Goal: Task Accomplishment & Management: Use online tool/utility

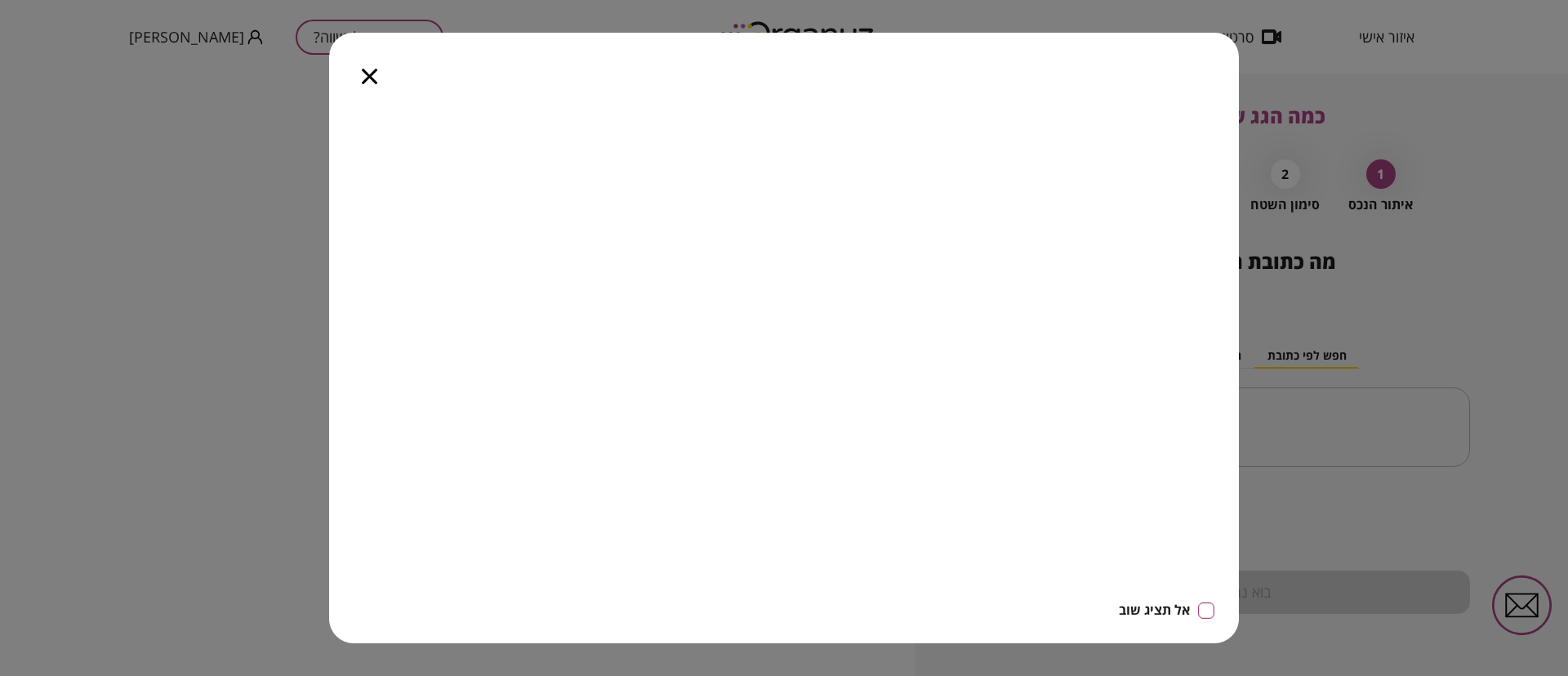
click at [374, 68] on icon "button" at bounding box center [369, 76] width 16 height 16
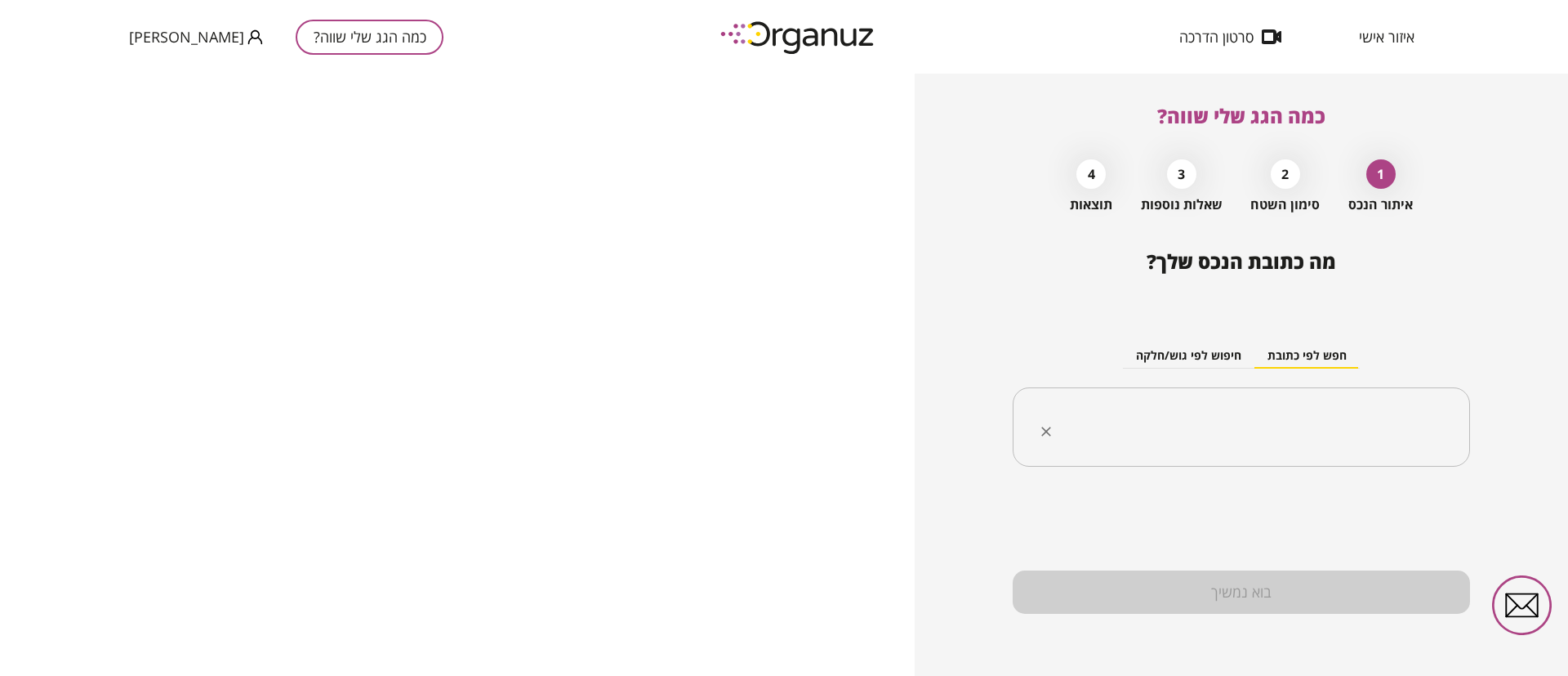
drag, startPoint x: 1240, startPoint y: 443, endPoint x: 1234, endPoint y: 437, distance: 8.5
click at [1240, 441] on input "text" at bounding box center [1247, 428] width 406 height 41
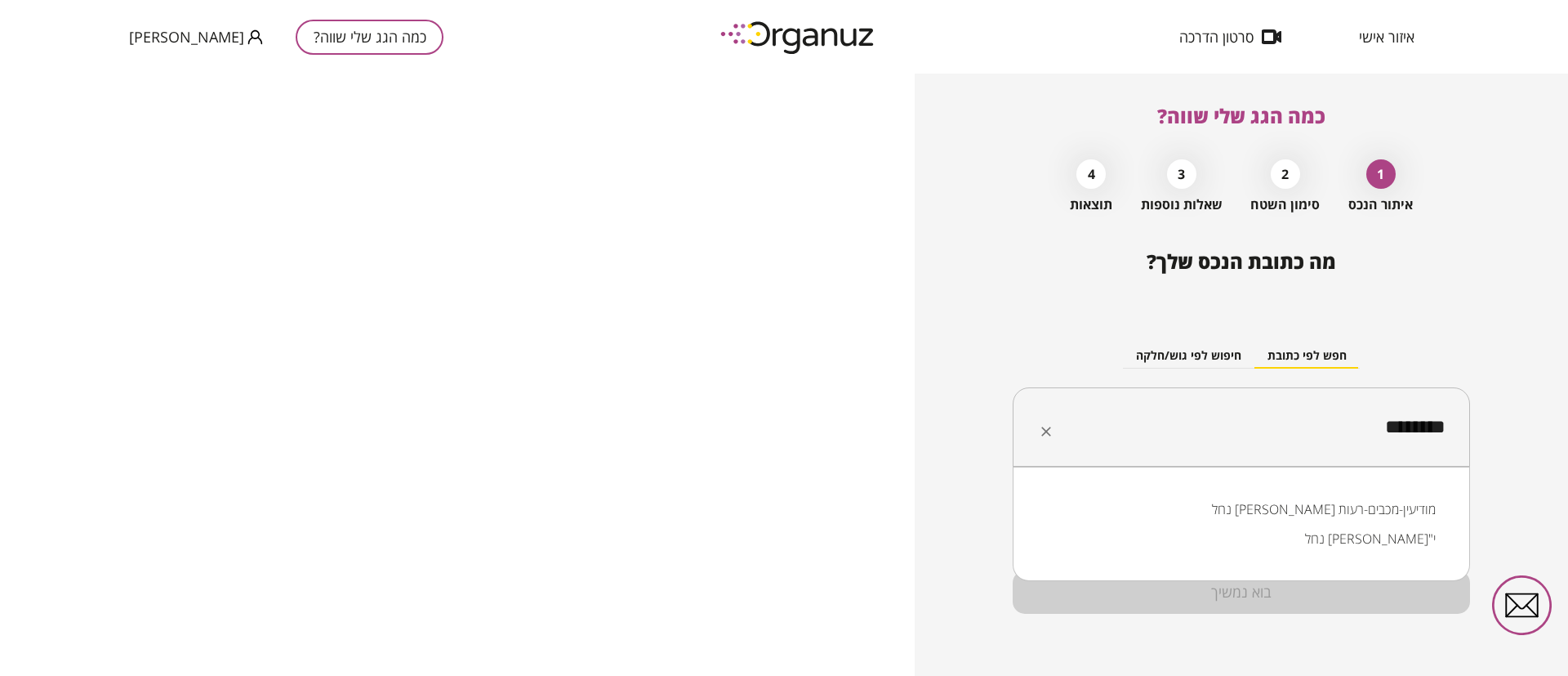
click at [1363, 539] on li "נחל נטוף ניל"י" at bounding box center [1241, 539] width 415 height 30
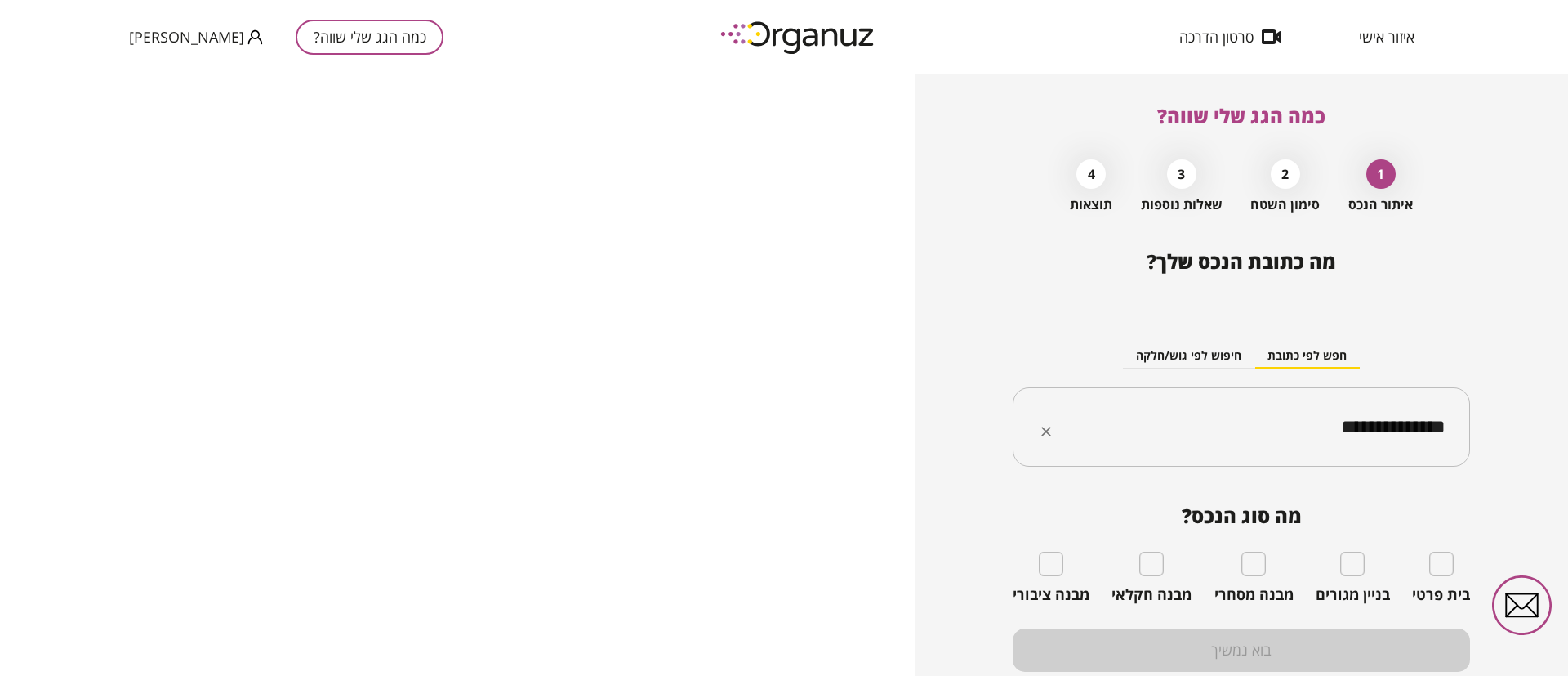
click at [1270, 442] on input "**********" at bounding box center [1247, 428] width 406 height 41
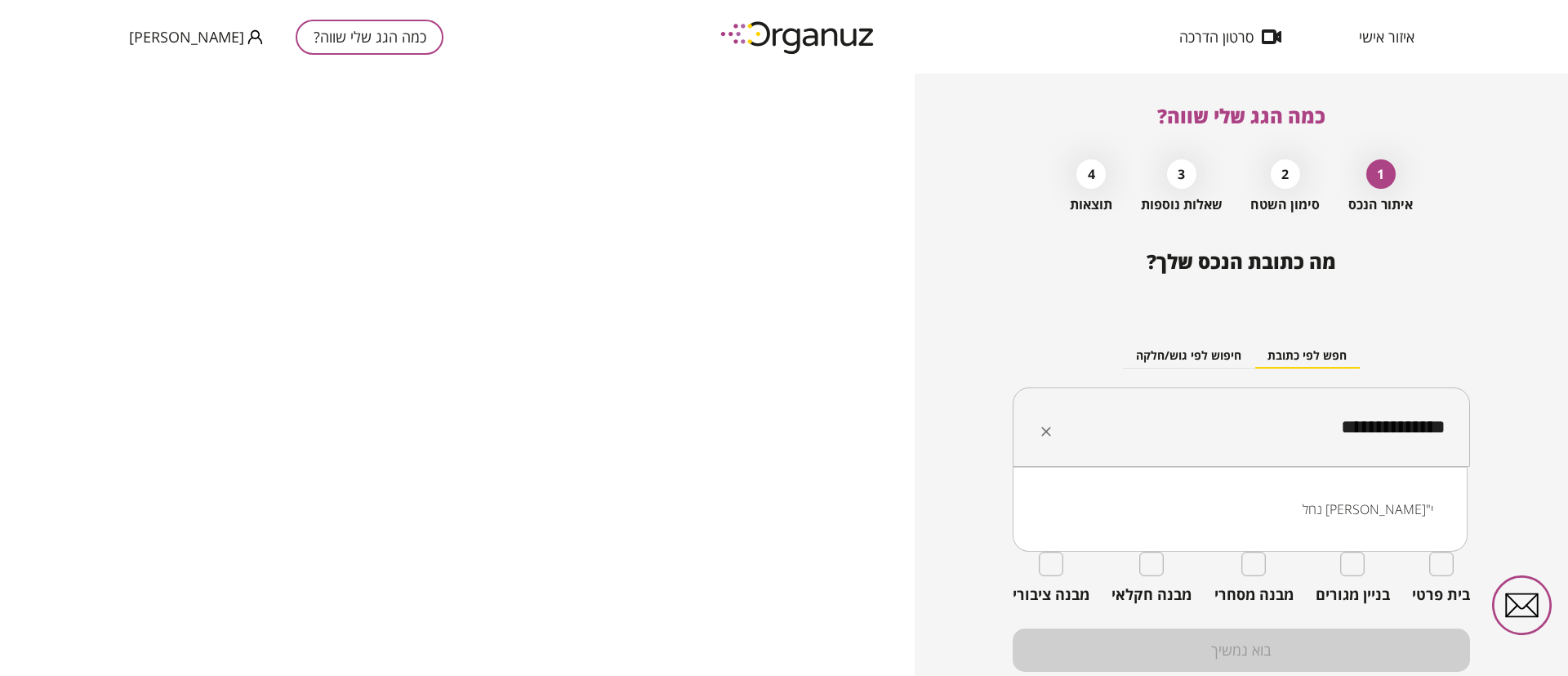
click at [1270, 442] on input "**********" at bounding box center [1247, 428] width 406 height 41
click at [1270, 441] on input "**********" at bounding box center [1247, 428] width 406 height 41
click at [1380, 502] on li "הדולב מעונה" at bounding box center [1240, 509] width 413 height 30
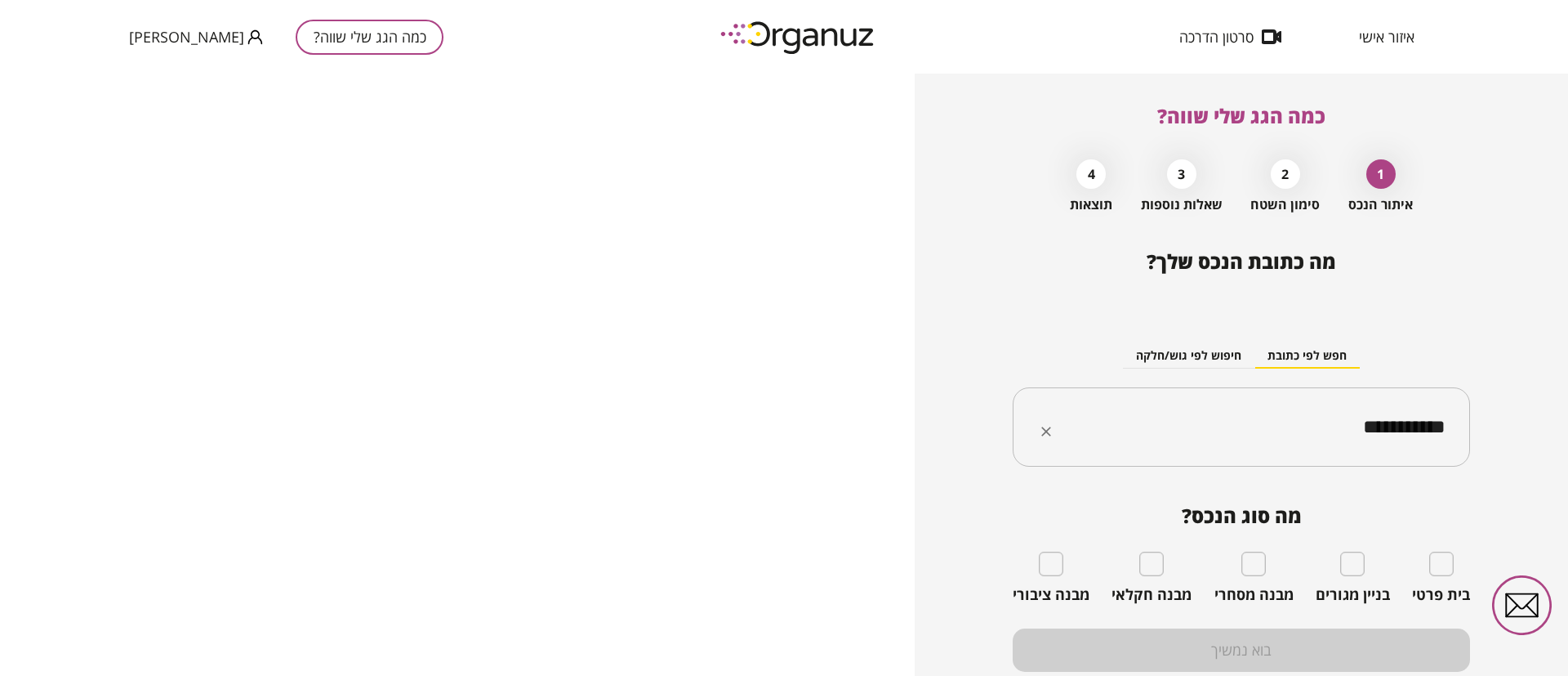
type input "**********"
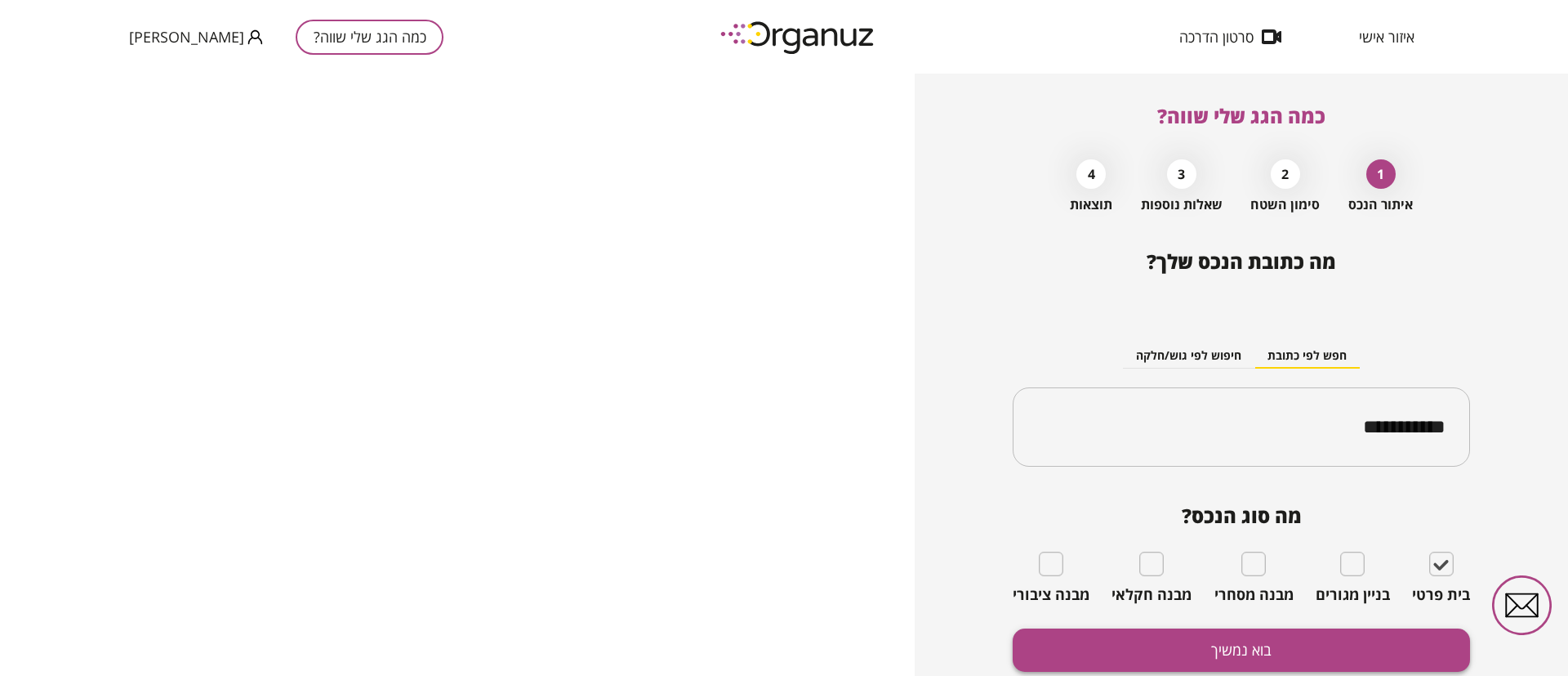
click at [1362, 646] on button "בוא נמשיך" at bounding box center [1241, 650] width 457 height 44
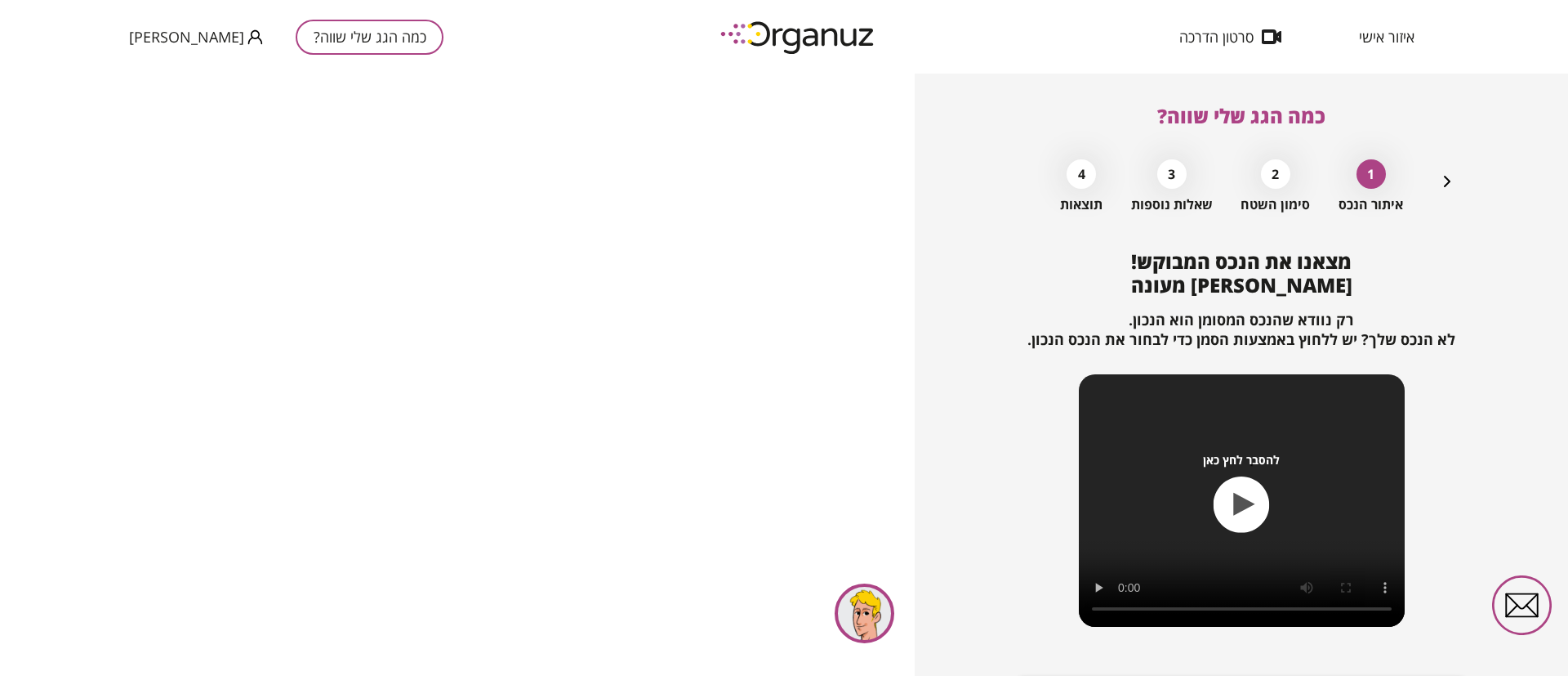
scroll to position [105, 0]
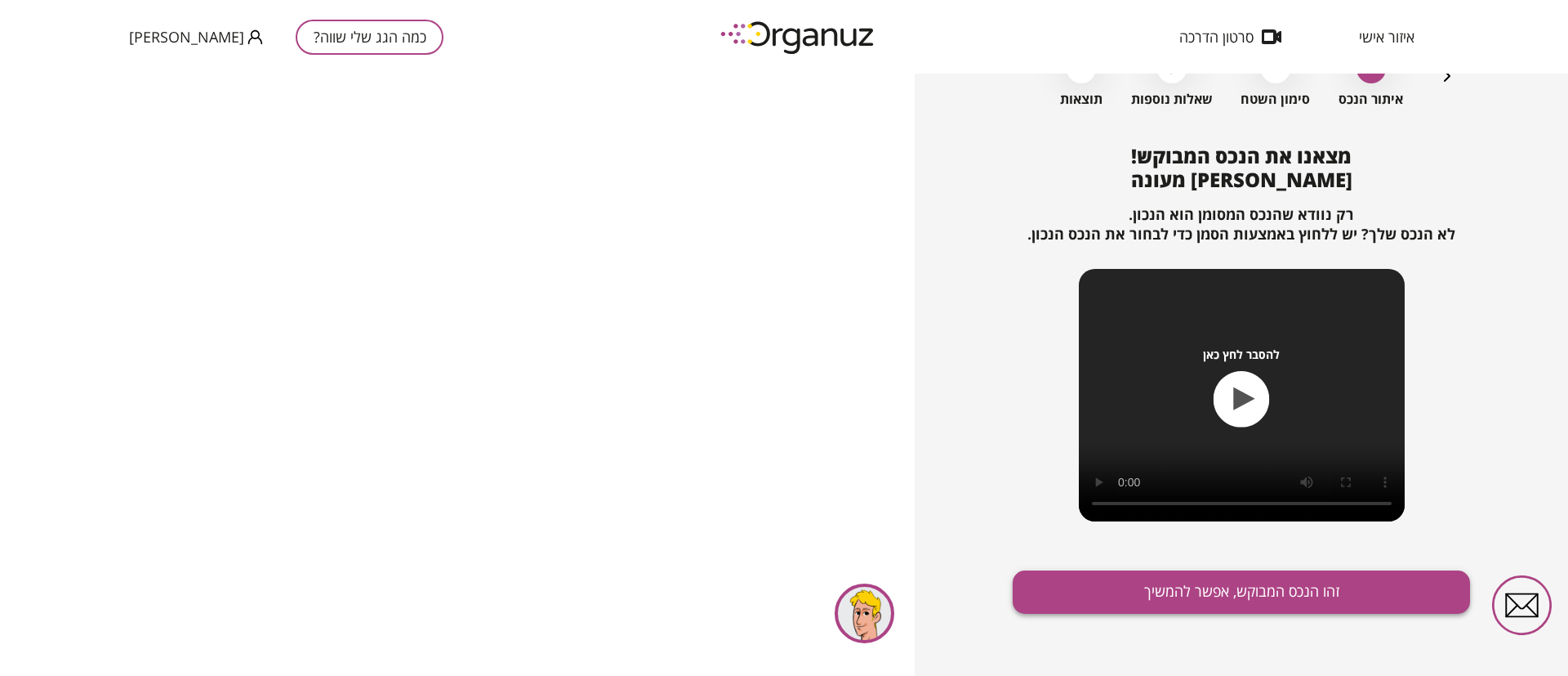
click at [1251, 602] on button "זהו הנכס המבוקש, אפשר להמשיך" at bounding box center [1241, 592] width 457 height 44
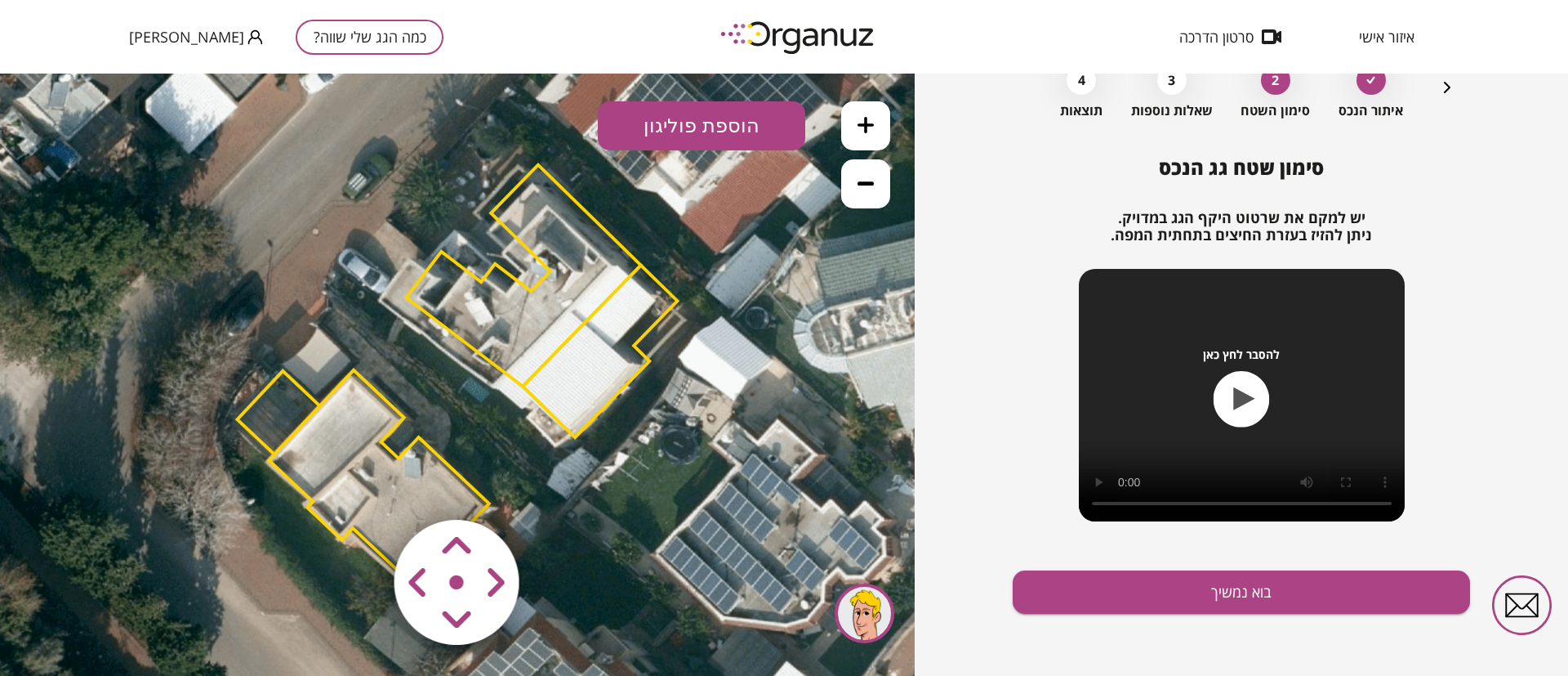
click at [291, 427] on polygon at bounding box center [279, 412] width 82 height 83
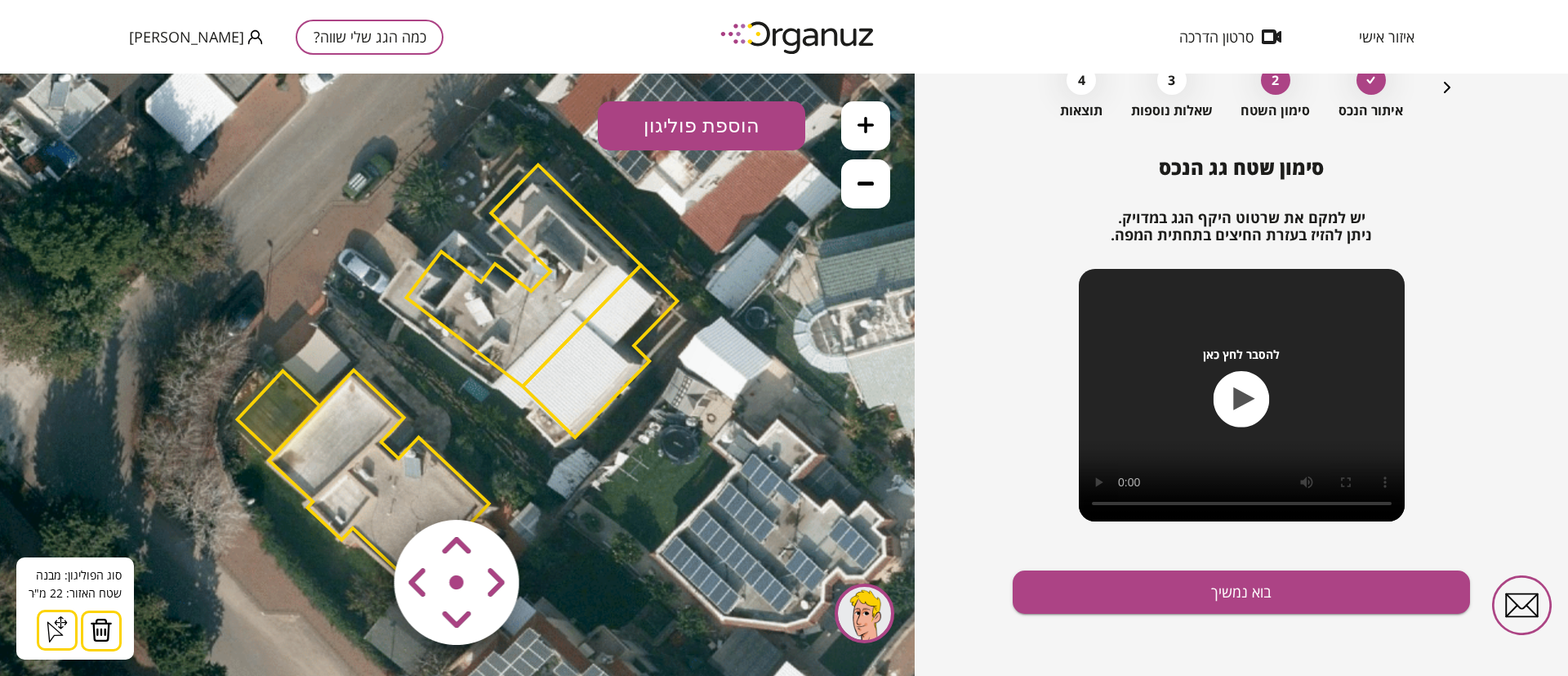
click at [100, 630] on img at bounding box center [101, 630] width 23 height 25
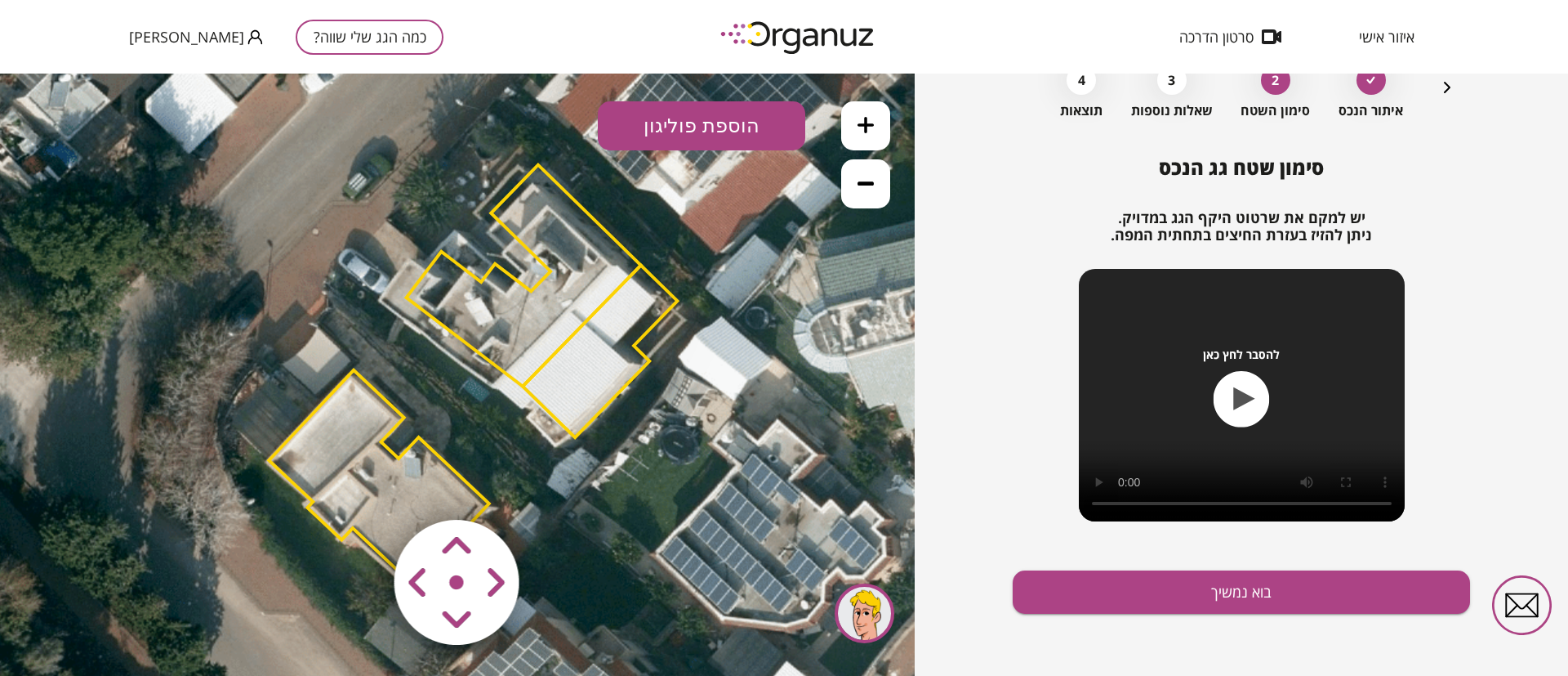
click at [347, 442] on polygon at bounding box center [379, 477] width 220 height 214
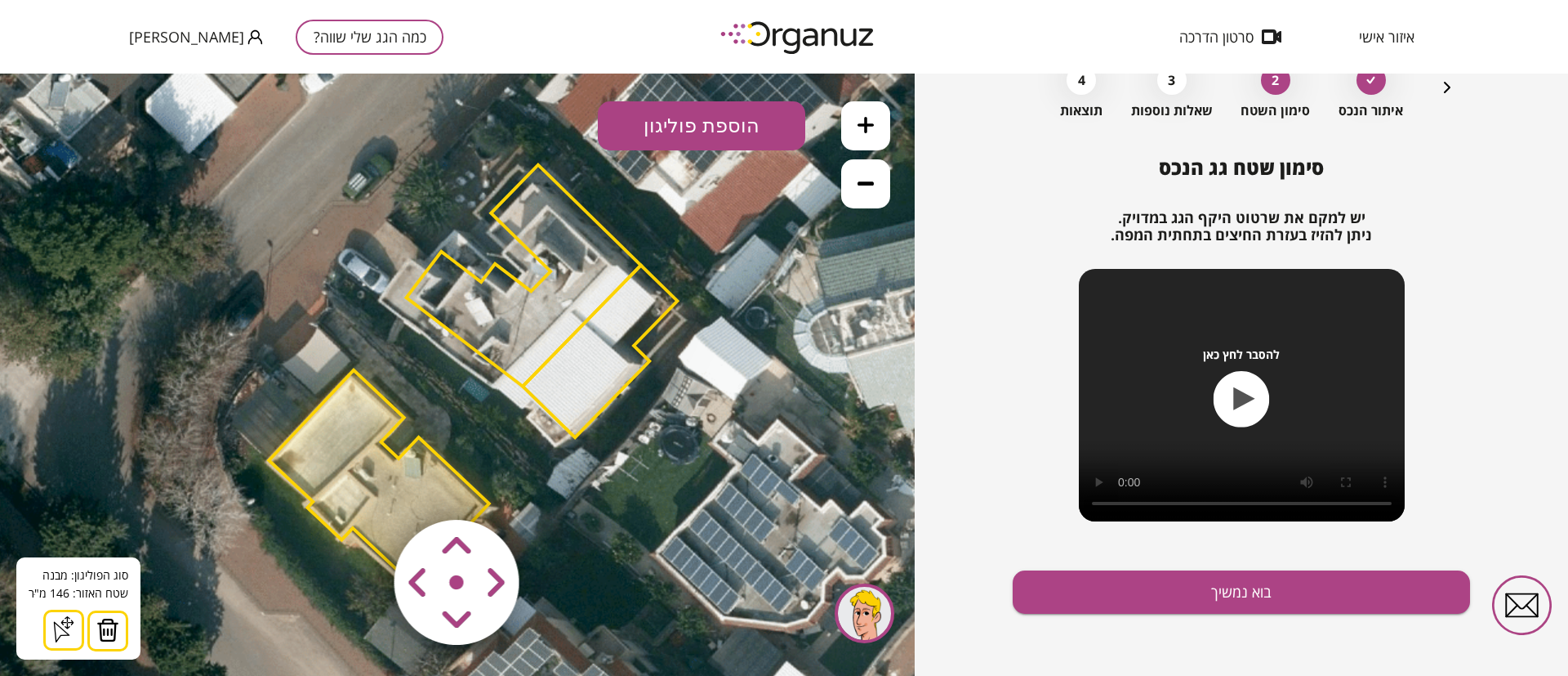
click at [108, 637] on img at bounding box center [108, 630] width 23 height 25
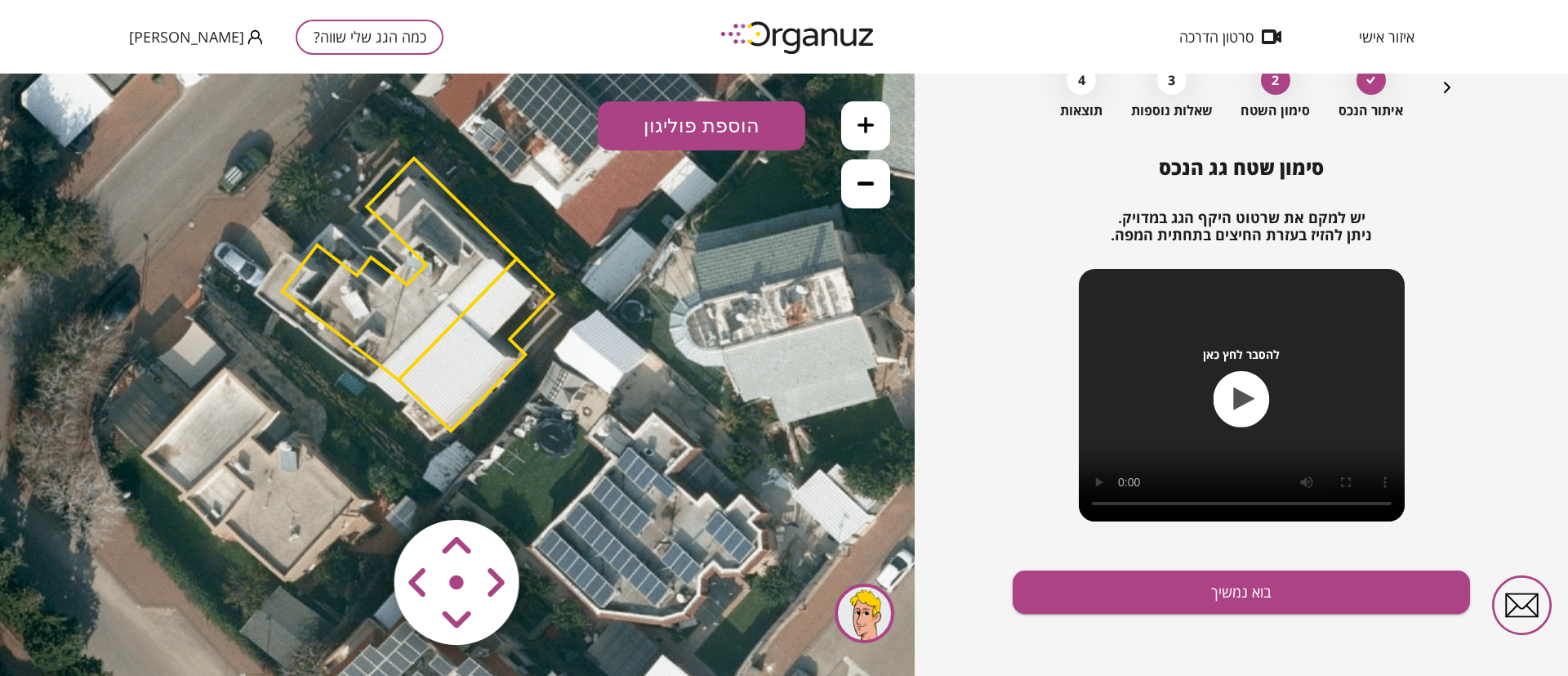
drag, startPoint x: 243, startPoint y: 455, endPoint x: 225, endPoint y: 453, distance: 18.1
click at [225, 453] on icon at bounding box center [339, 366] width 1360 height 1361
click at [319, 298] on polygon at bounding box center [399, 269] width 234 height 221
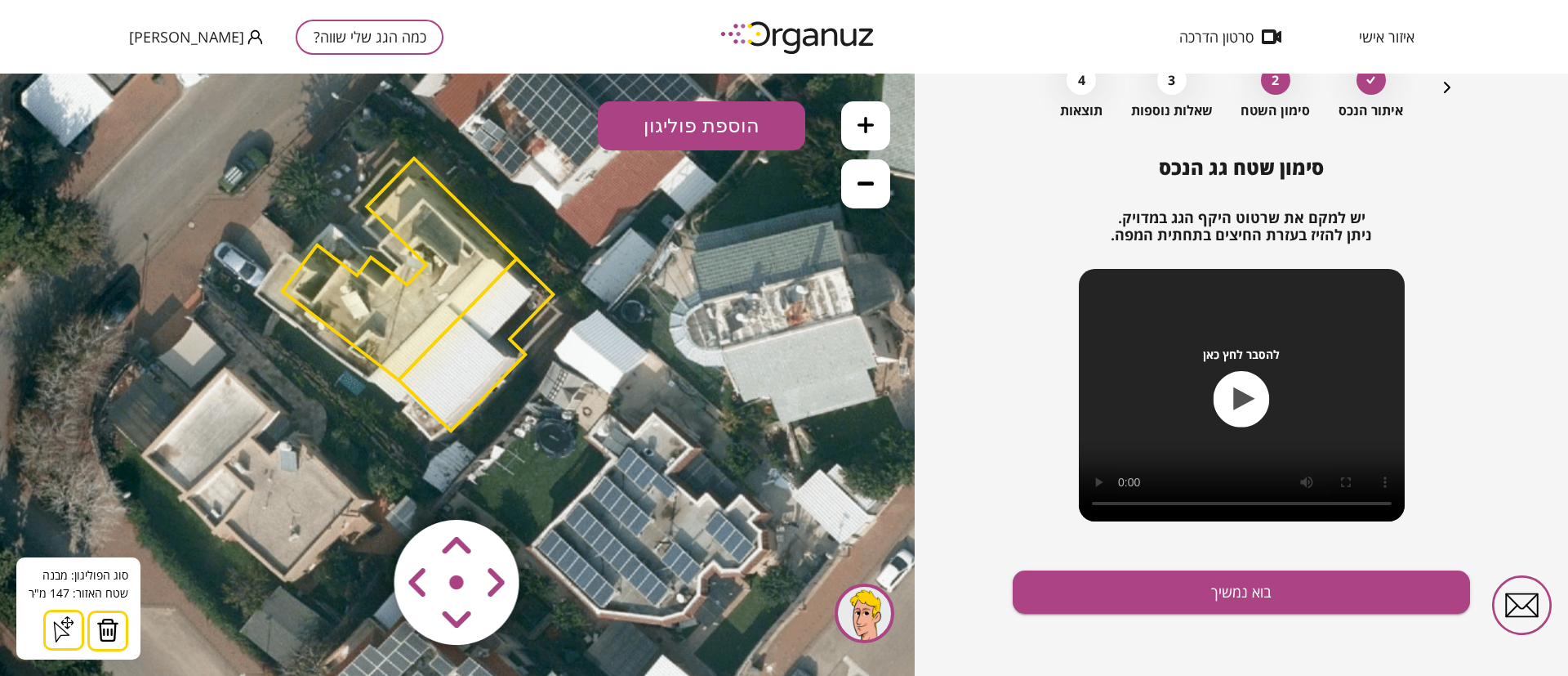
drag, startPoint x: 109, startPoint y: 628, endPoint x: 138, endPoint y: 615, distance: 31.8
click at [108, 628] on img at bounding box center [108, 630] width 23 height 25
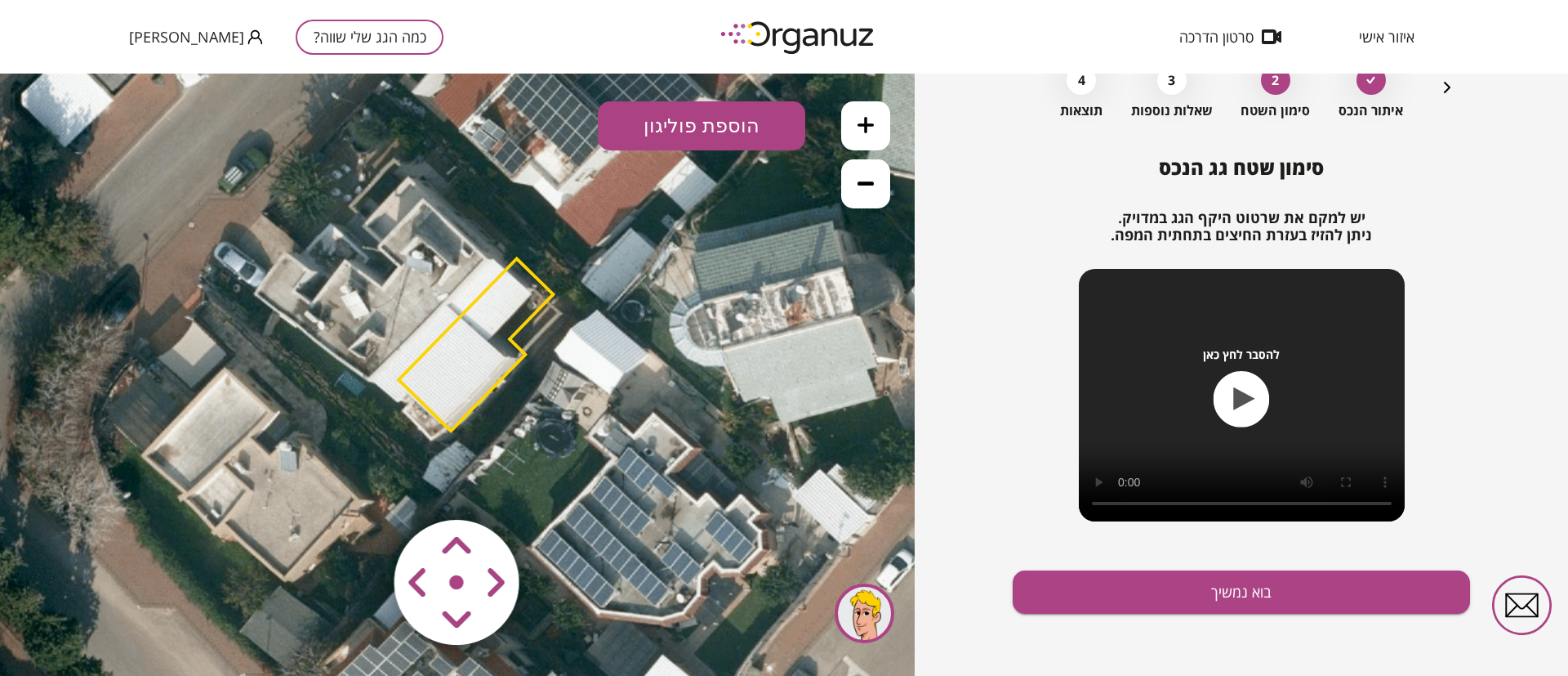
click at [439, 362] on polygon at bounding box center [476, 345] width 154 height 173
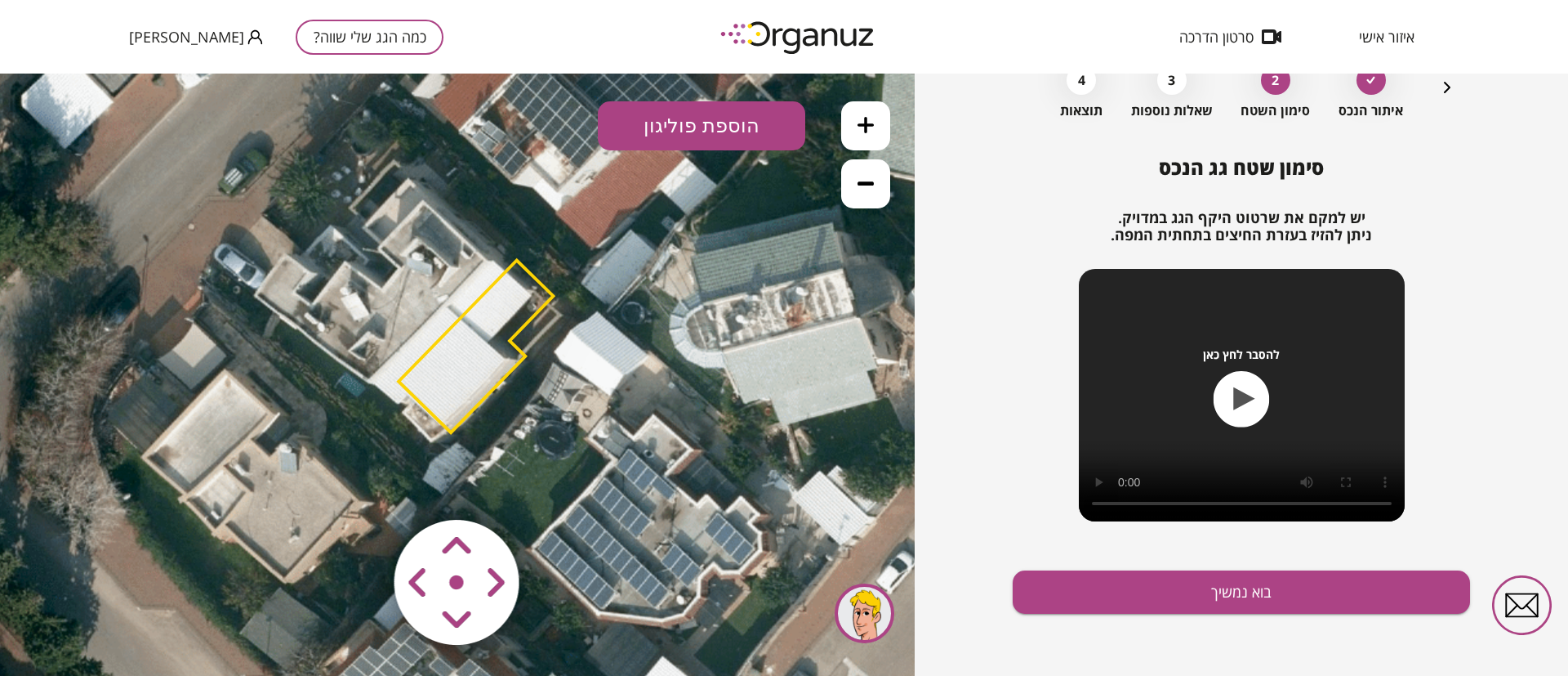
click at [448, 387] on polygon at bounding box center [476, 346] width 154 height 173
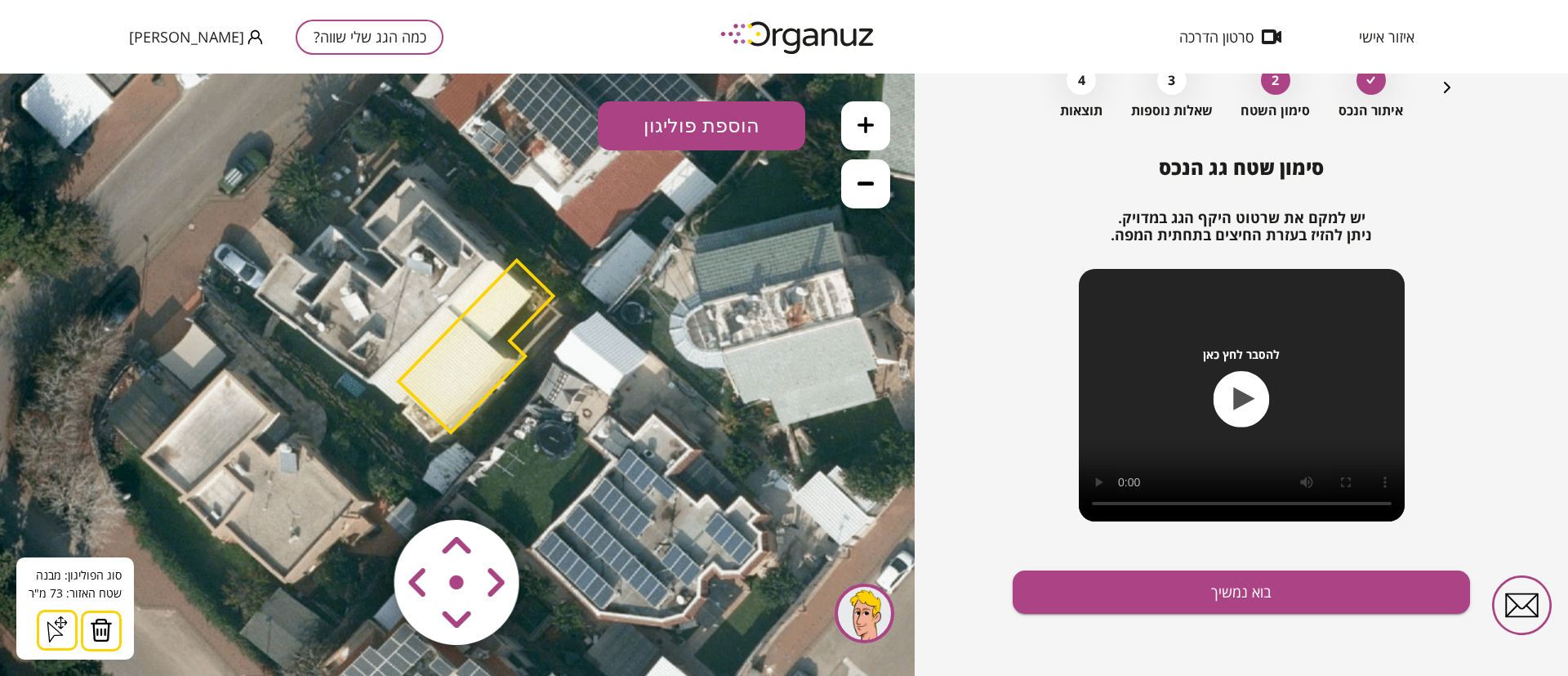
click at [101, 628] on img at bounding box center [101, 630] width 23 height 25
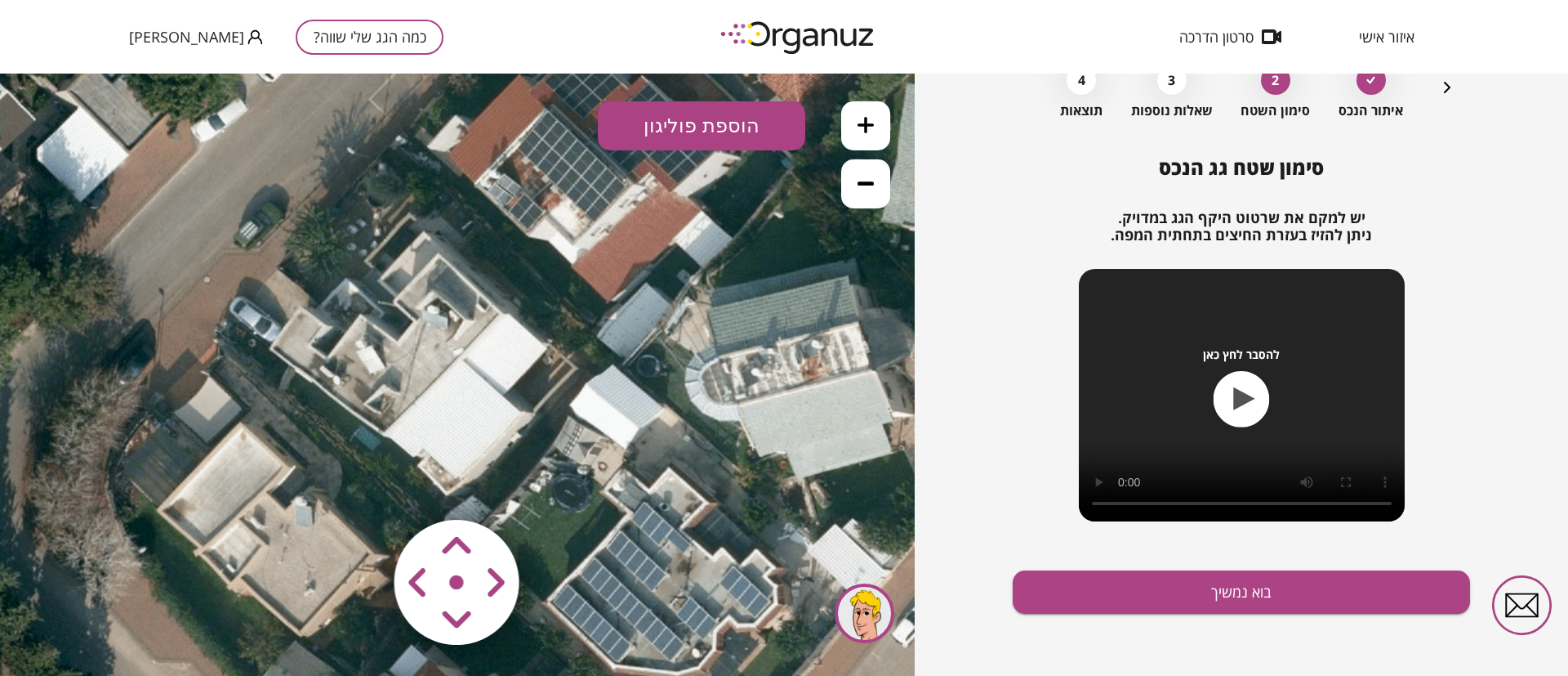
drag, startPoint x: 323, startPoint y: 441, endPoint x: 383, endPoint y: 387, distance: 80.7
click at [331, 430] on icon at bounding box center [354, 421] width 1360 height 1361
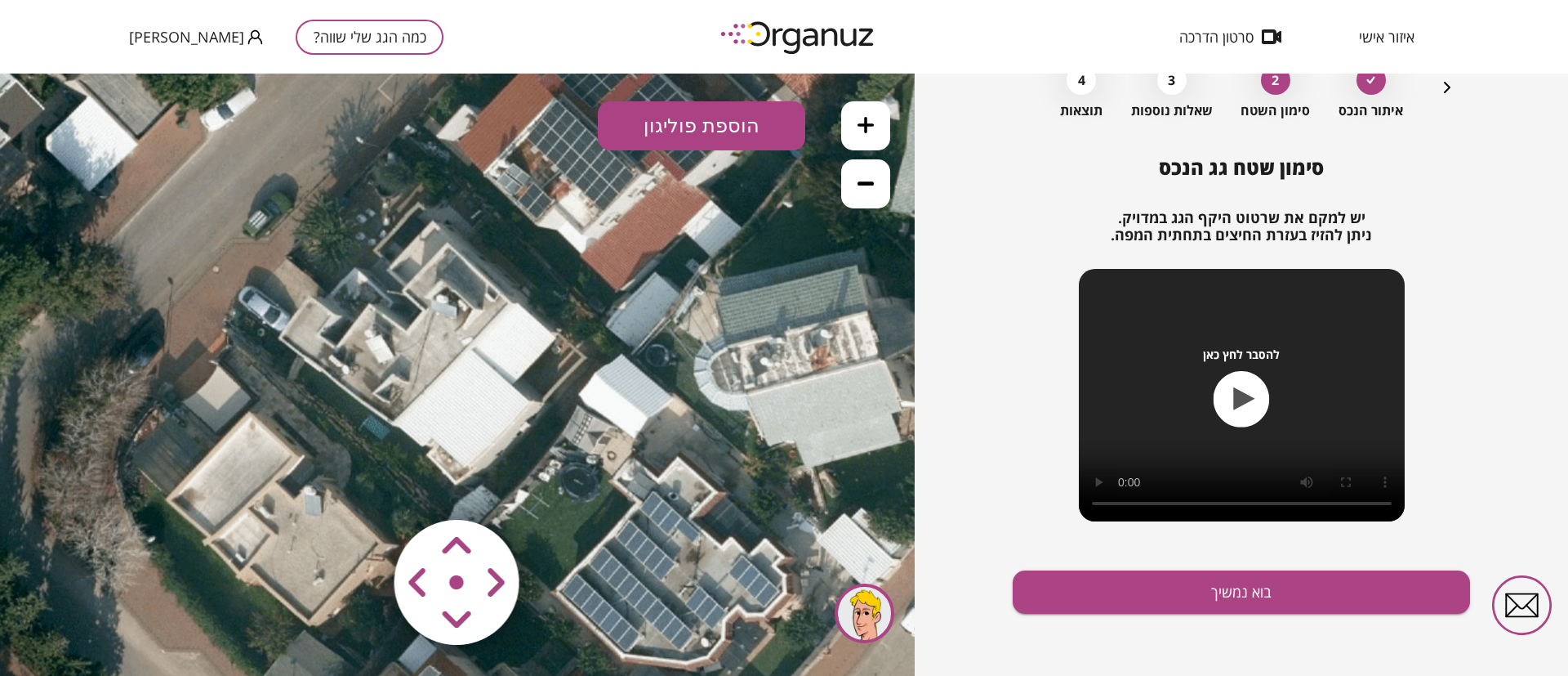
click at [867, 120] on icon at bounding box center [865, 125] width 16 height 16
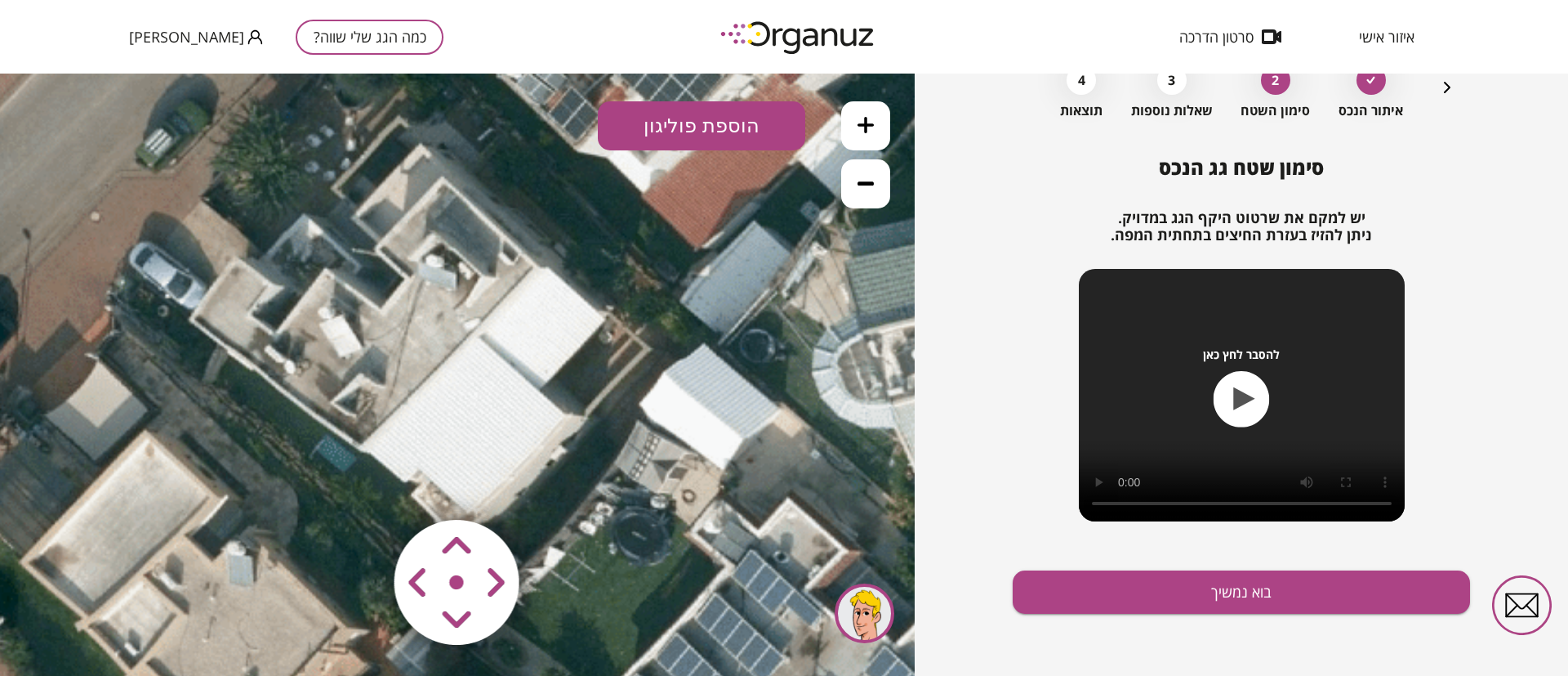
click at [866, 122] on icon at bounding box center [865, 125] width 16 height 16
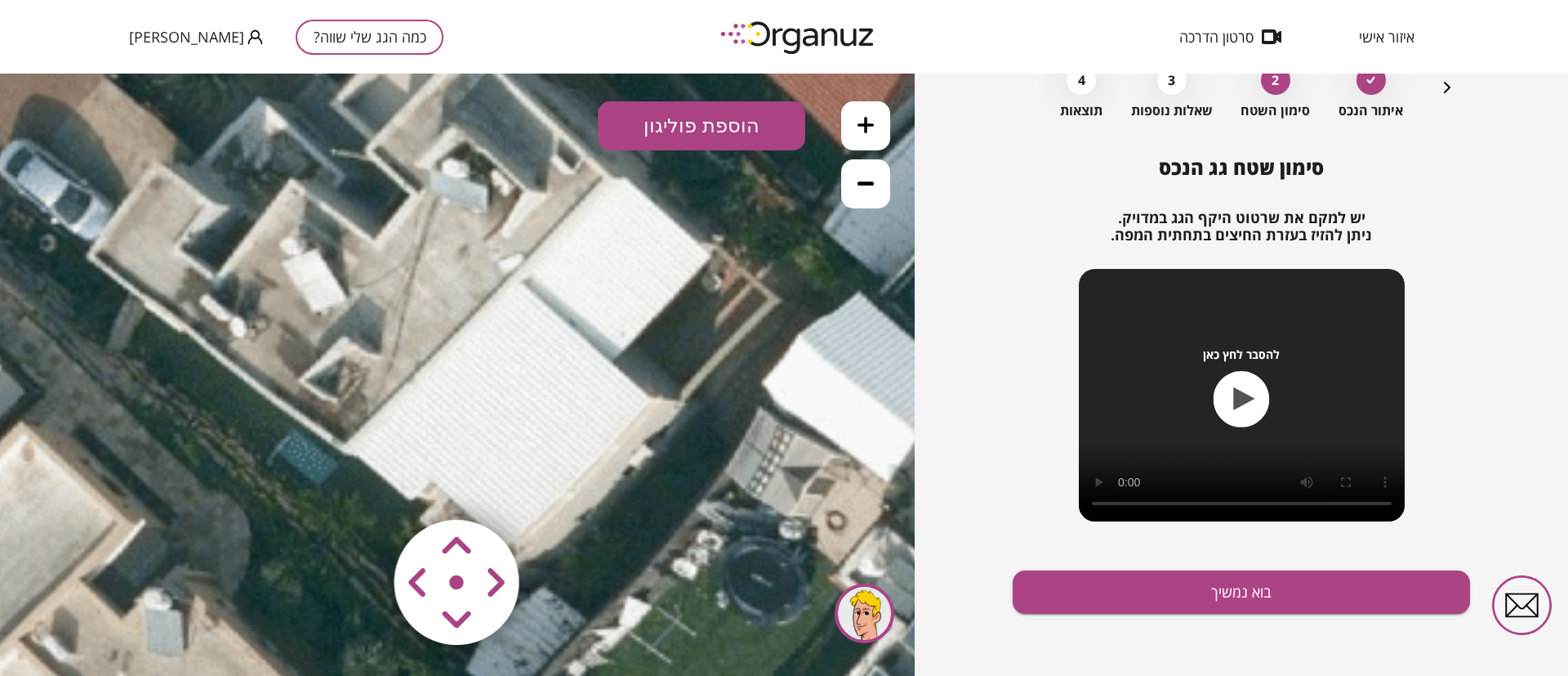
drag, startPoint x: 630, startPoint y: 358, endPoint x: 689, endPoint y: 345, distance: 60.4
click at [689, 345] on icon at bounding box center [277, 419] width 3059 height 3061
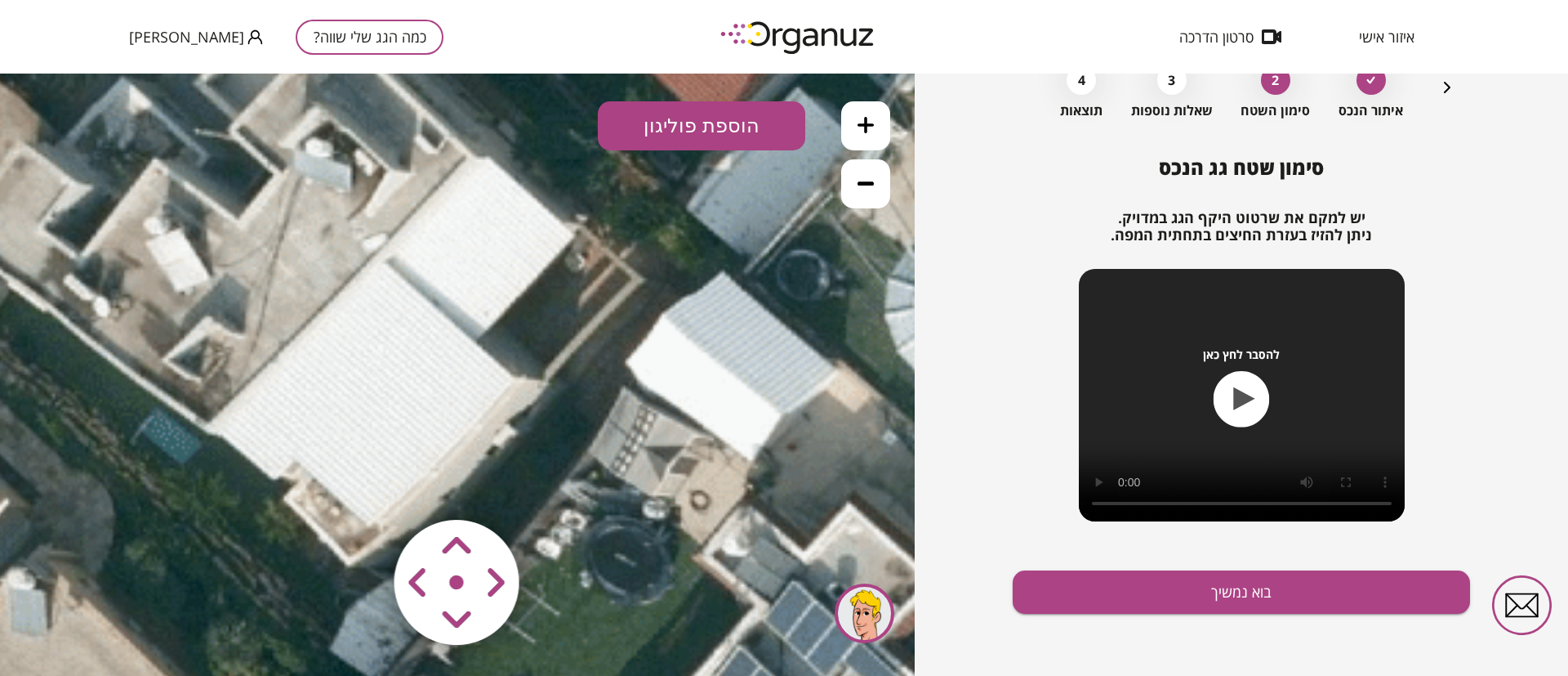
drag, startPoint x: 684, startPoint y: 393, endPoint x: 548, endPoint y: 375, distance: 137.2
click at [548, 375] on icon at bounding box center [141, 399] width 3059 height 3061
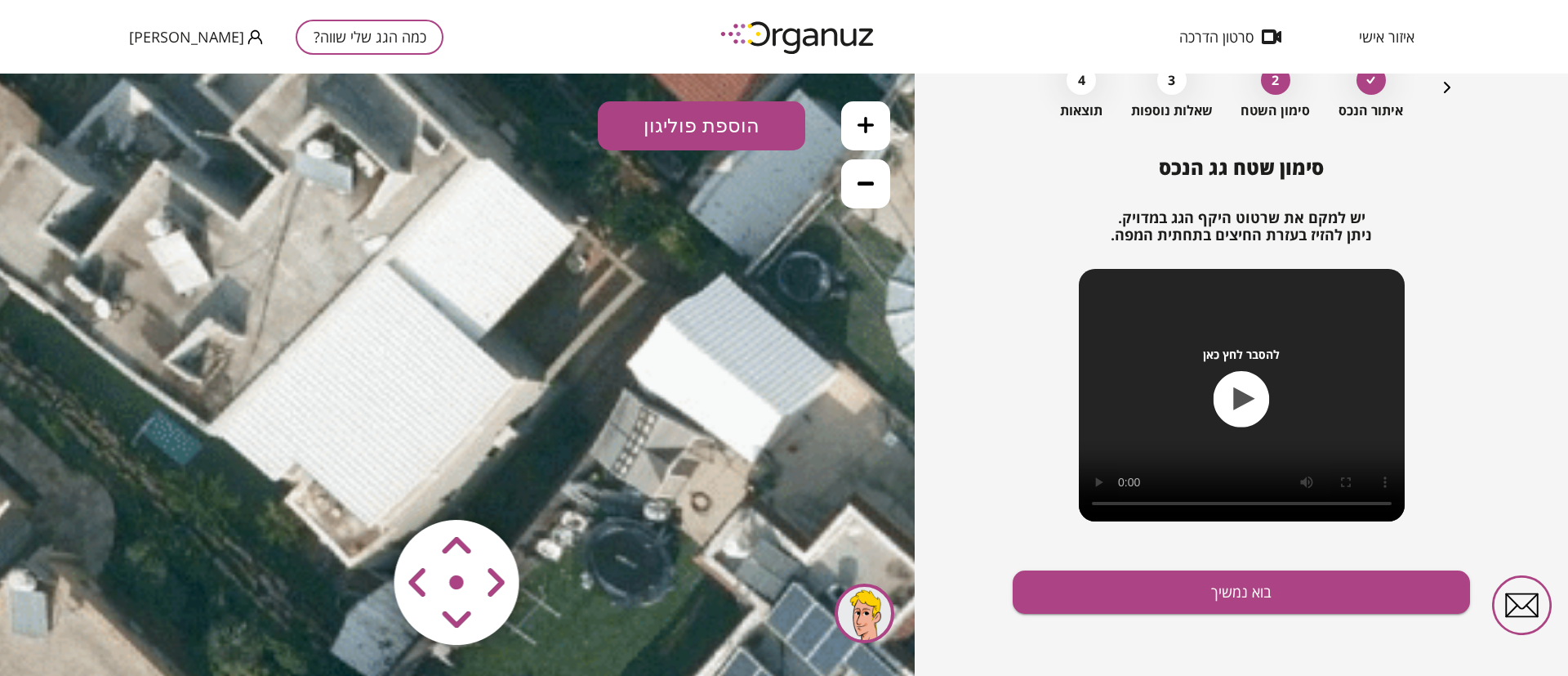
click at [875, 188] on button at bounding box center [866, 184] width 49 height 49
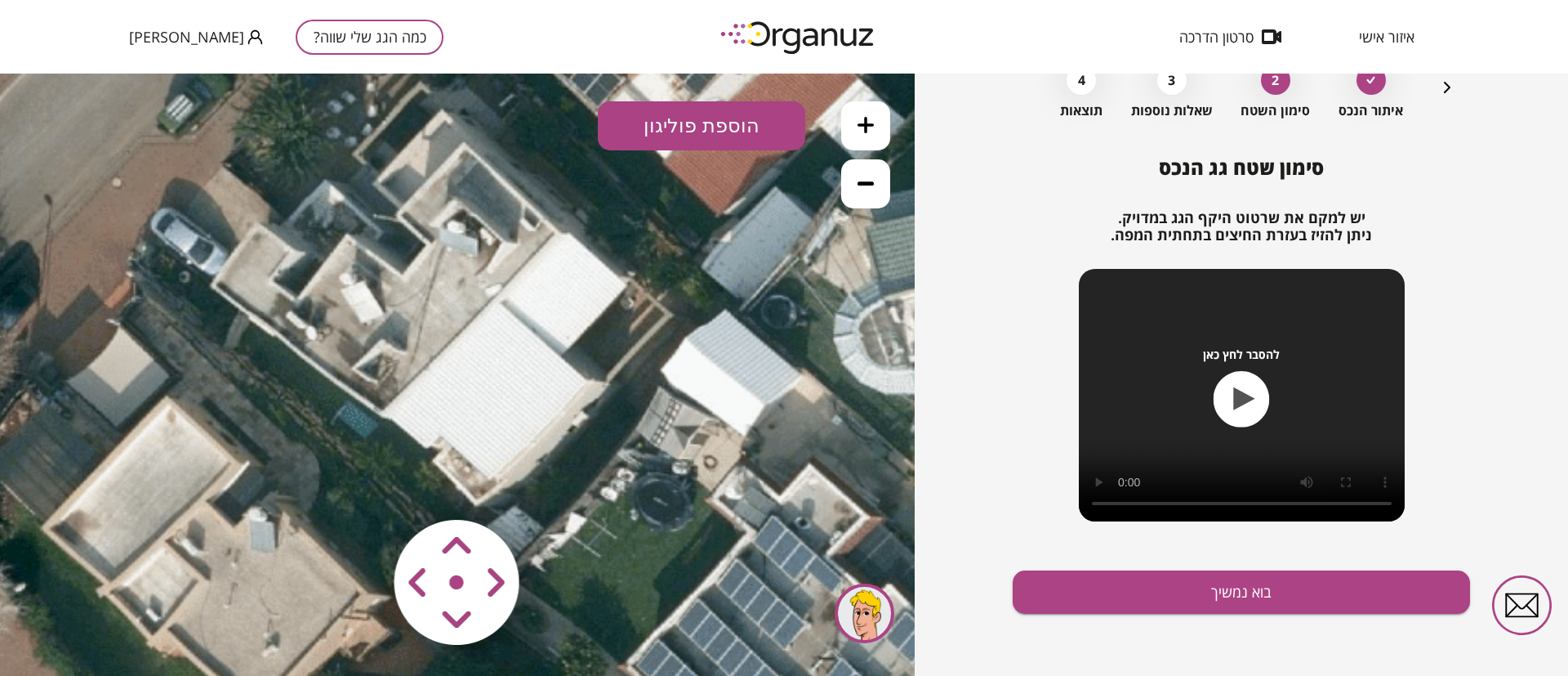
drag, startPoint x: 606, startPoint y: 329, endPoint x: 733, endPoint y: 333, distance: 127.1
click at [733, 333] on icon at bounding box center [337, 395] width 2040 height 2041
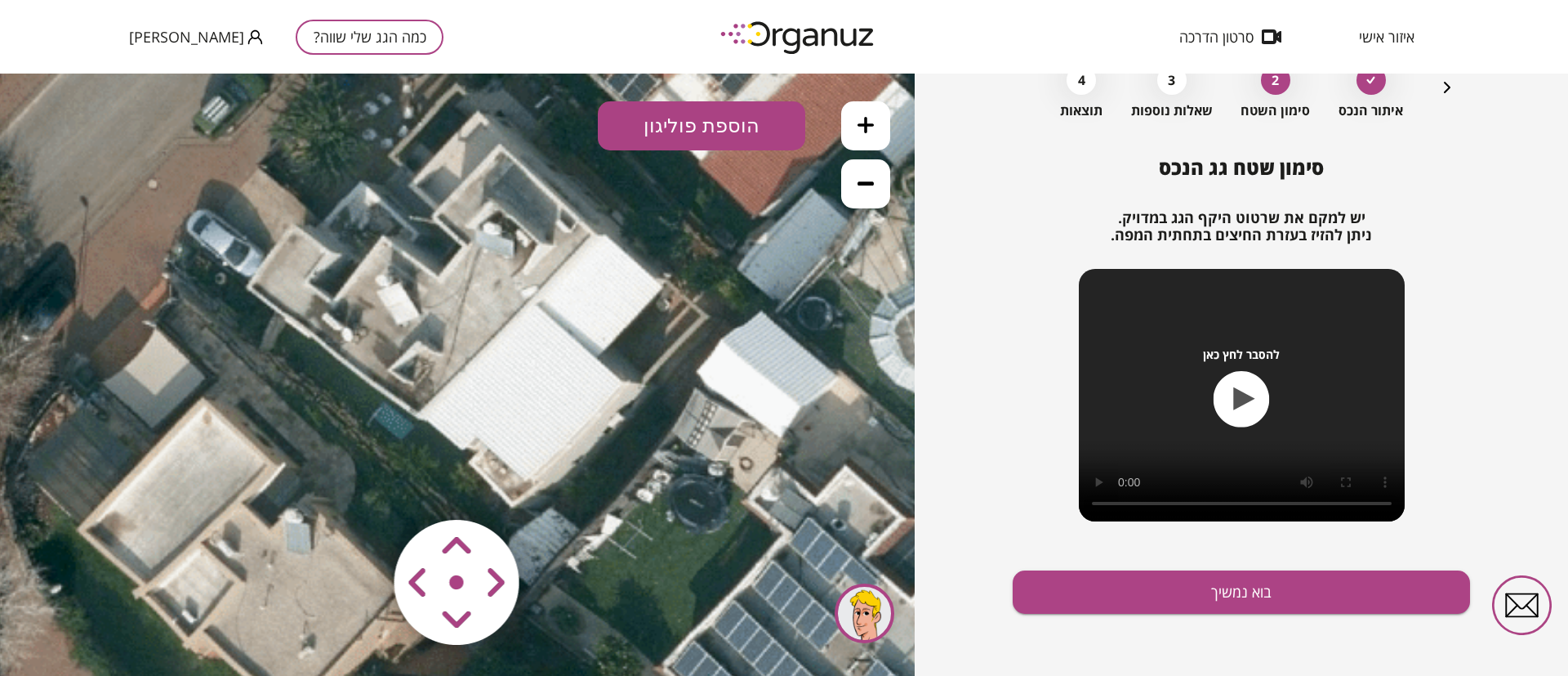
click at [697, 123] on button "הוספת פוליגון" at bounding box center [701, 126] width 207 height 49
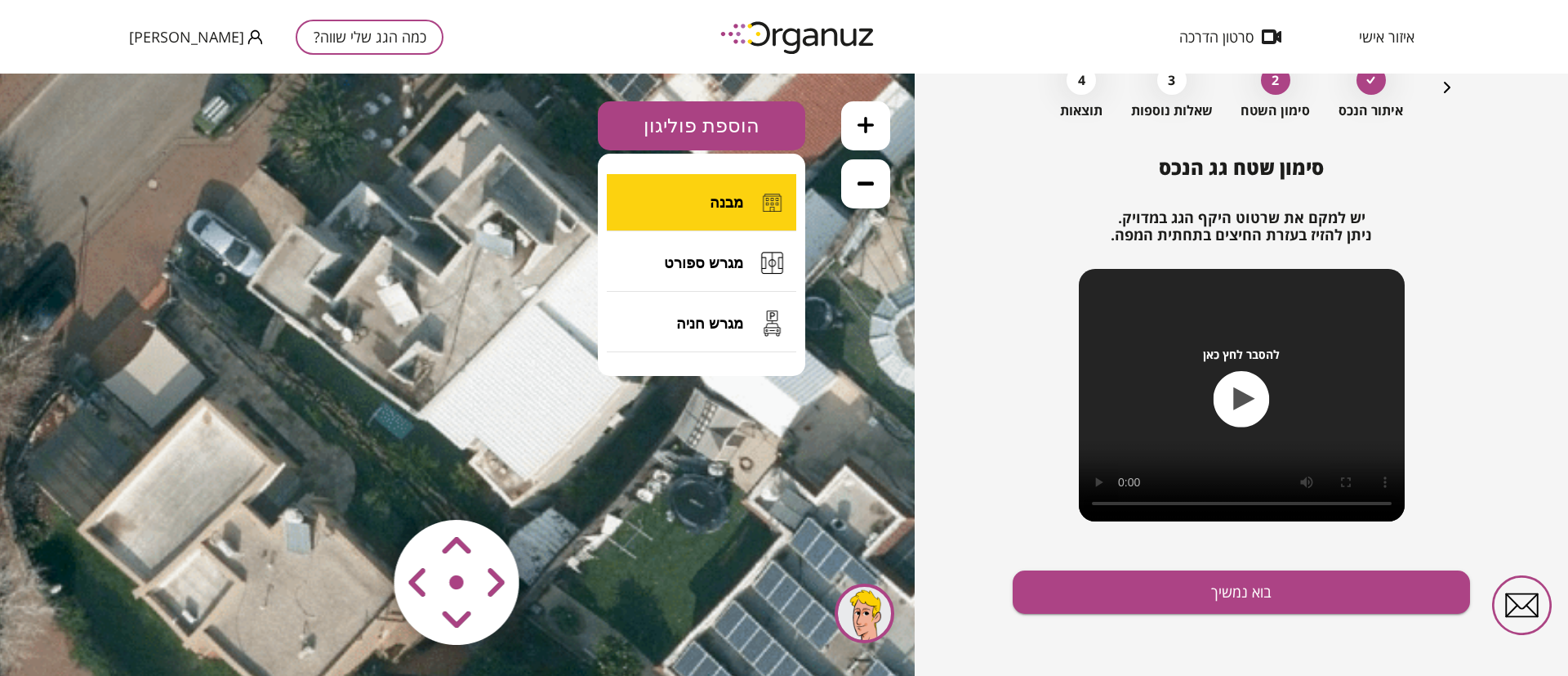
click at [717, 202] on span "מבנה" at bounding box center [726, 203] width 34 height 18
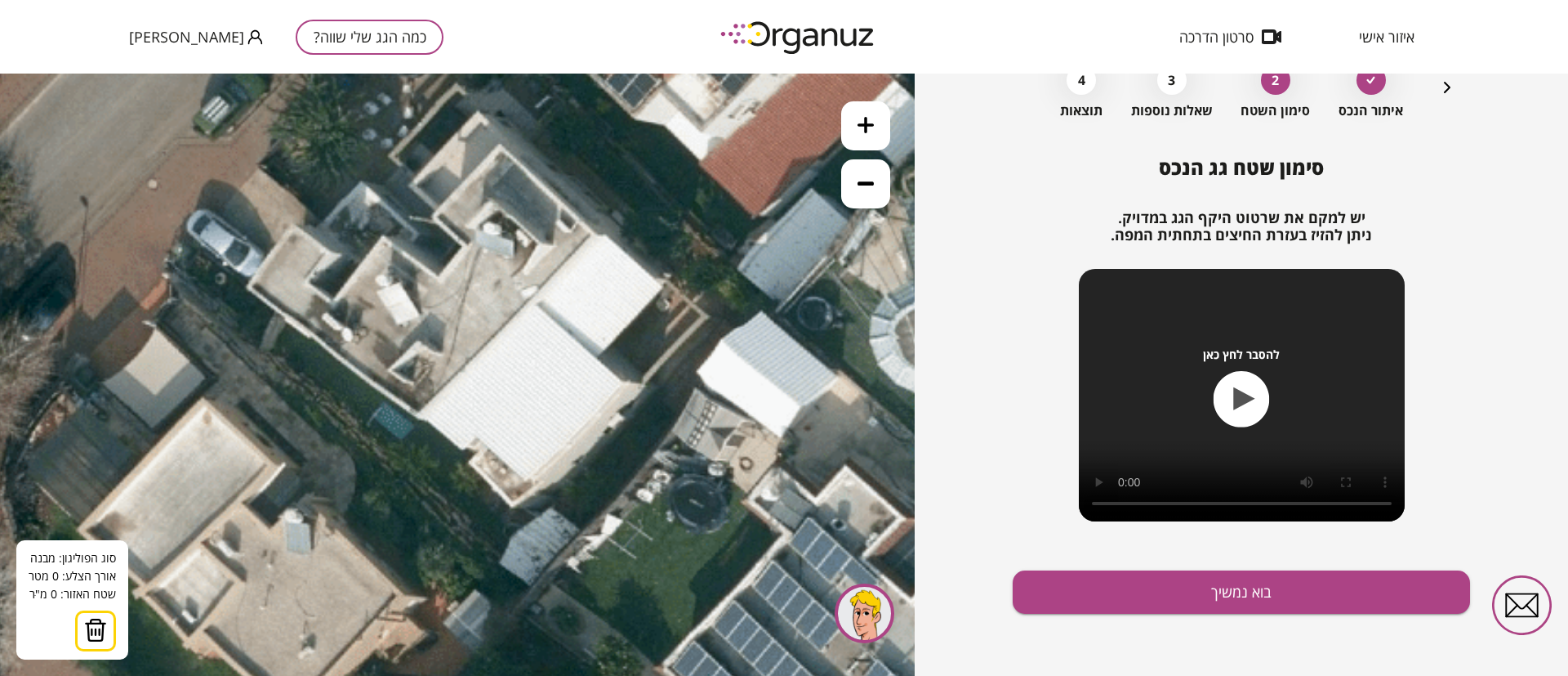
click at [536, 304] on icon at bounding box center [373, 396] width 2040 height 2041
click at [623, 380] on icon at bounding box center [373, 396] width 2040 height 2041
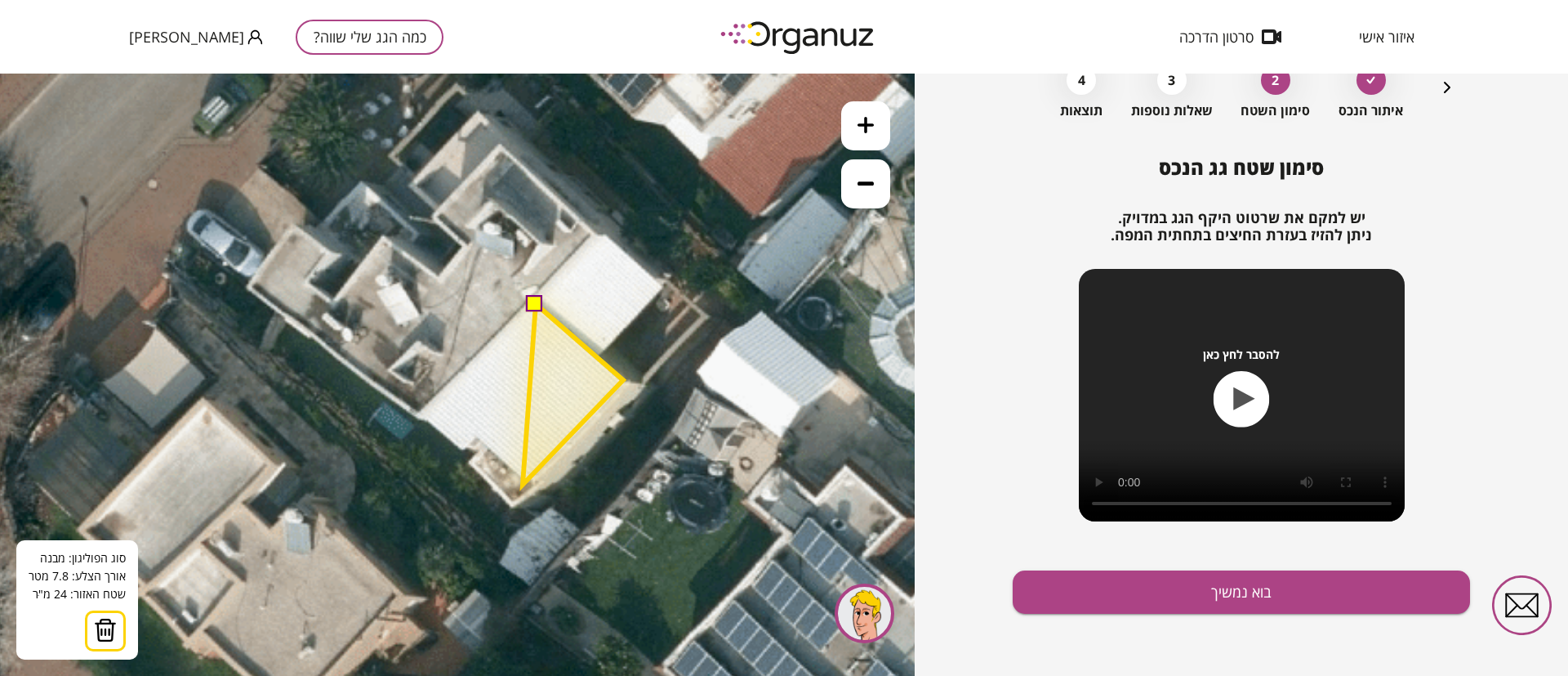
click at [523, 484] on polygon at bounding box center [573, 395] width 100 height 181
click at [476, 434] on polygon at bounding box center [549, 395] width 147 height 181
click at [458, 451] on polygon at bounding box center [540, 395] width 165 height 181
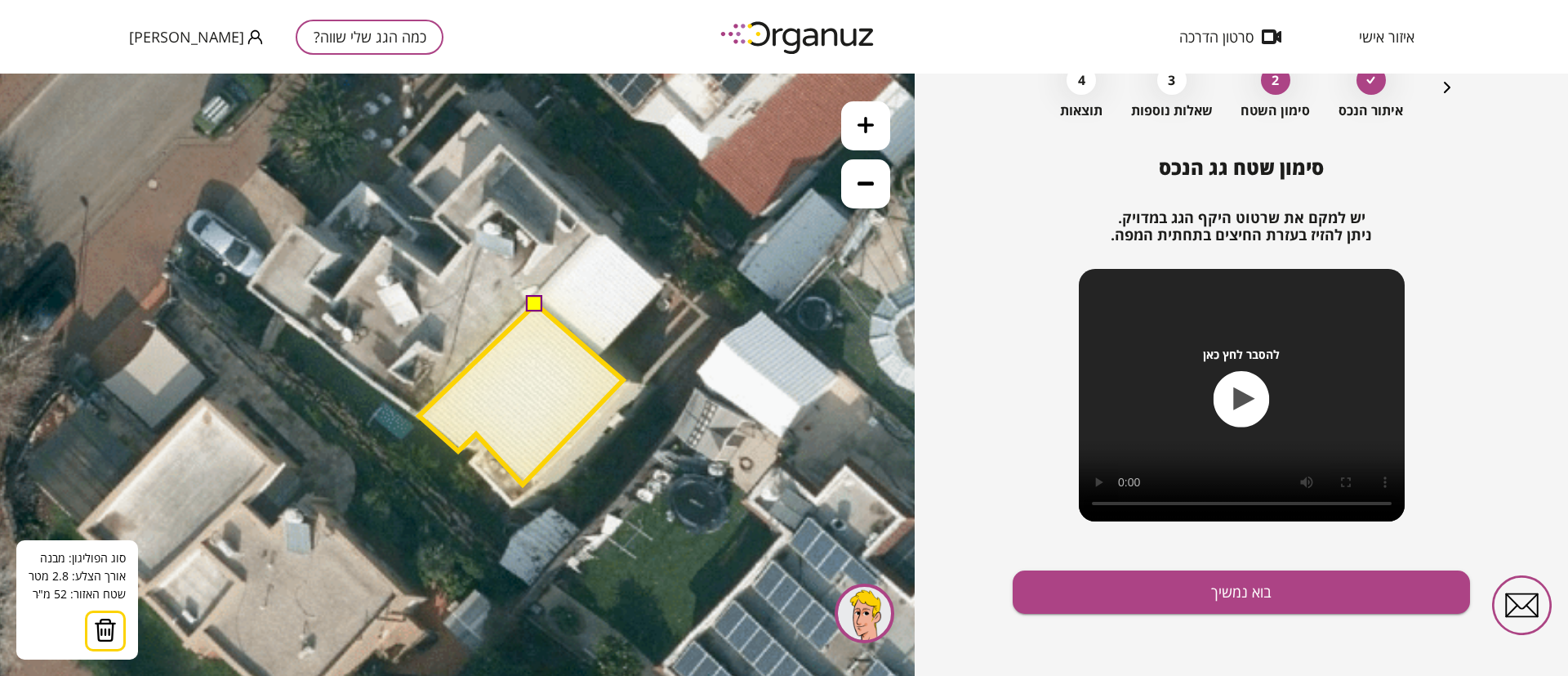
click at [419, 415] on polygon at bounding box center [521, 395] width 204 height 181
click at [536, 303] on button at bounding box center [535, 303] width 16 height 16
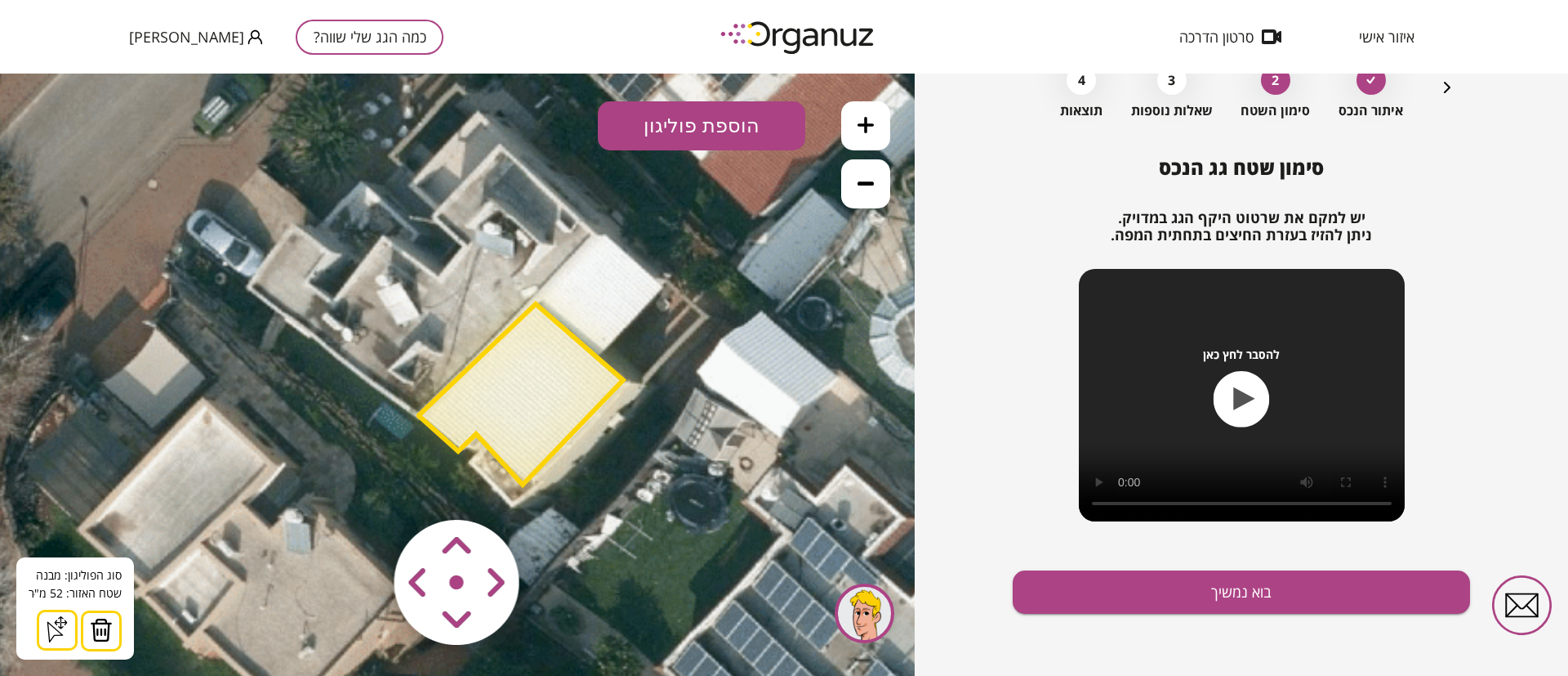
click at [692, 130] on button "הוספת פוליגון" at bounding box center [701, 126] width 207 height 49
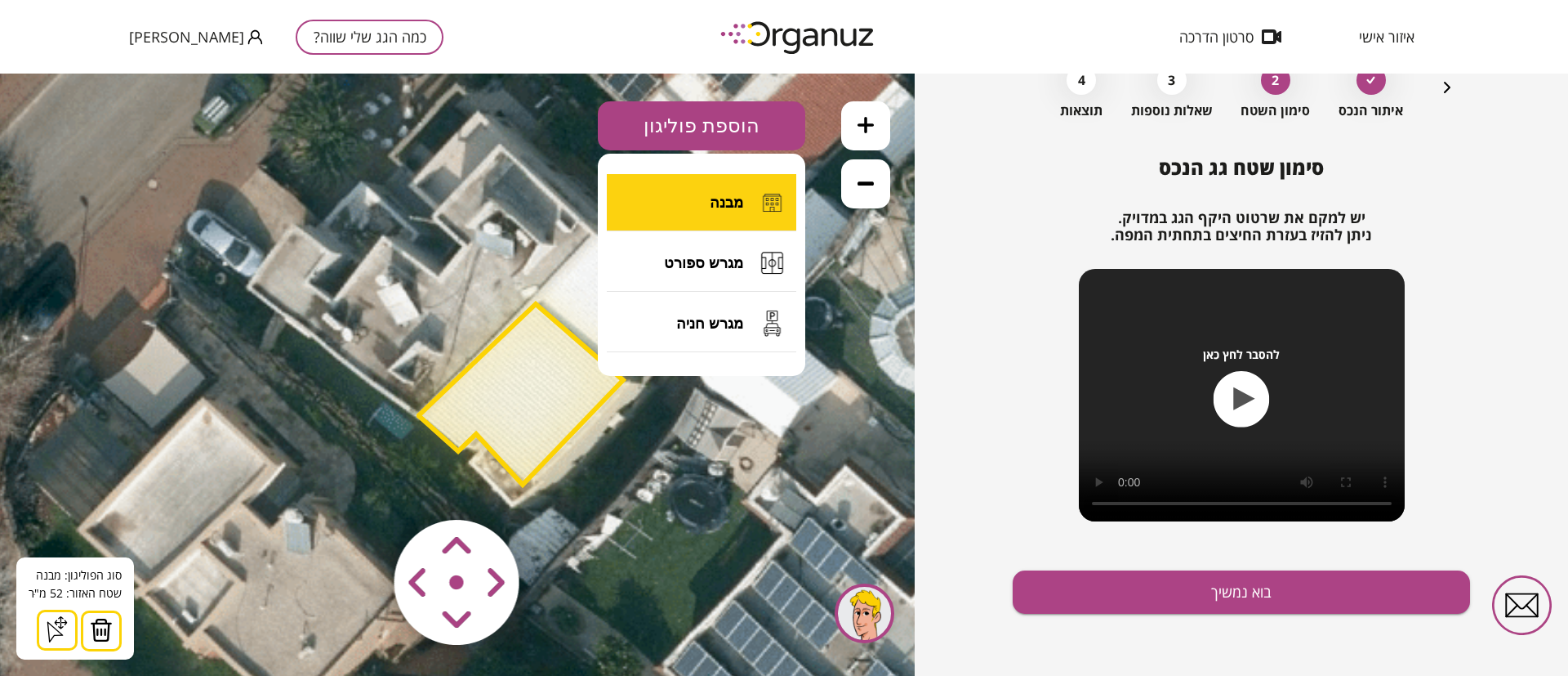
click at [727, 201] on span "מבנה" at bounding box center [726, 203] width 34 height 18
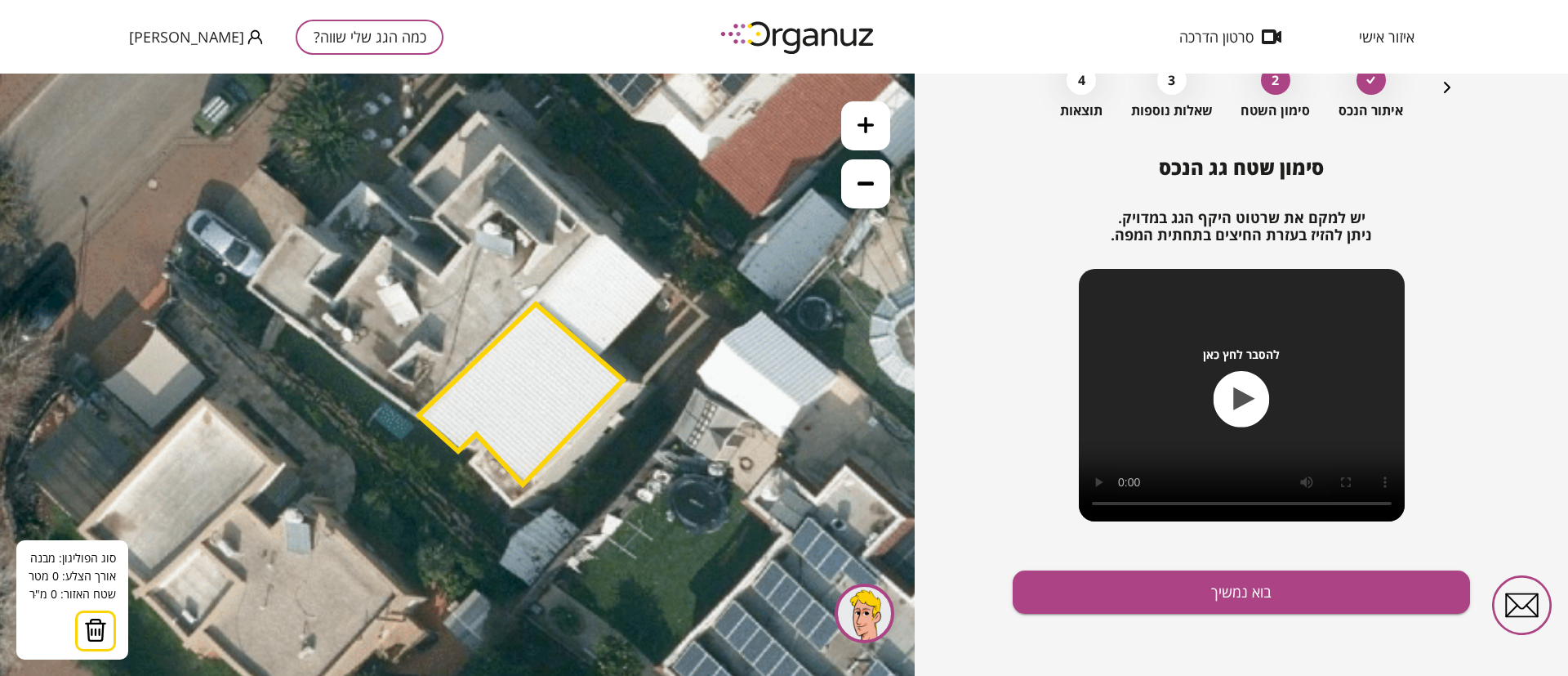
click at [600, 231] on icon at bounding box center [373, 396] width 2040 height 2041
click at [666, 288] on icon at bounding box center [373, 396] width 2040 height 2041
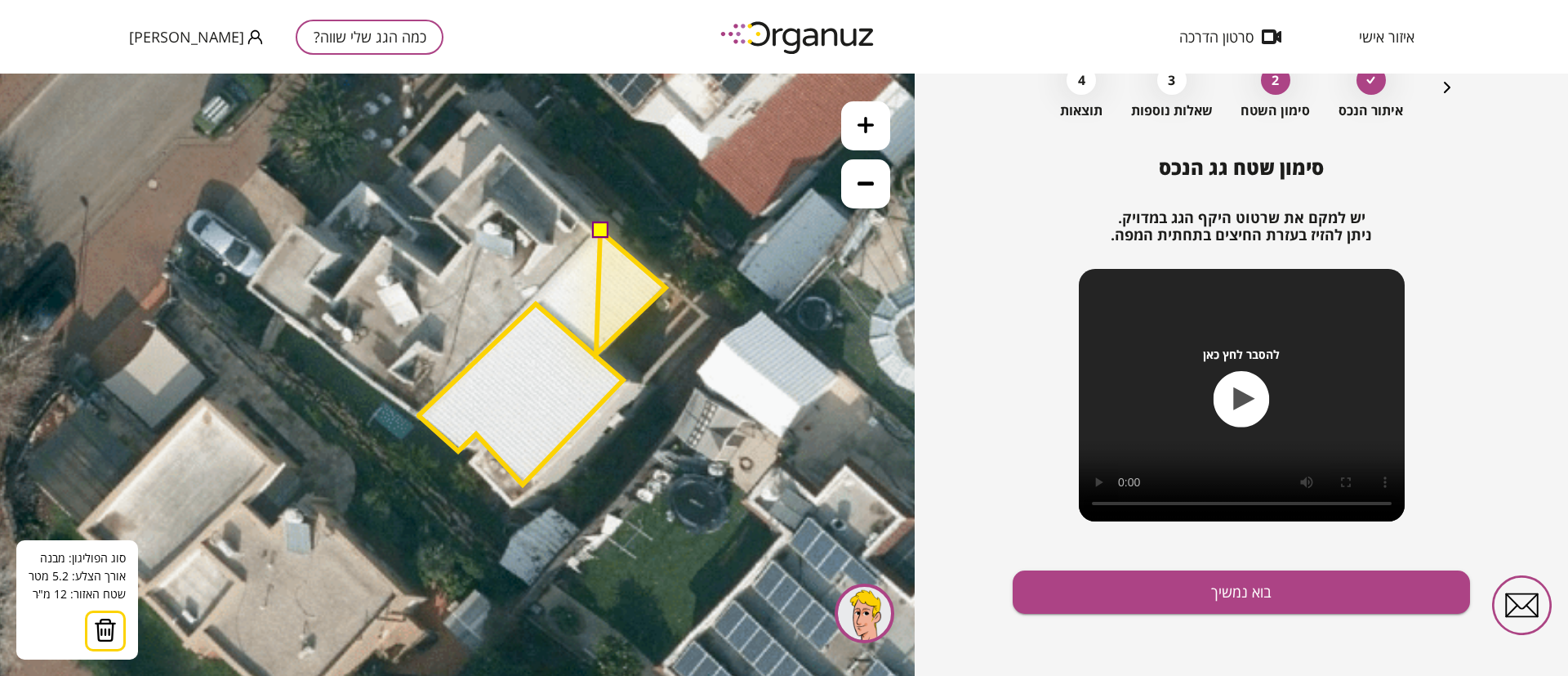
click at [596, 354] on polygon at bounding box center [630, 292] width 69 height 123
click at [532, 298] on polygon at bounding box center [598, 293] width 134 height 123
click at [598, 227] on button at bounding box center [599, 230] width 16 height 16
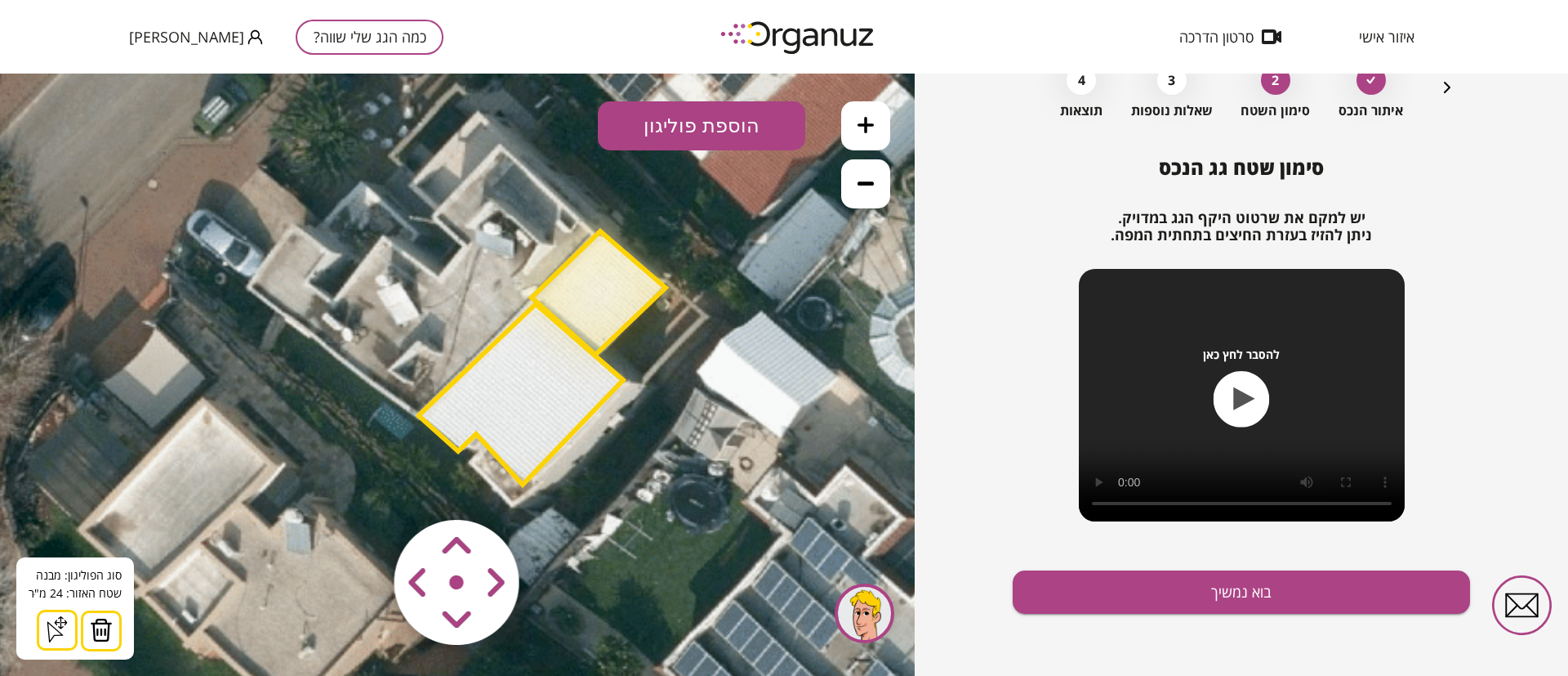
click at [687, 127] on button "הוספת פוליגון" at bounding box center [701, 126] width 207 height 49
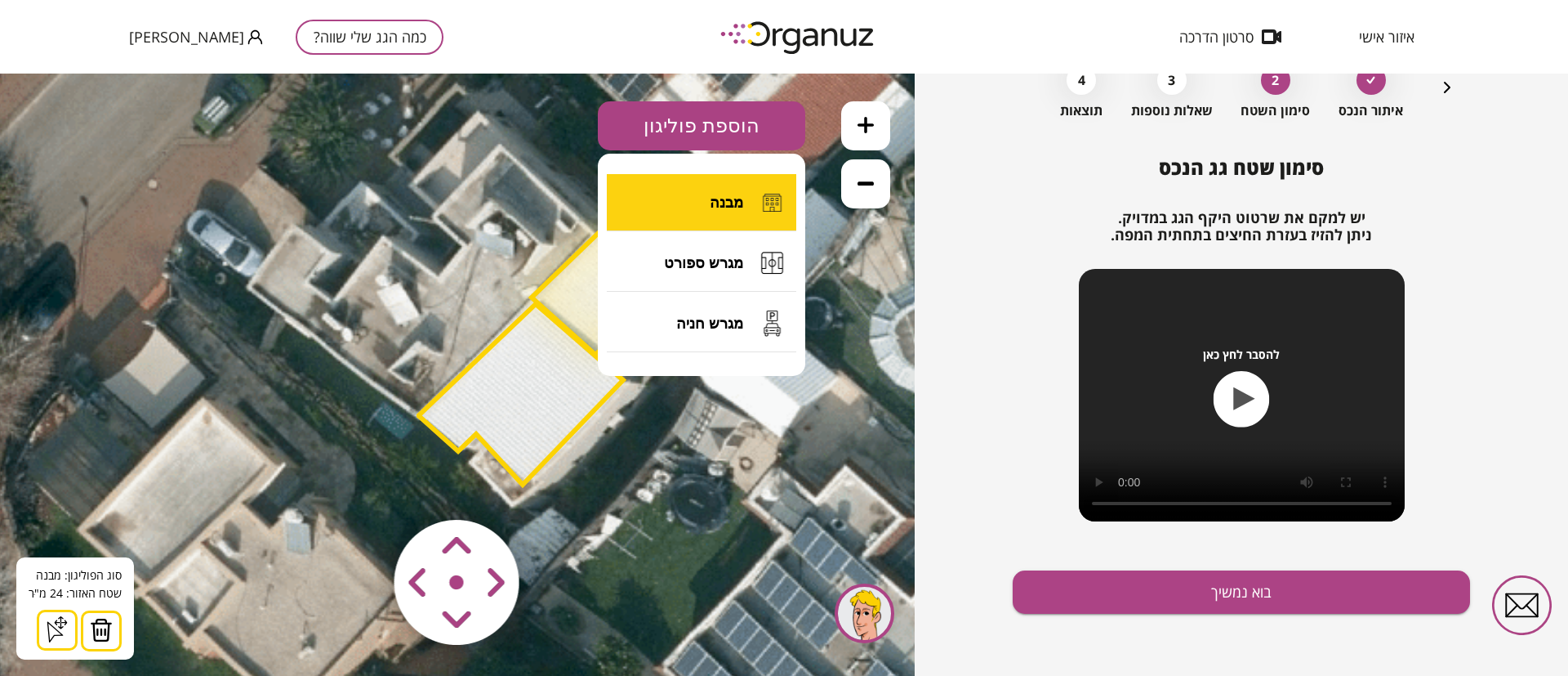
click at [718, 203] on span "מבנה" at bounding box center [726, 203] width 34 height 18
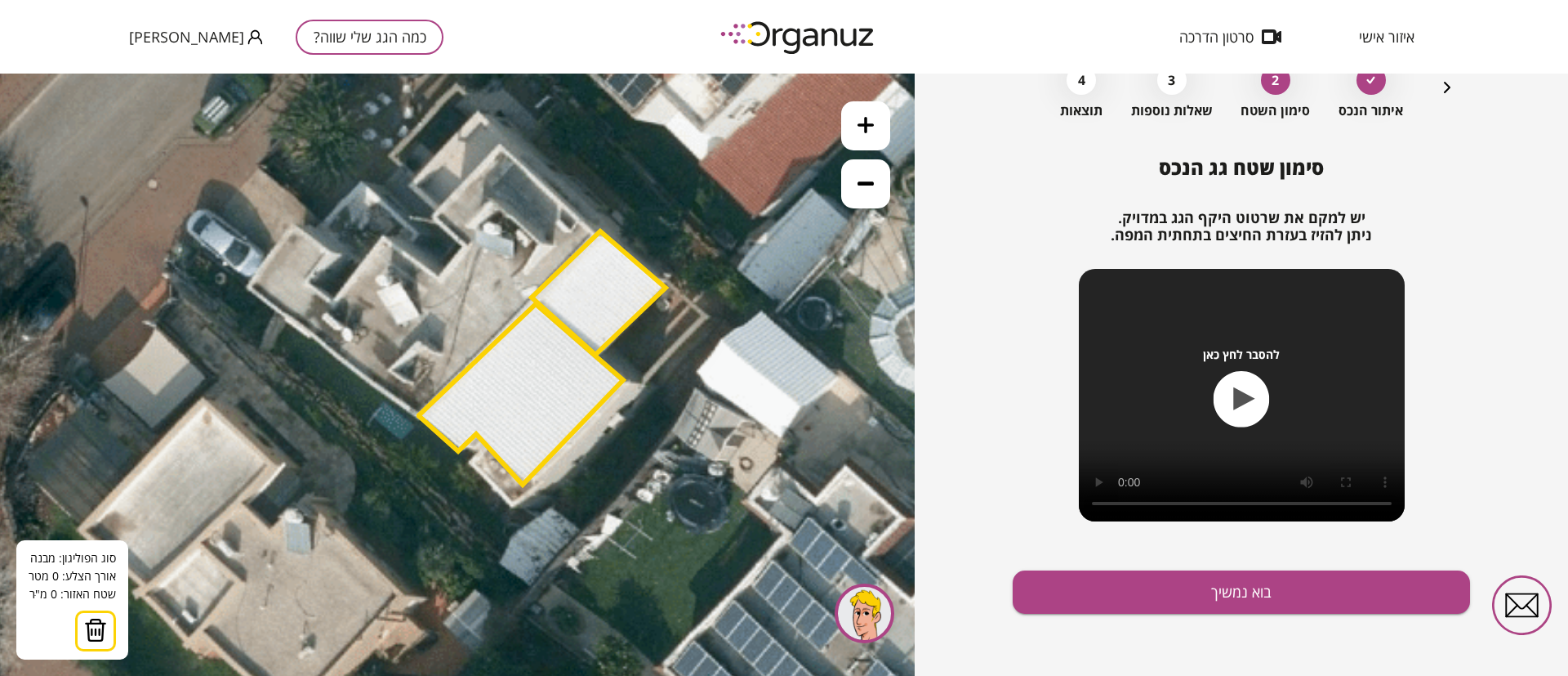
click at [457, 364] on icon at bounding box center [373, 396] width 2040 height 2041
click at [411, 329] on icon at bounding box center [373, 396] width 2040 height 2041
click at [476, 255] on polygon at bounding box center [443, 309] width 65 height 109
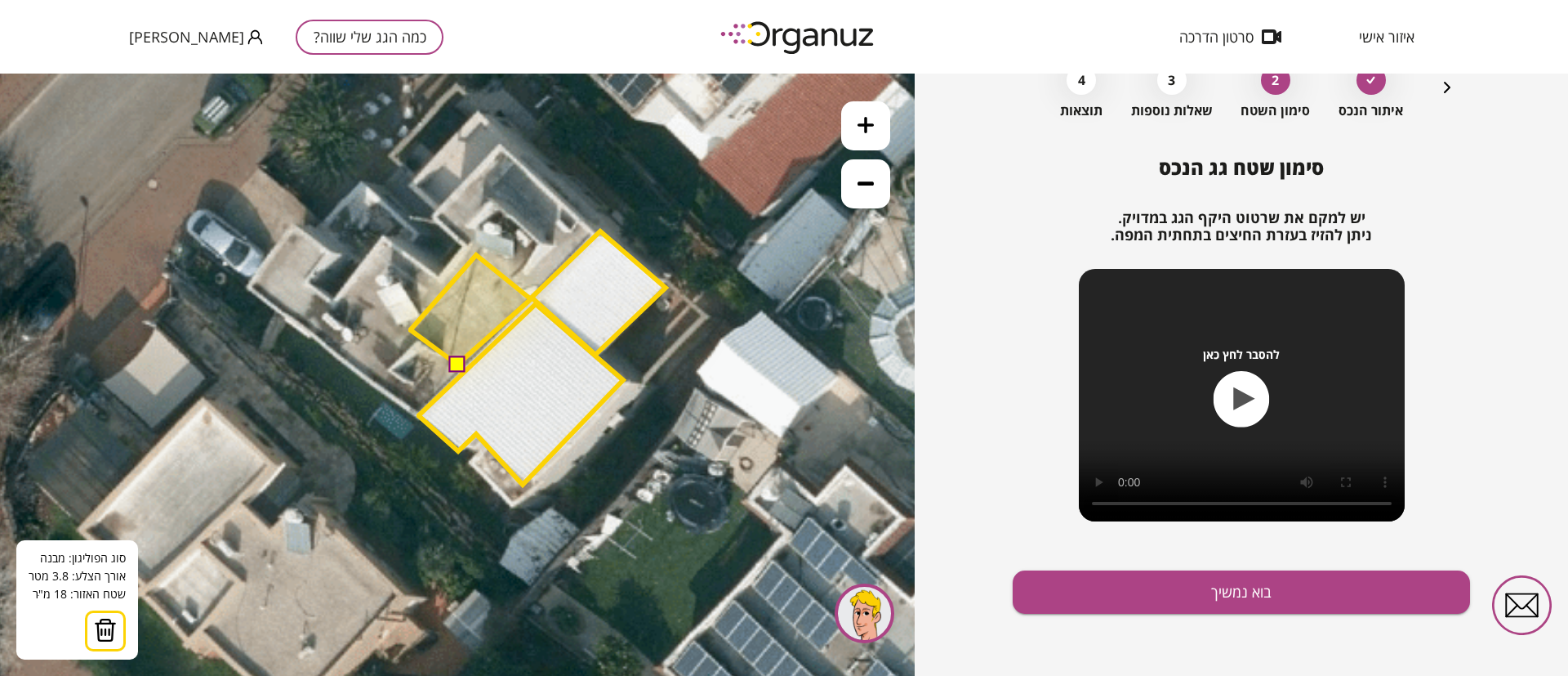
click at [531, 299] on polygon at bounding box center [471, 309] width 120 height 109
click at [459, 359] on button at bounding box center [457, 363] width 16 height 16
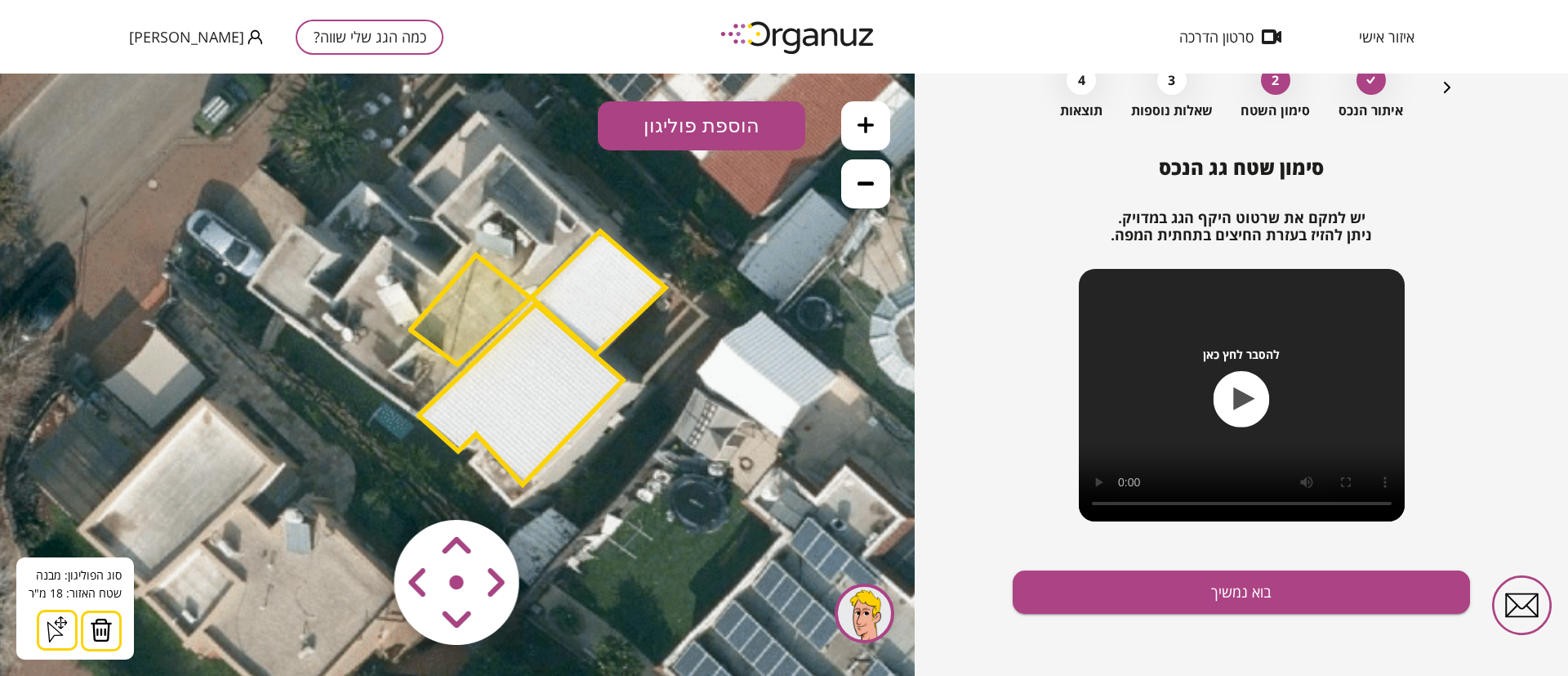
click at [678, 134] on button "הוספת פוליגון" at bounding box center [701, 126] width 207 height 49
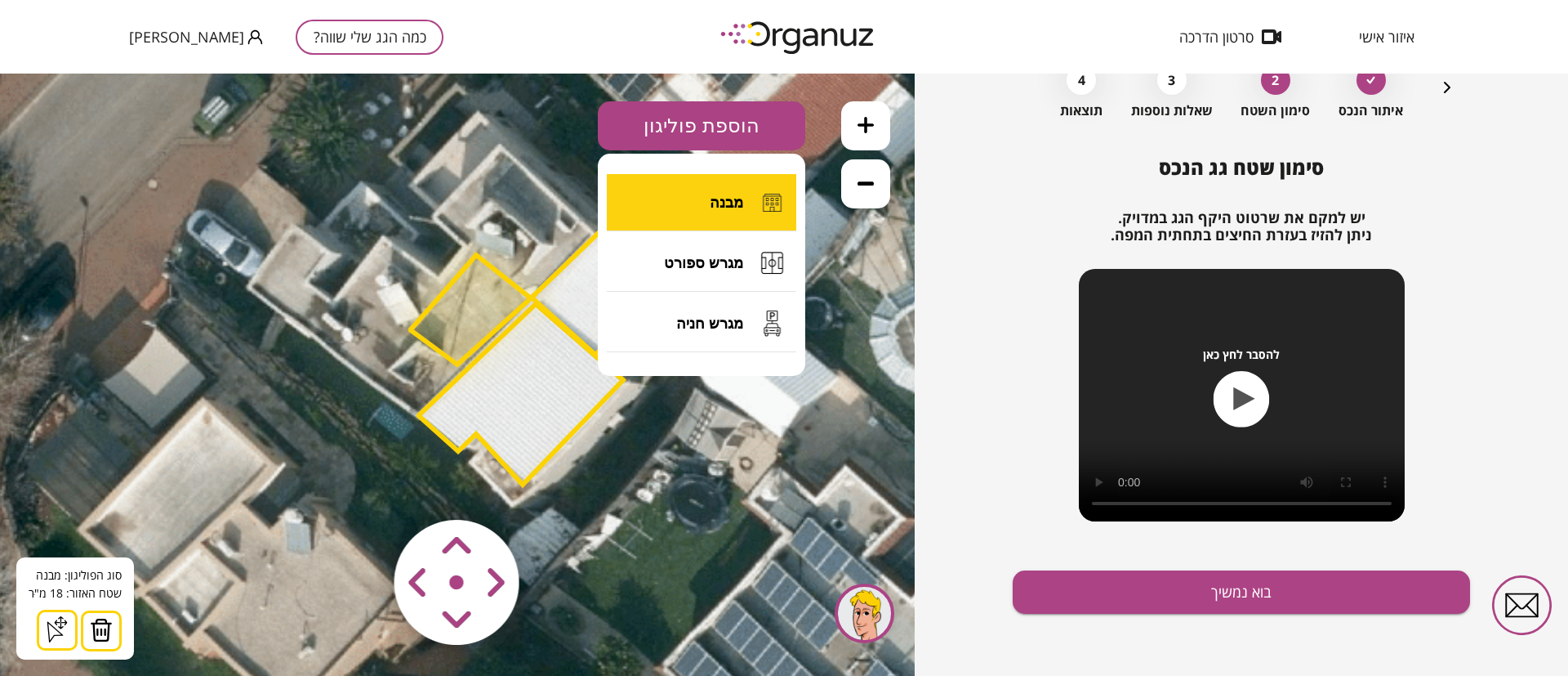
click at [696, 186] on button "מבנה" at bounding box center [701, 203] width 190 height 58
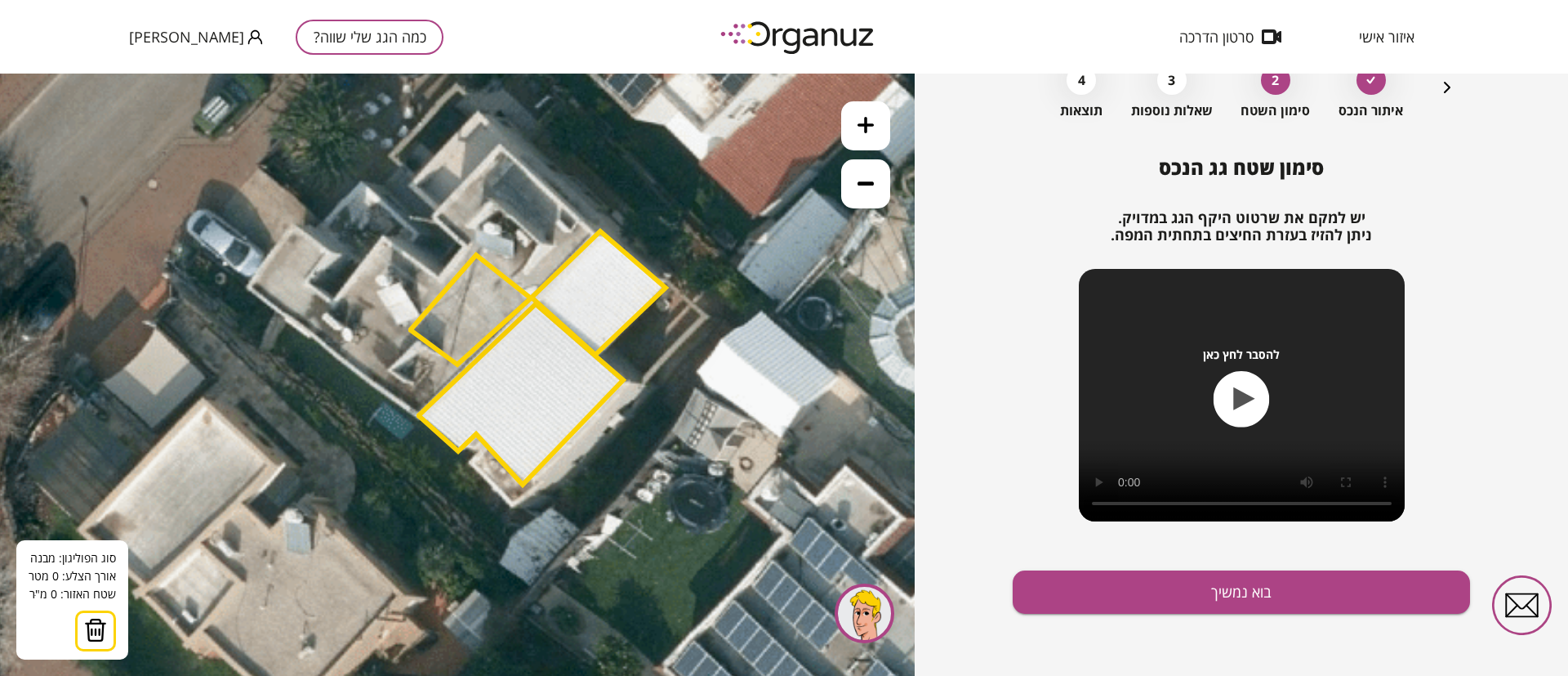
click at [292, 225] on icon at bounding box center [373, 396] width 2040 height 2041
click at [329, 249] on icon at bounding box center [373, 396] width 2040 height 2041
click at [304, 283] on polygon at bounding box center [311, 253] width 38 height 58
click at [330, 302] on polygon at bounding box center [311, 262] width 39 height 76
click at [306, 329] on polygon at bounding box center [311, 276] width 39 height 104
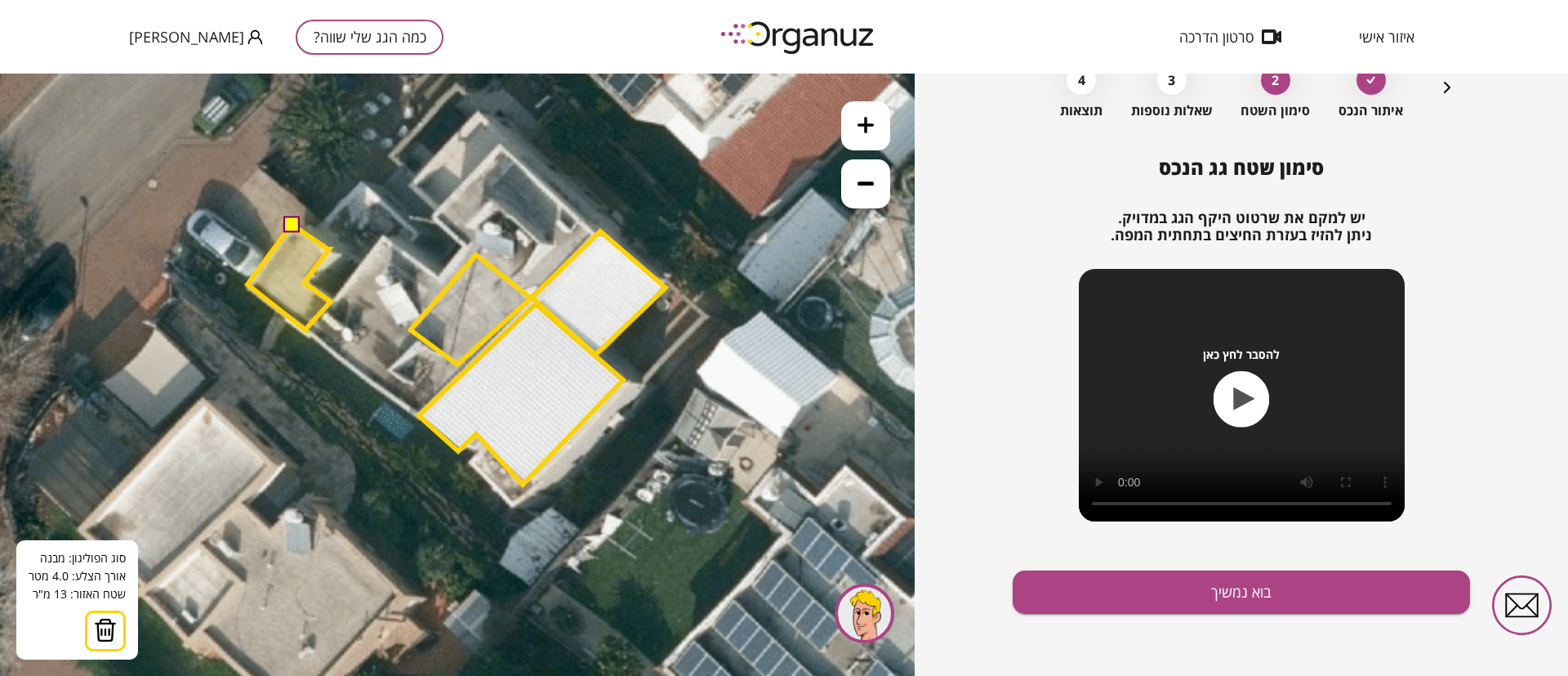
click at [247, 285] on polygon at bounding box center [288, 277] width 83 height 105
click at [293, 225] on button at bounding box center [291, 224] width 16 height 16
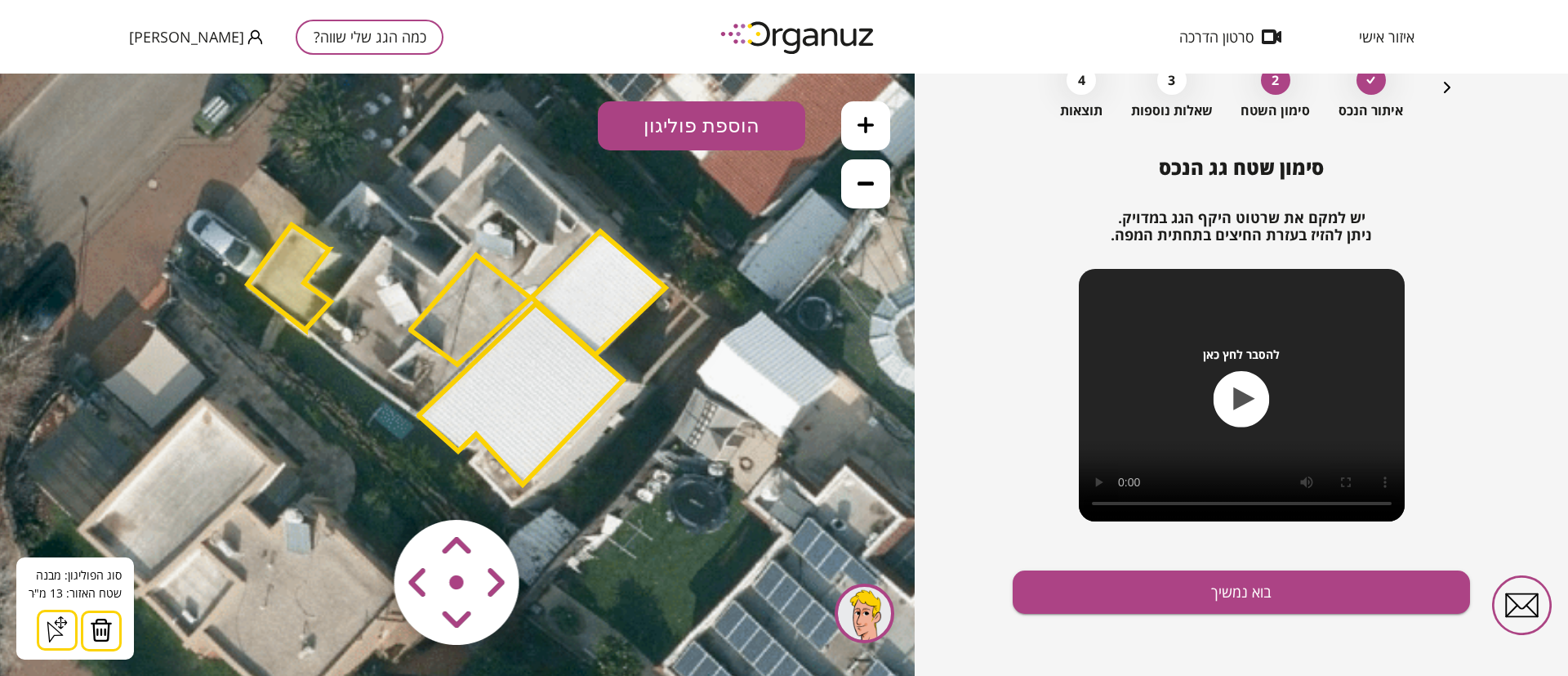
drag, startPoint x: 722, startPoint y: 127, endPoint x: 714, endPoint y: 133, distance: 10.0
click at [722, 127] on button "הוספת פוליגון" at bounding box center [701, 126] width 207 height 49
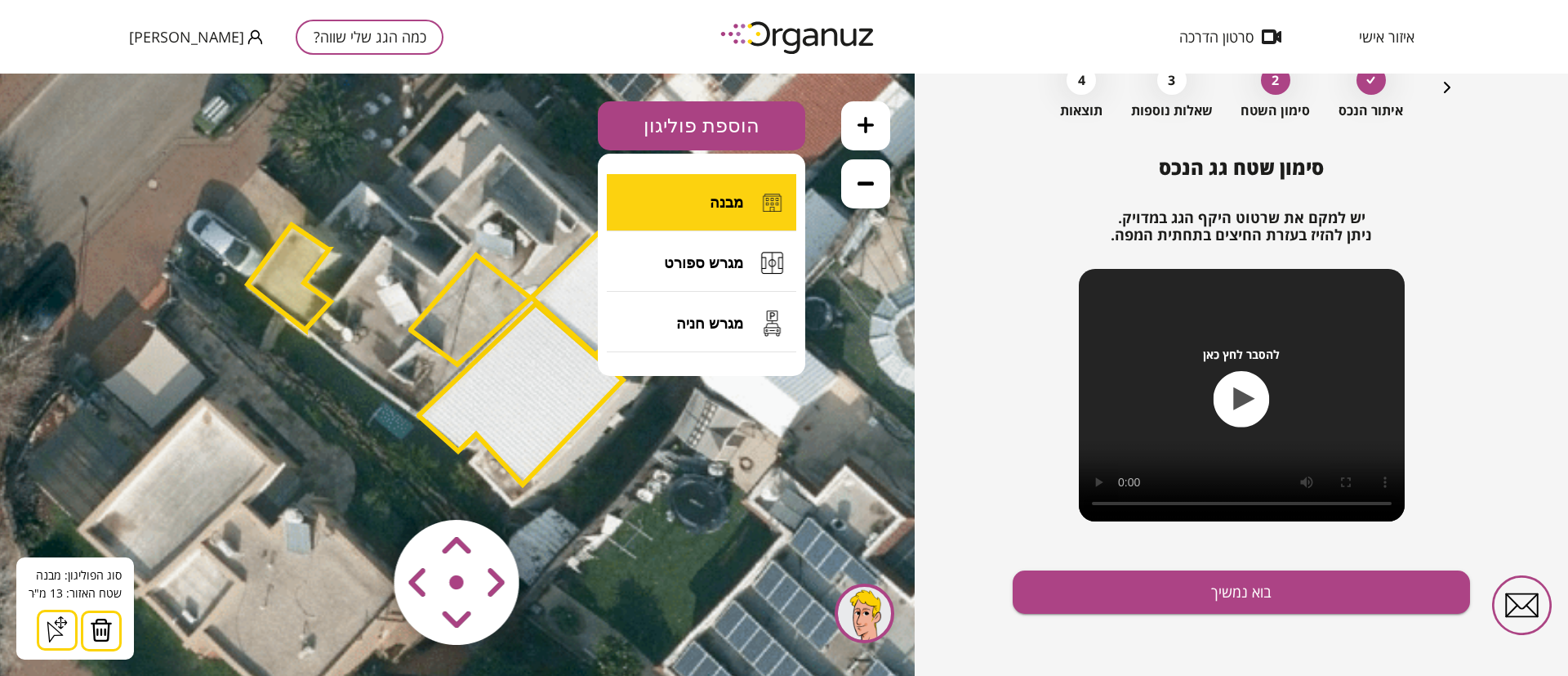
click at [722, 204] on span "מבנה" at bounding box center [726, 203] width 34 height 18
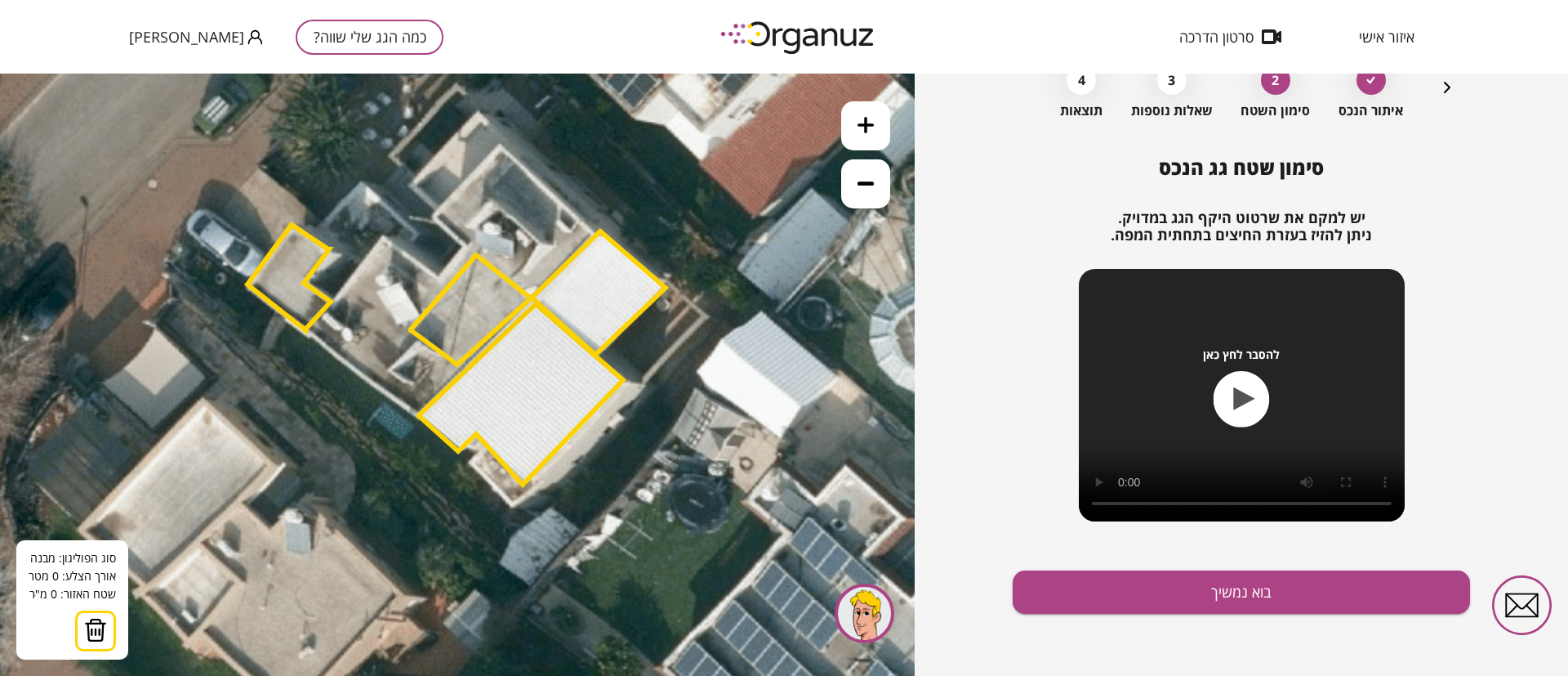
click at [95, 628] on img at bounding box center [95, 630] width 23 height 25
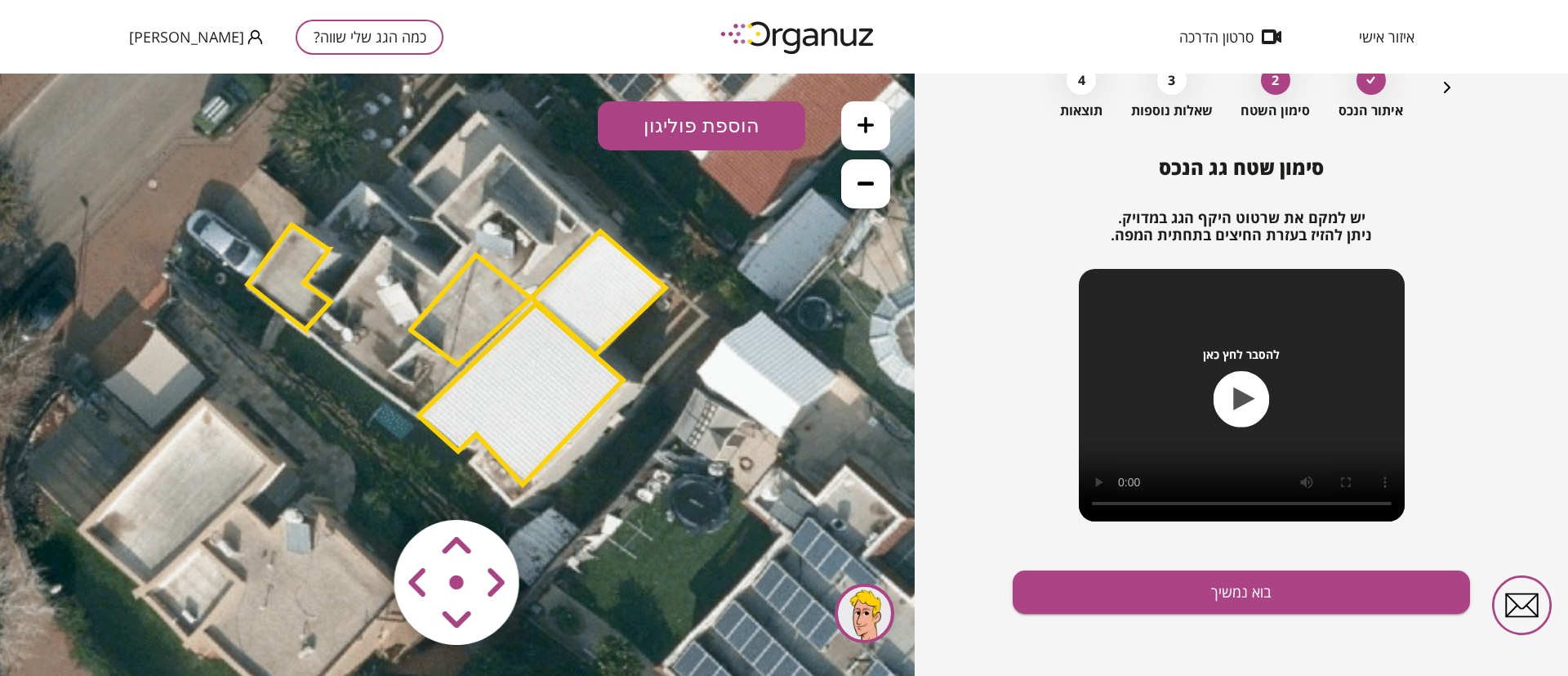
click at [463, 280] on polygon at bounding box center [471, 309] width 120 height 109
click at [452, 316] on polygon at bounding box center [472, 310] width 120 height 109
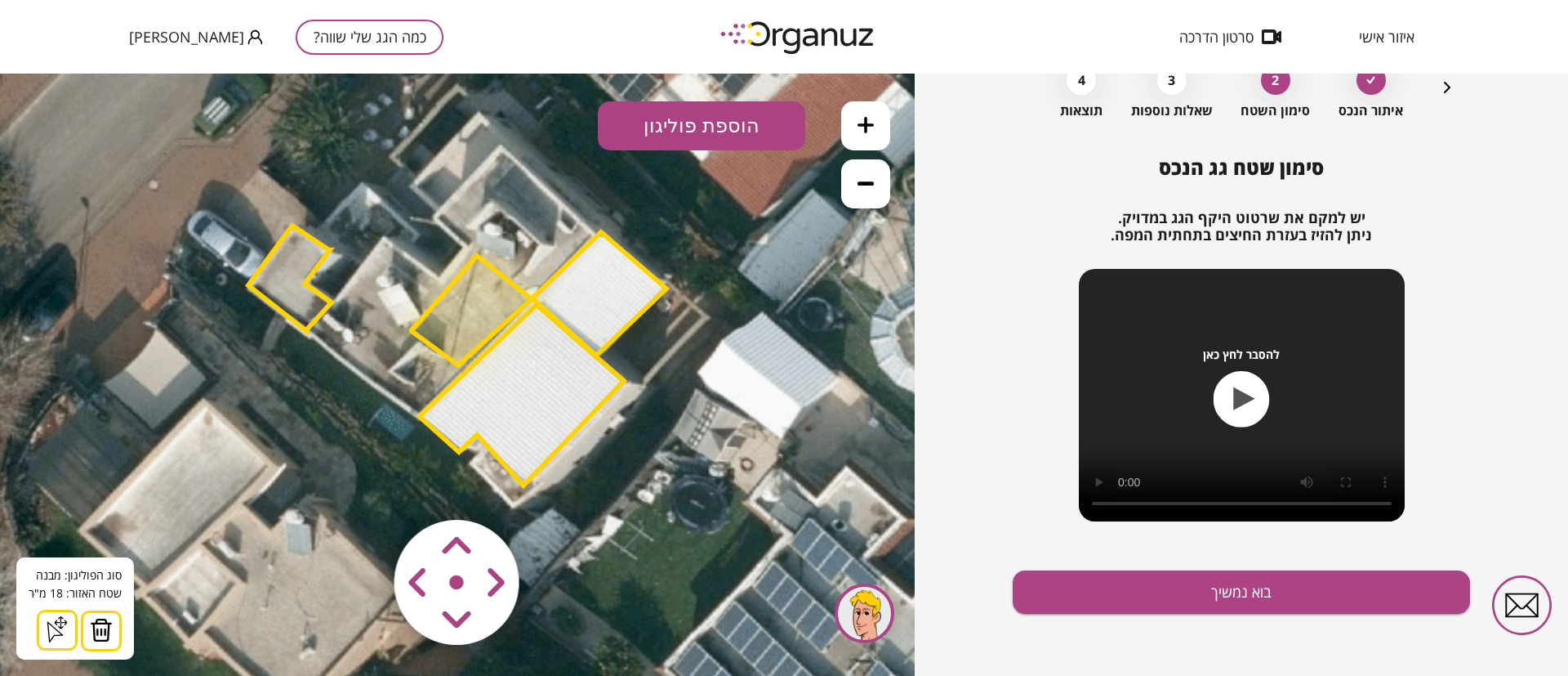
click at [102, 631] on img at bounding box center [101, 630] width 23 height 25
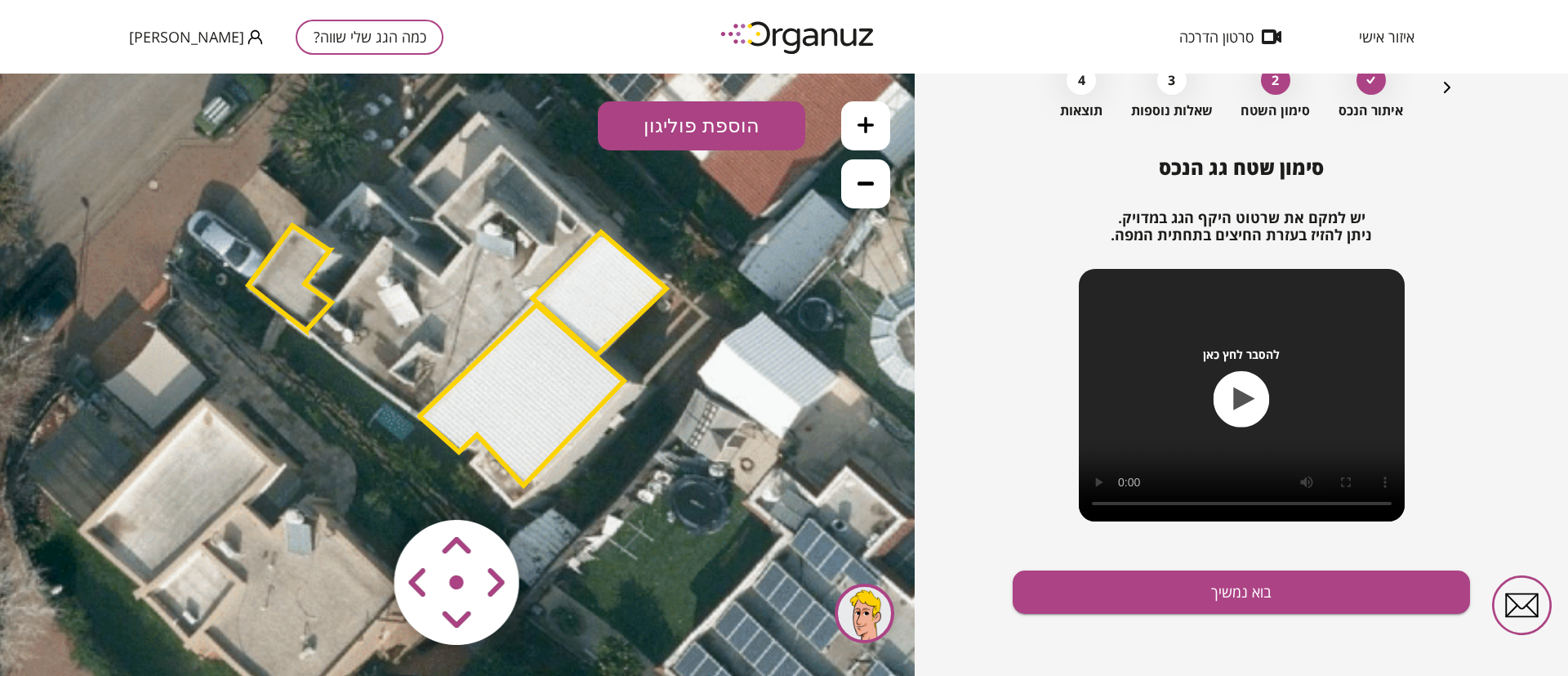
click at [713, 127] on button "הוספת פוליגון" at bounding box center [701, 126] width 207 height 49
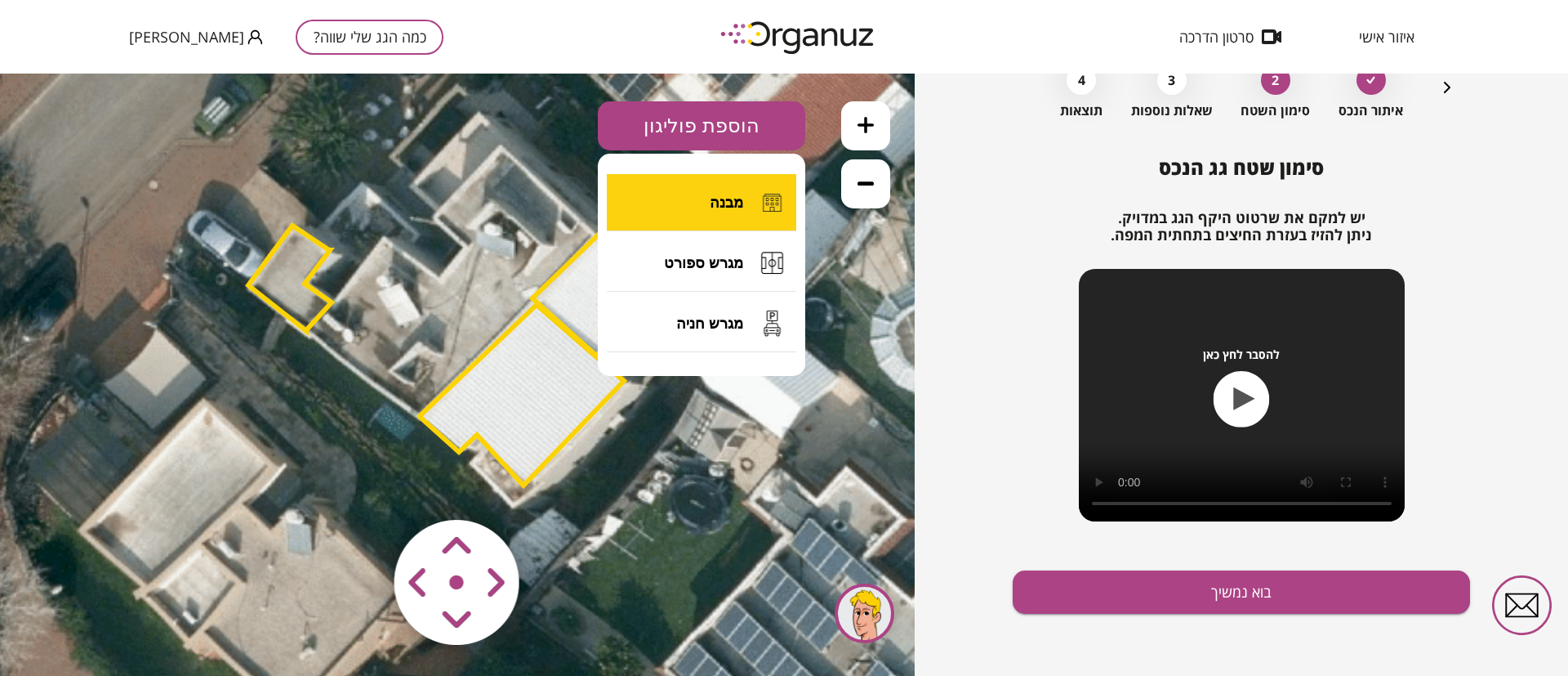
click at [736, 192] on button "מבנה" at bounding box center [701, 203] width 190 height 58
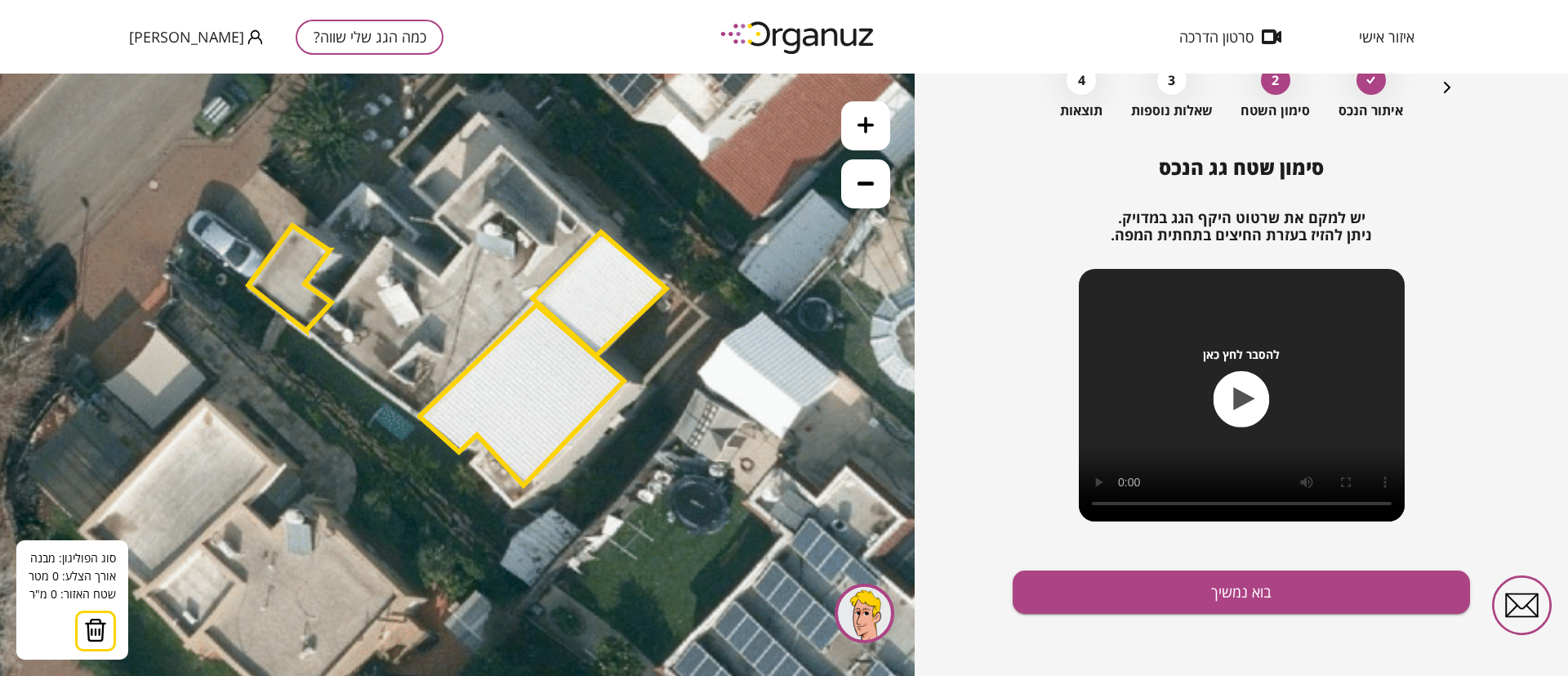
click at [461, 240] on icon at bounding box center [374, 397] width 2040 height 2041
click at [433, 215] on polygon at bounding box center [447, 228] width 29 height 25
click at [506, 145] on polygon at bounding box center [469, 192] width 73 height 95
click at [501, 146] on polygon at bounding box center [467, 192] width 68 height 94
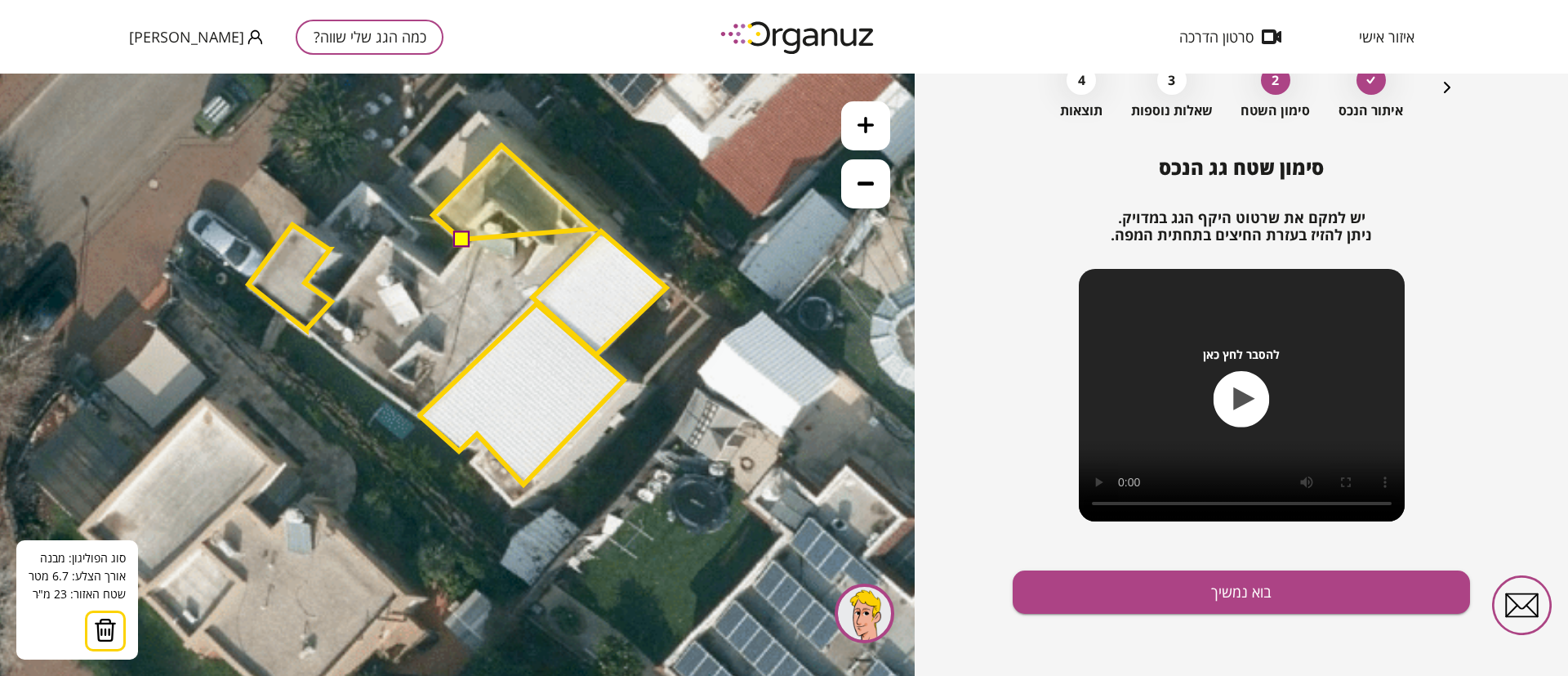
click at [594, 229] on polygon at bounding box center [514, 192] width 162 height 94
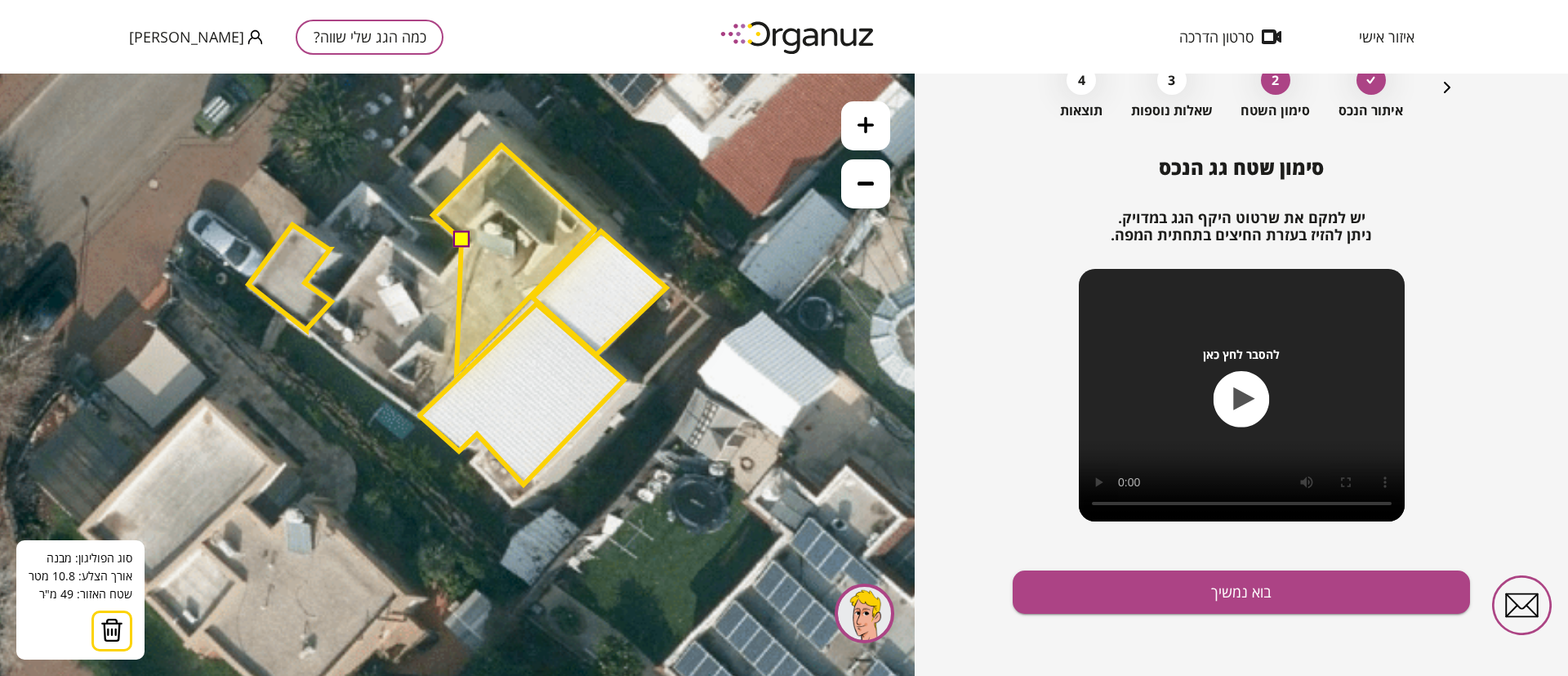
click at [456, 373] on polygon at bounding box center [514, 259] width 162 height 227
click at [416, 326] on polygon at bounding box center [505, 259] width 179 height 227
click at [468, 248] on polygon at bounding box center [505, 259] width 179 height 227
click at [510, 289] on polygon at bounding box center [505, 259] width 179 height 227
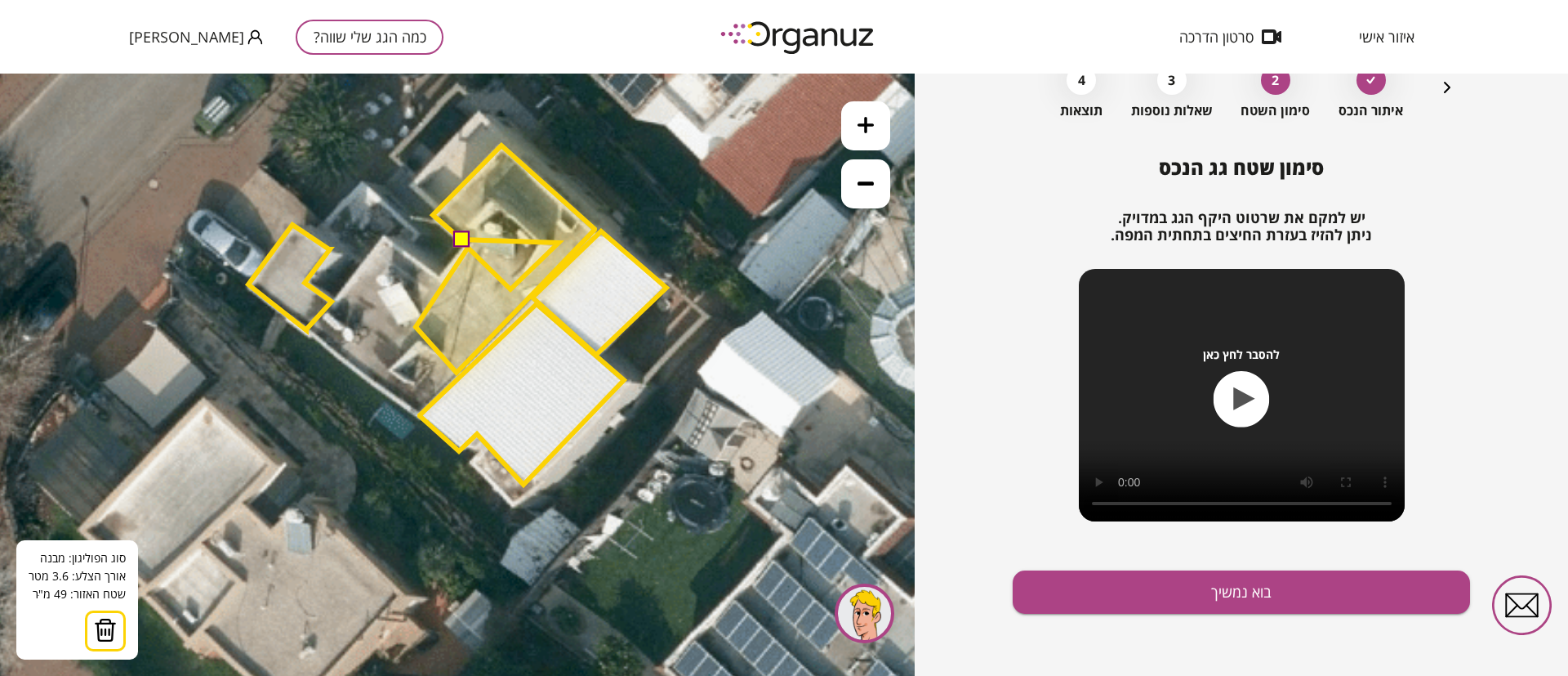
click at [559, 241] on polygon at bounding box center [505, 259] width 179 height 227
click at [500, 189] on polygon at bounding box center [505, 259] width 179 height 227
click at [458, 238] on button at bounding box center [461, 238] width 16 height 16
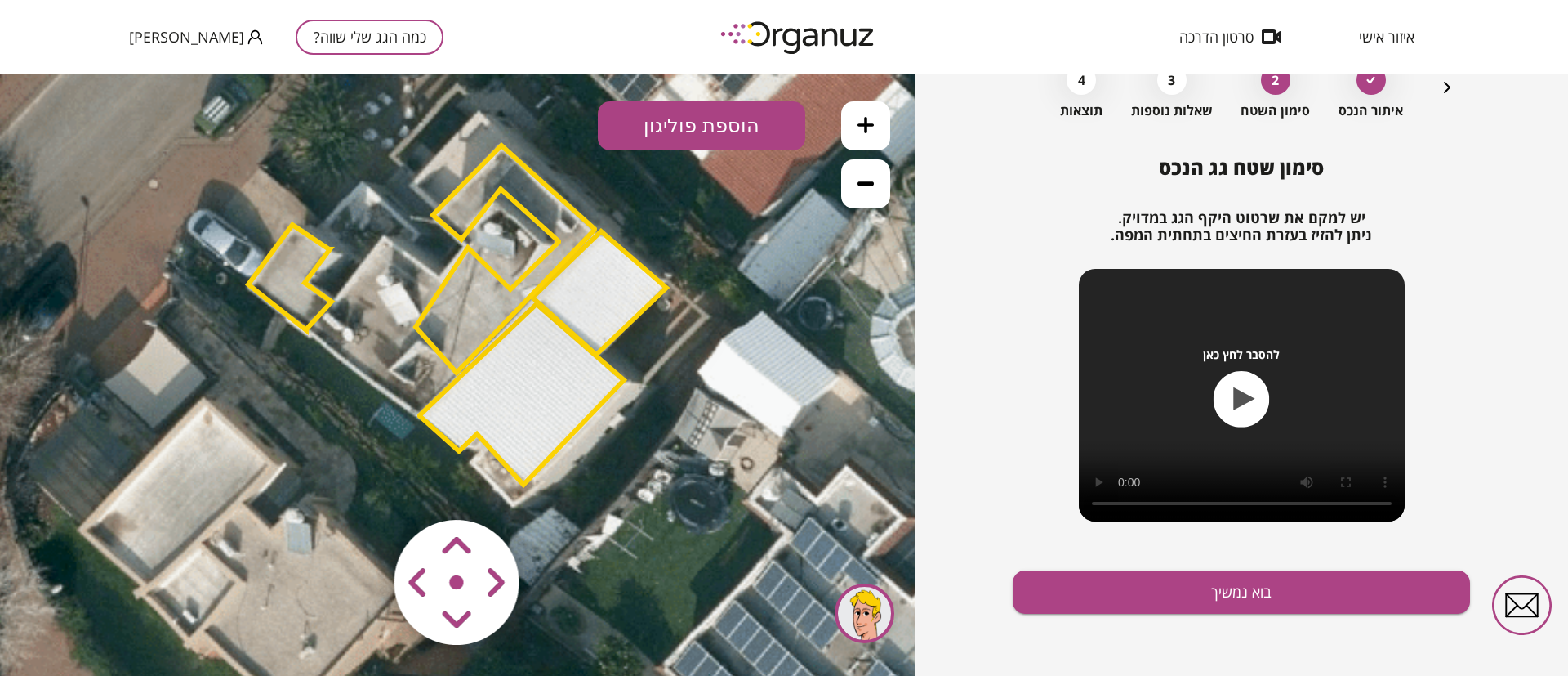
click at [480, 303] on polygon at bounding box center [505, 259] width 179 height 227
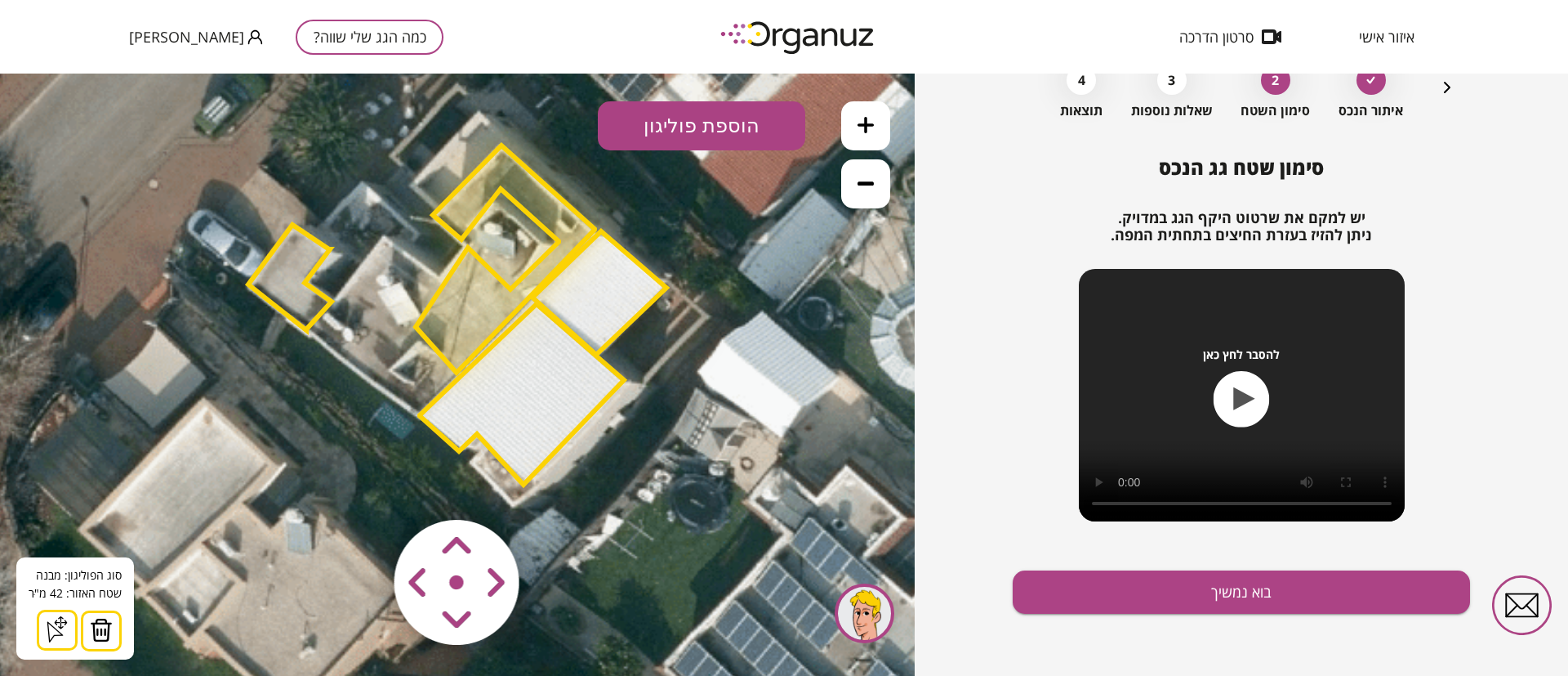
click at [480, 303] on polygon at bounding box center [505, 259] width 179 height 227
click at [296, 269] on polygon at bounding box center [289, 277] width 83 height 105
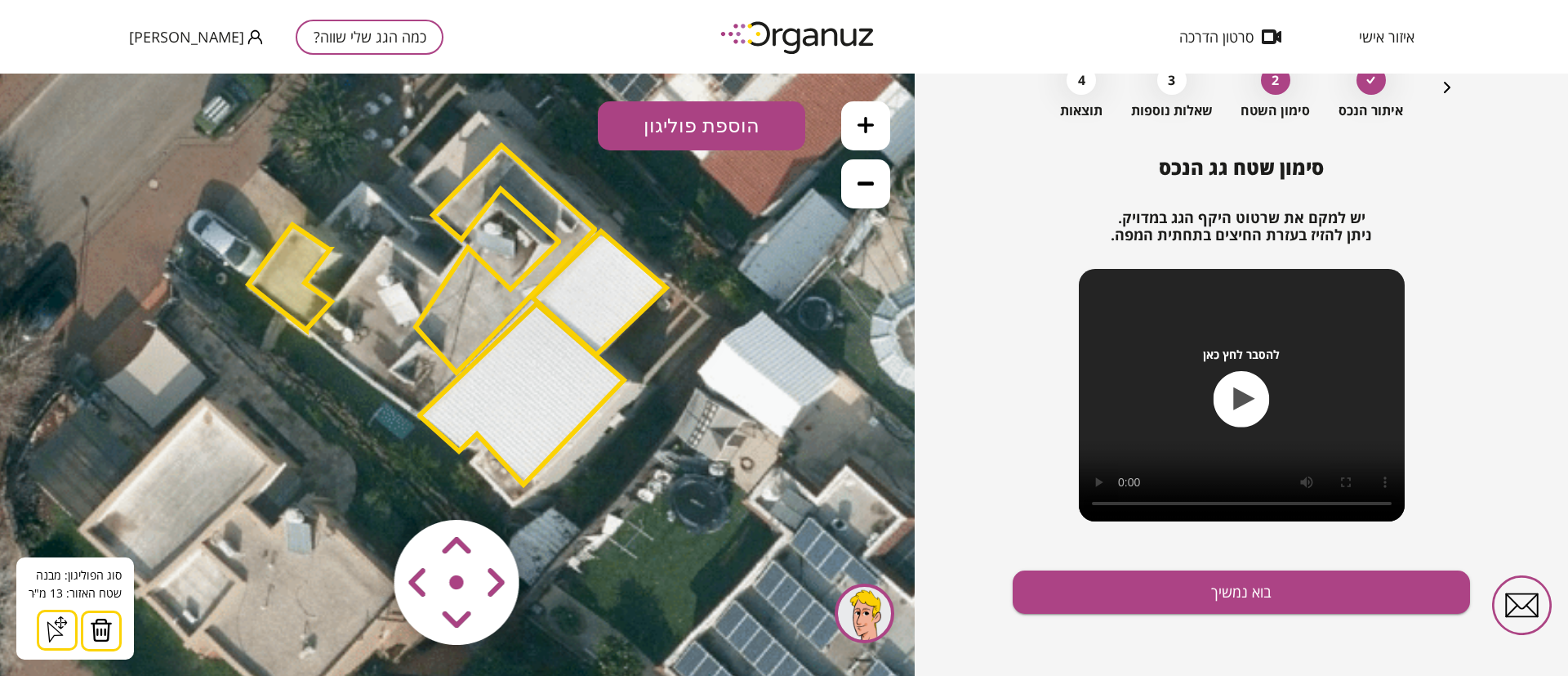
click at [470, 307] on polygon at bounding box center [505, 259] width 179 height 227
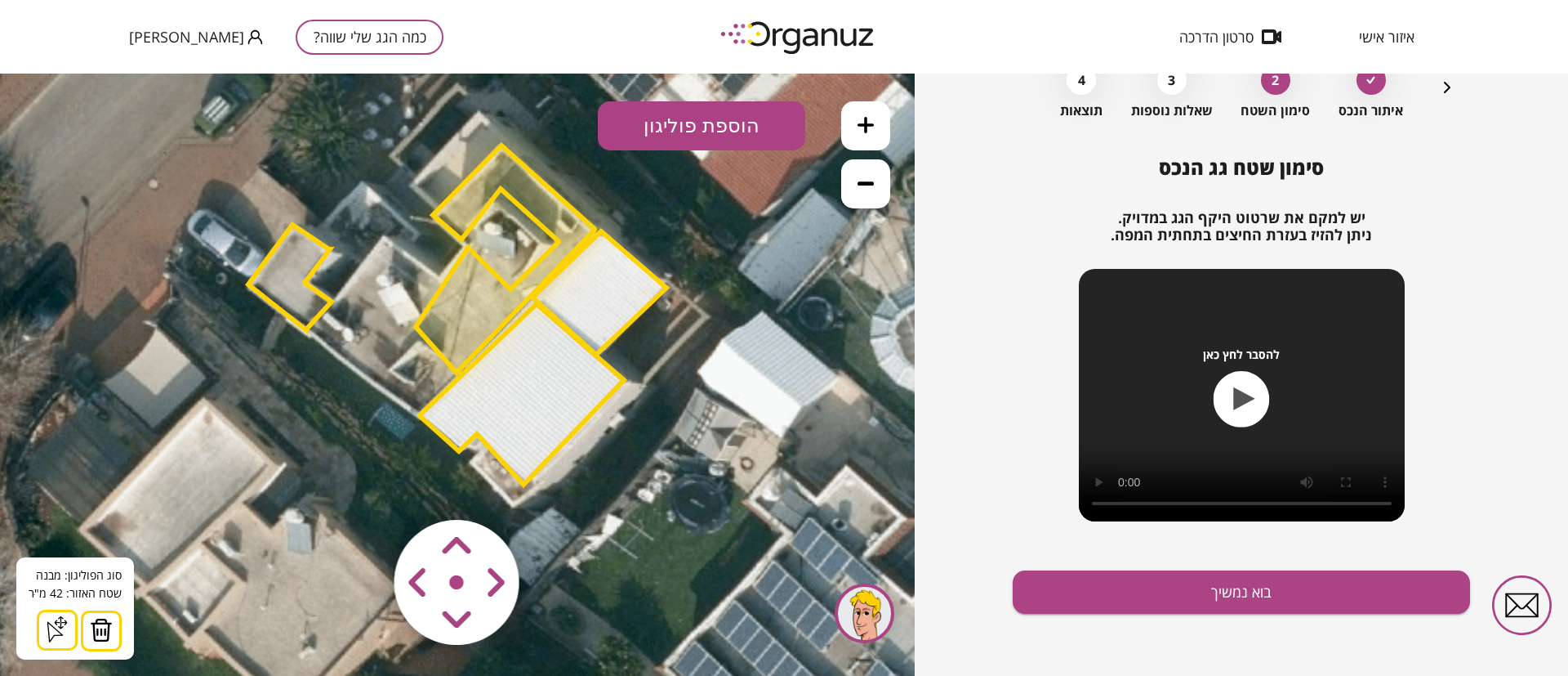
click at [281, 270] on polygon at bounding box center [289, 277] width 83 height 105
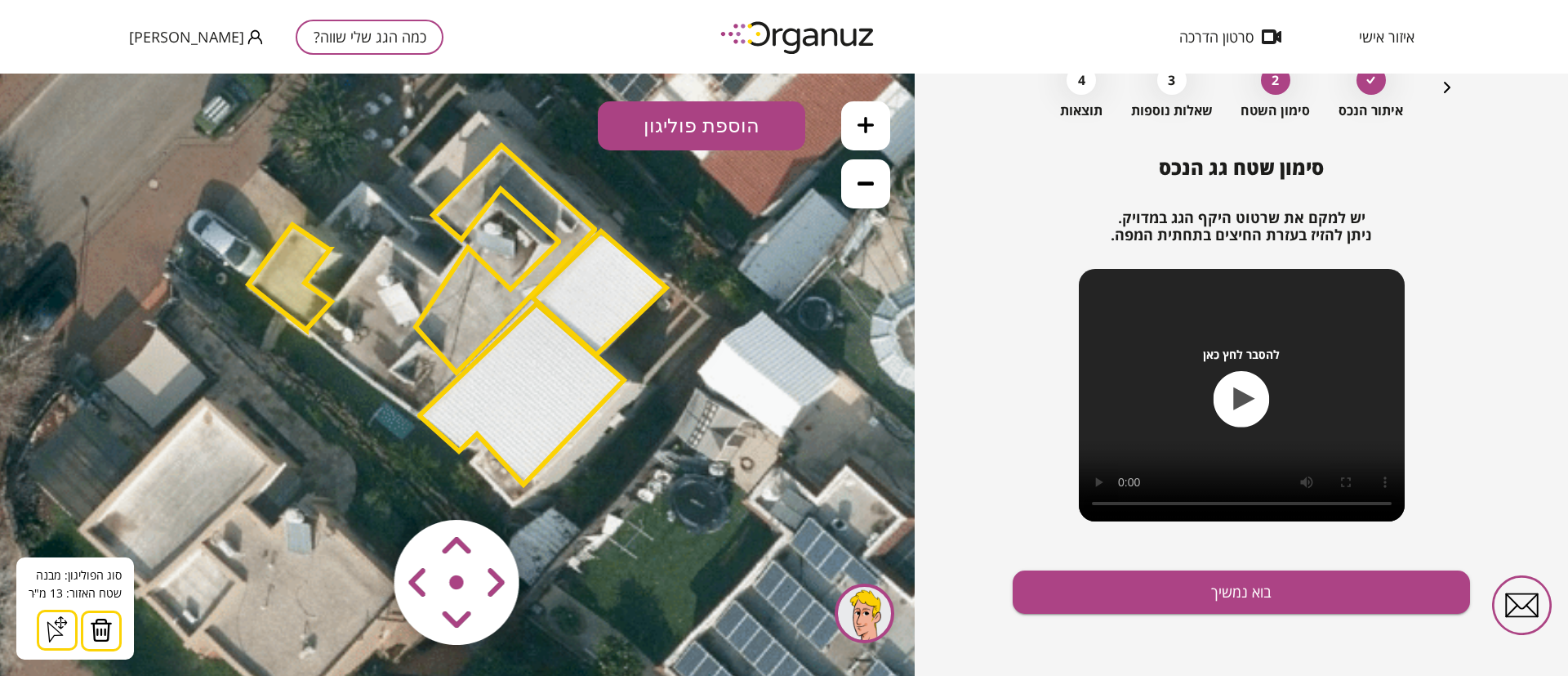
click at [531, 387] on polygon at bounding box center [522, 395] width 204 height 181
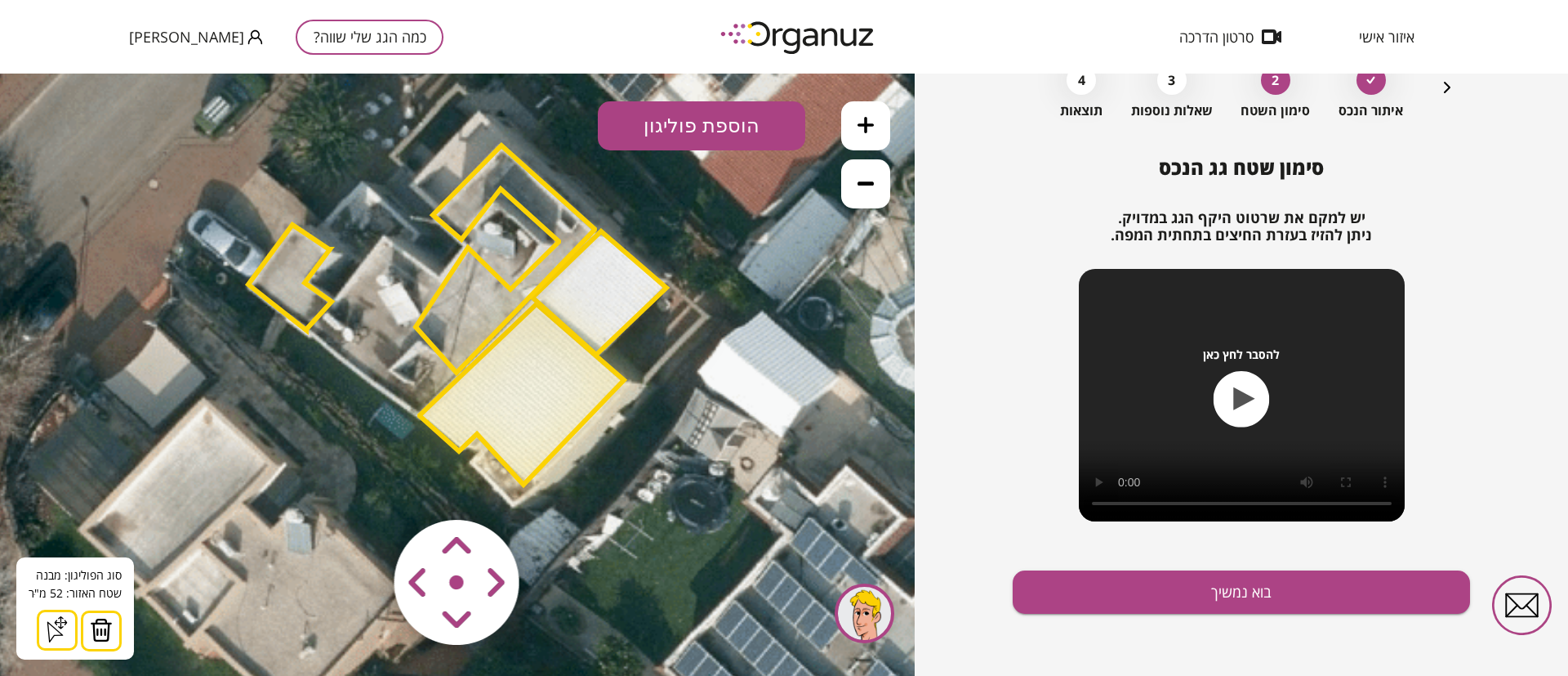
click at [606, 316] on polygon at bounding box center [599, 293] width 134 height 123
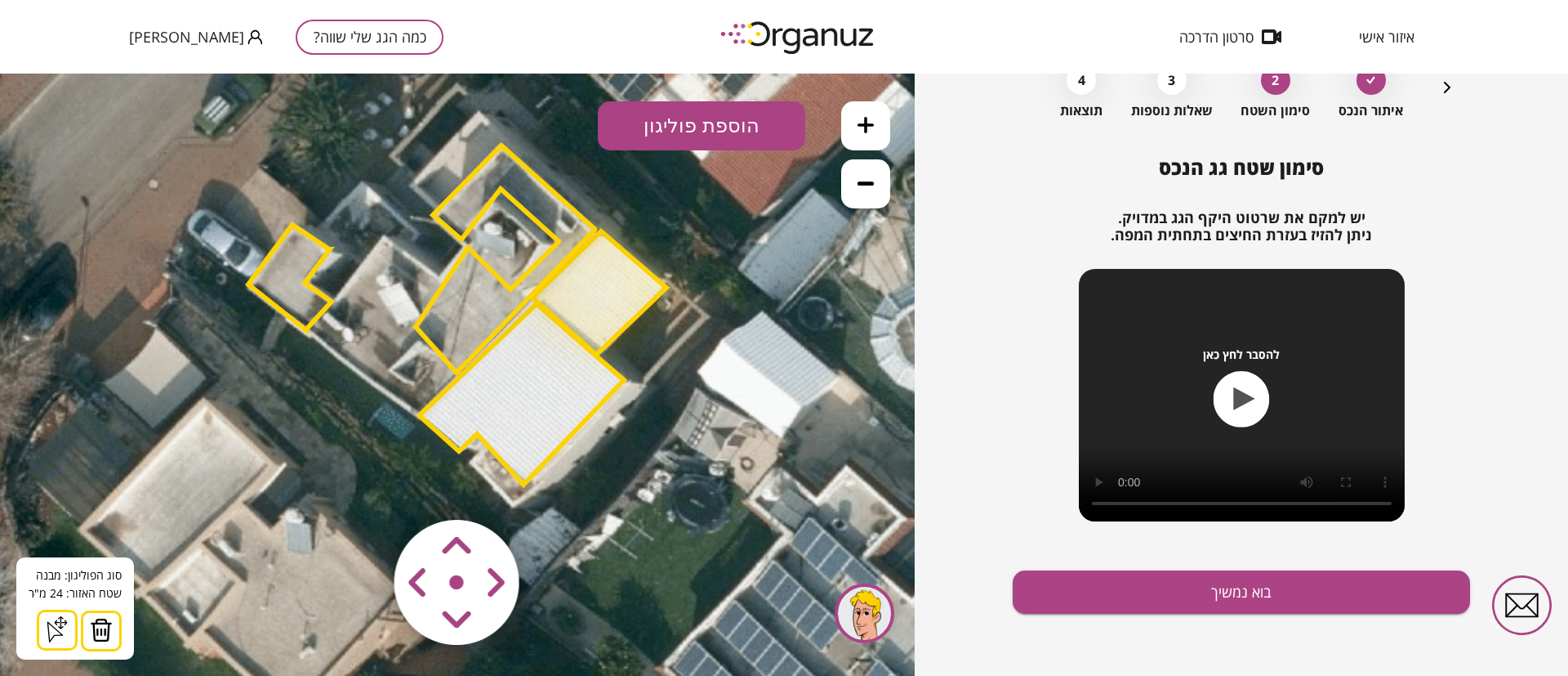
click at [98, 632] on img at bounding box center [101, 630] width 23 height 25
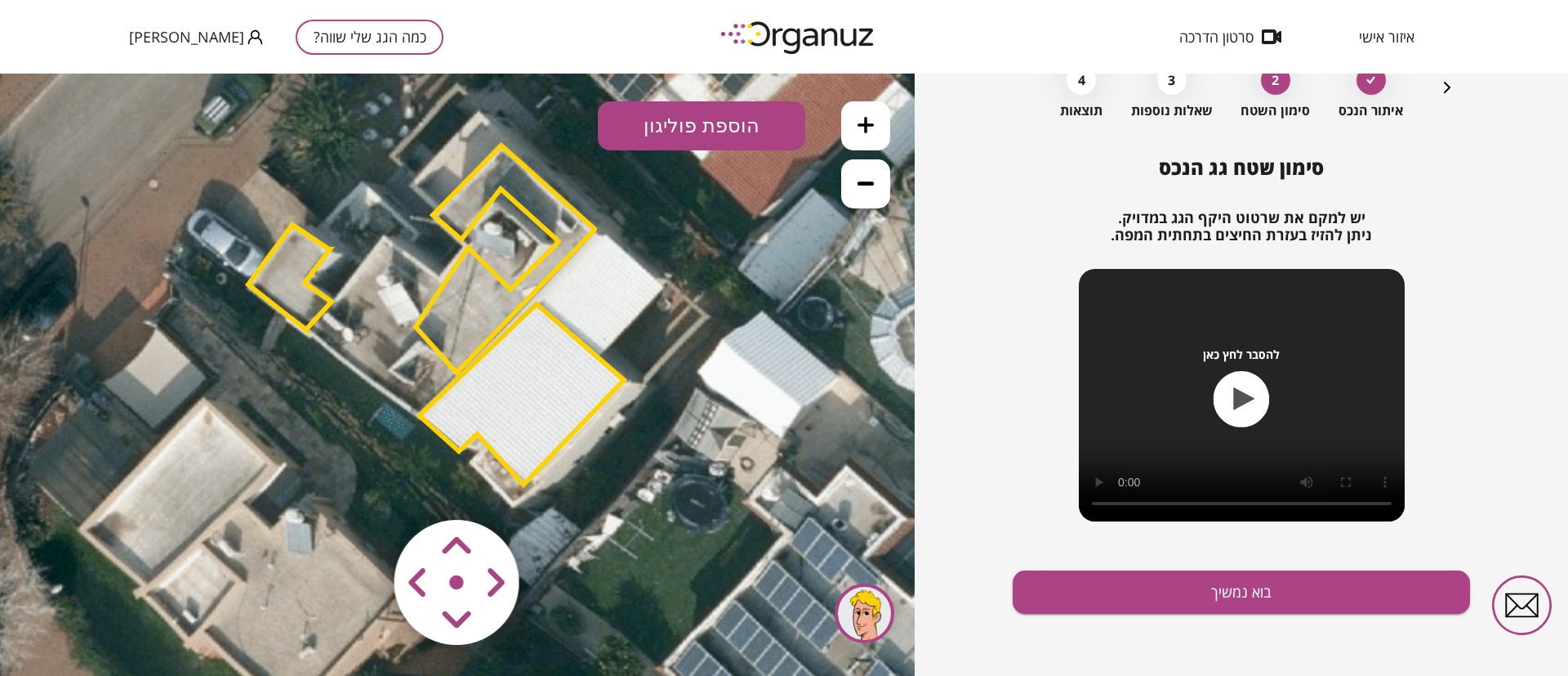
click at [727, 130] on button "הוספת פוליגון" at bounding box center [701, 126] width 207 height 49
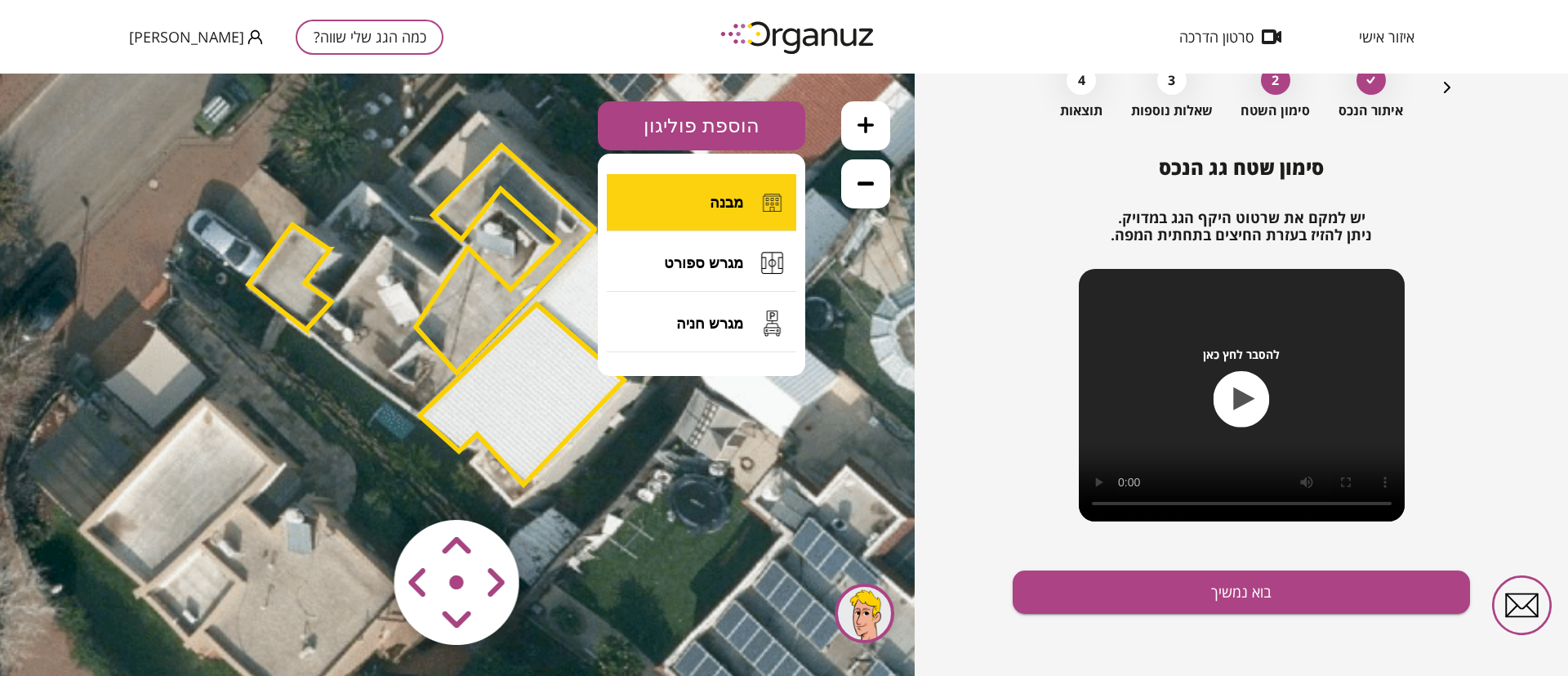
click at [731, 204] on span "מבנה" at bounding box center [726, 203] width 34 height 18
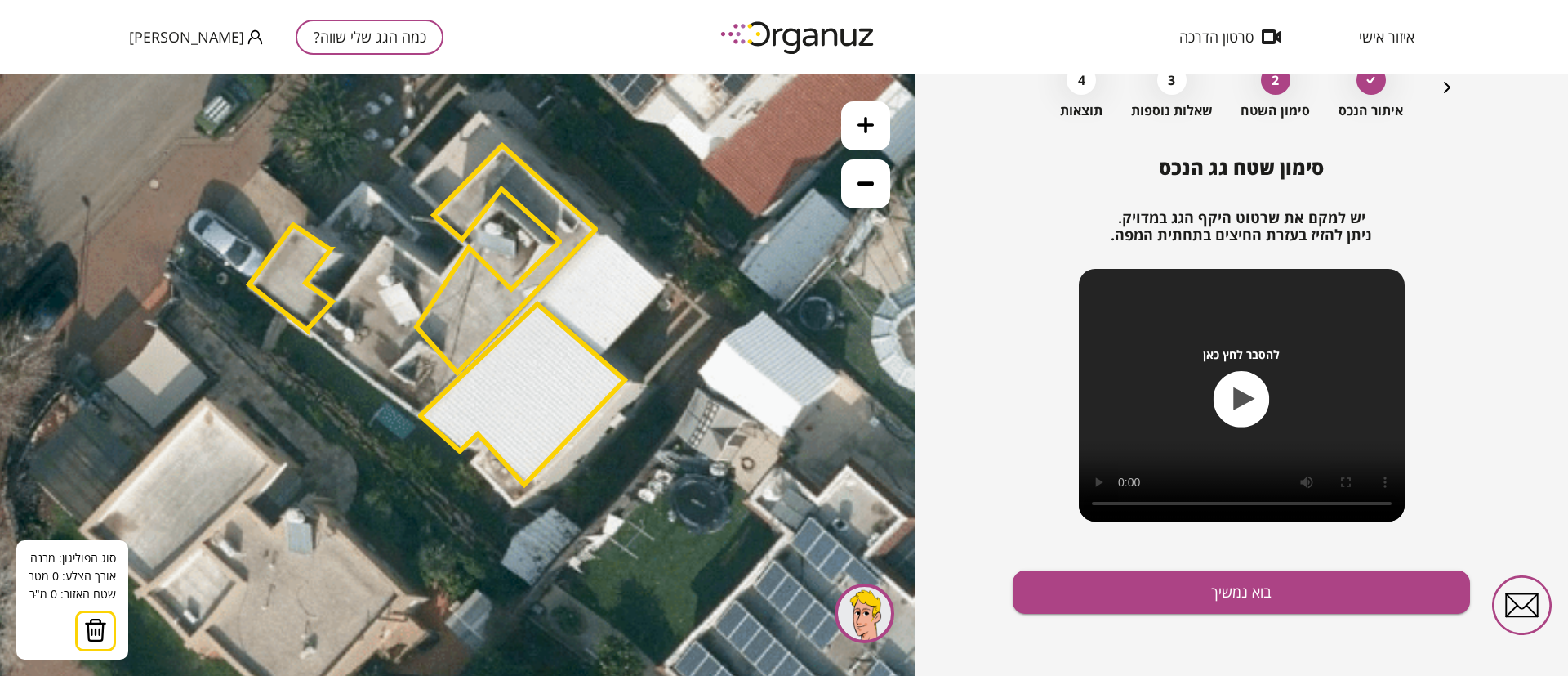
click at [865, 191] on button at bounding box center [866, 184] width 49 height 49
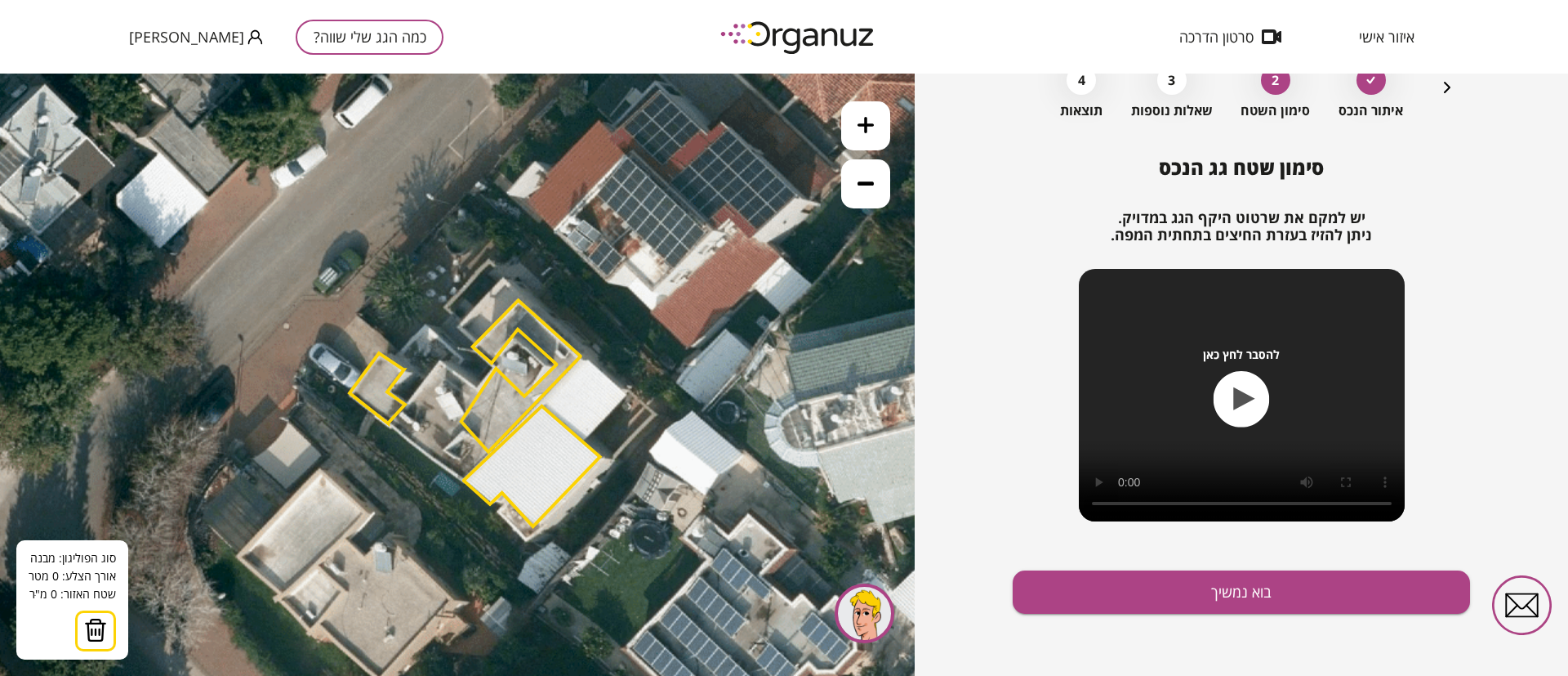
drag, startPoint x: 716, startPoint y: 303, endPoint x: 747, endPoint y: 382, distance: 84.9
click at [747, 382] on icon at bounding box center [433, 467] width 1360 height 1361
click at [886, 117] on button at bounding box center [866, 126] width 49 height 49
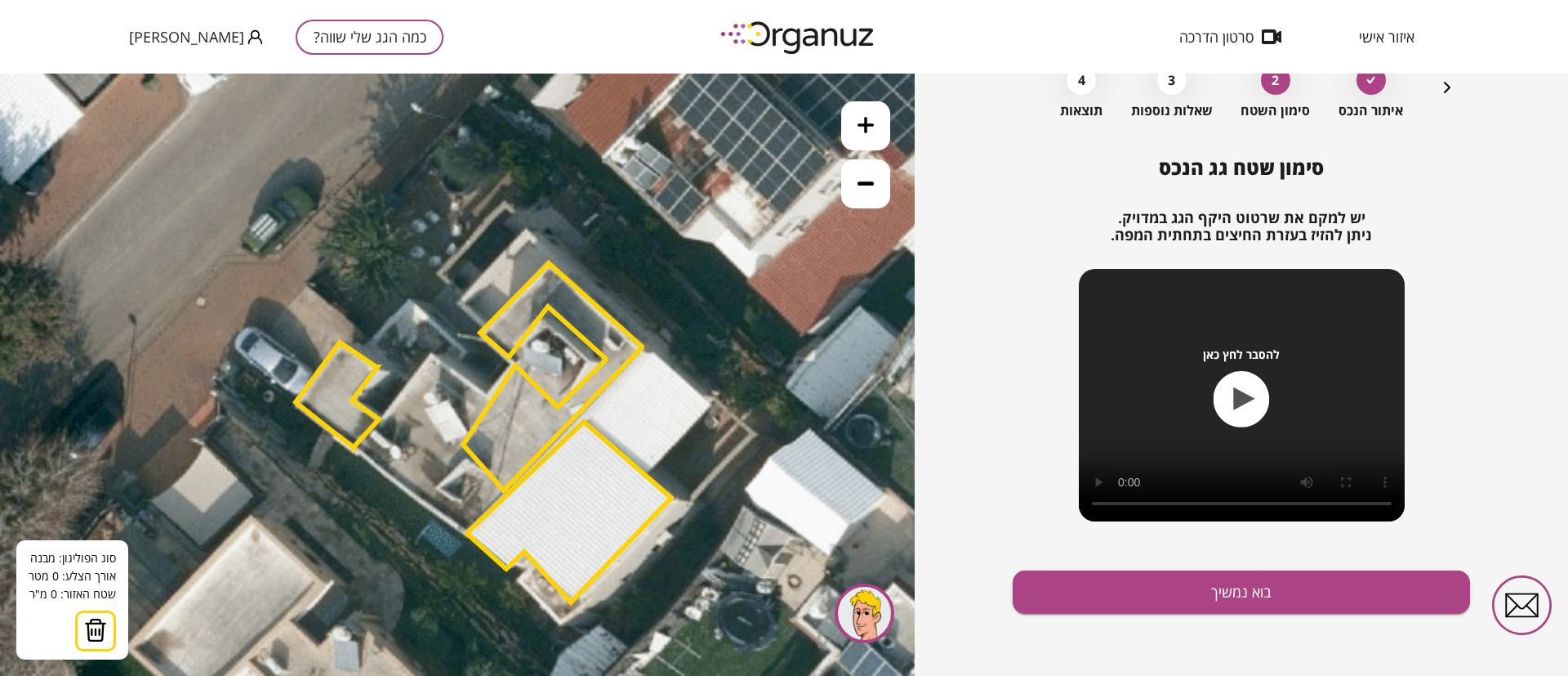
click at [869, 123] on icon at bounding box center [865, 125] width 16 height 16
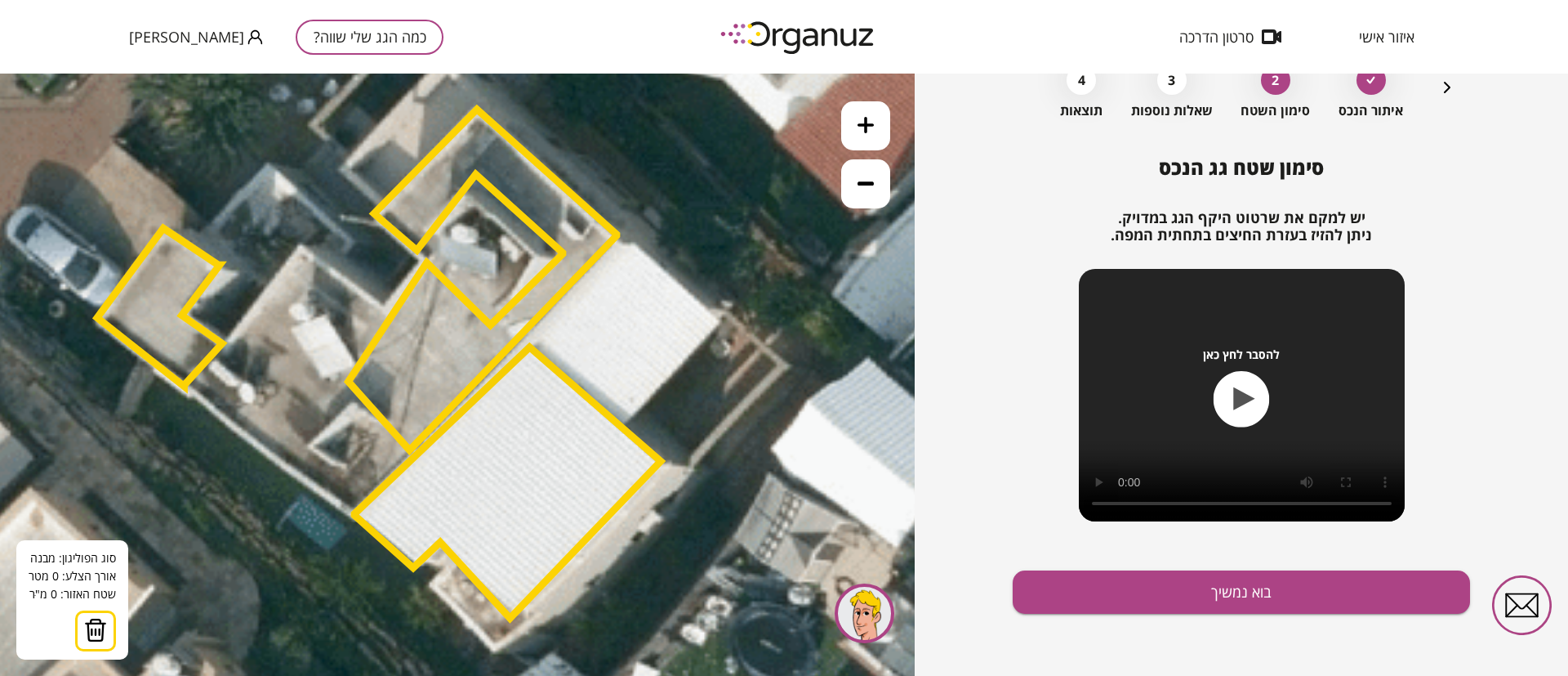
drag, startPoint x: 703, startPoint y: 340, endPoint x: 586, endPoint y: 257, distance: 143.5
click at [586, 257] on polygon at bounding box center [482, 280] width 269 height 340
click at [98, 647] on button at bounding box center [95, 631] width 41 height 41
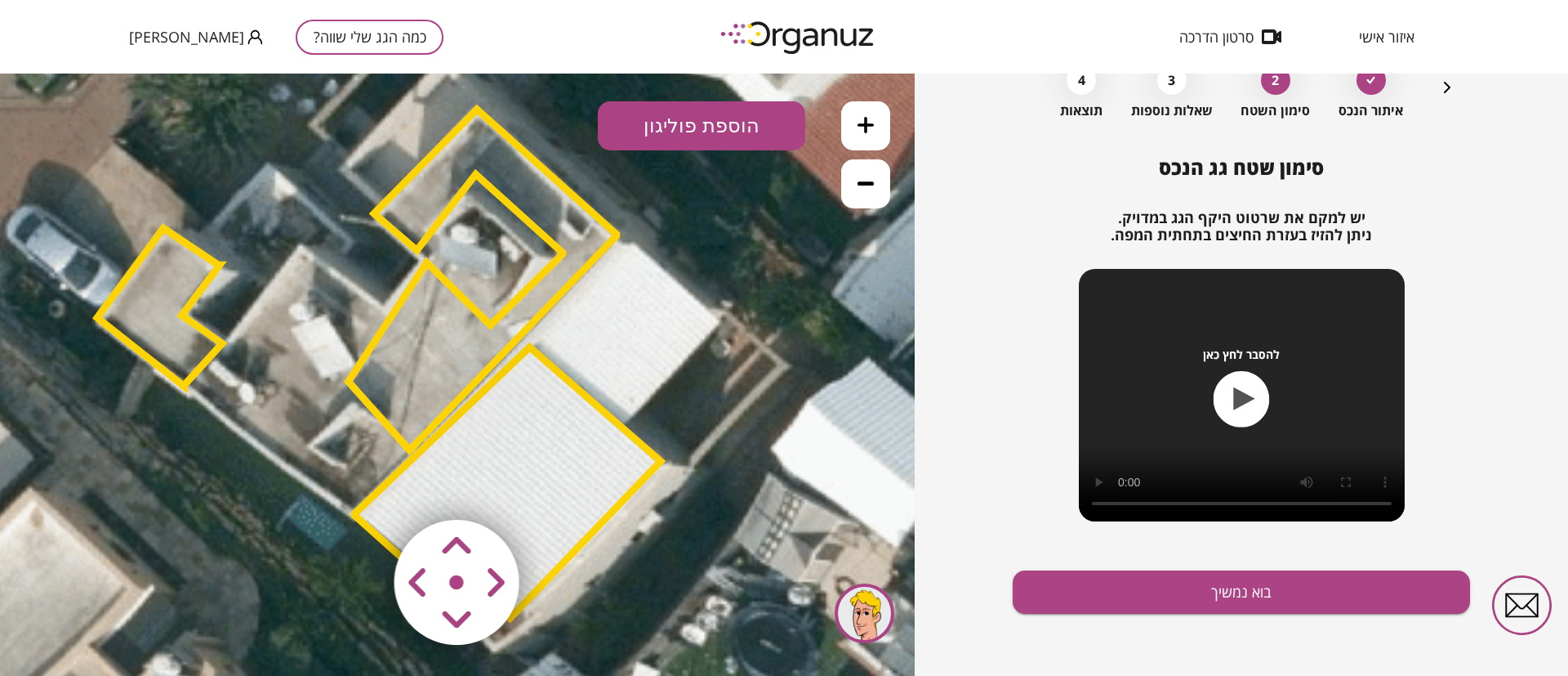
drag, startPoint x: 728, startPoint y: 127, endPoint x: 692, endPoint y: 188, distance: 70.8
click at [728, 127] on button "הוספת פוליגון" at bounding box center [701, 126] width 207 height 49
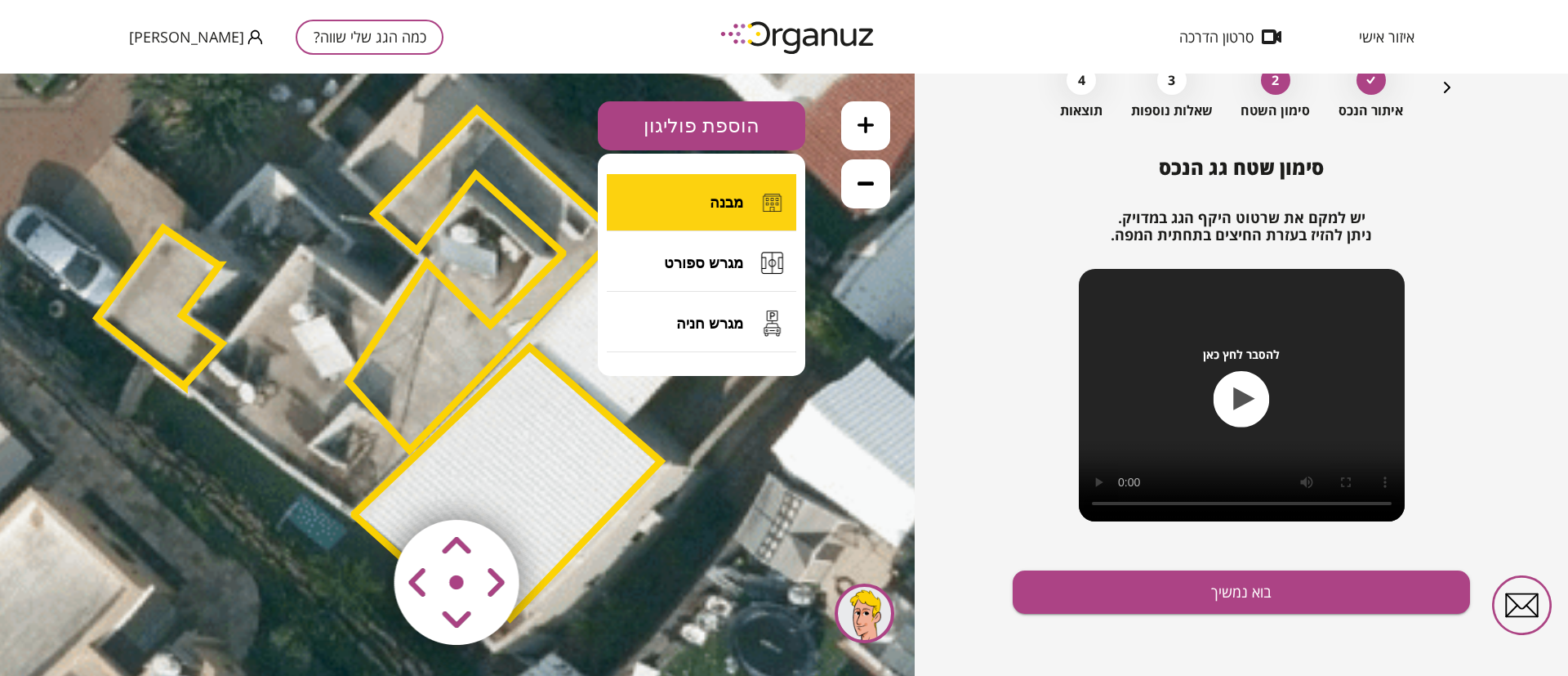
click at [708, 200] on button "מבנה" at bounding box center [701, 203] width 190 height 58
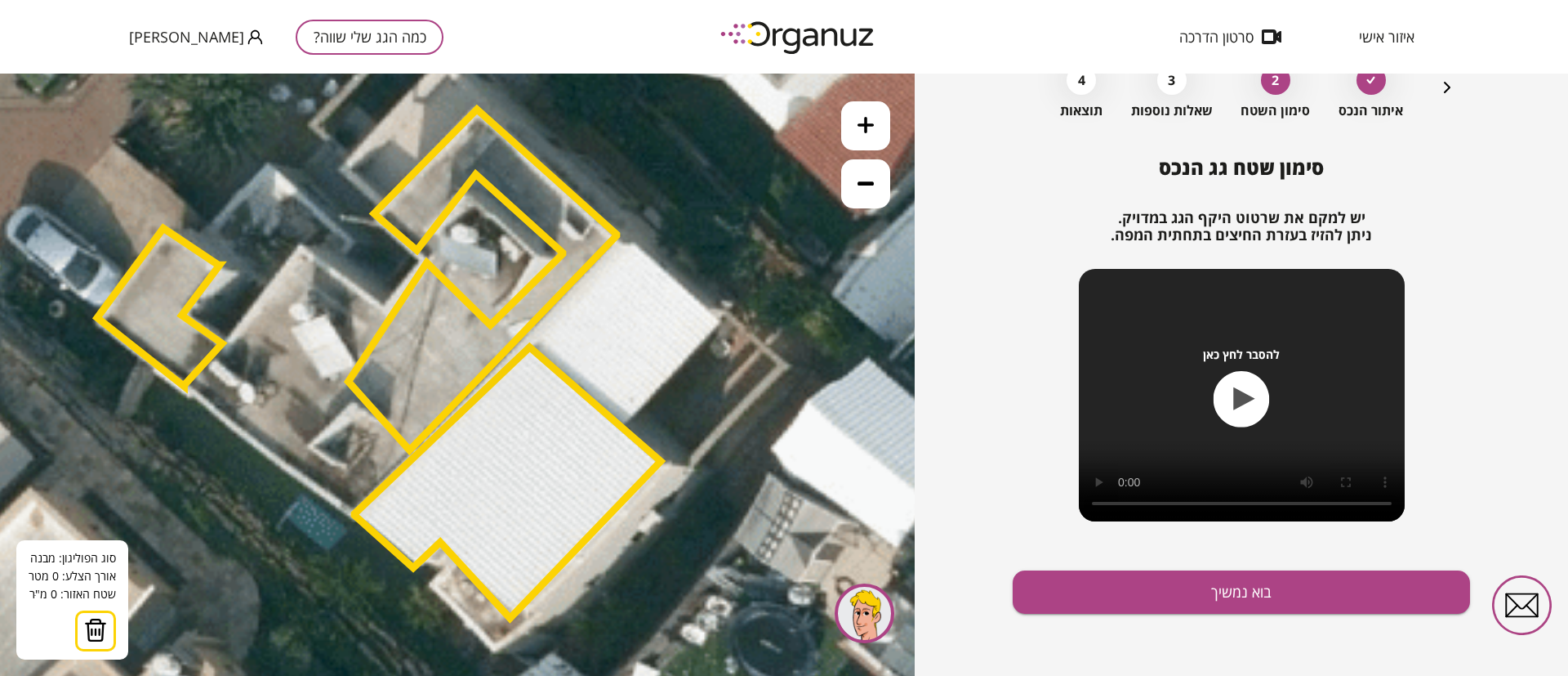
click at [537, 343] on icon at bounding box center [286, 485] width 3059 height 3061
click at [626, 424] on icon at bounding box center [286, 485] width 3059 height 3061
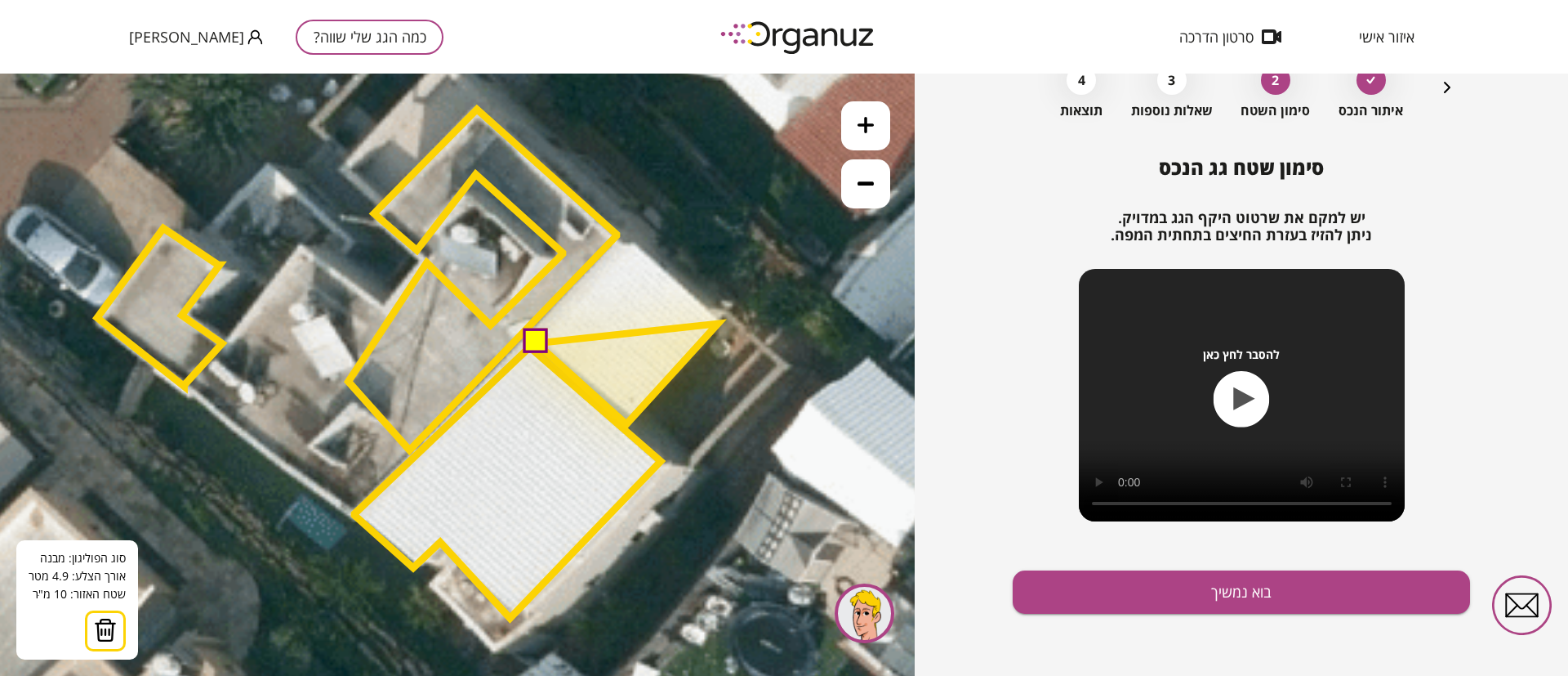
click at [717, 324] on polygon at bounding box center [627, 374] width 182 height 100
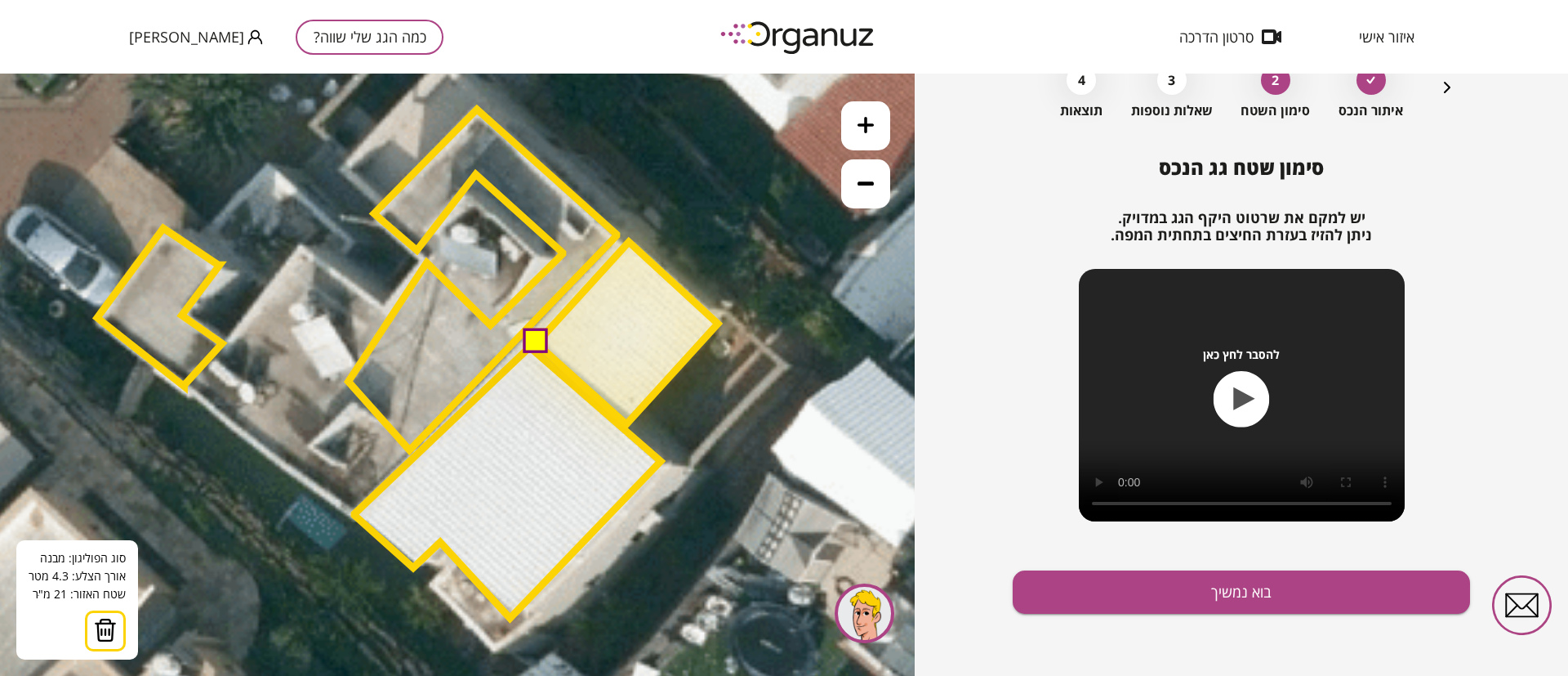
click at [629, 242] on polygon at bounding box center [627, 333] width 182 height 183
click at [527, 338] on button at bounding box center [535, 341] width 25 height 25
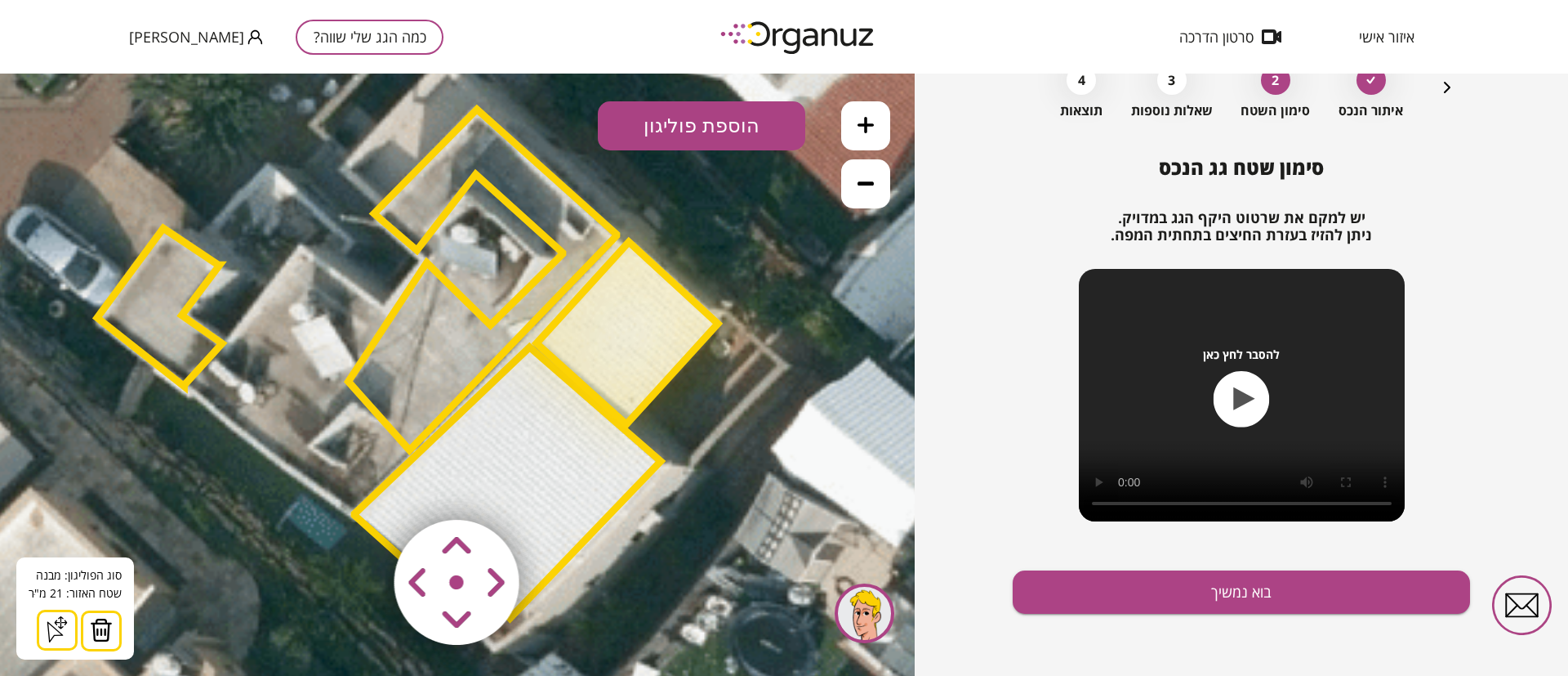
click at [864, 183] on icon at bounding box center [865, 183] width 16 height 4
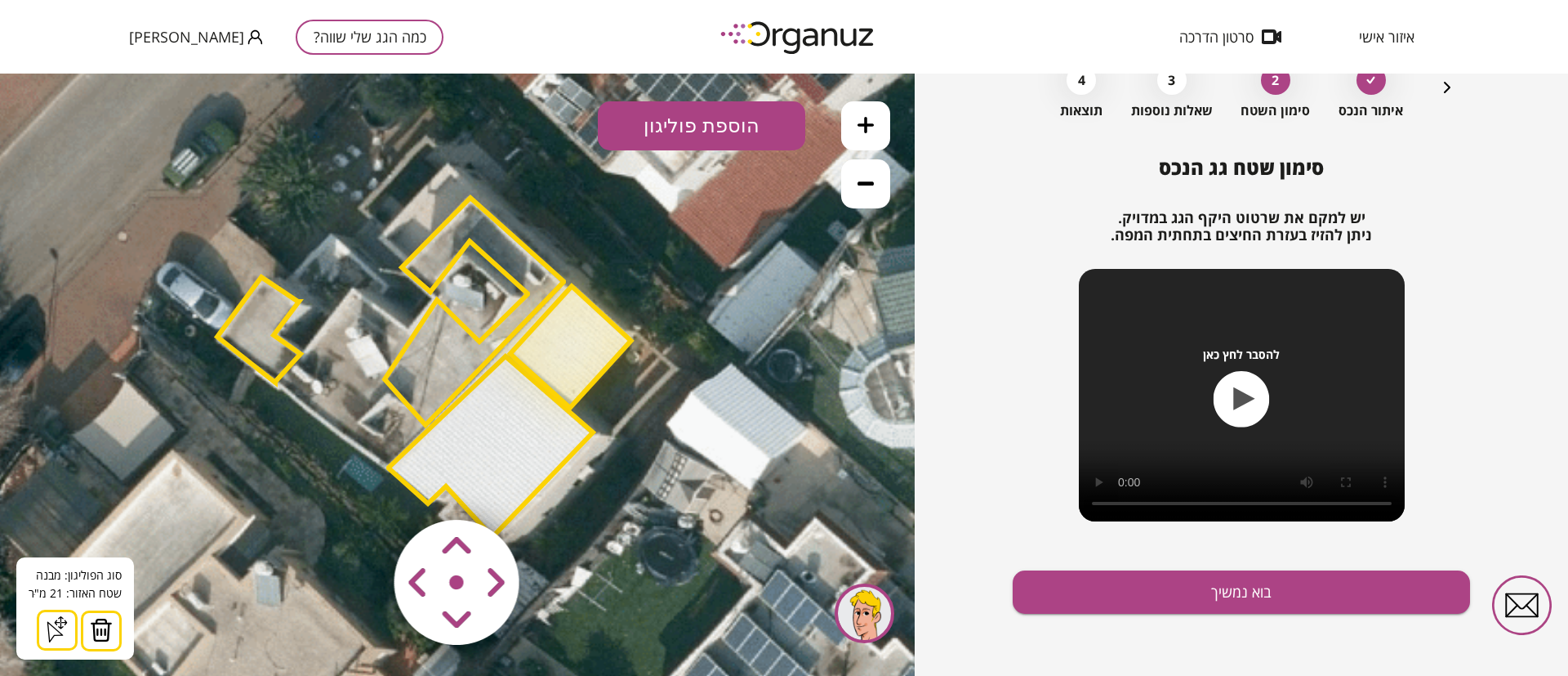
click at [730, 123] on button "הוספת פוליגון" at bounding box center [701, 126] width 207 height 49
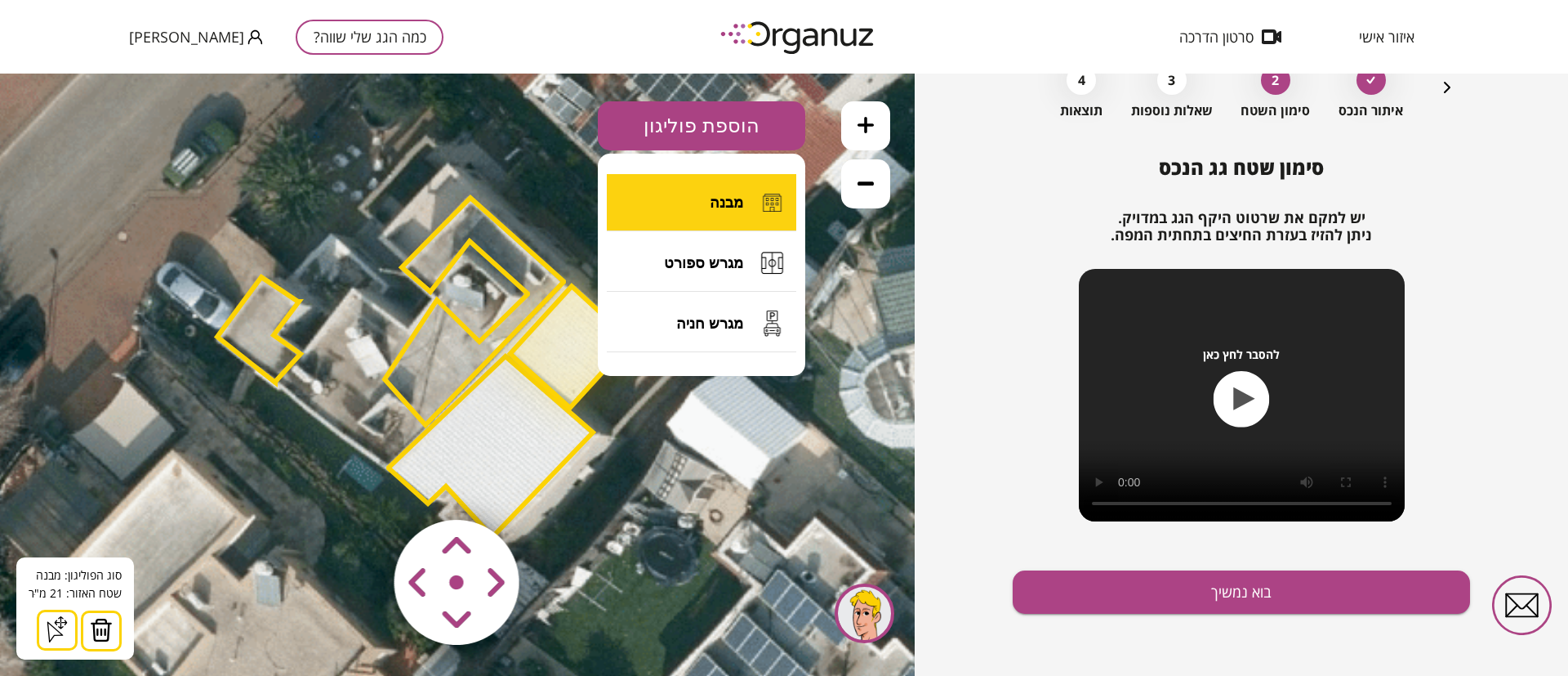
click at [713, 188] on button "מבנה" at bounding box center [701, 203] width 190 height 58
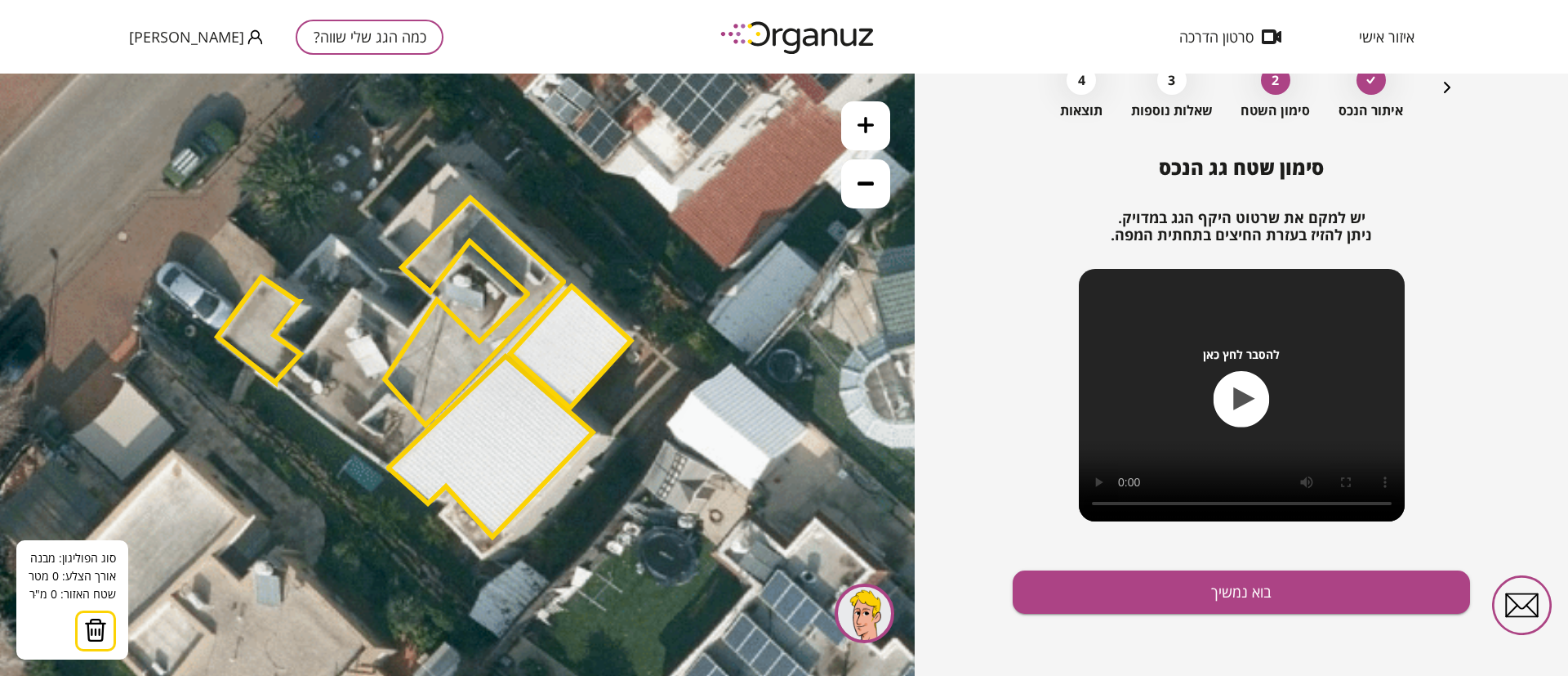
click at [867, 196] on button at bounding box center [866, 184] width 49 height 49
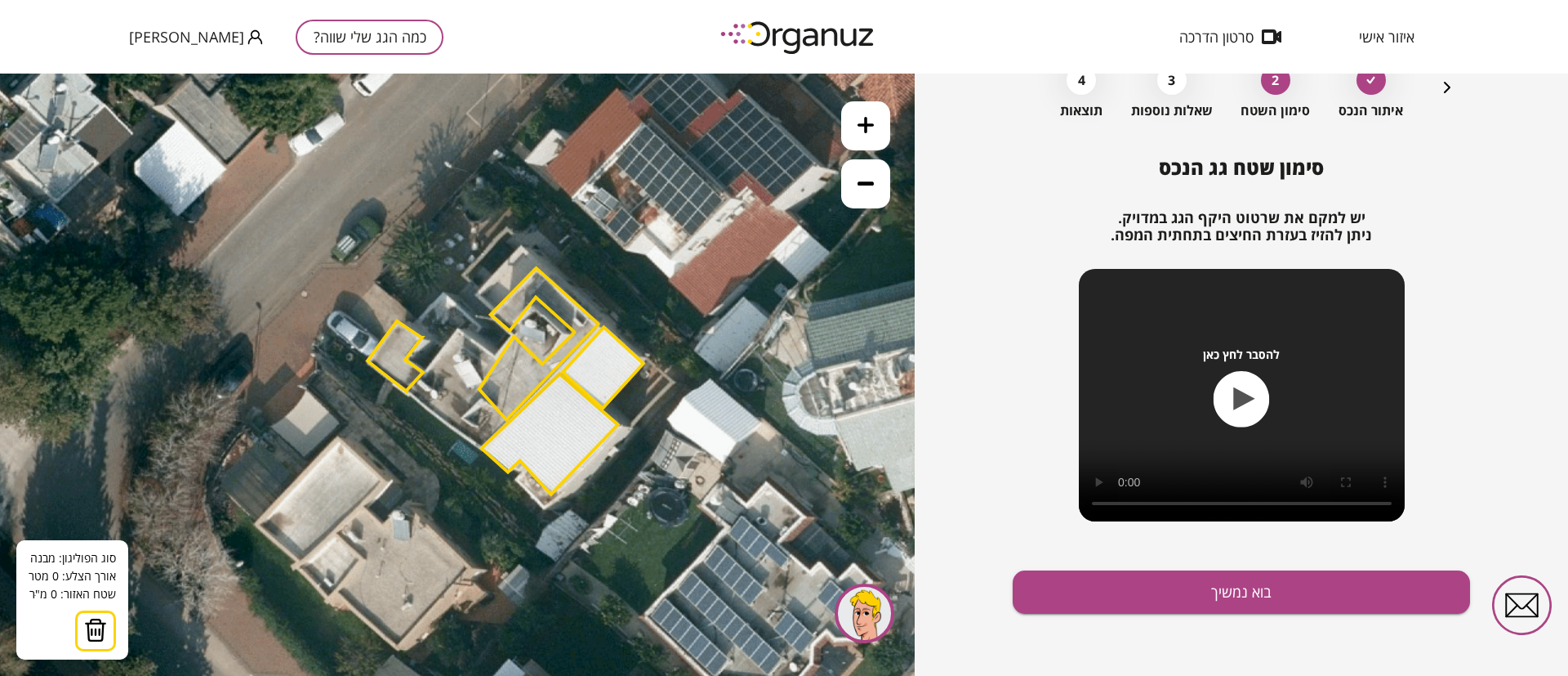
drag, startPoint x: 763, startPoint y: 349, endPoint x: 833, endPoint y: 360, distance: 70.9
click at [833, 360] on icon at bounding box center [451, 435] width 1360 height 1361
click at [1439, 92] on icon "button" at bounding box center [1447, 87] width 20 height 20
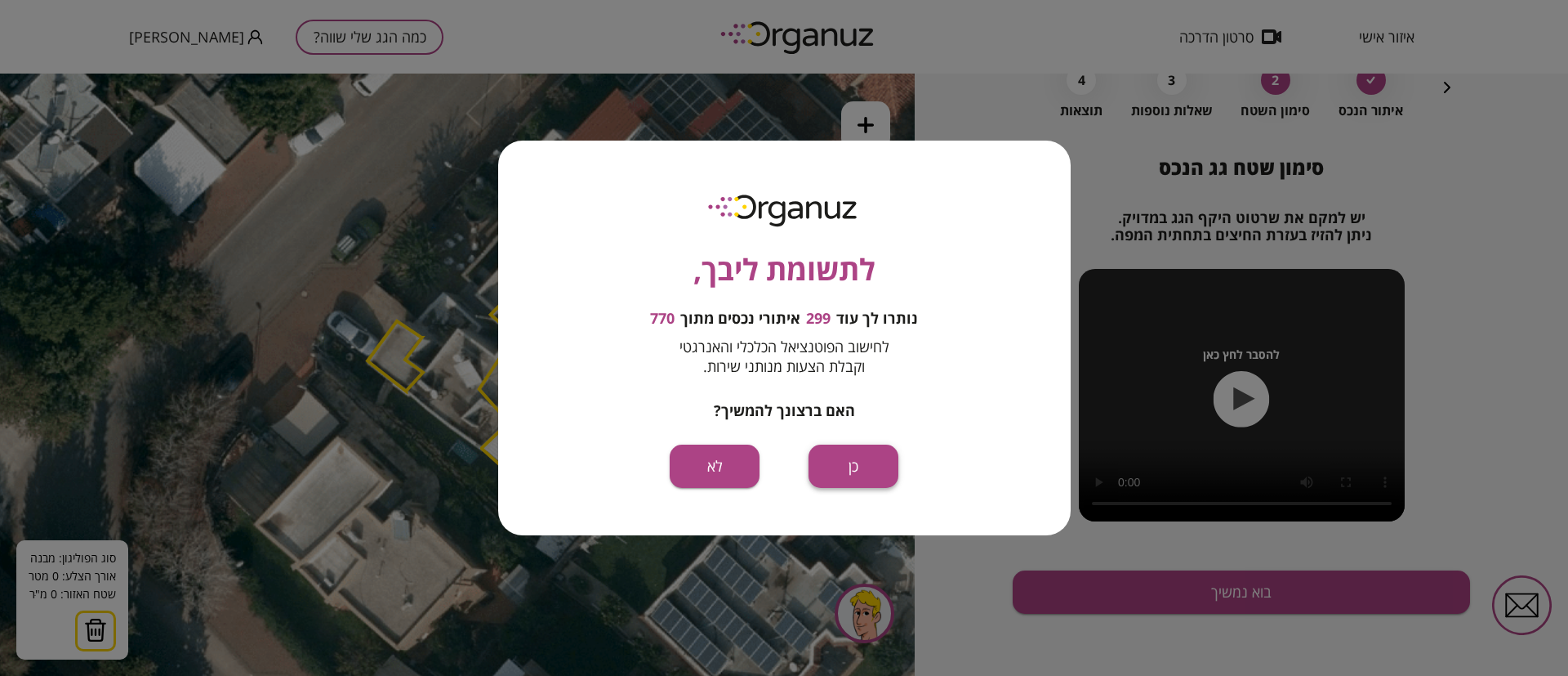
click at [849, 473] on button "כן" at bounding box center [853, 466] width 90 height 44
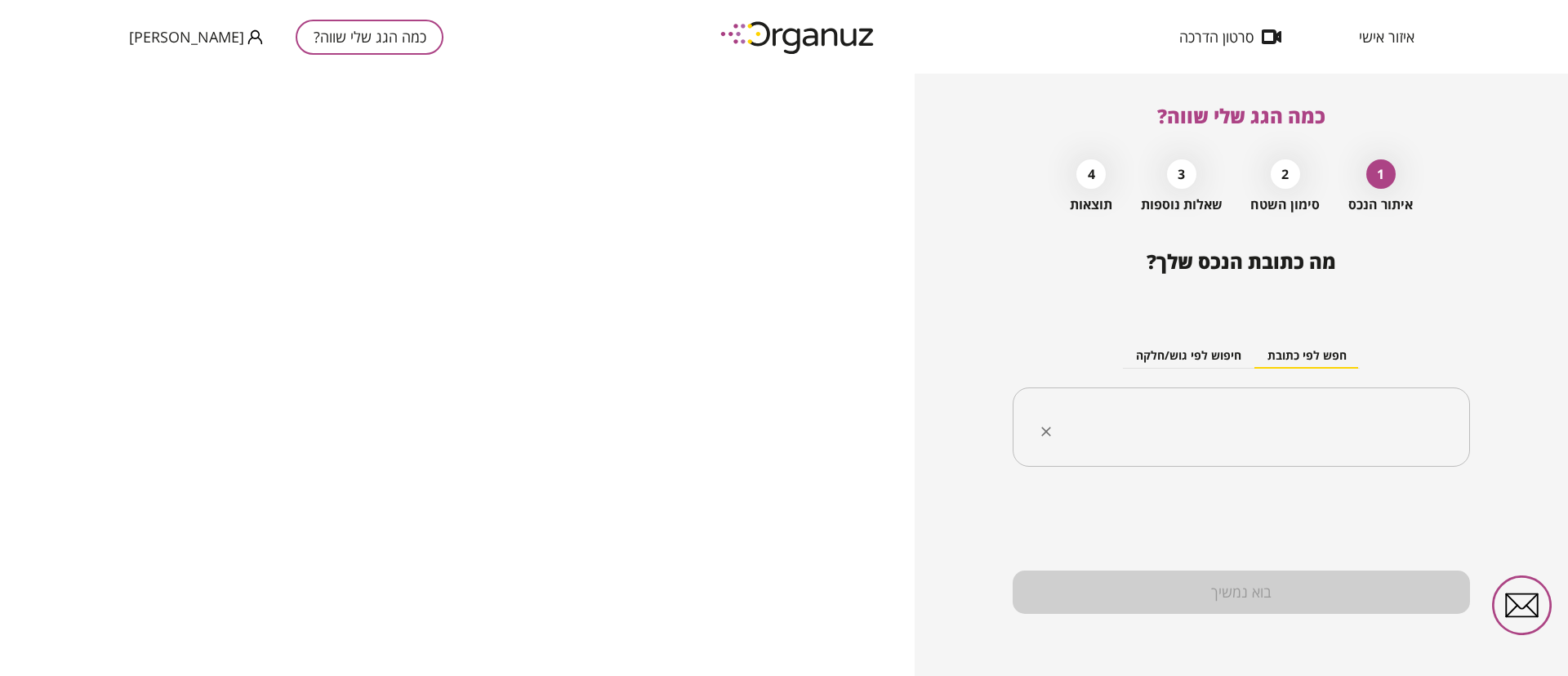
click at [1205, 428] on input "text" at bounding box center [1247, 428] width 406 height 41
paste input "**********"
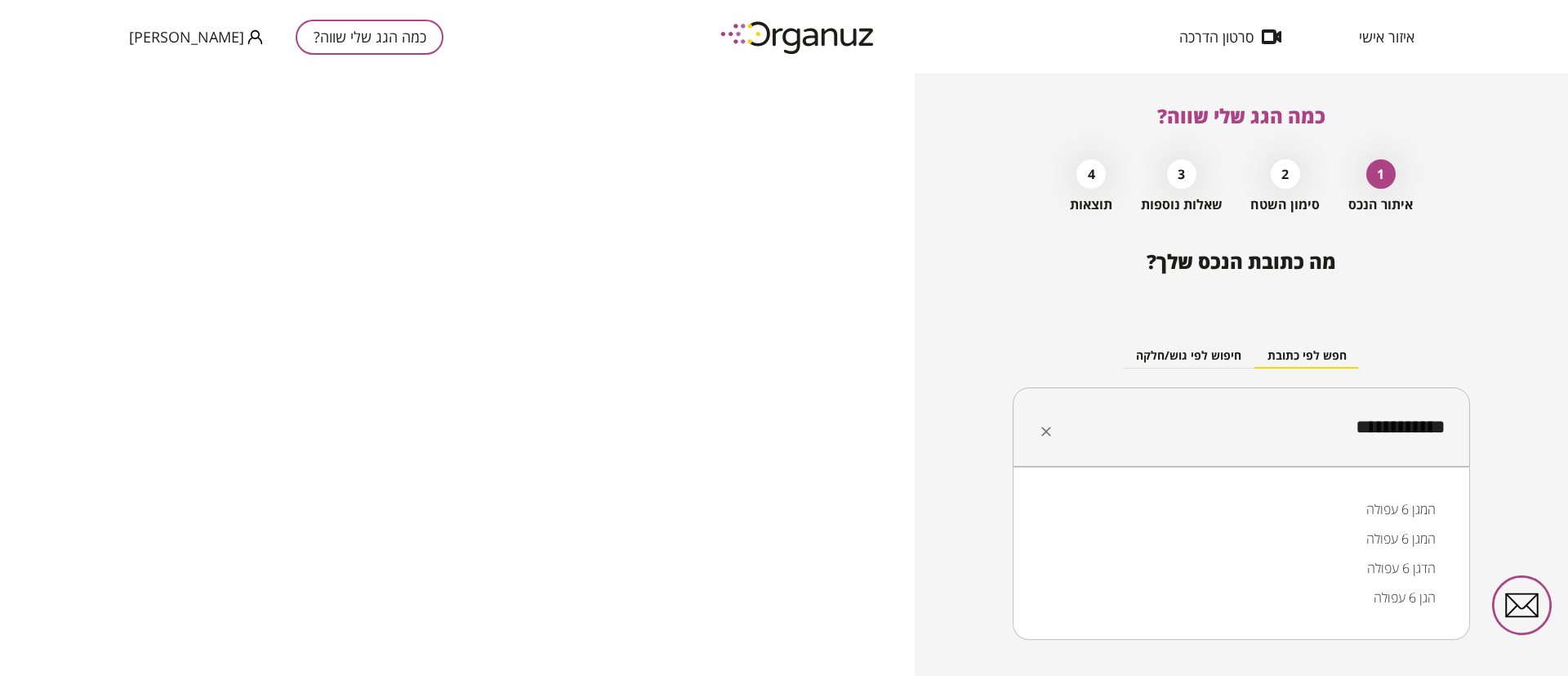
click at [1354, 508] on li "המגן 6 עפולה" at bounding box center [1241, 509] width 415 height 30
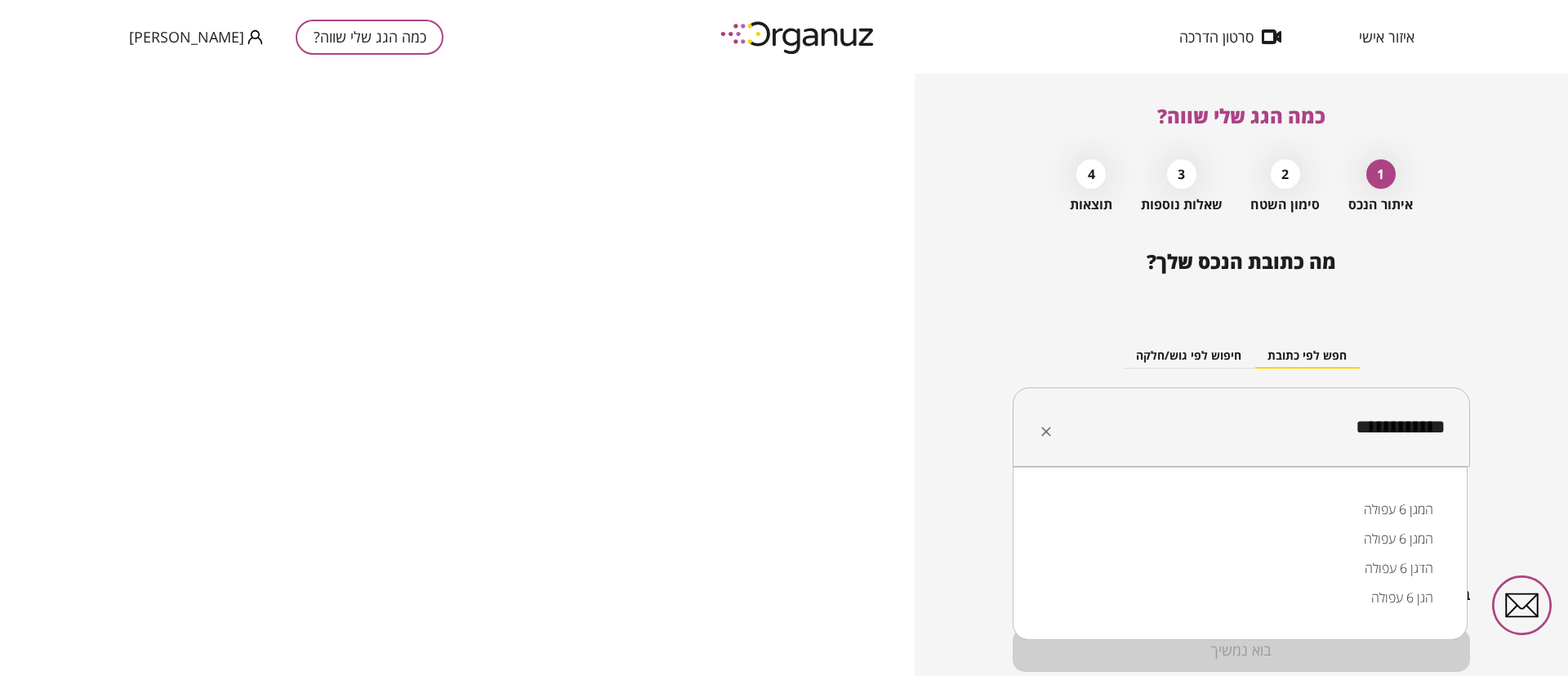
click at [1214, 438] on input "**********" at bounding box center [1247, 428] width 406 height 41
click at [1214, 437] on input "**********" at bounding box center [1247, 428] width 406 height 41
click at [1213, 437] on input "**********" at bounding box center [1247, 428] width 406 height 41
paste input "*********"
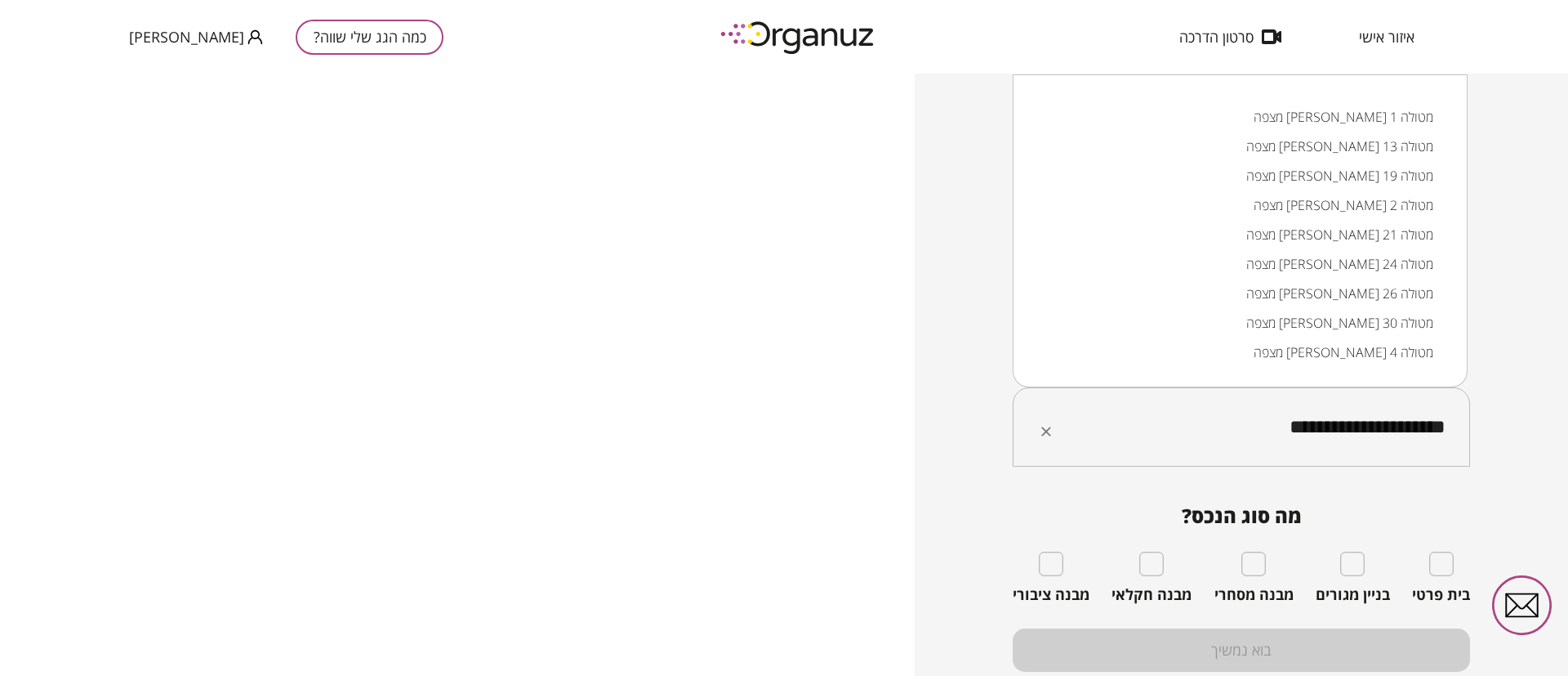
click at [1215, 304] on li "מצפה נפתלי 26 מטולה" at bounding box center [1240, 294] width 413 height 30
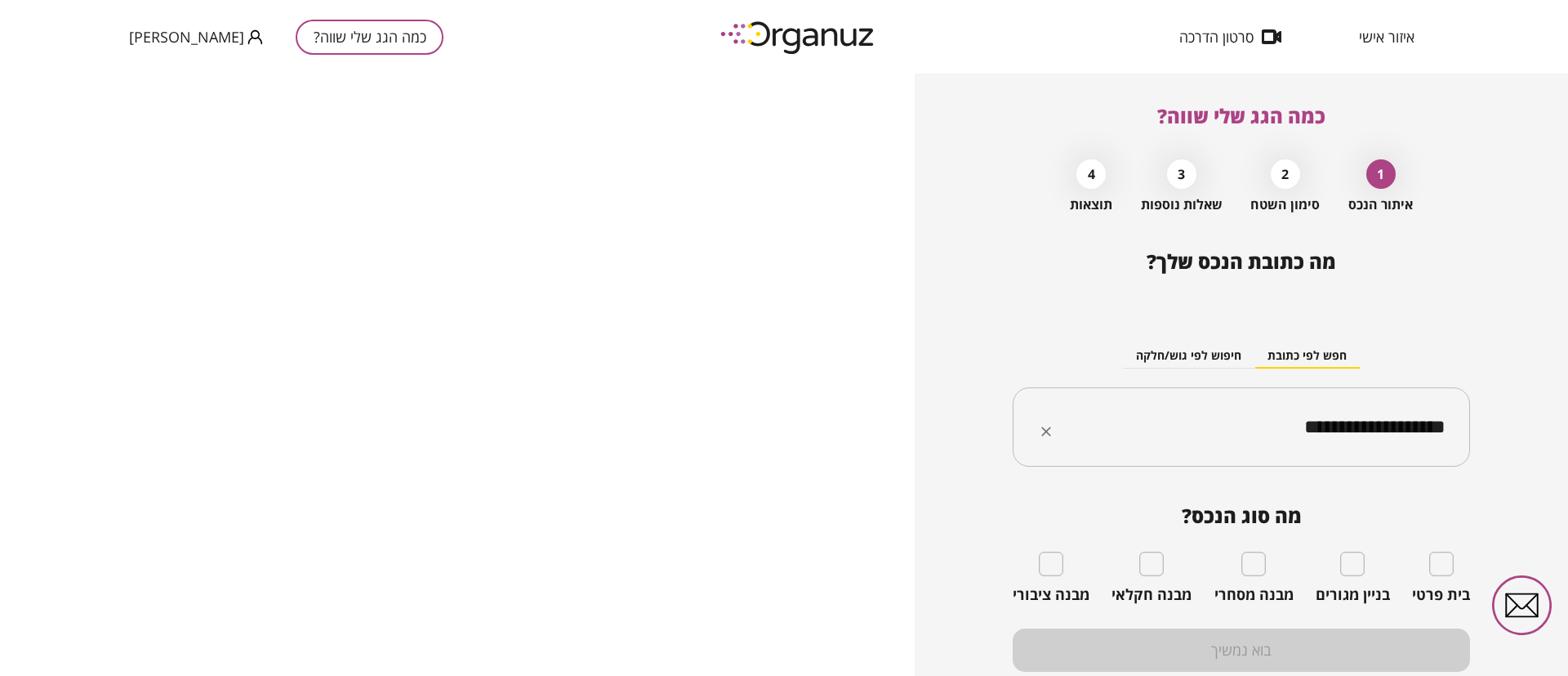
click at [1184, 411] on input "**********" at bounding box center [1247, 428] width 406 height 41
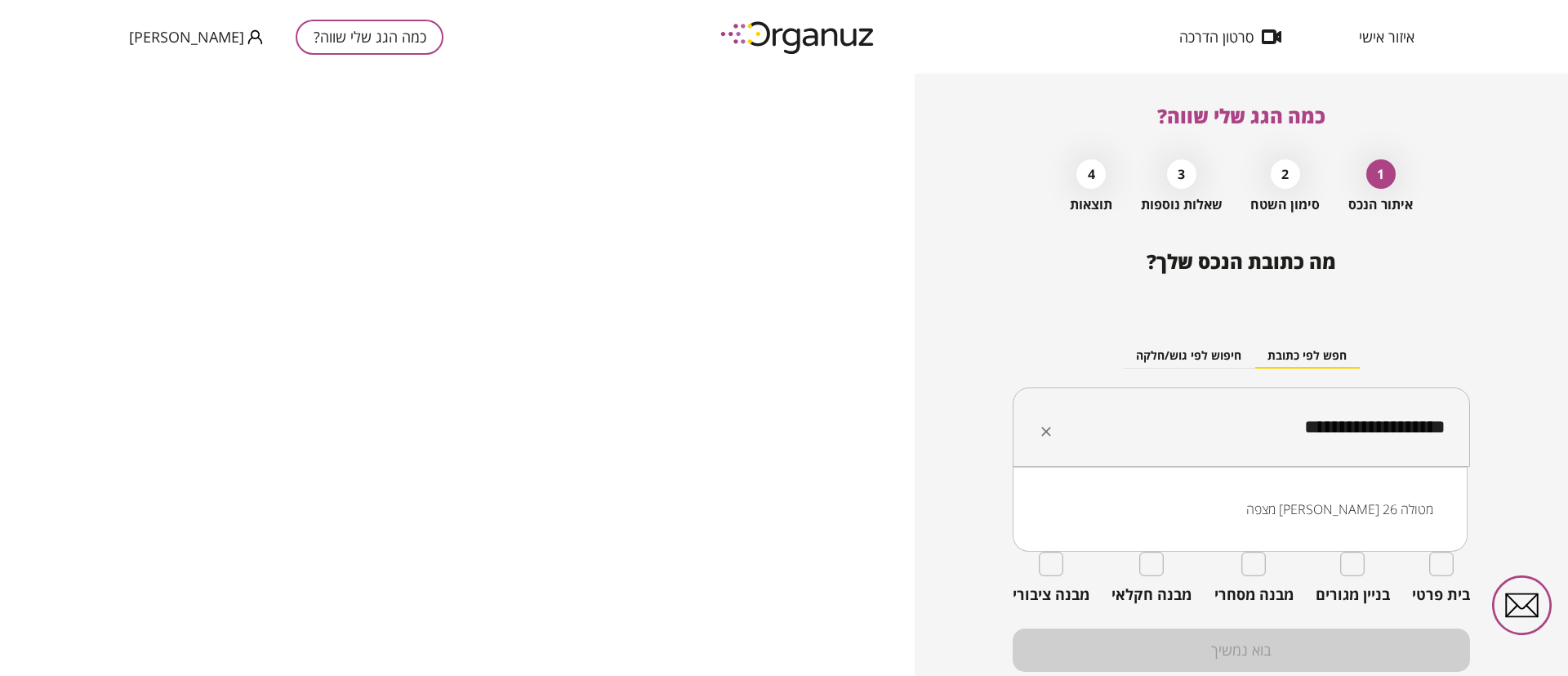
click at [1183, 411] on input "**********" at bounding box center [1247, 428] width 406 height 41
paste input "******"
click at [1346, 507] on li "יוחנן הגדי 16 בית חשמונאי" at bounding box center [1240, 509] width 413 height 30
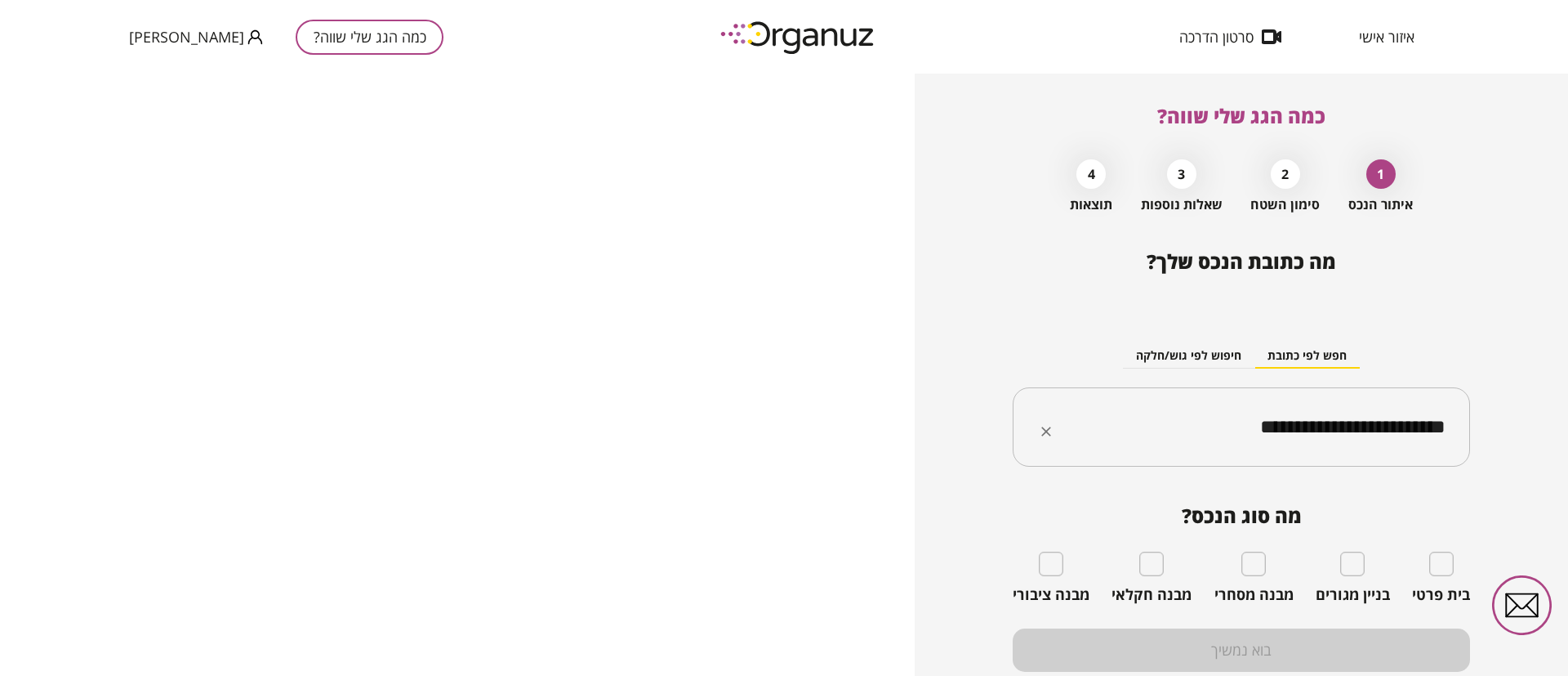
type input "**********"
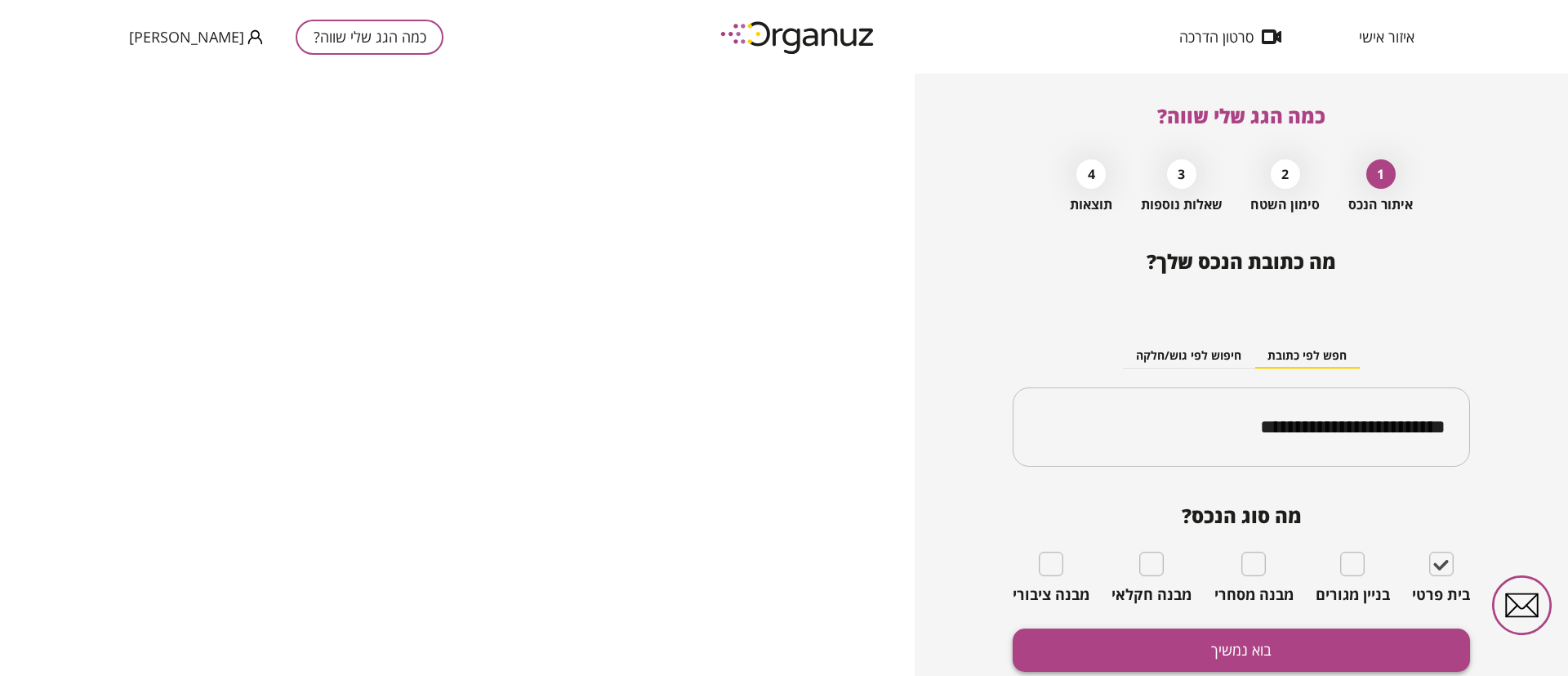
click at [1403, 636] on button "בוא נמשיך" at bounding box center [1241, 650] width 457 height 44
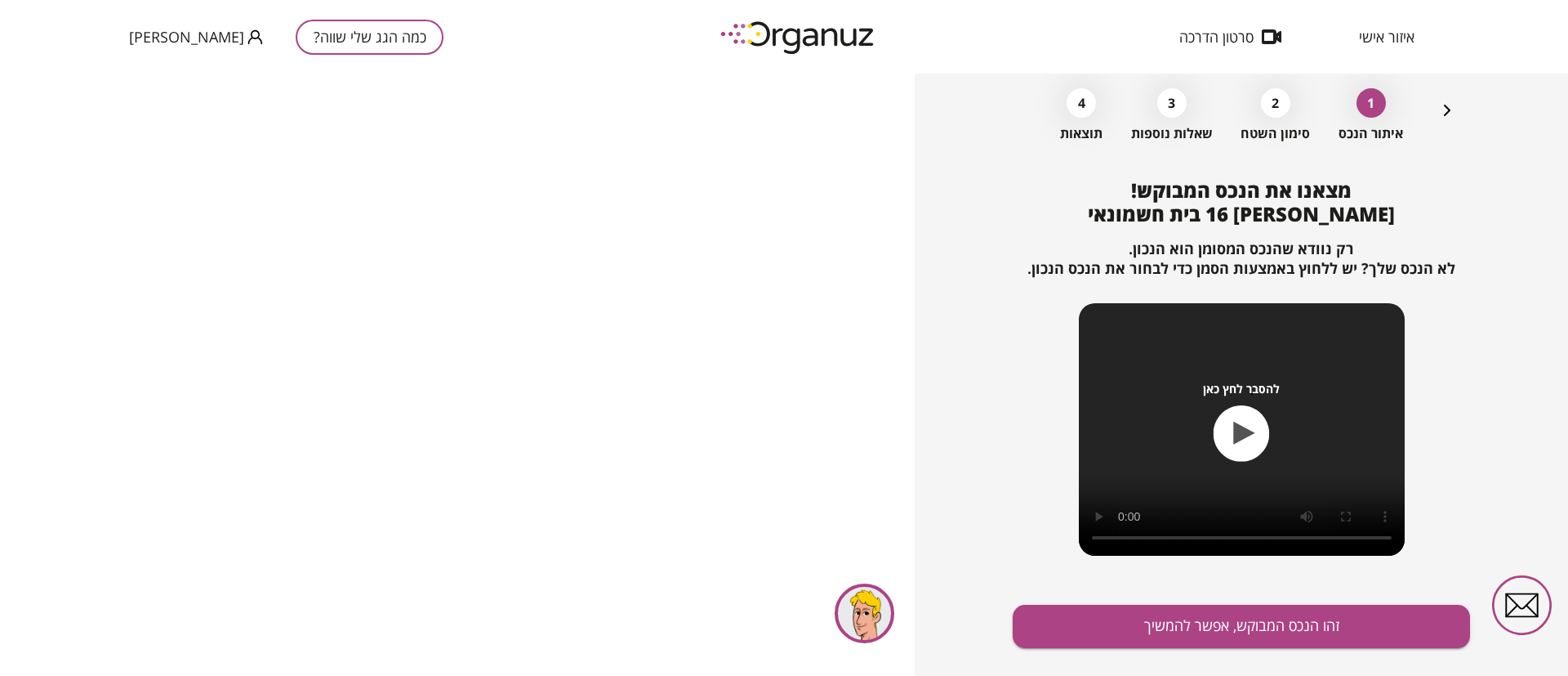
scroll to position [105, 0]
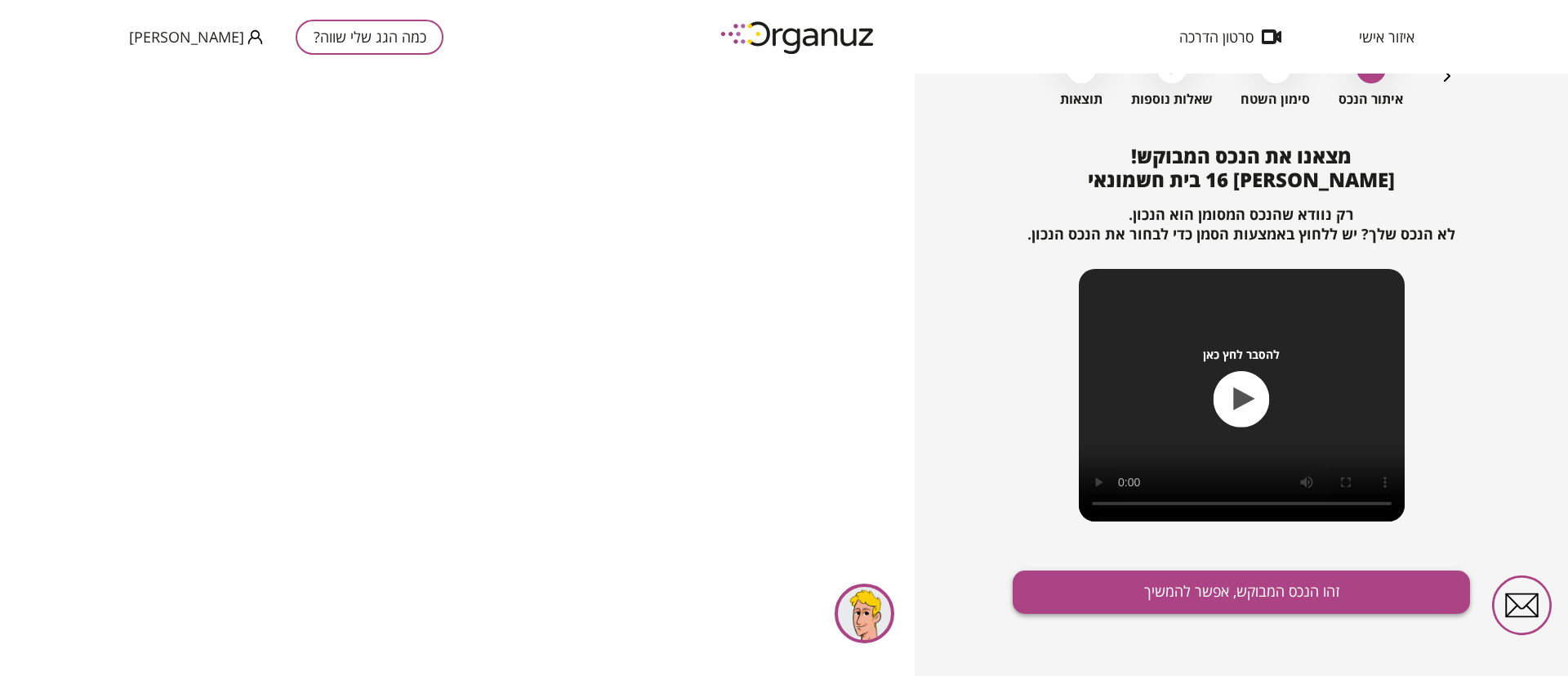
click at [1214, 586] on button "זהו הנכס המבוקש, אפשר להמשיך" at bounding box center [1241, 592] width 457 height 44
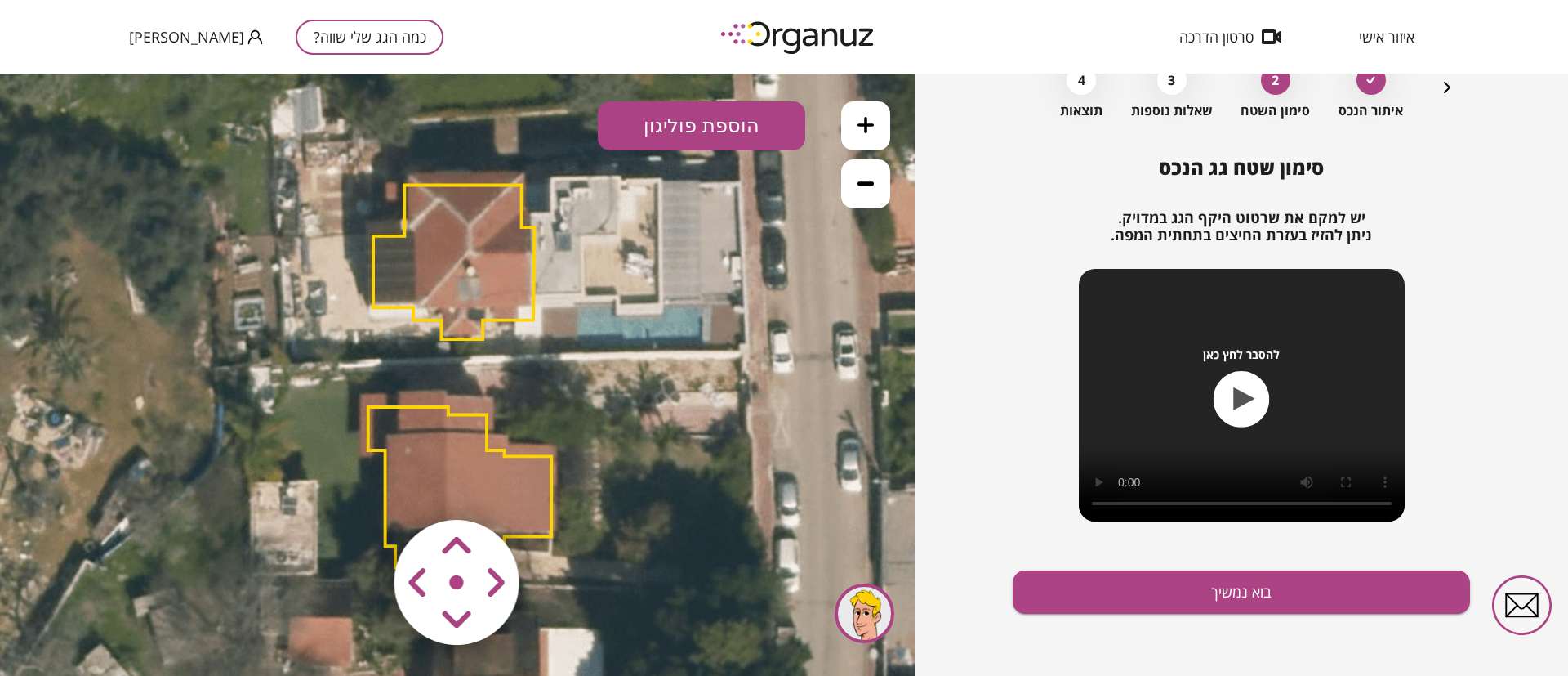
click at [440, 438] on polygon at bounding box center [459, 487] width 183 height 160
click at [383, 417] on polygon at bounding box center [459, 487] width 183 height 160
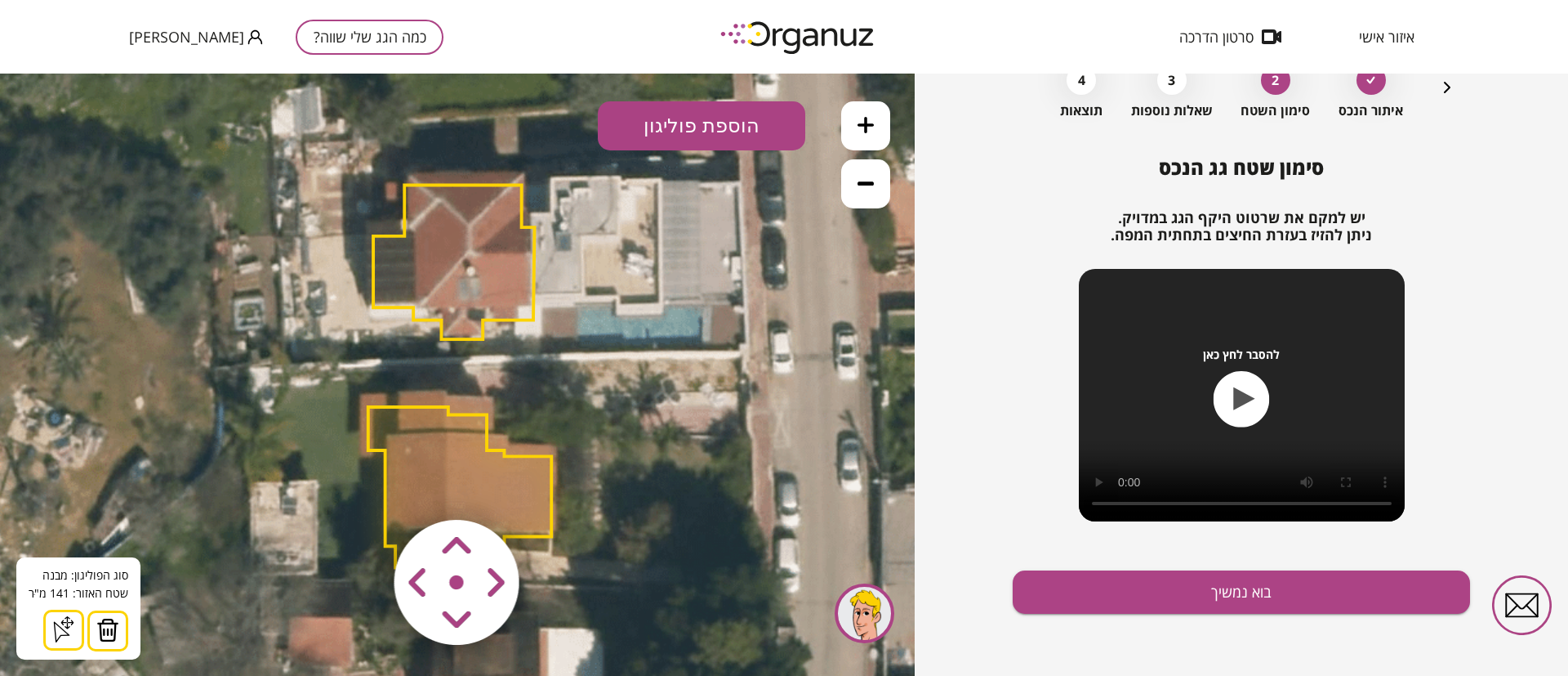
click at [112, 624] on img at bounding box center [108, 630] width 23 height 25
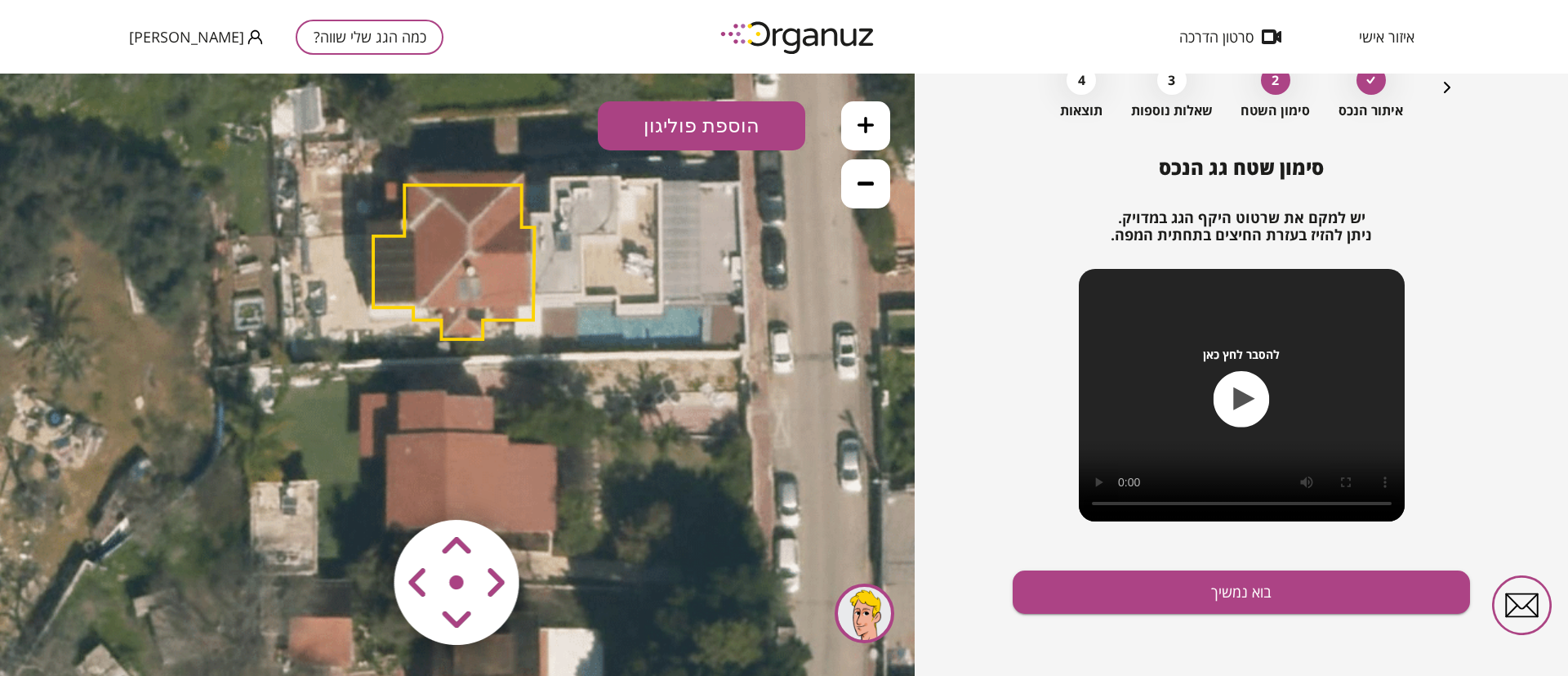
click at [450, 231] on polygon at bounding box center [454, 262] width 161 height 155
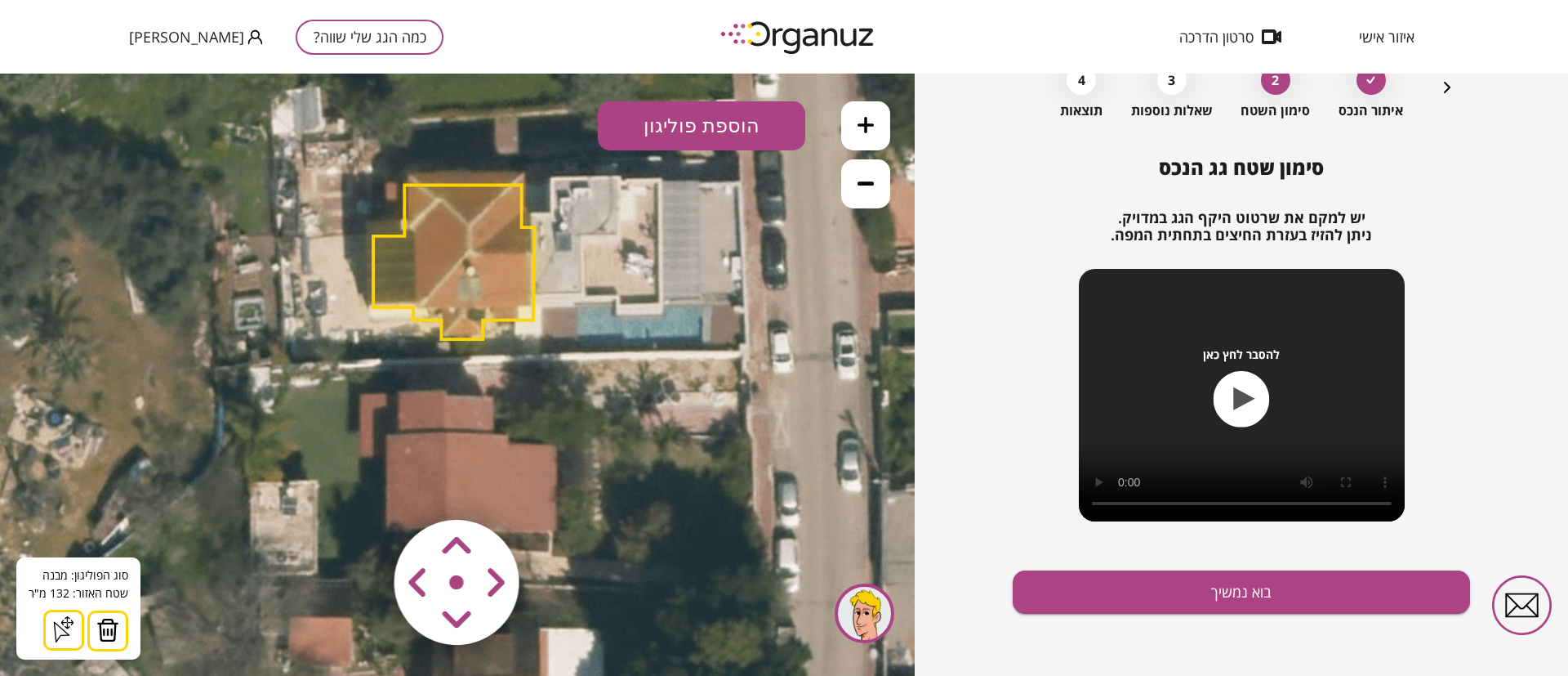
drag, startPoint x: 109, startPoint y: 626, endPoint x: 124, endPoint y: 615, distance: 18.6
click at [111, 627] on img at bounding box center [108, 630] width 23 height 25
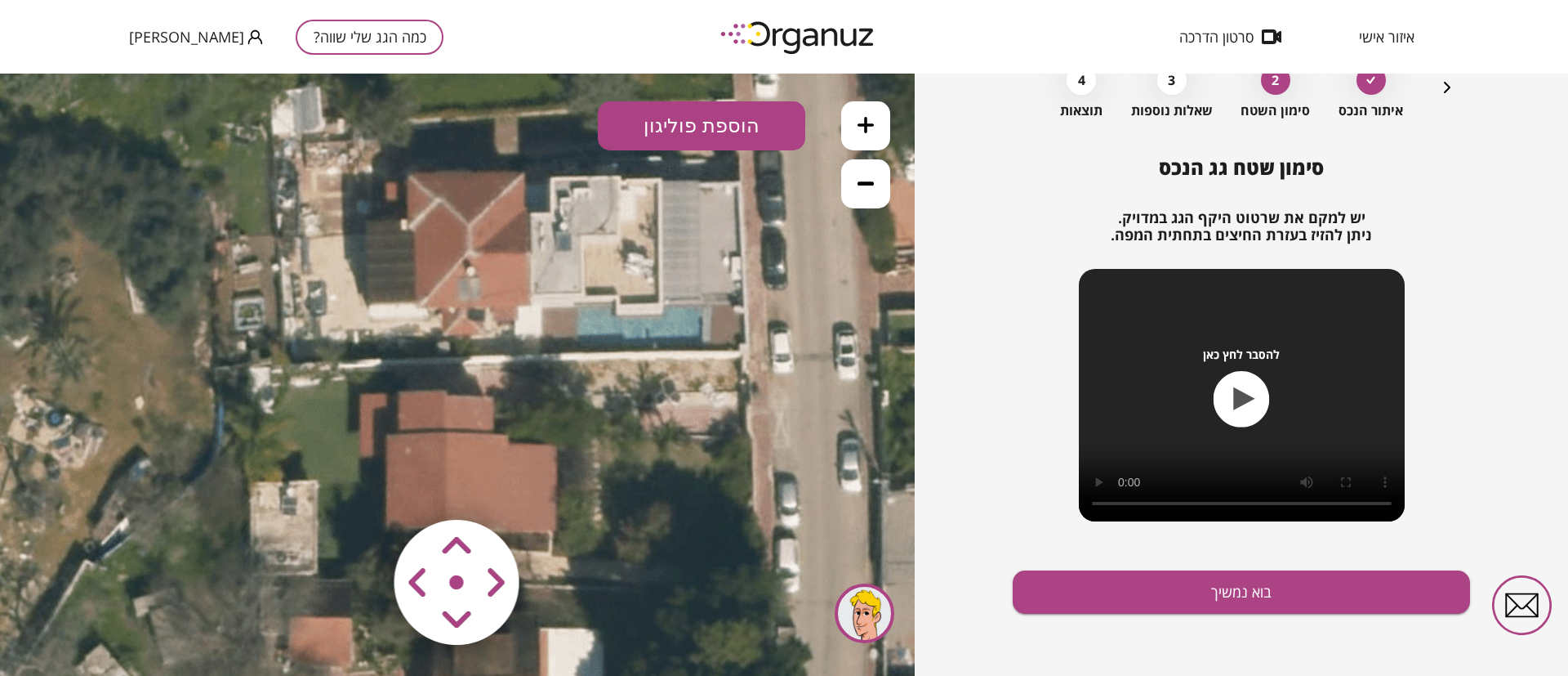
click at [869, 113] on button at bounding box center [866, 126] width 49 height 49
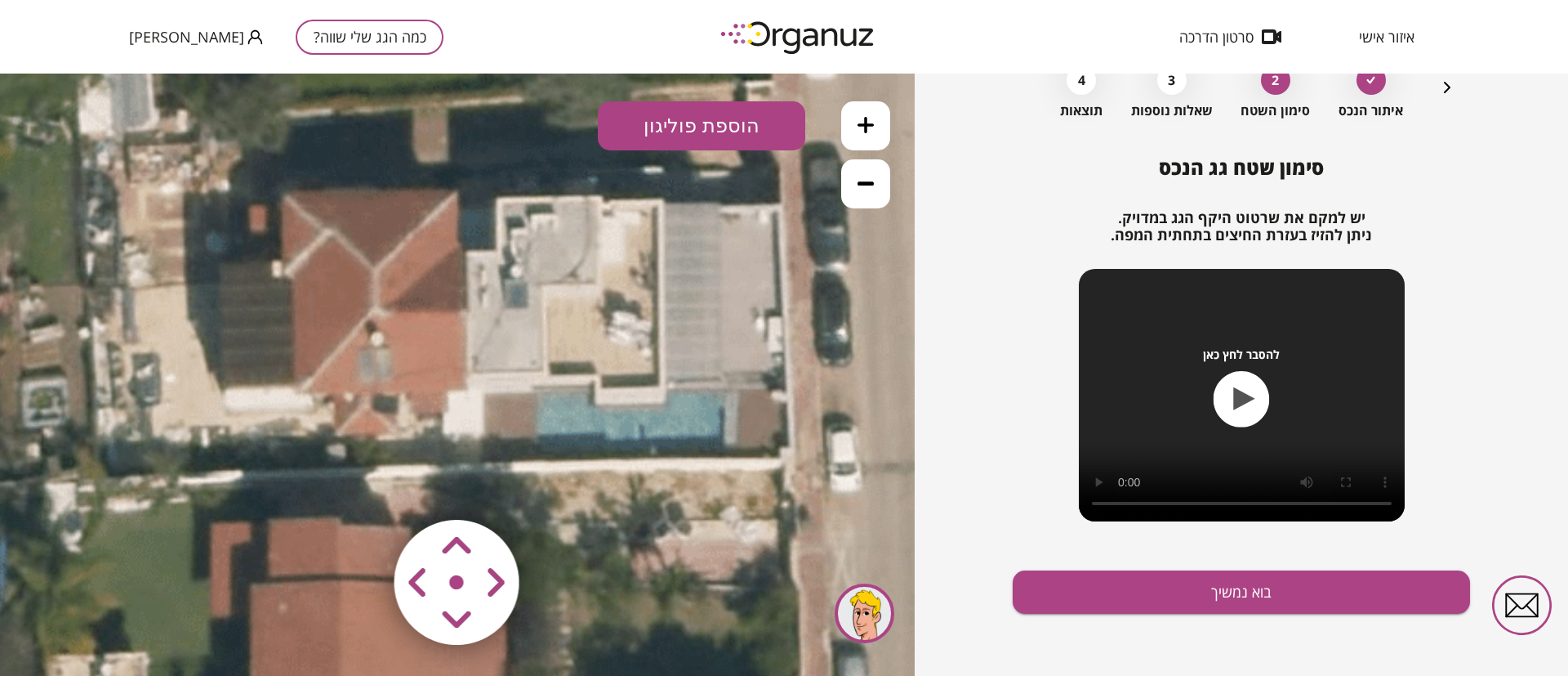
drag, startPoint x: 536, startPoint y: 385, endPoint x: 500, endPoint y: 433, distance: 60.0
click at [500, 433] on icon at bounding box center [353, 503] width 1764 height 1765
click at [711, 121] on button "הוספת פוליגון" at bounding box center [701, 126] width 207 height 49
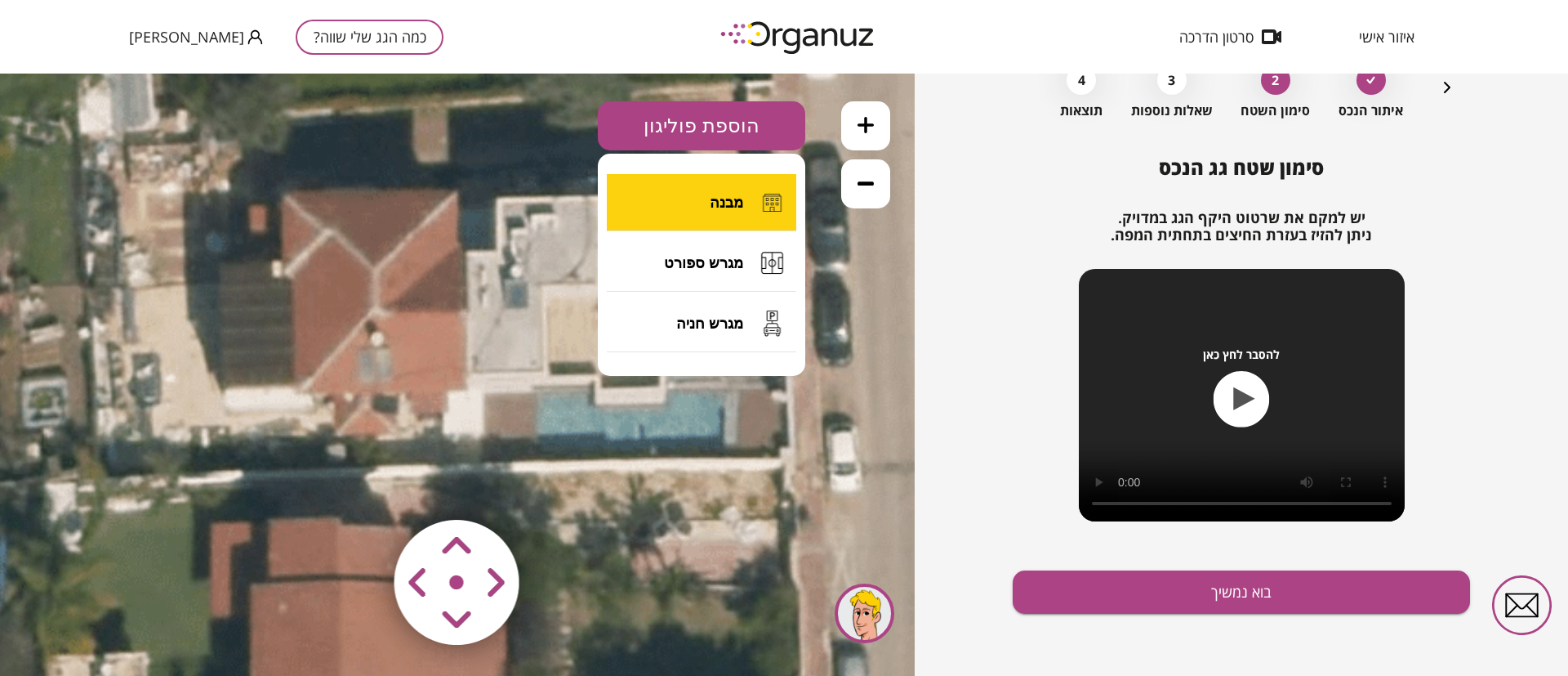
click at [722, 194] on span "מבנה" at bounding box center [726, 203] width 34 height 18
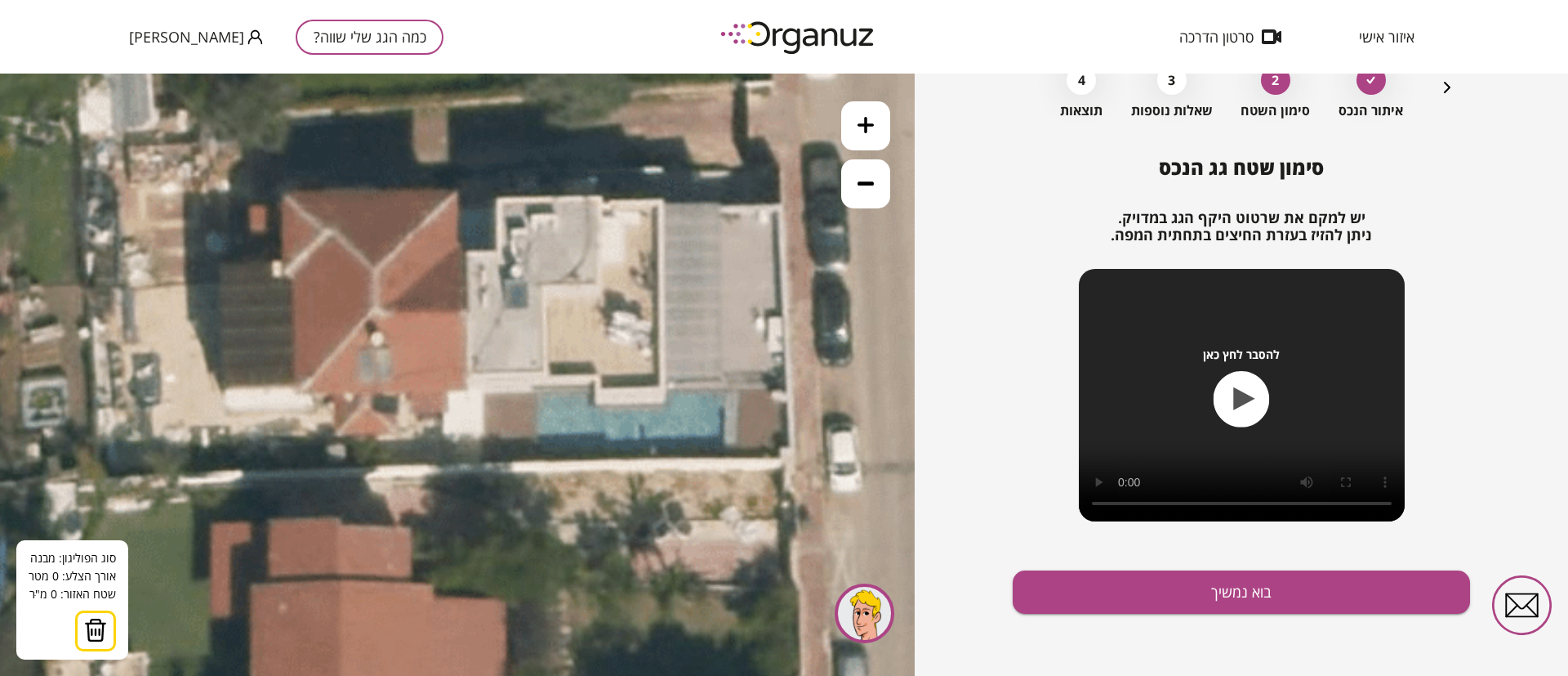
click at [332, 230] on icon at bounding box center [353, 503] width 1764 height 1765
click at [374, 265] on icon at bounding box center [353, 503] width 1764 height 1765
click at [376, 307] on polygon at bounding box center [353, 268] width 44 height 76
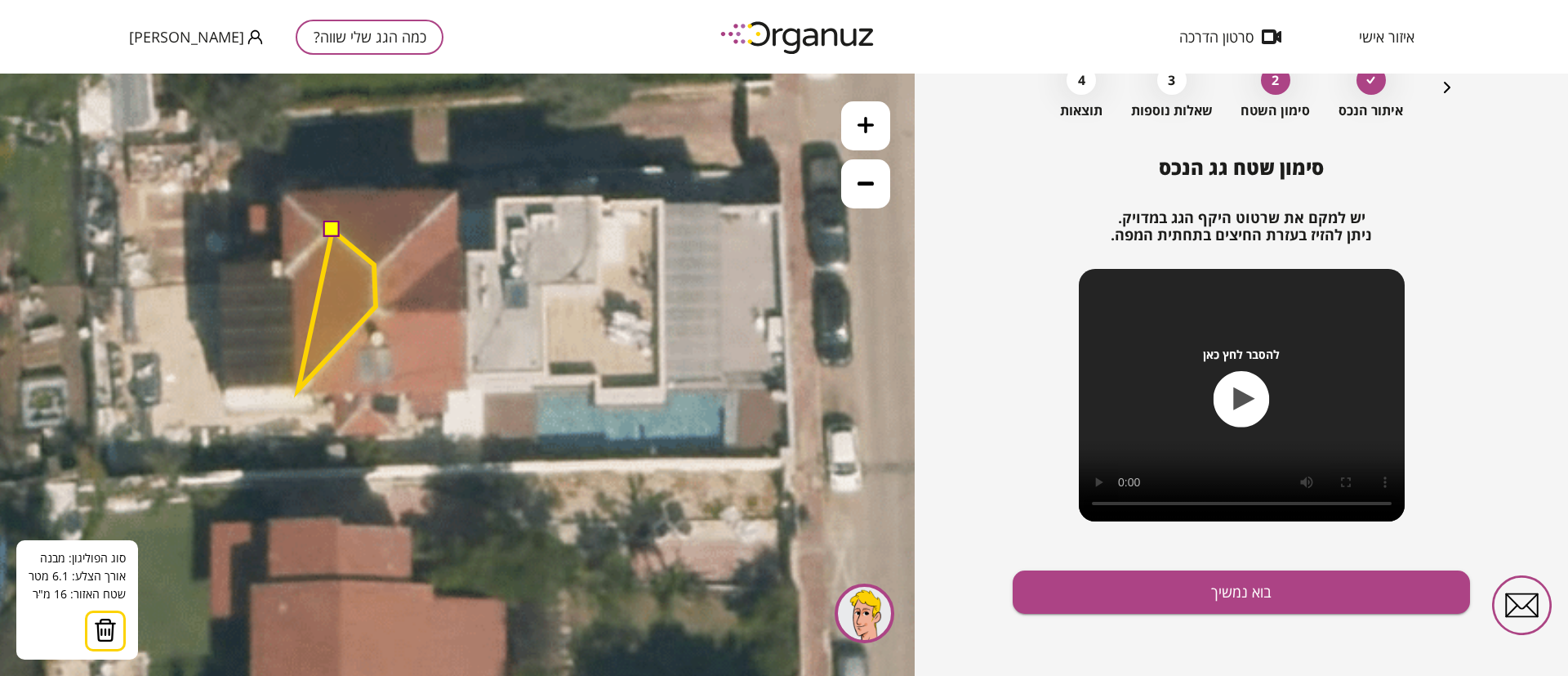
click at [298, 390] on polygon at bounding box center [337, 310] width 77 height 160
click at [288, 270] on polygon at bounding box center [330, 310] width 90 height 160
click at [291, 277] on polygon at bounding box center [334, 310] width 86 height 160
click at [334, 229] on button at bounding box center [333, 229] width 16 height 16
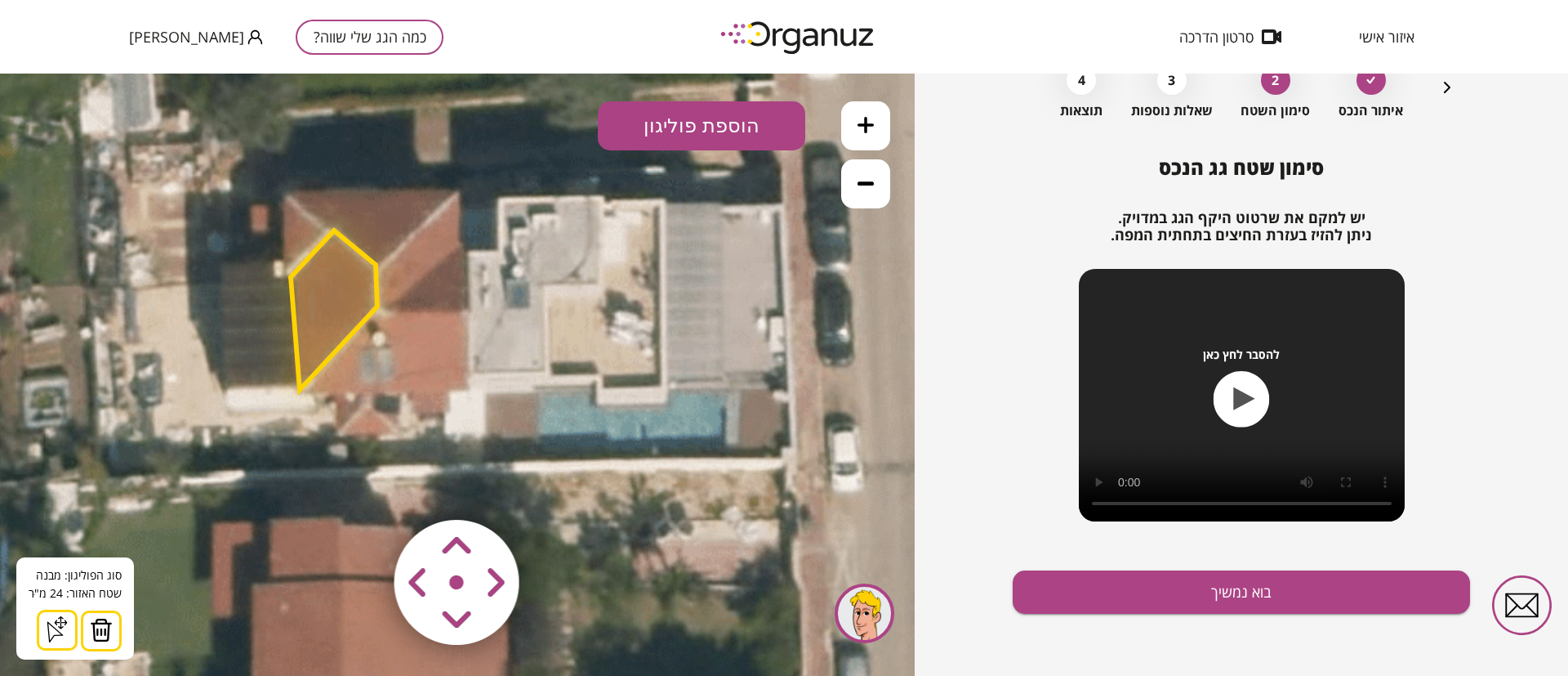
click at [337, 293] on polygon at bounding box center [334, 310] width 86 height 160
drag, startPoint x: 685, startPoint y: 131, endPoint x: 680, endPoint y: 141, distance: 11.2
click at [685, 127] on button "הוספת פוליגון" at bounding box center [701, 126] width 207 height 49
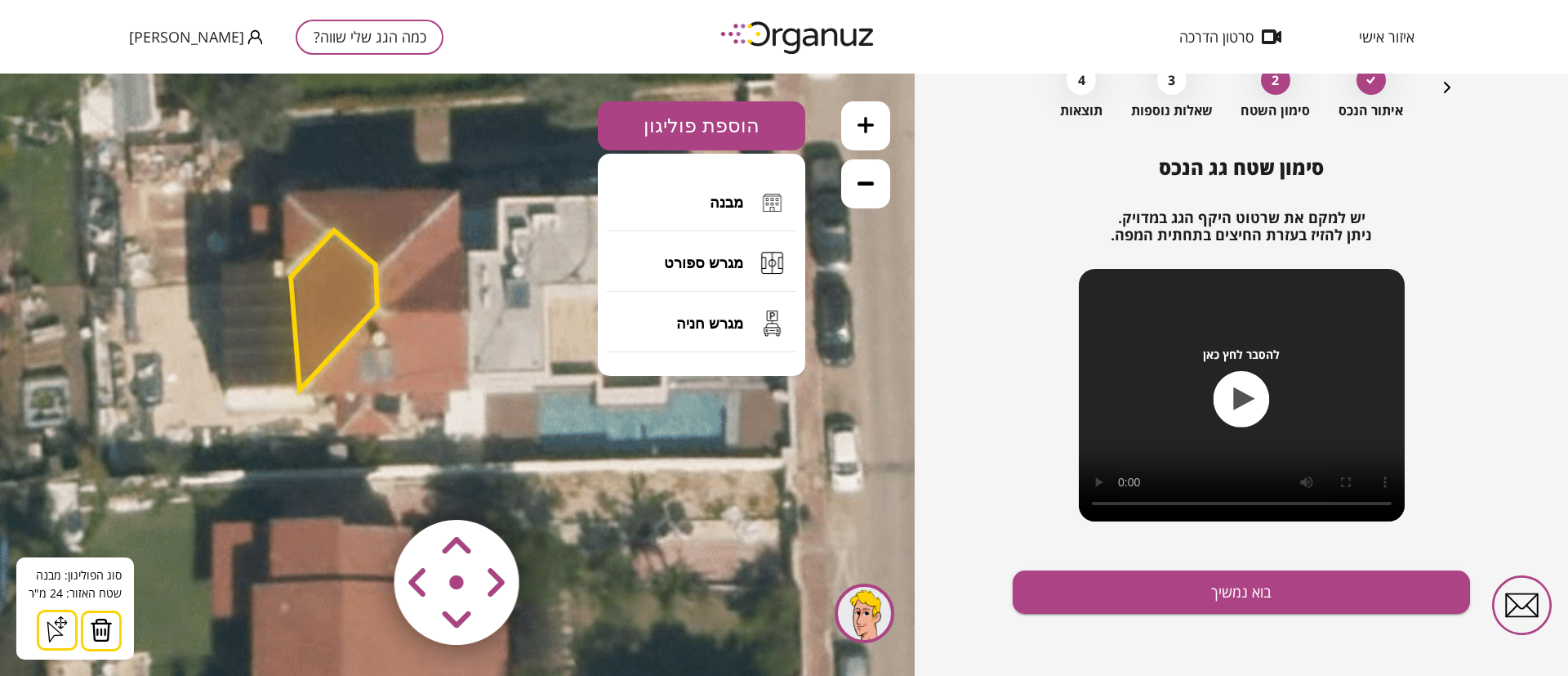
drag, startPoint x: 706, startPoint y: 195, endPoint x: 676, endPoint y: 197, distance: 30.1
click at [708, 195] on button "מבנה" at bounding box center [701, 203] width 190 height 58
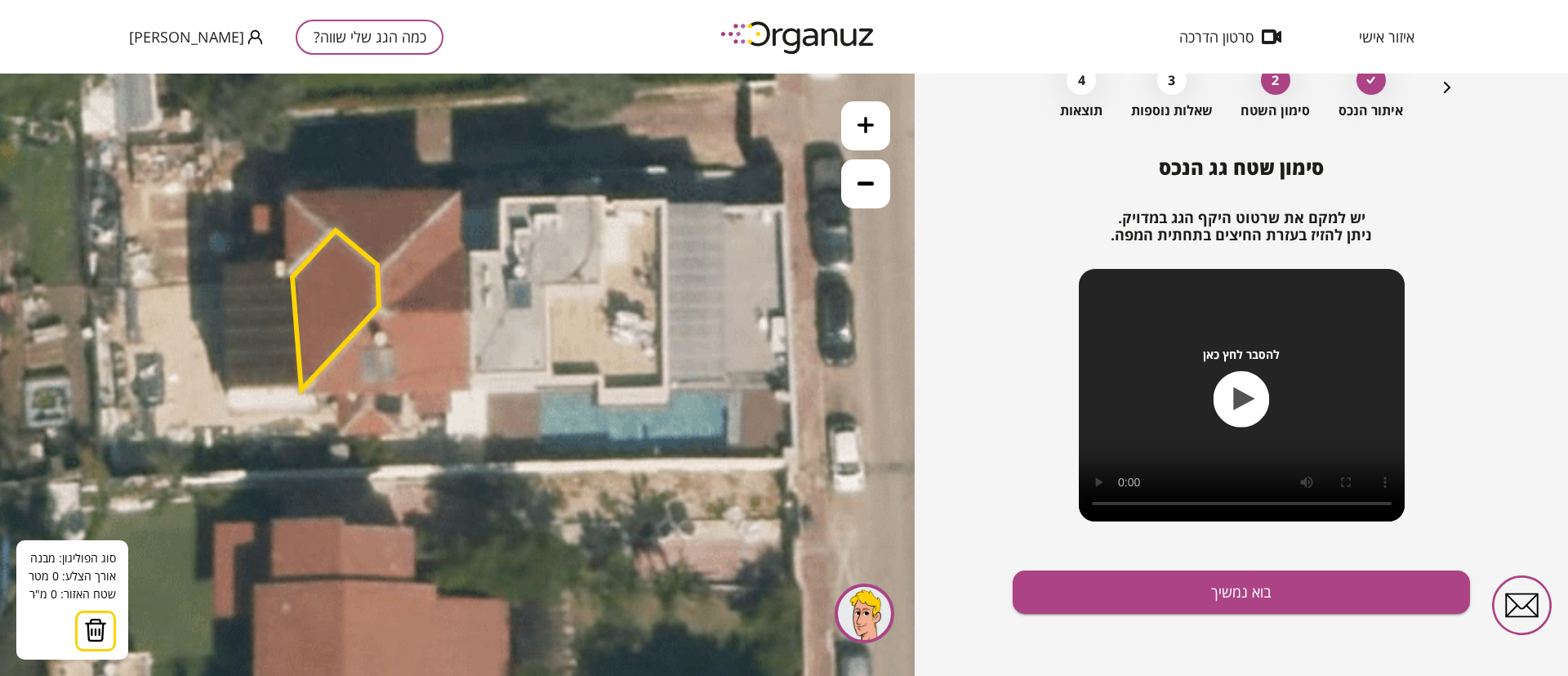
click at [391, 313] on icon at bounding box center [356, 503] width 1764 height 1765
click at [405, 391] on icon at bounding box center [356, 503] width 1764 height 1765
click at [468, 390] on polygon at bounding box center [430, 352] width 77 height 79
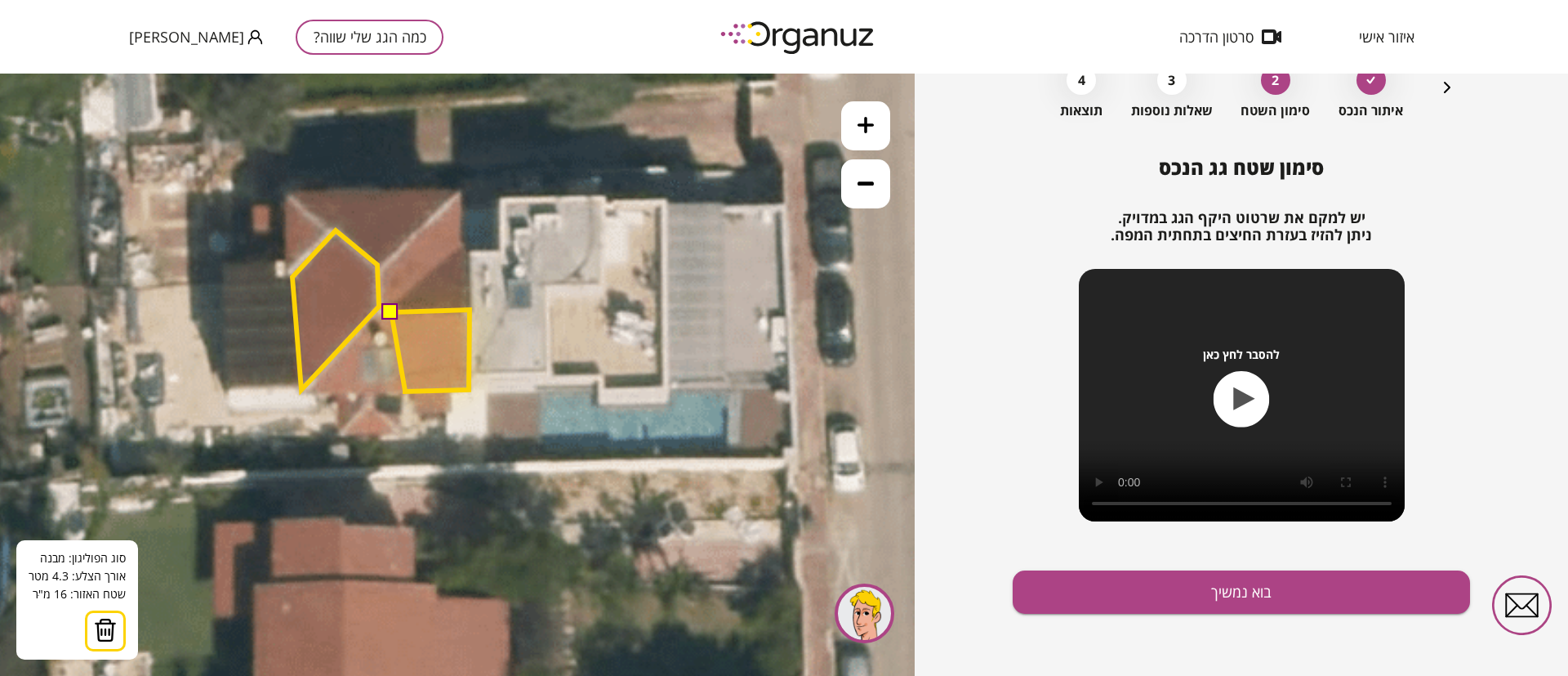
click at [469, 311] on polygon at bounding box center [430, 350] width 78 height 81
click at [392, 312] on button at bounding box center [390, 312] width 16 height 16
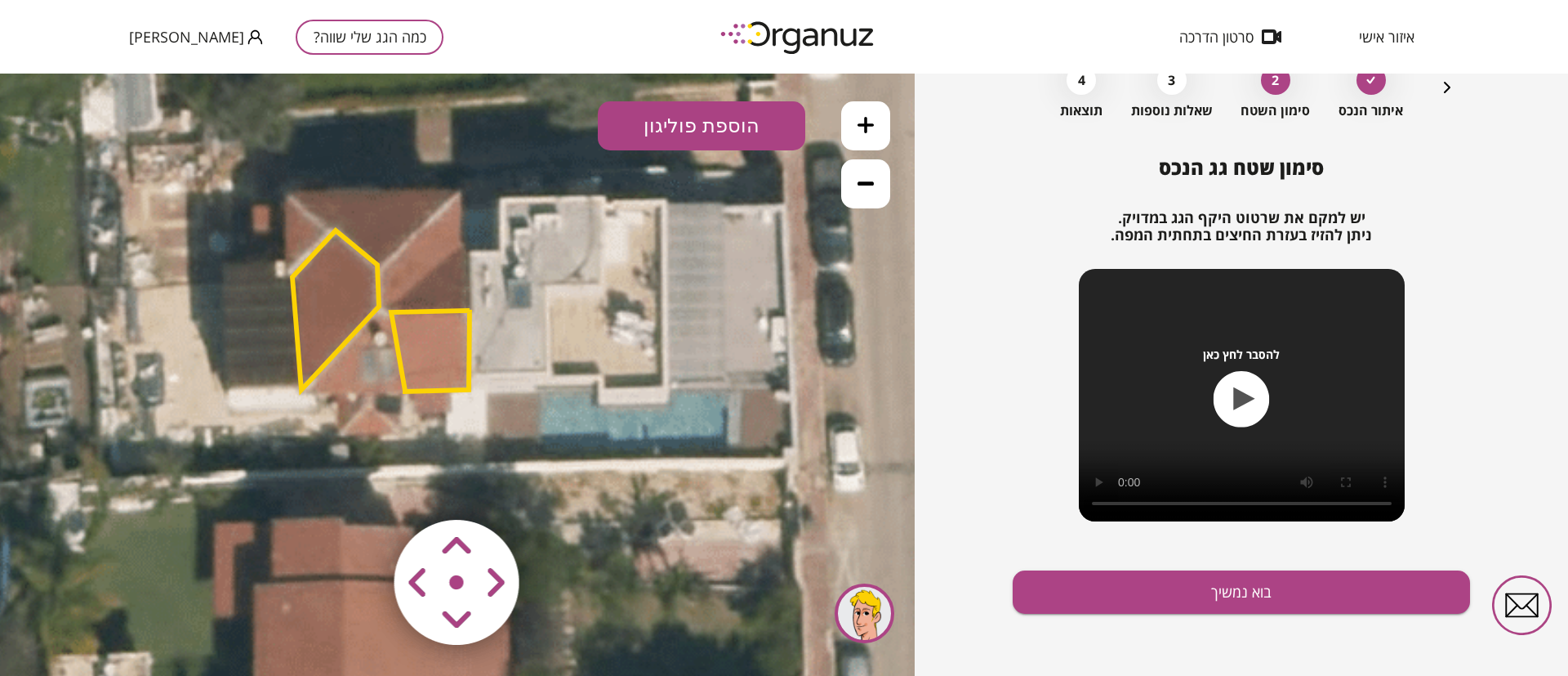
click at [428, 332] on polygon at bounding box center [430, 350] width 78 height 81
click at [428, 333] on polygon at bounding box center [431, 350] width 78 height 81
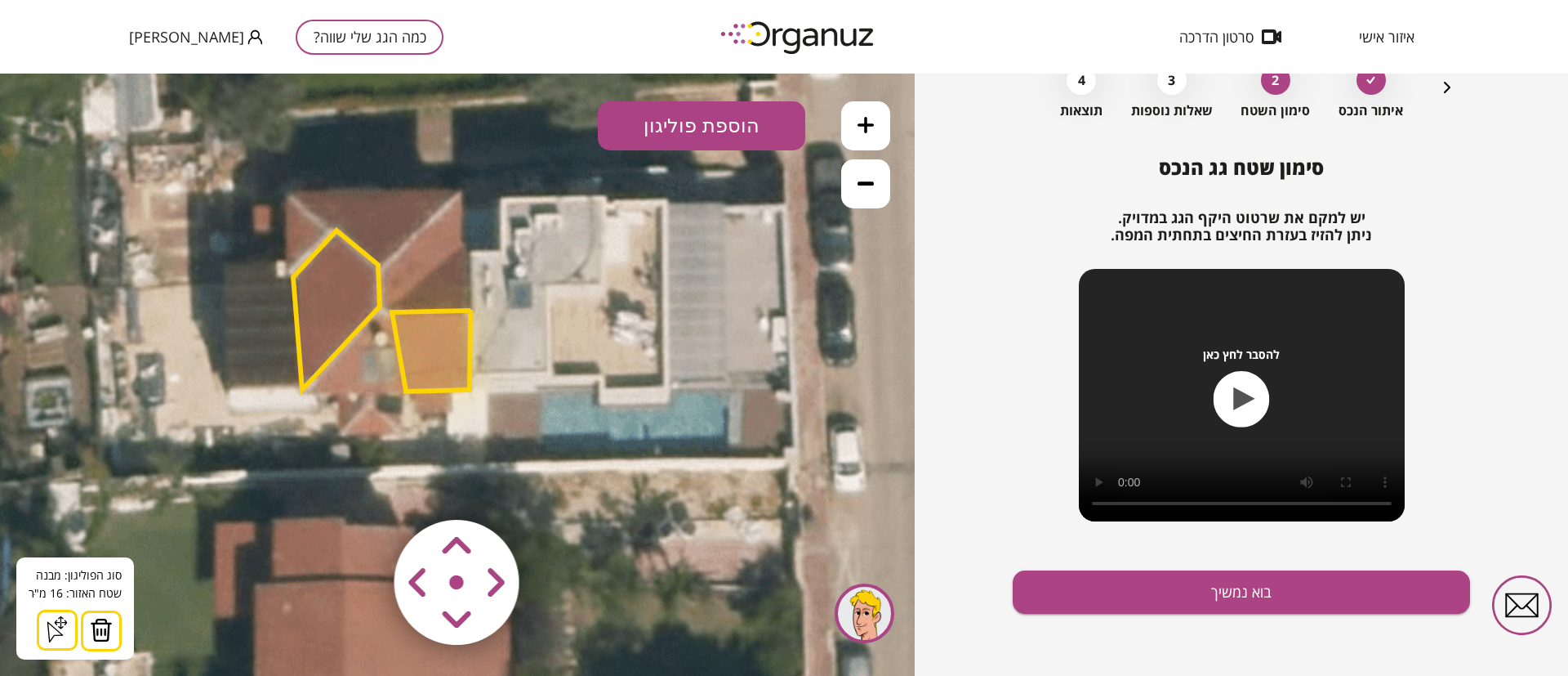
click at [666, 131] on button "הוספת פוליגון" at bounding box center [701, 126] width 207 height 49
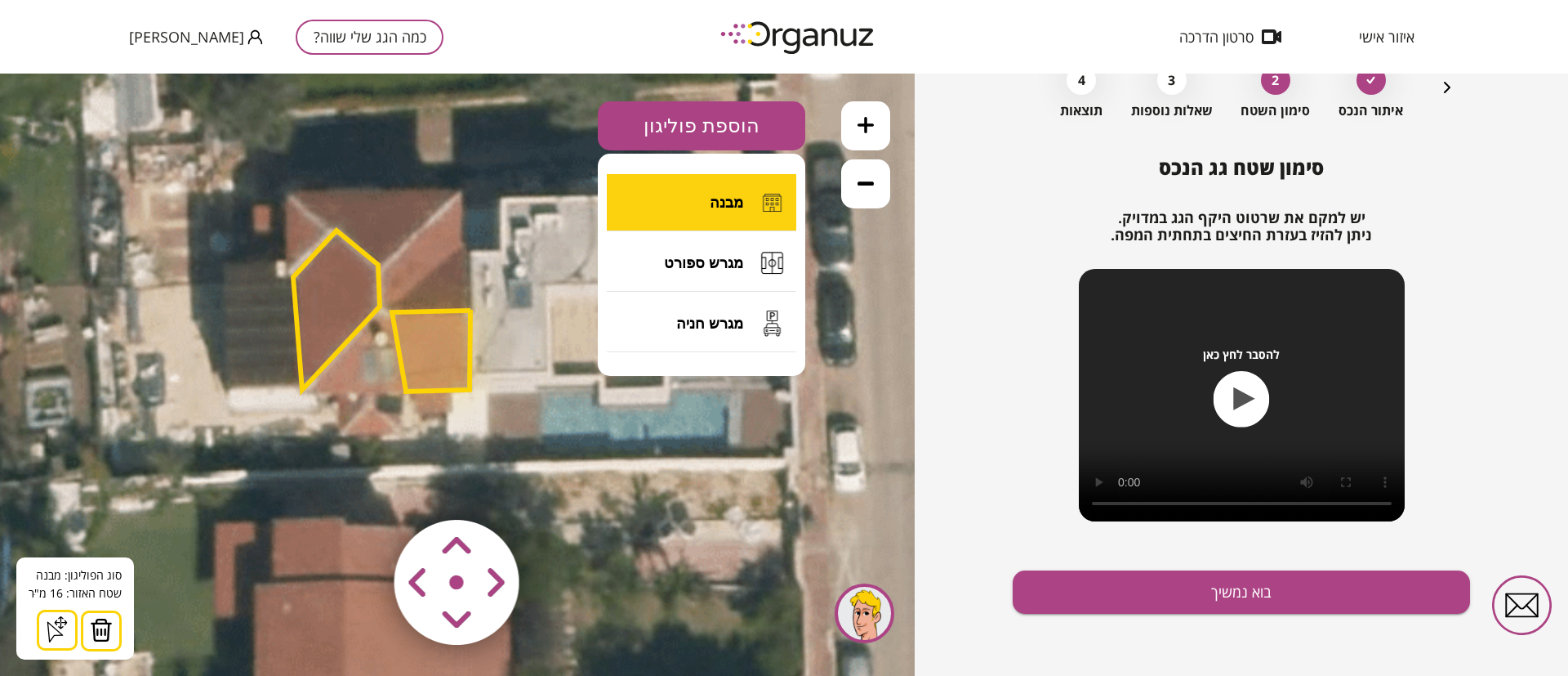
click at [717, 208] on span "מבנה" at bounding box center [726, 203] width 34 height 18
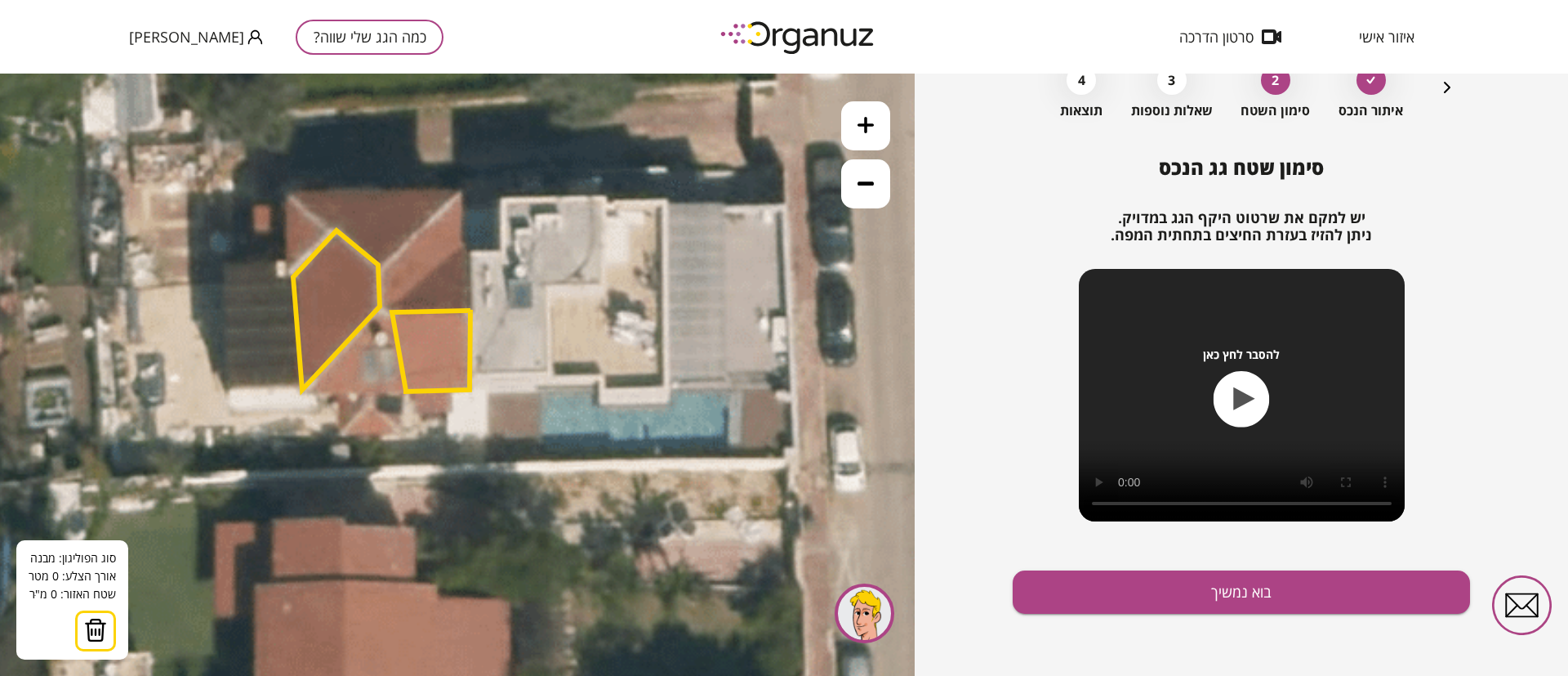
click at [603, 197] on icon at bounding box center [357, 503] width 1764 height 1765
click at [606, 283] on icon at bounding box center [357, 503] width 1764 height 1765
click at [545, 285] on polygon at bounding box center [575, 240] width 62 height 86
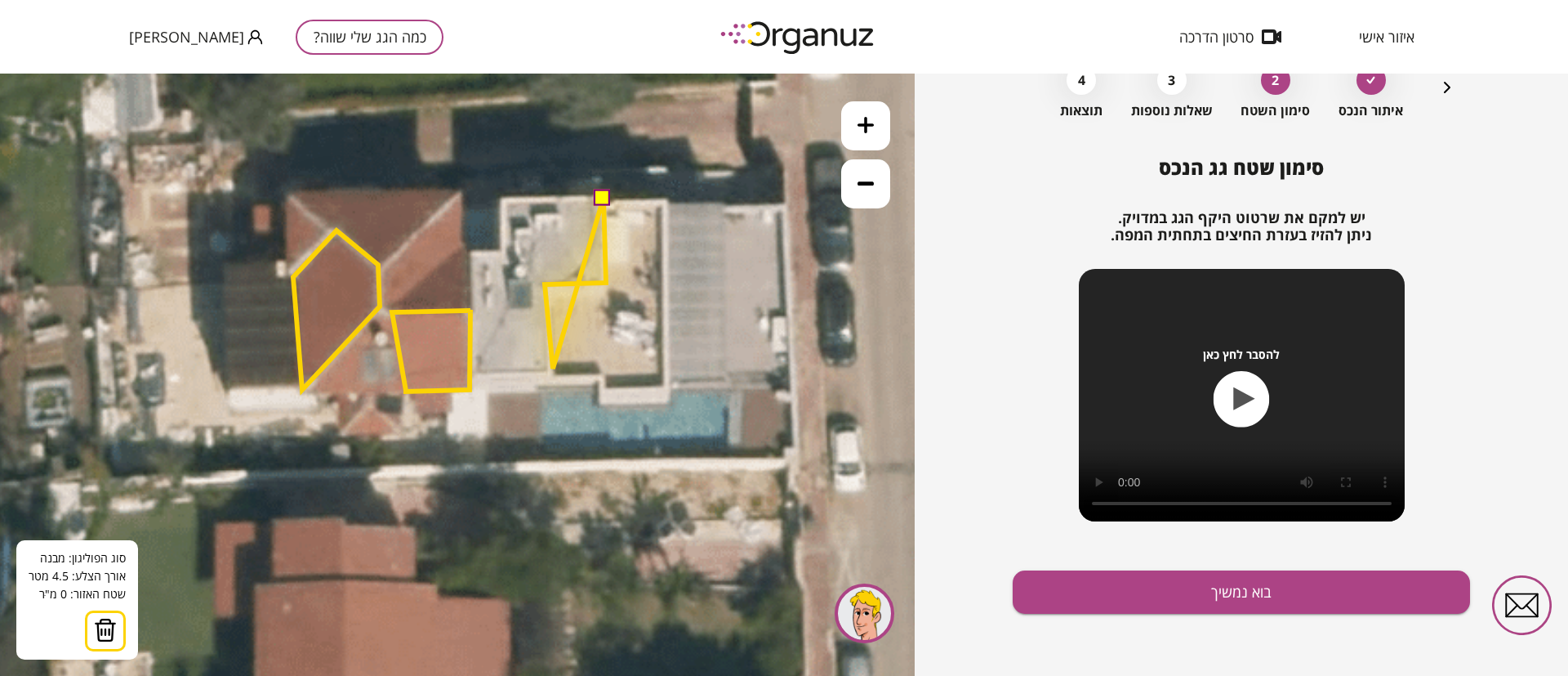
click at [553, 368] on polygon at bounding box center [575, 283] width 62 height 171
drag, startPoint x: 477, startPoint y: 370, endPoint x: 476, endPoint y: 341, distance: 29.0
click at [477, 368] on polygon at bounding box center [541, 284] width 129 height 173
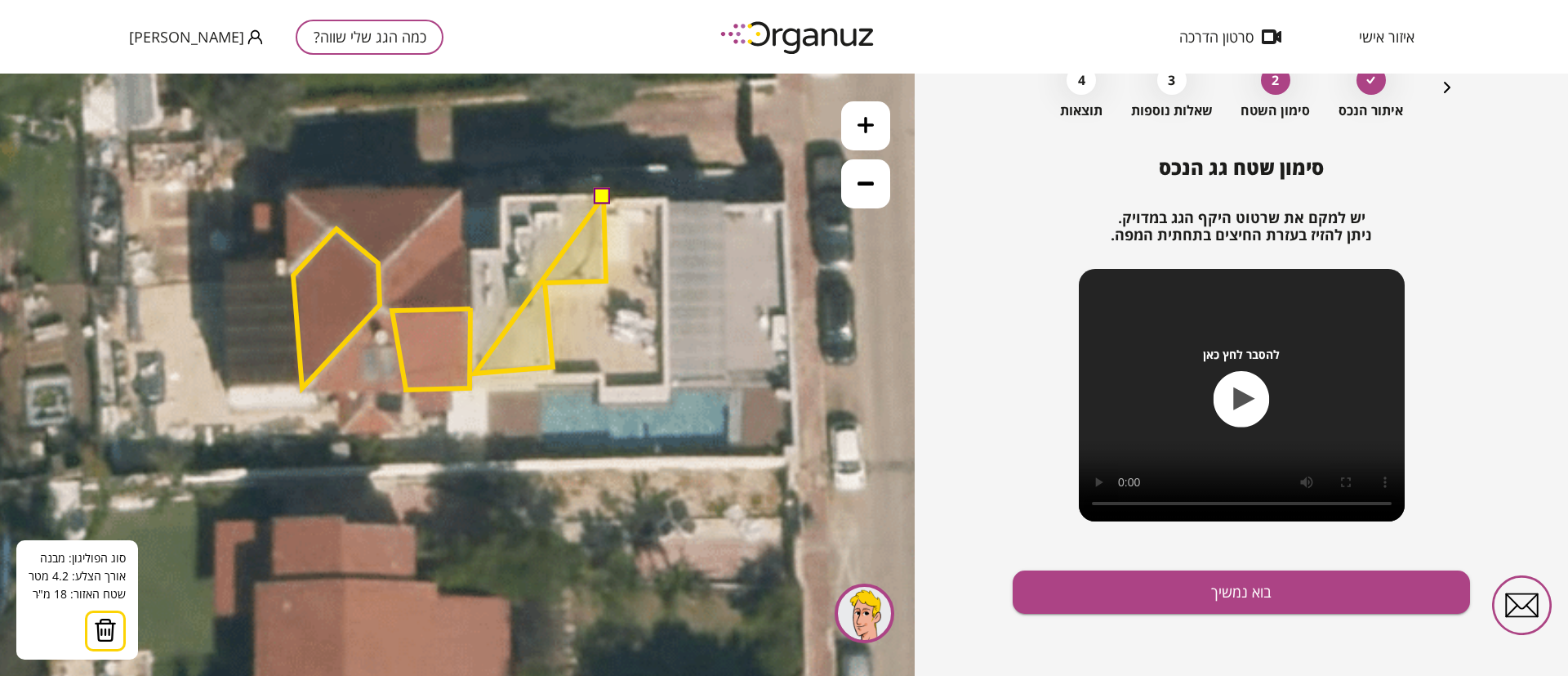
click at [474, 373] on polygon at bounding box center [540, 285] width 131 height 178
click at [472, 310] on polygon at bounding box center [538, 285] width 134 height 178
click at [536, 311] on polygon at bounding box center [538, 285] width 134 height 178
click at [534, 255] on polygon at bounding box center [538, 285] width 134 height 178
click at [511, 255] on polygon at bounding box center [538, 285] width 134 height 178
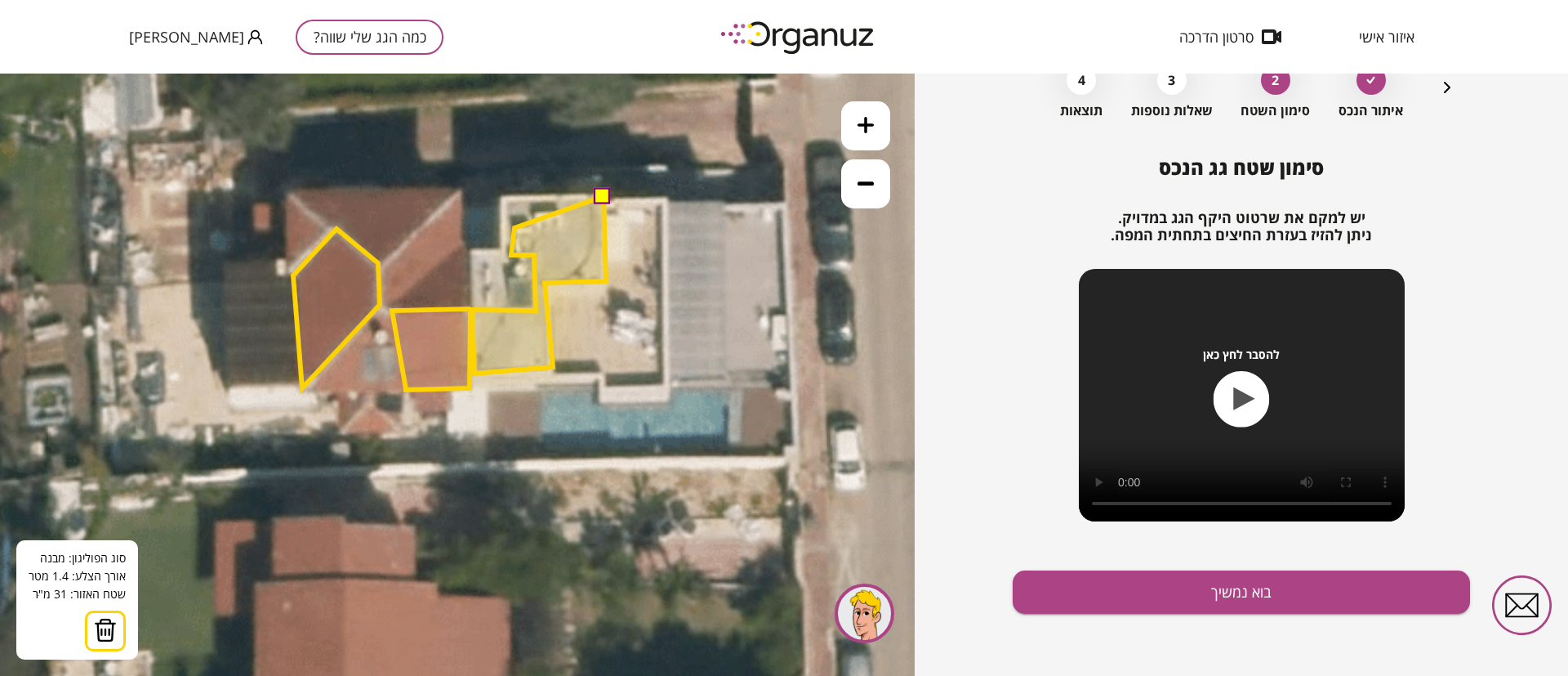
click at [514, 228] on polygon at bounding box center [538, 285] width 134 height 178
click at [543, 228] on polygon at bounding box center [538, 285] width 134 height 178
click at [542, 212] on polygon at bounding box center [538, 285] width 134 height 178
click at [566, 215] on polygon at bounding box center [538, 285] width 134 height 178
click at [569, 213] on polygon at bounding box center [539, 285] width 134 height 178
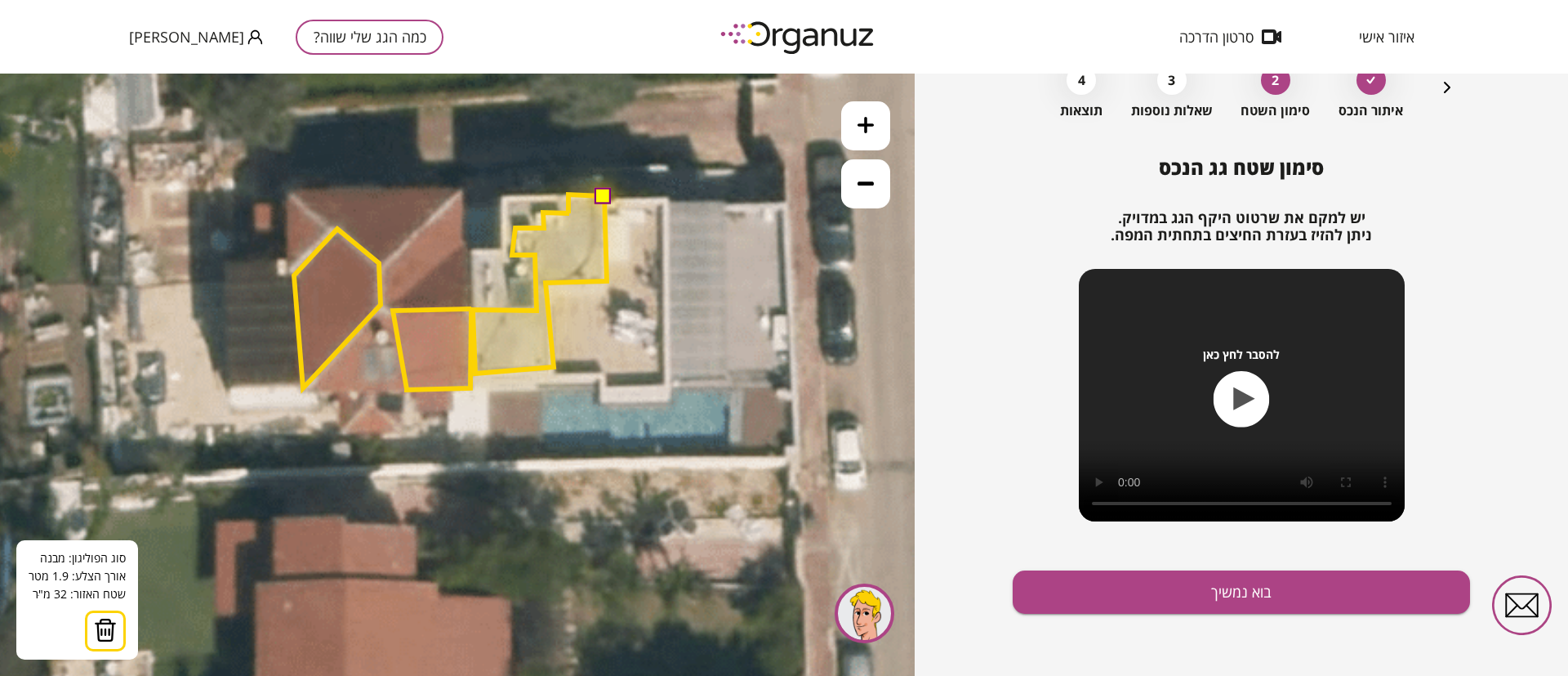
click at [603, 192] on button at bounding box center [603, 196] width 16 height 16
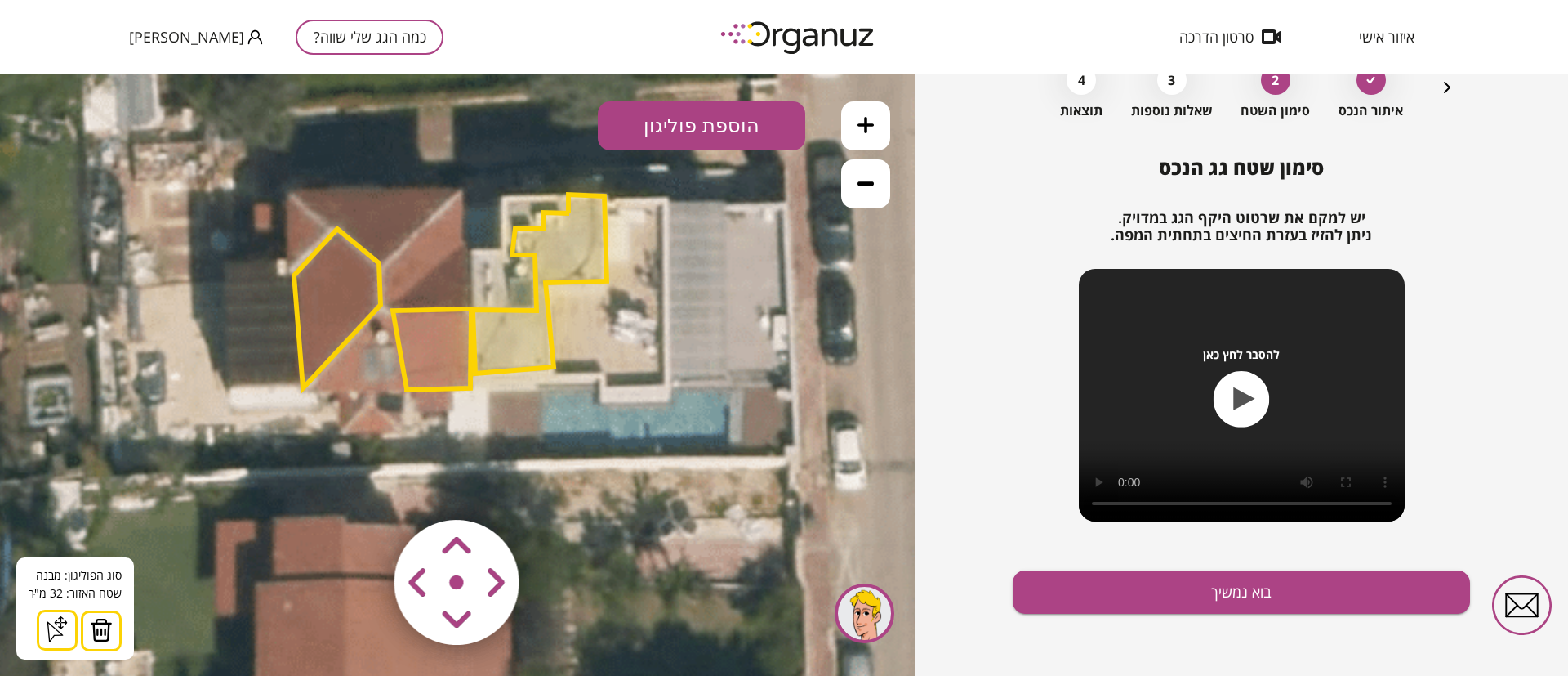
click at [580, 232] on polygon at bounding box center [539, 284] width 134 height 179
click at [703, 127] on button "הוספת פוליגון" at bounding box center [701, 126] width 207 height 49
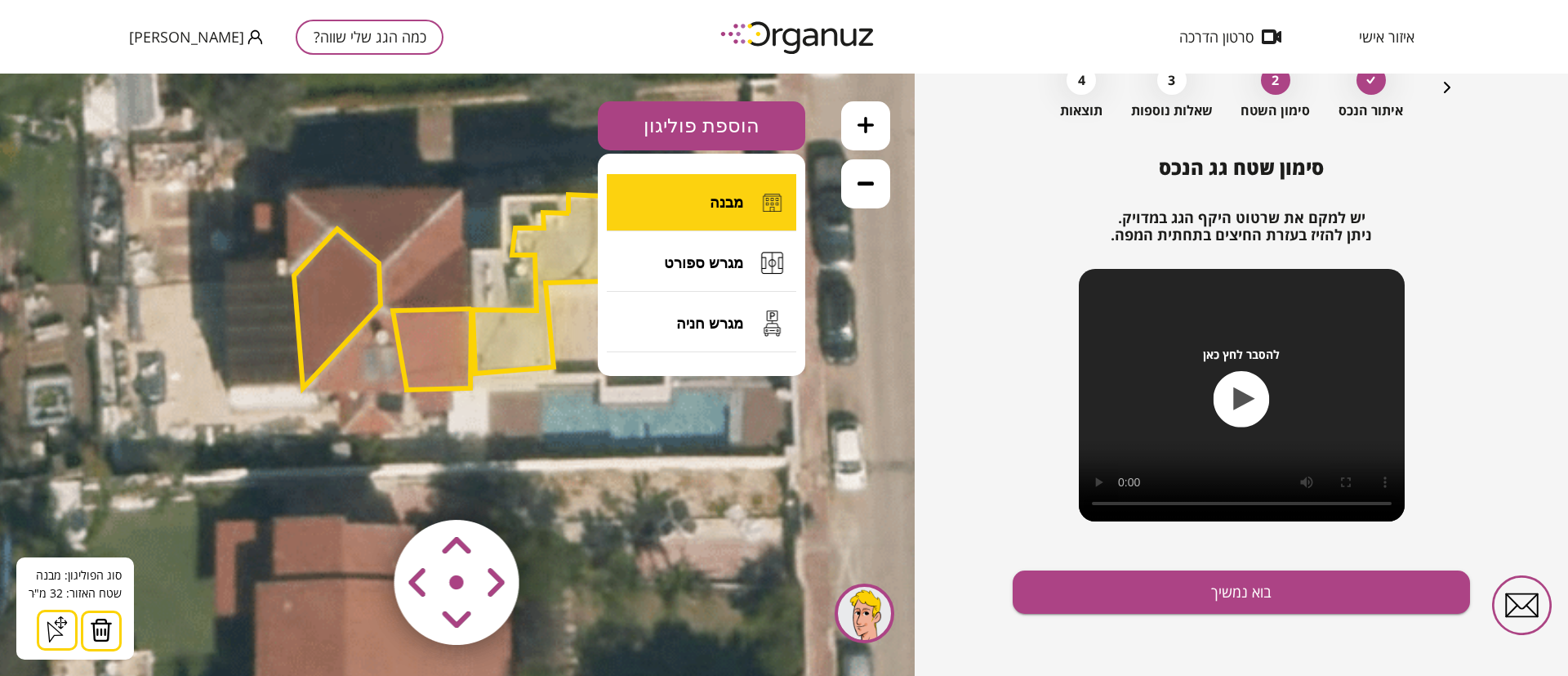
click at [745, 204] on button "מבנה" at bounding box center [701, 203] width 190 height 58
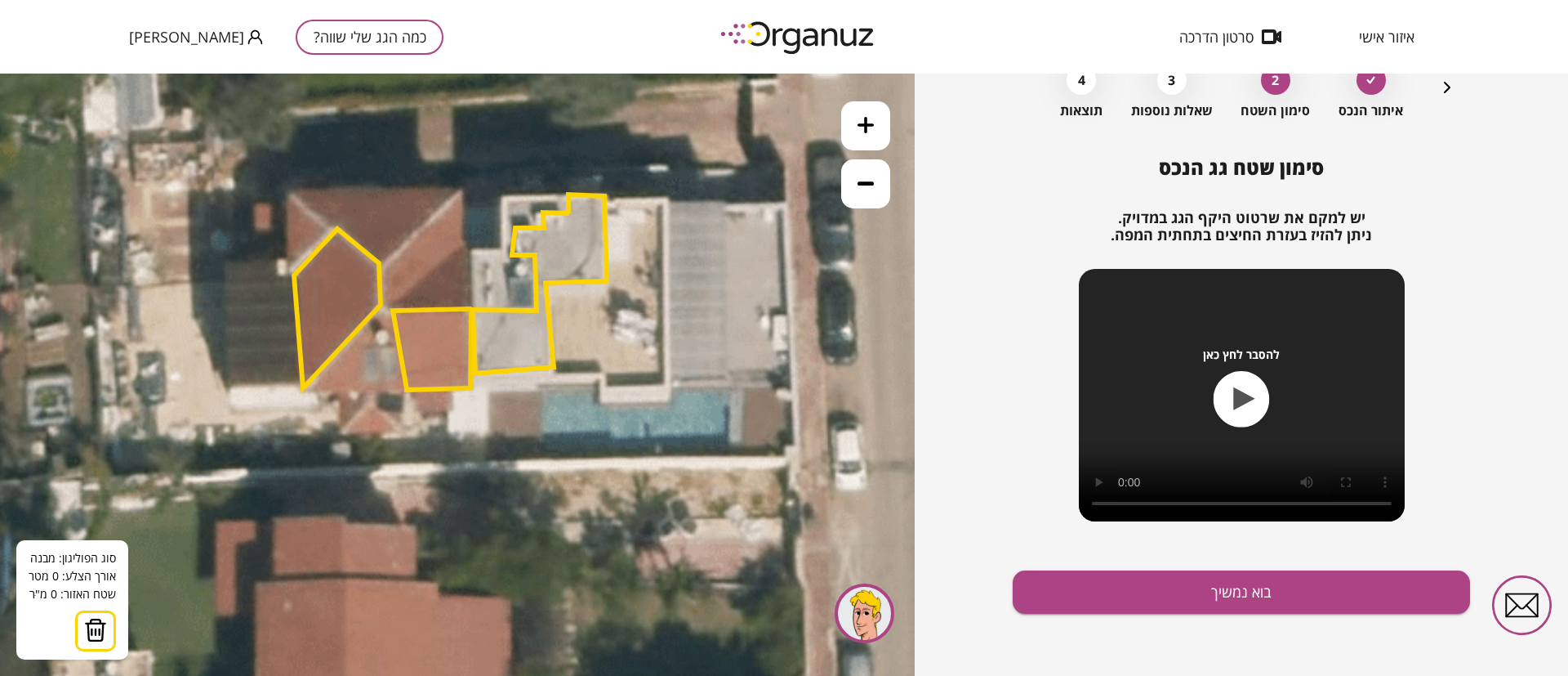
click at [670, 198] on icon at bounding box center [357, 502] width 1764 height 1765
click at [657, 310] on icon at bounding box center [357, 502] width 1764 height 1765
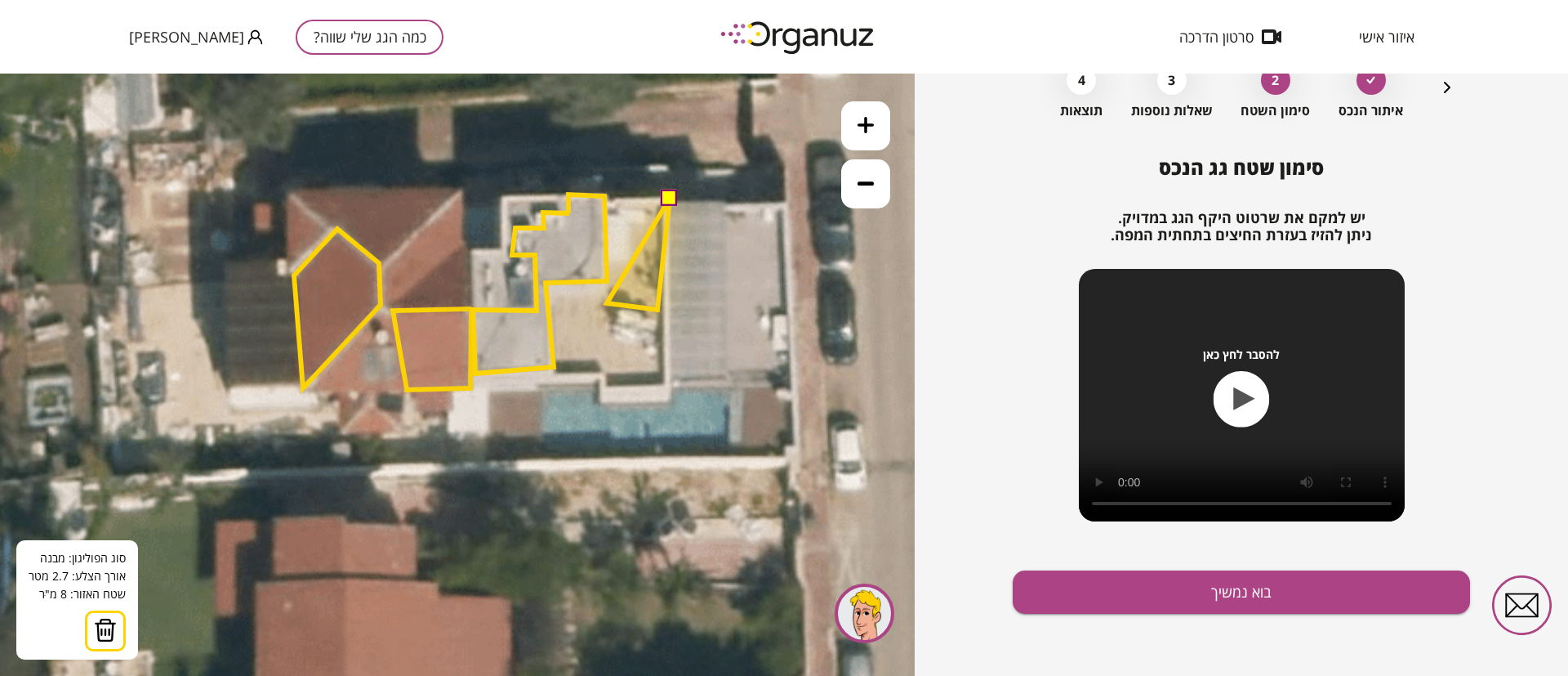
click at [606, 303] on polygon at bounding box center [638, 253] width 63 height 111
click at [597, 344] on icon at bounding box center [357, 502] width 1764 height 1765
click at [665, 350] on polygon at bounding box center [633, 274] width 71 height 152
click at [663, 382] on icon at bounding box center [357, 502] width 1764 height 1765
click at [668, 386] on icon at bounding box center [358, 502] width 1764 height 1765
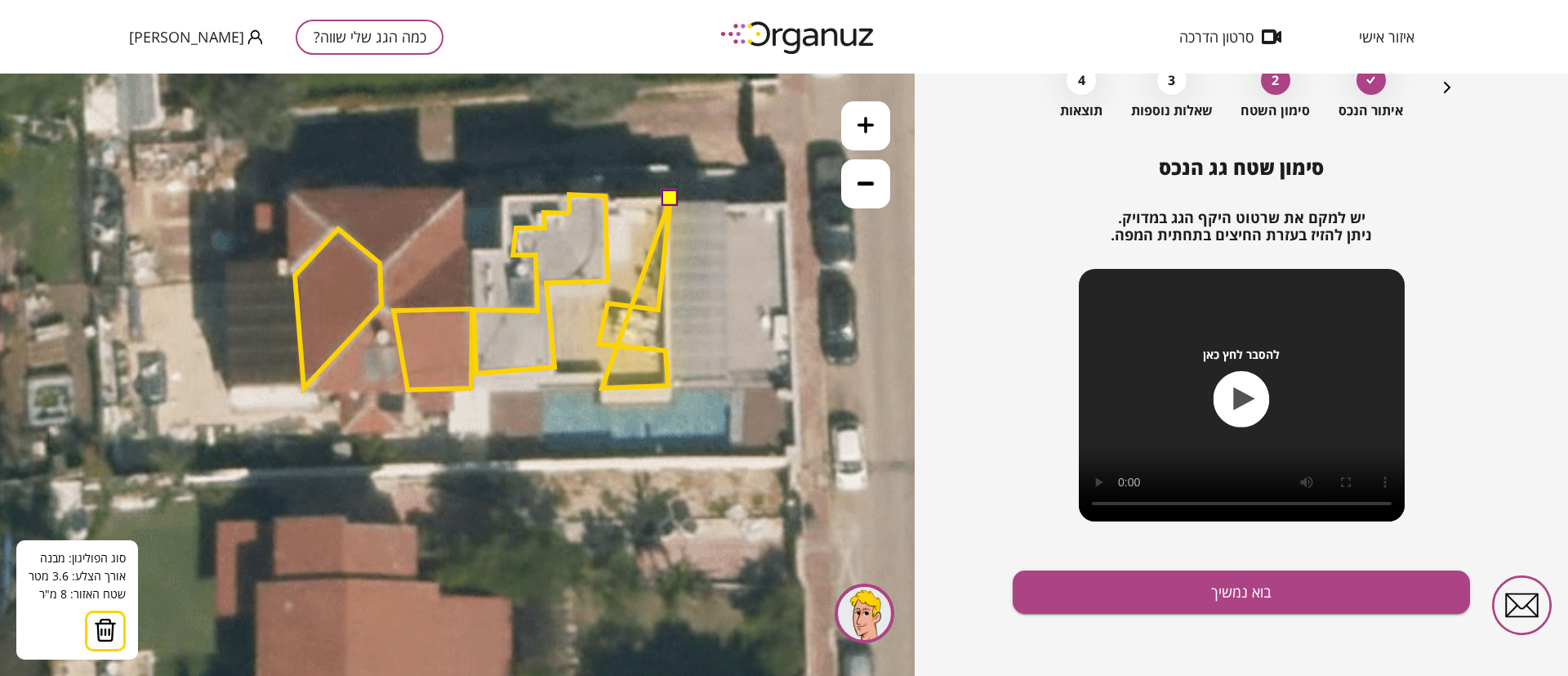
click at [602, 388] on polygon at bounding box center [634, 293] width 71 height 190
click at [604, 372] on polygon at bounding box center [634, 293] width 71 height 190
click at [556, 375] on polygon at bounding box center [613, 293] width 114 height 190
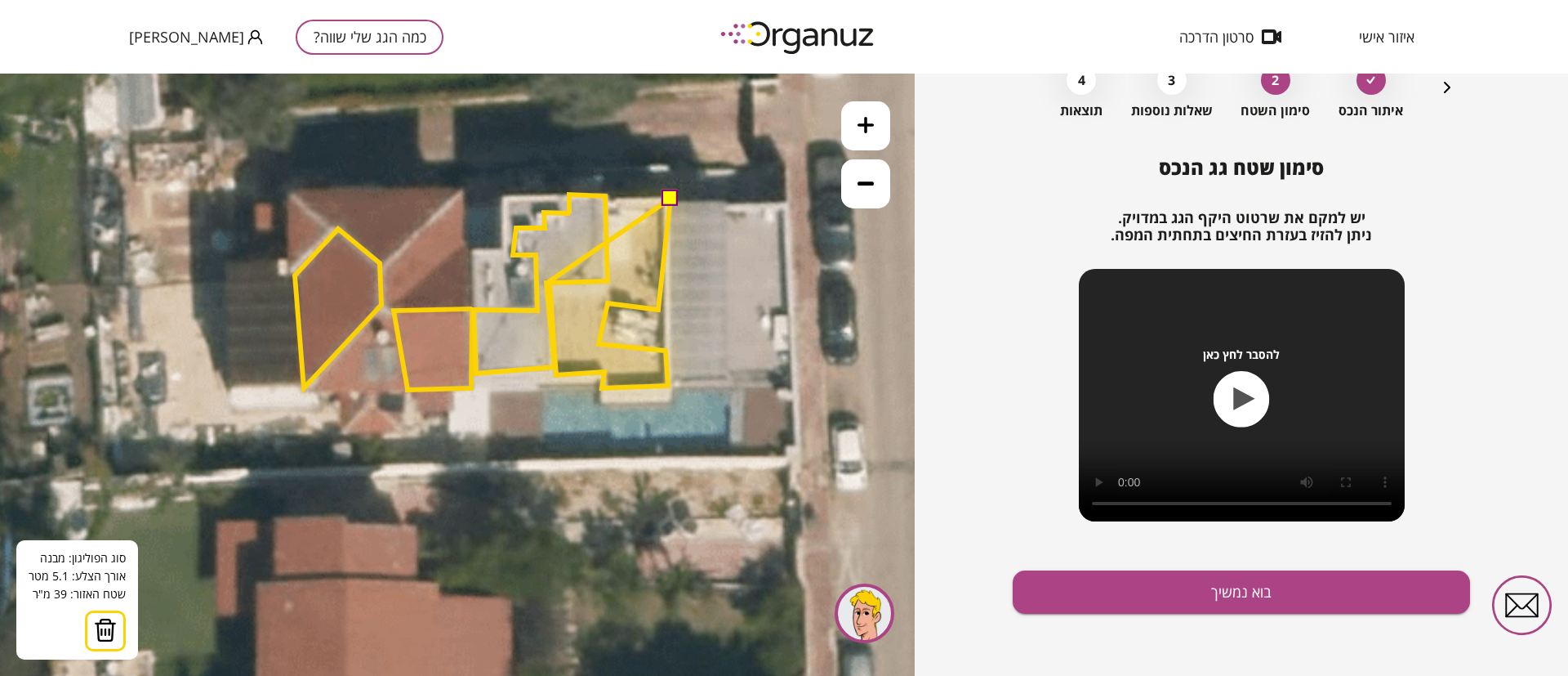
click at [550, 280] on polygon at bounding box center [610, 293] width 121 height 190
click at [550, 280] on polygon at bounding box center [610, 292] width 121 height 190
click at [616, 278] on polygon at bounding box center [610, 292] width 121 height 190
click at [607, 201] on polygon at bounding box center [610, 292] width 121 height 190
click at [611, 202] on polygon at bounding box center [611, 292] width 121 height 190
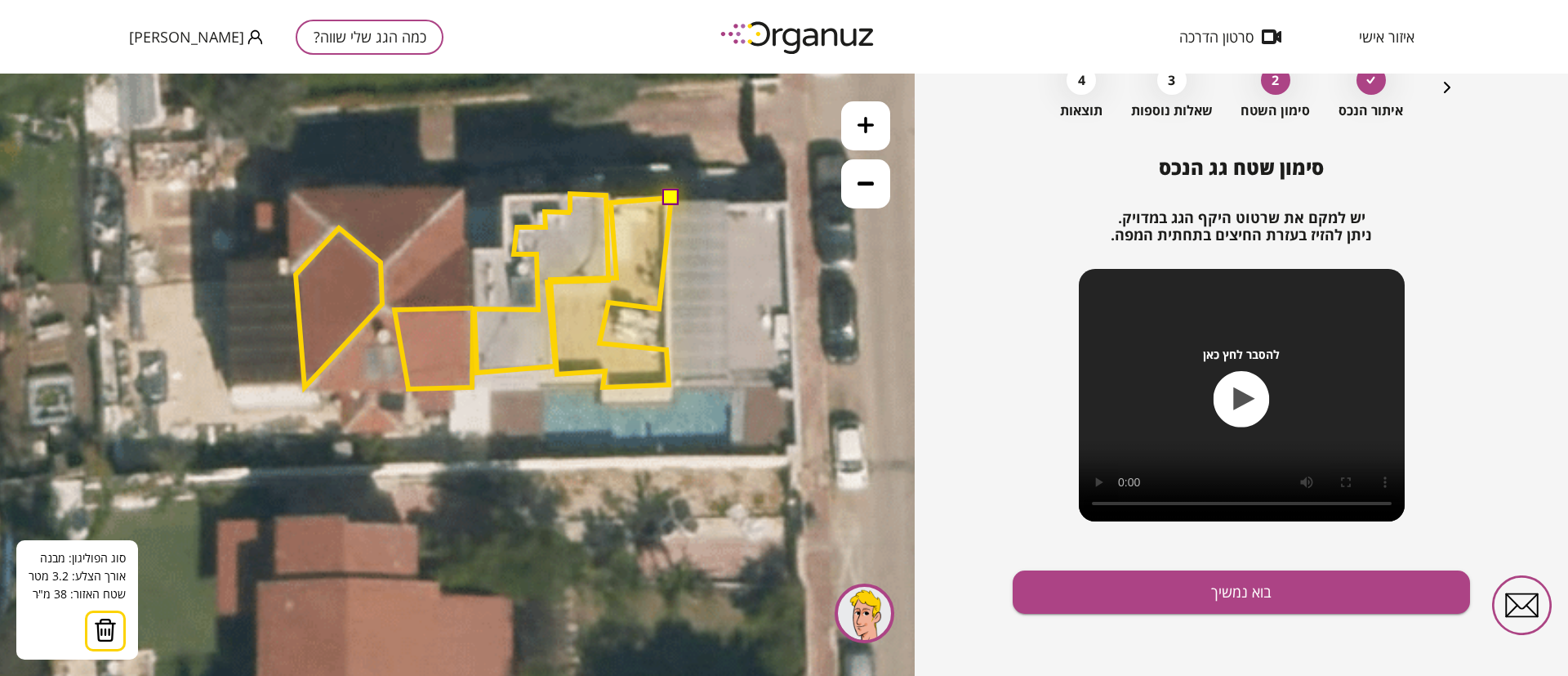
click at [671, 196] on button at bounding box center [671, 197] width 16 height 16
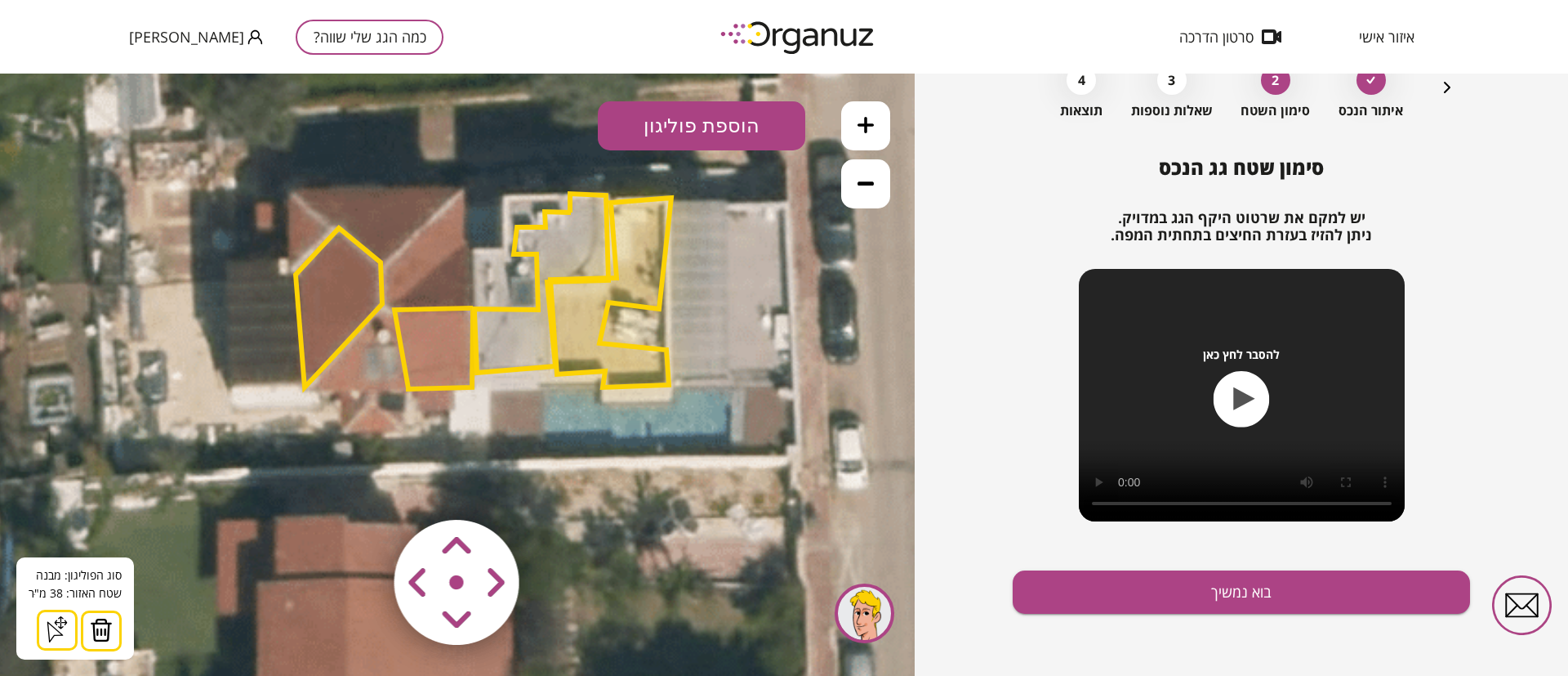
click at [642, 263] on polygon at bounding box center [611, 292] width 121 height 190
click at [164, 37] on span "[PERSON_NAME]" at bounding box center [187, 37] width 115 height 16
click at [146, 67] on li "התנתק" at bounding box center [161, 68] width 64 height 30
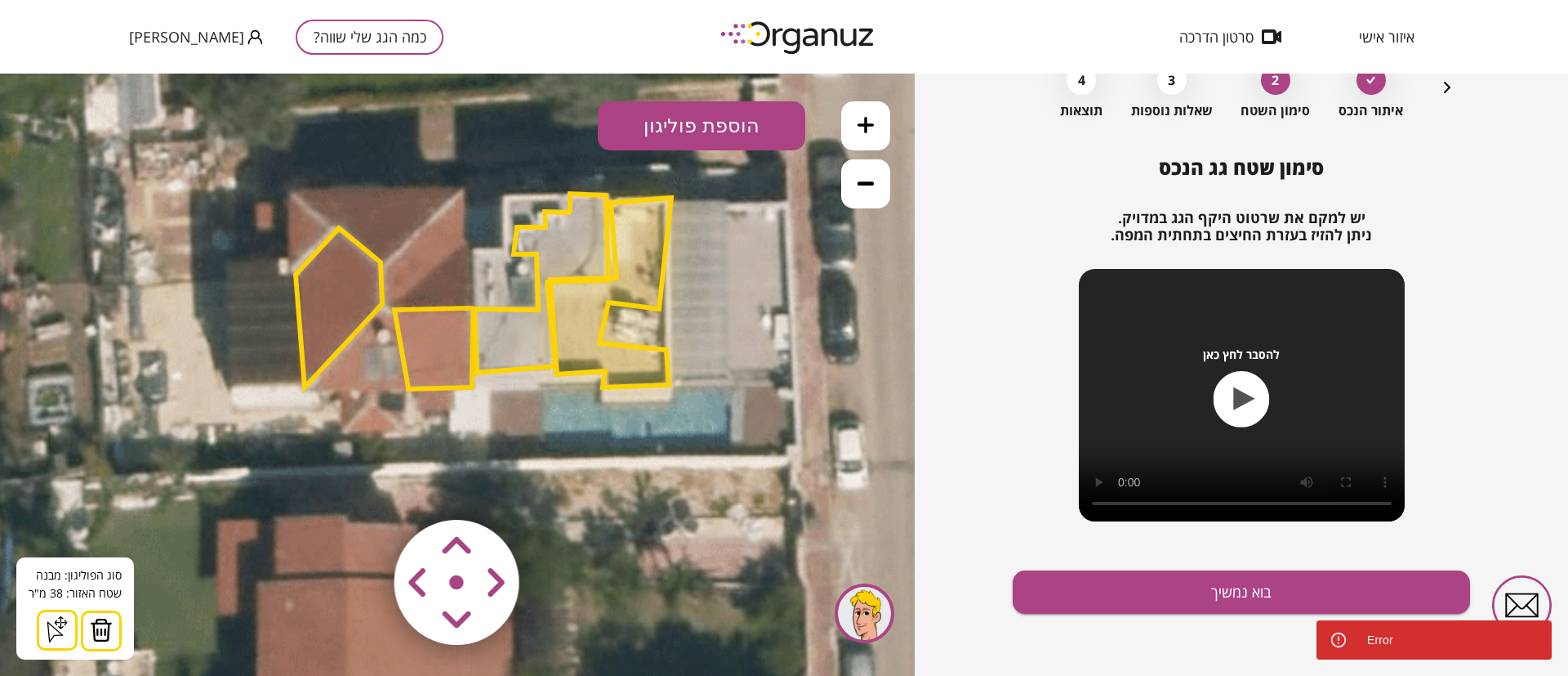
click at [182, 52] on div "כמה הגג שלי שווה? שרלי זוקה" at bounding box center [286, 36] width 315 height 73
click at [182, 39] on span "[PERSON_NAME]" at bounding box center [187, 37] width 115 height 16
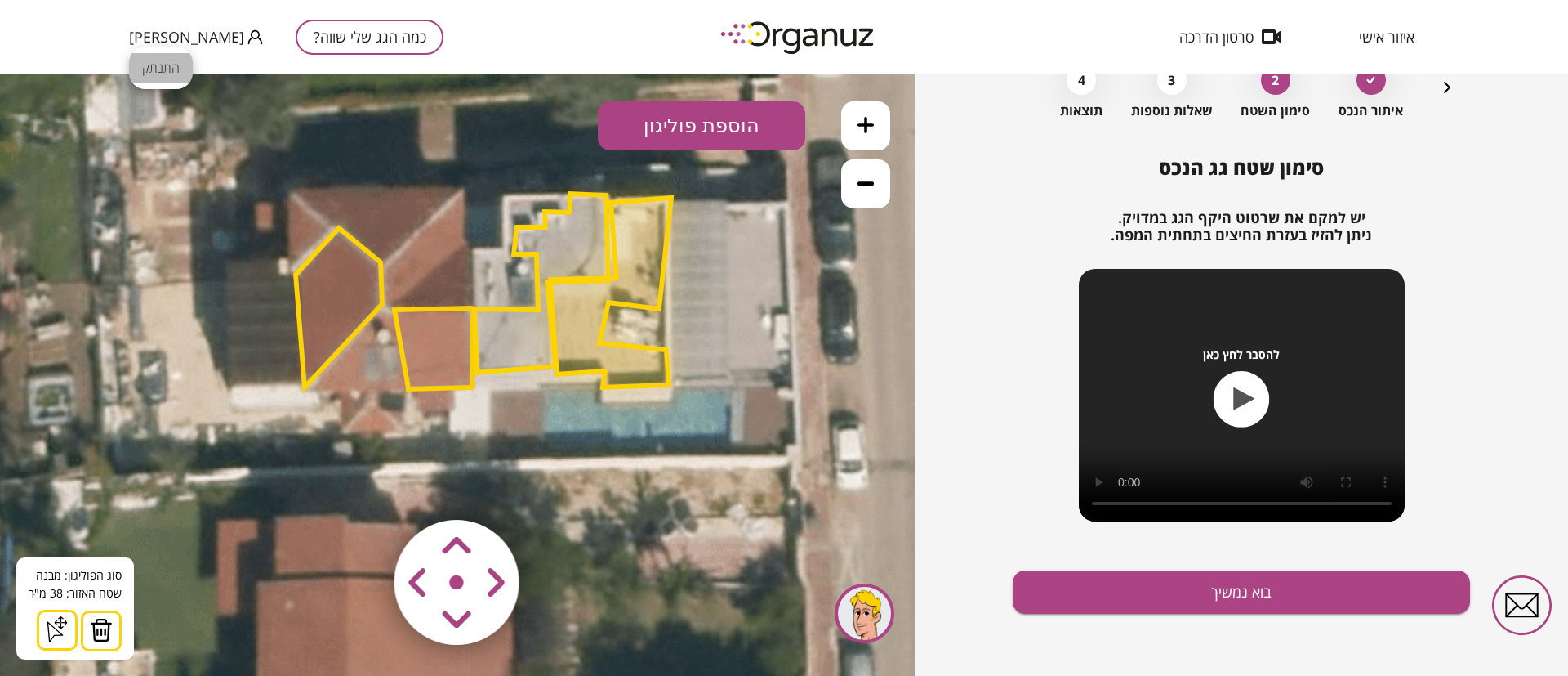
click at [156, 66] on li "התנתק" at bounding box center [161, 68] width 64 height 30
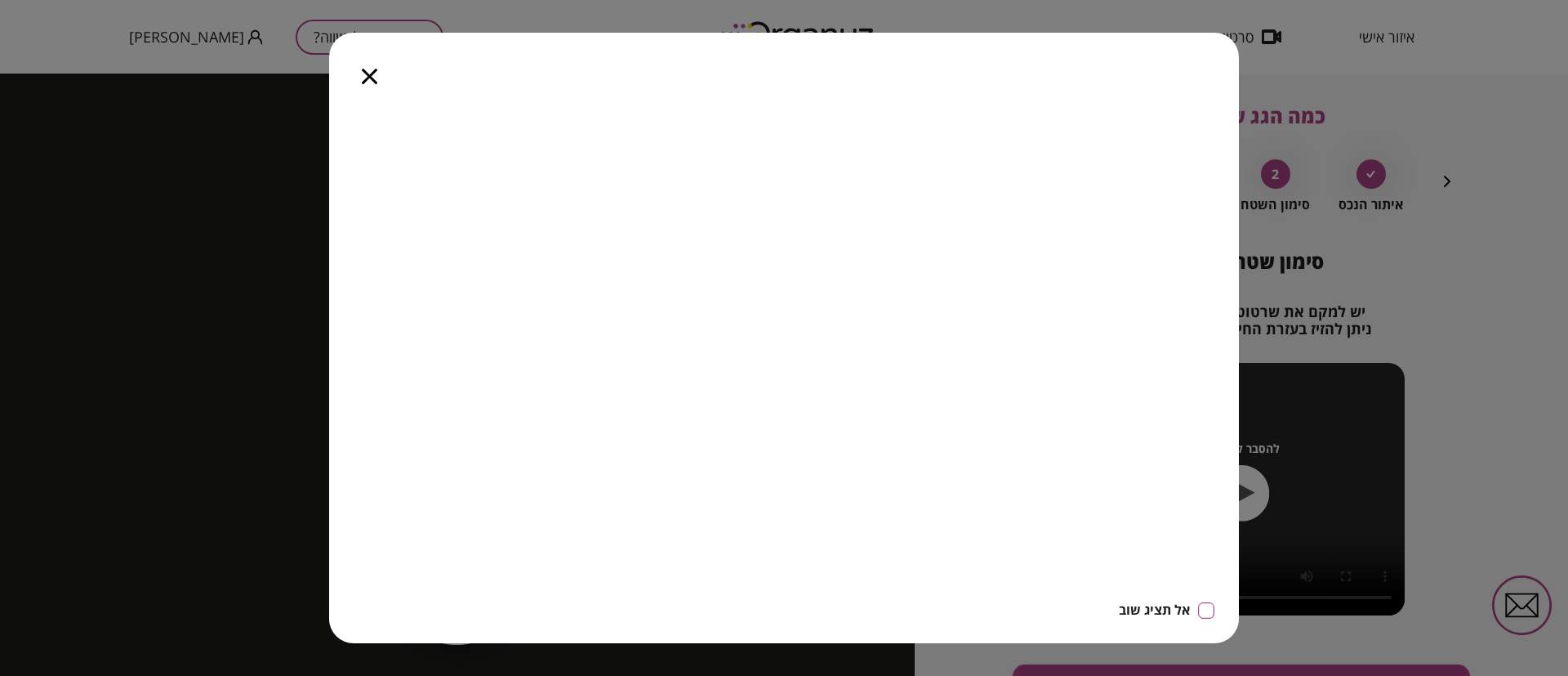
click at [371, 76] on icon "button" at bounding box center [369, 76] width 16 height 16
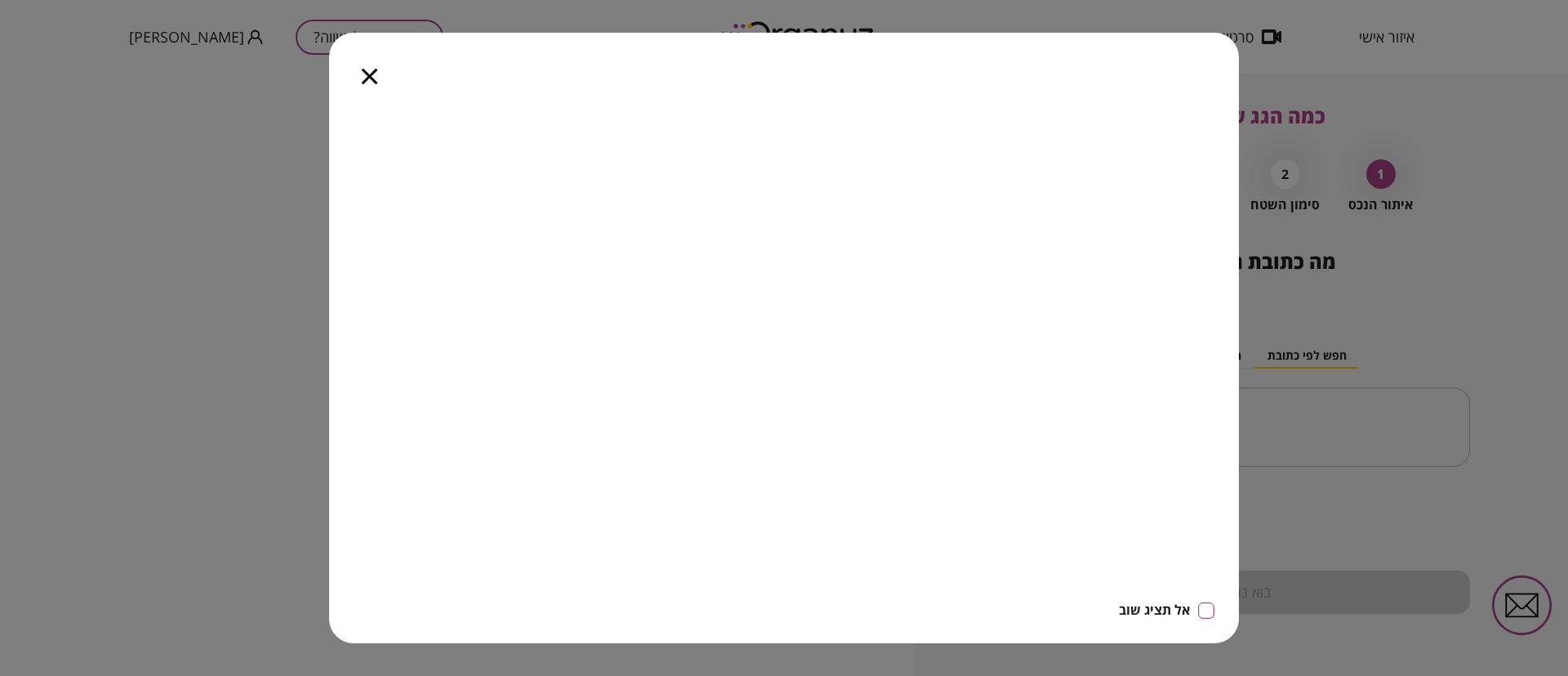
click at [369, 79] on icon "button" at bounding box center [369, 76] width 16 height 16
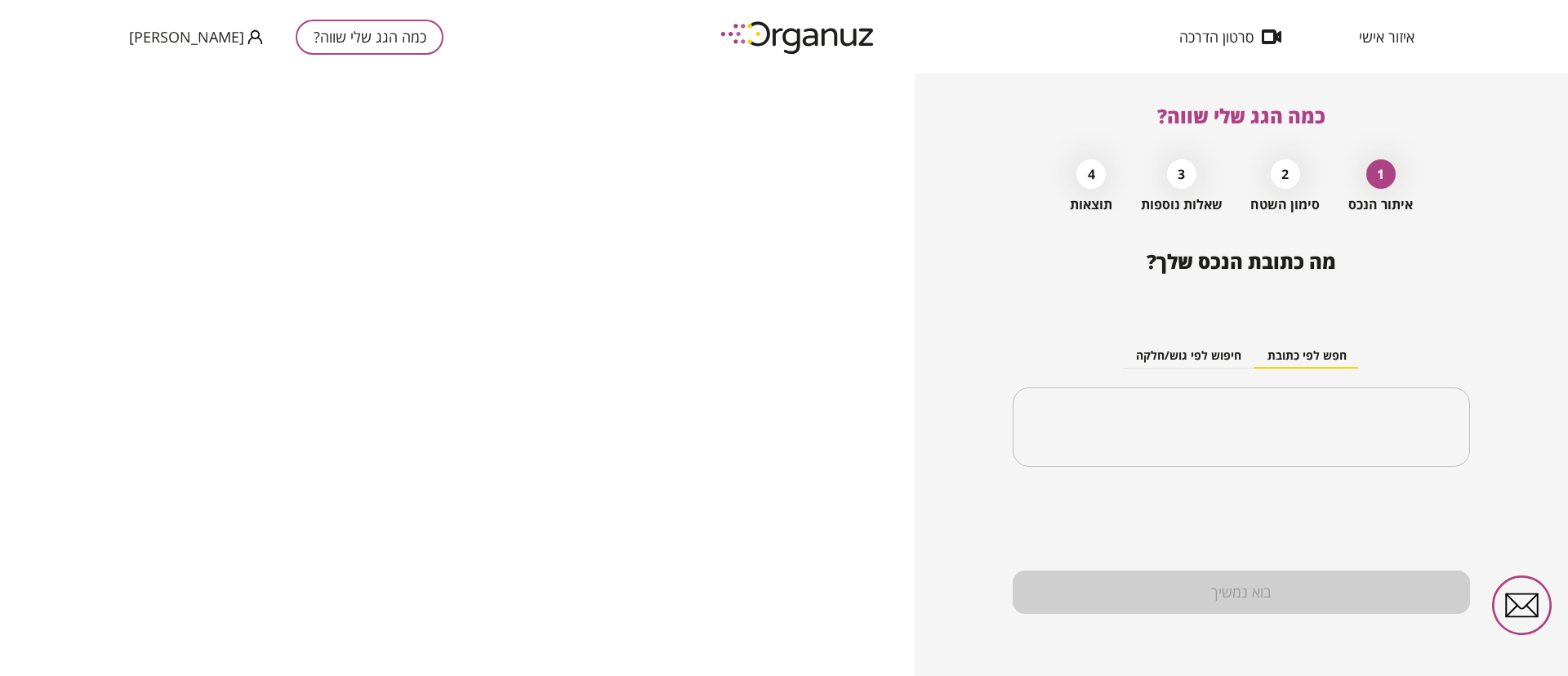
click at [171, 38] on span "[PERSON_NAME]" at bounding box center [187, 37] width 115 height 16
click at [1404, 36] on div at bounding box center [784, 338] width 1568 height 676
click at [1388, 35] on span "איזור אישי" at bounding box center [1387, 37] width 56 height 16
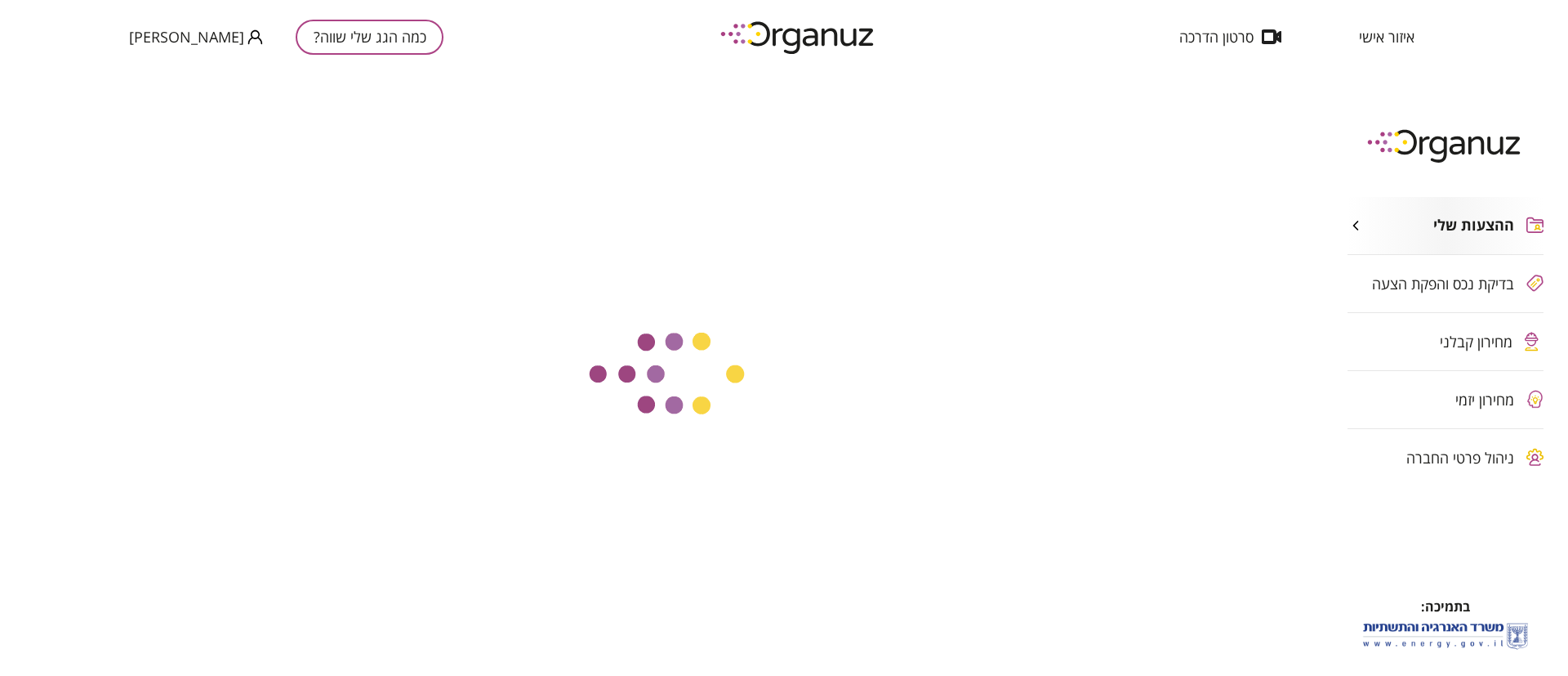
click at [169, 38] on span "[PERSON_NAME]" at bounding box center [187, 37] width 115 height 16
click at [166, 69] on li "התנתק" at bounding box center [161, 68] width 64 height 30
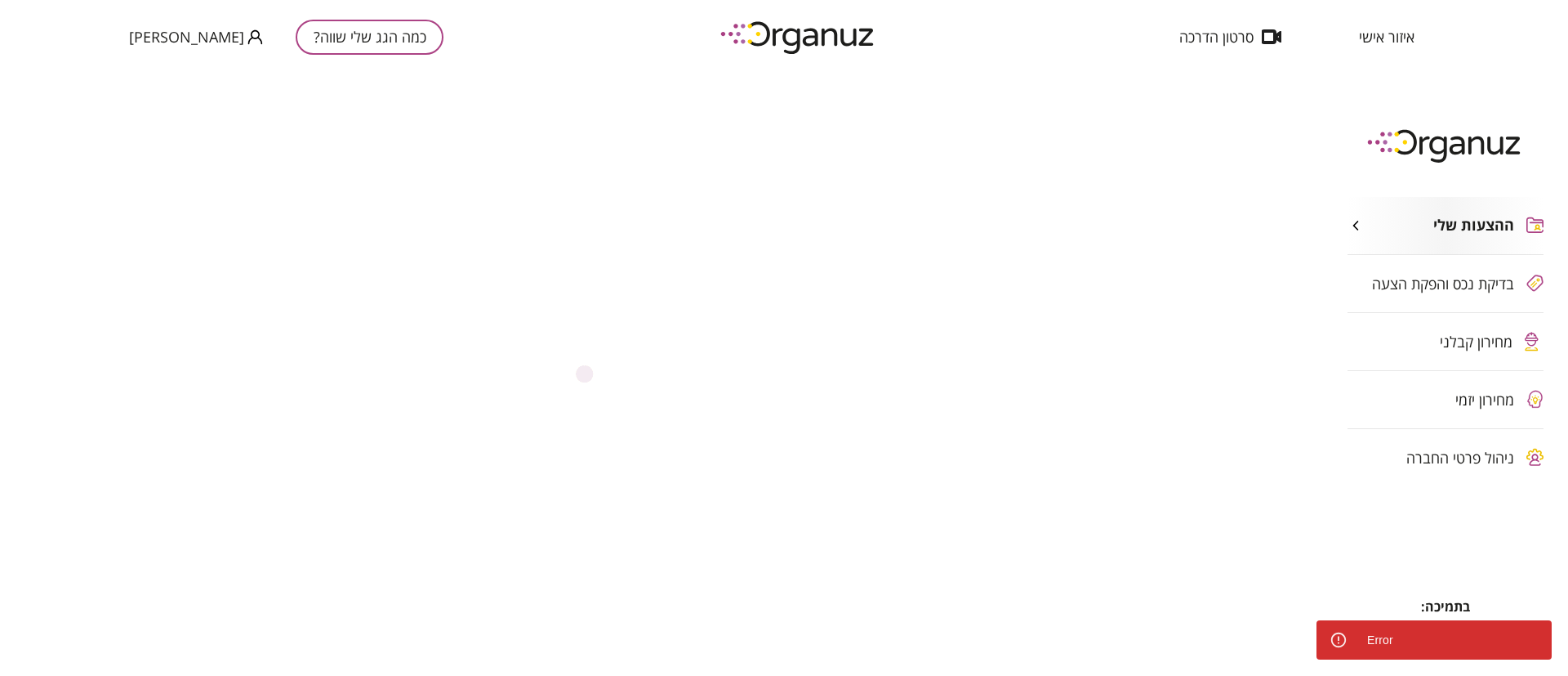
click at [800, 37] on img at bounding box center [799, 37] width 180 height 45
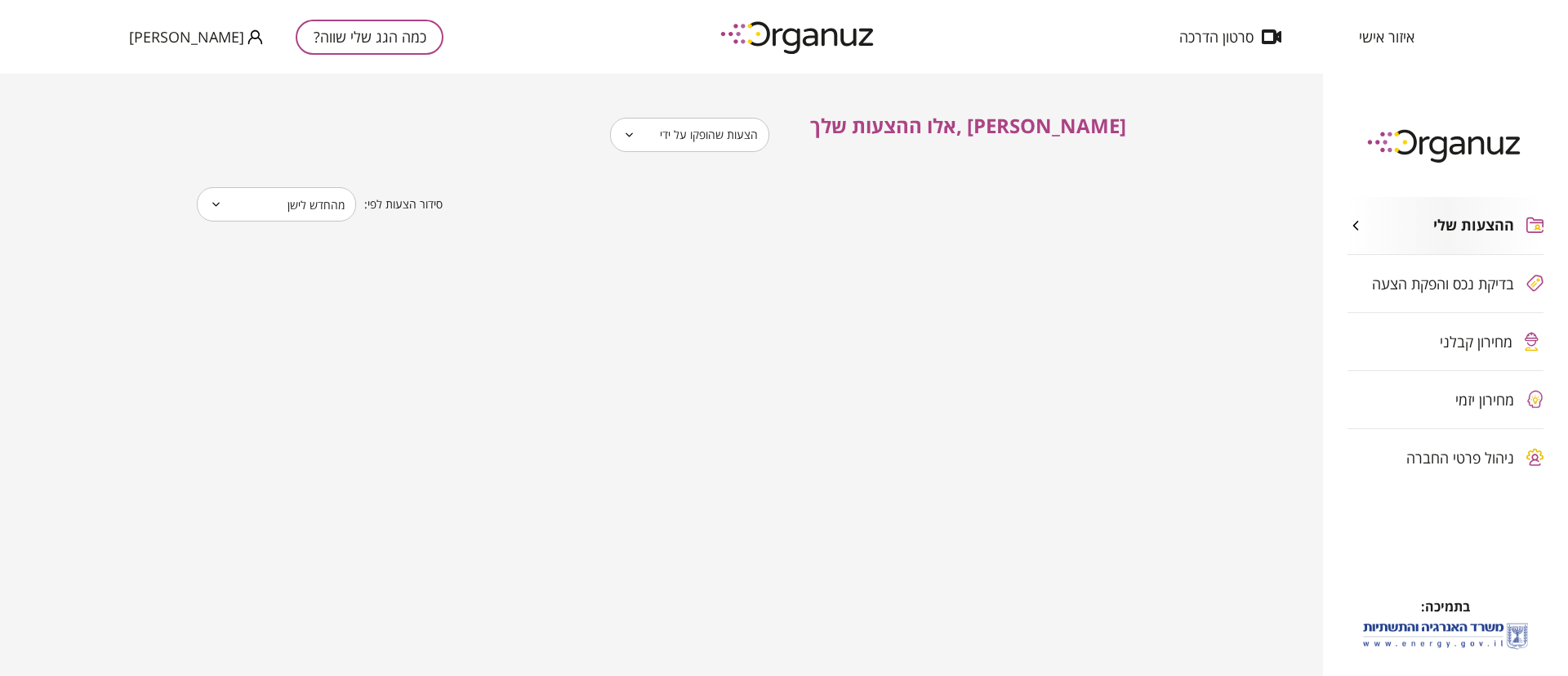
click at [800, 40] on img at bounding box center [799, 37] width 180 height 45
click at [1477, 350] on div "ההצעות שלי בדיקת נכס והפקת הצעה מחירון קבלני מחירון יזמי ניהול פרטי החברה" at bounding box center [1446, 341] width 245 height 338
click at [1482, 401] on div "ההצעות שלי בדיקת נכס והפקת הצעה מחירון קבלני מחירון יזמי ניהול פרטי החברה" at bounding box center [1446, 341] width 245 height 338
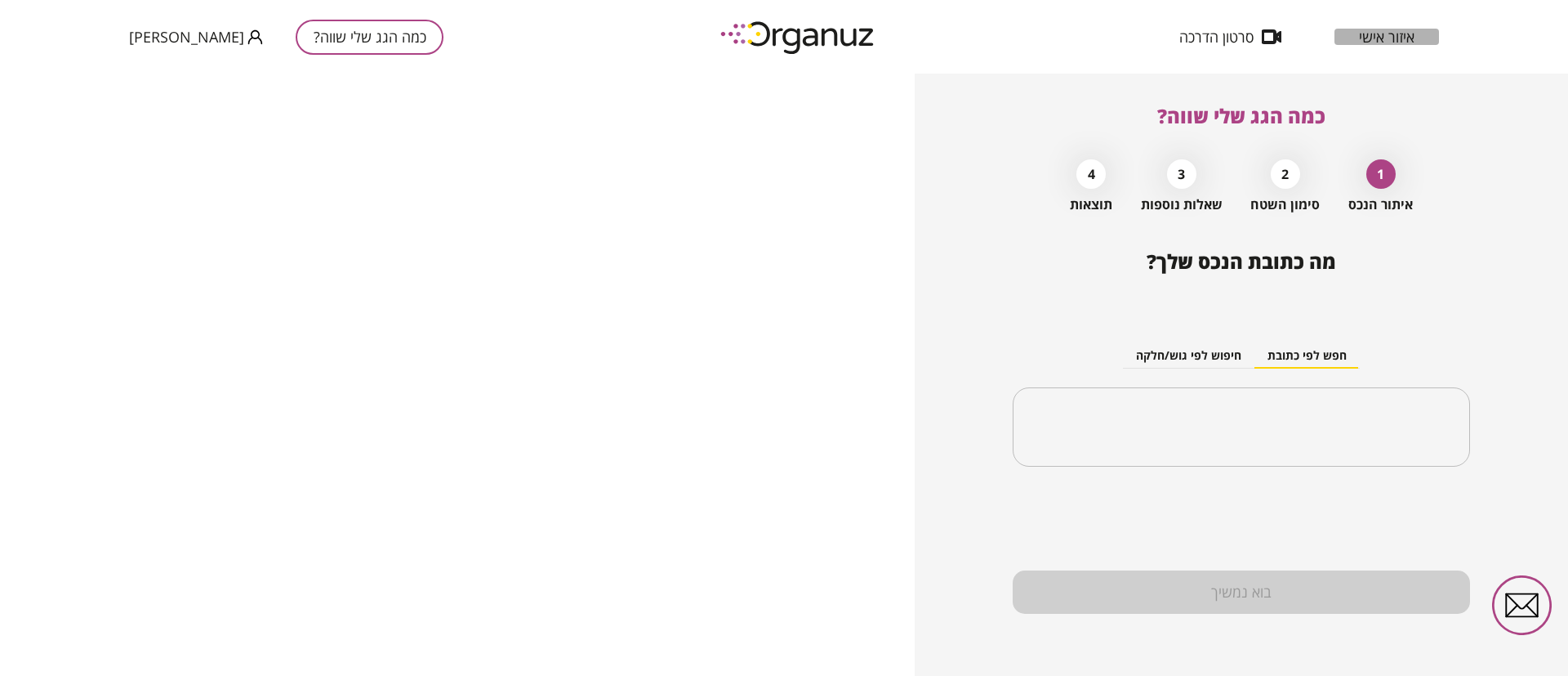
click at [1399, 36] on span "איזור אישי" at bounding box center [1387, 37] width 56 height 16
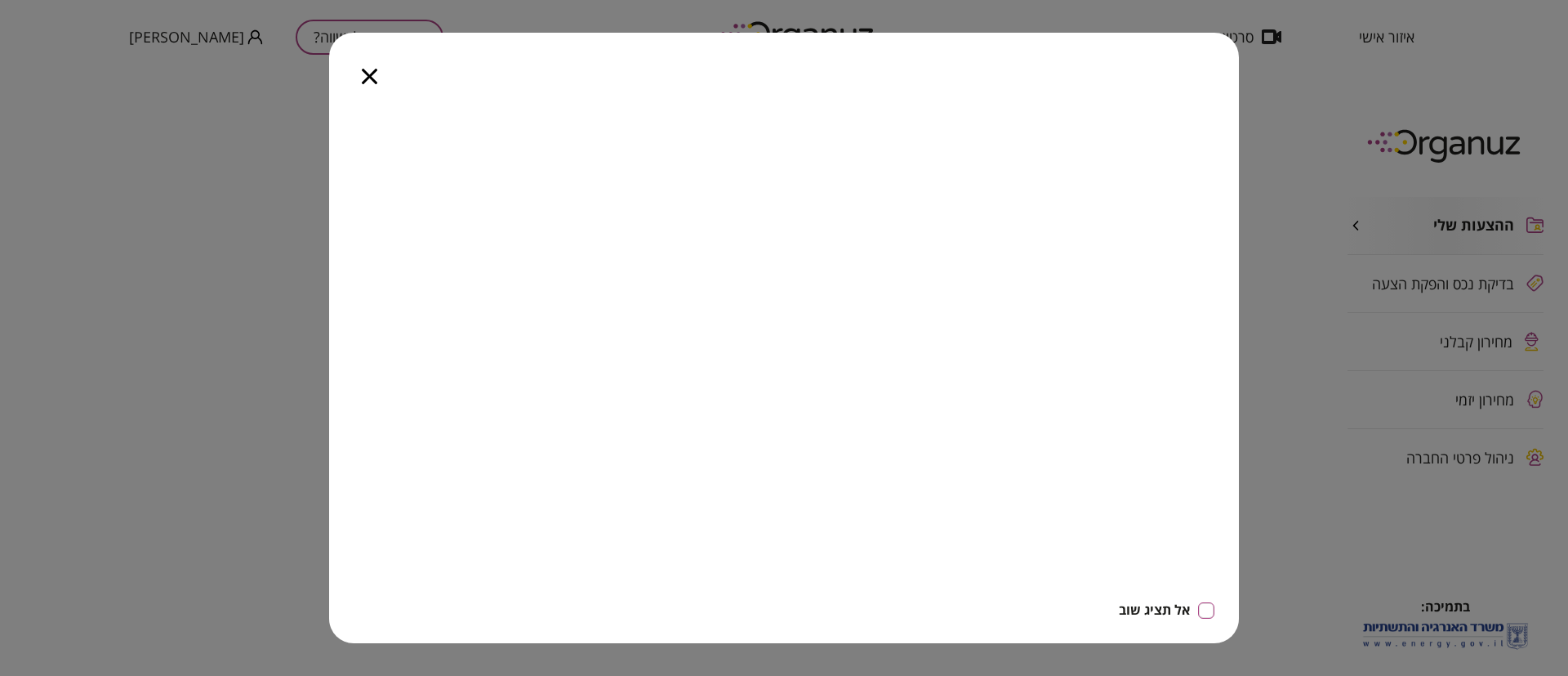
click at [370, 74] on icon "button" at bounding box center [369, 76] width 16 height 16
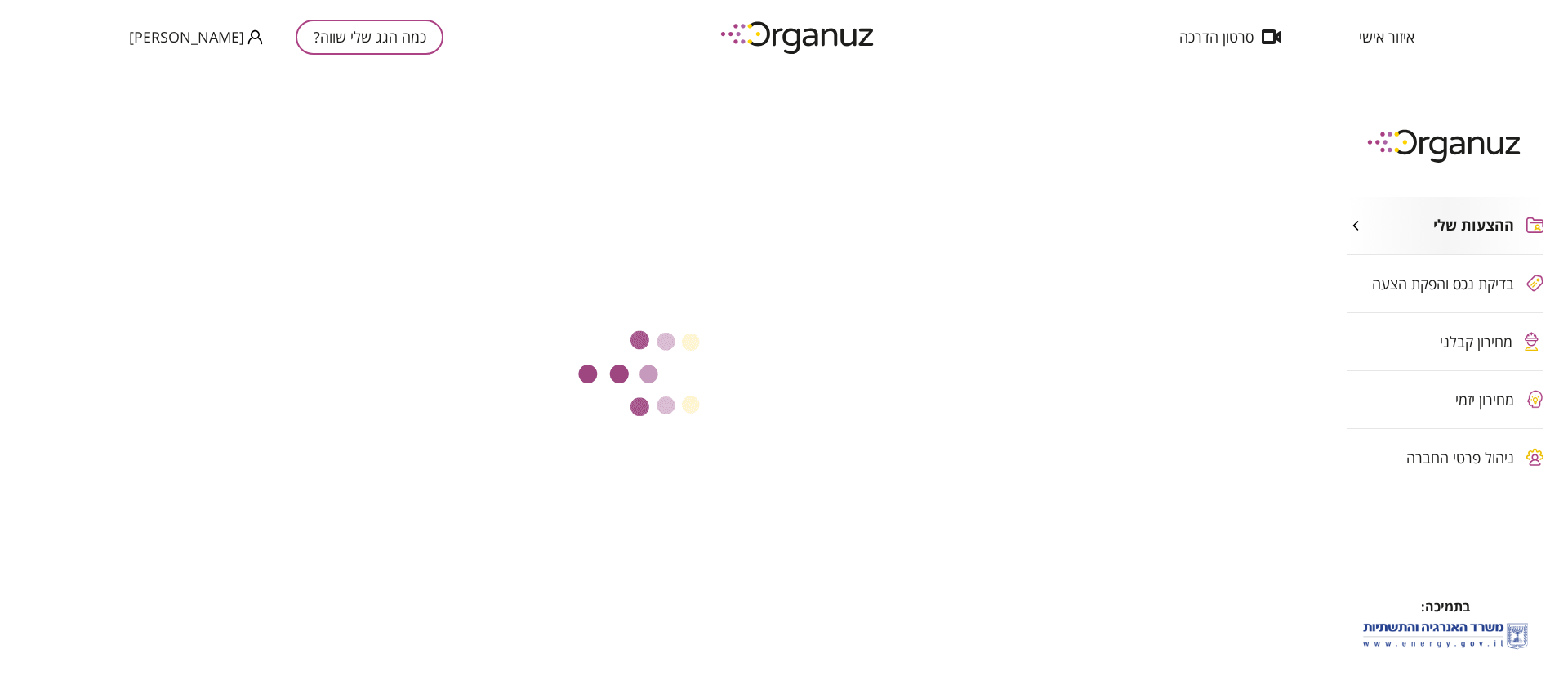
click at [170, 34] on span "[PERSON_NAME]" at bounding box center [187, 37] width 115 height 16
click at [167, 67] on li "התנתק" at bounding box center [161, 68] width 64 height 30
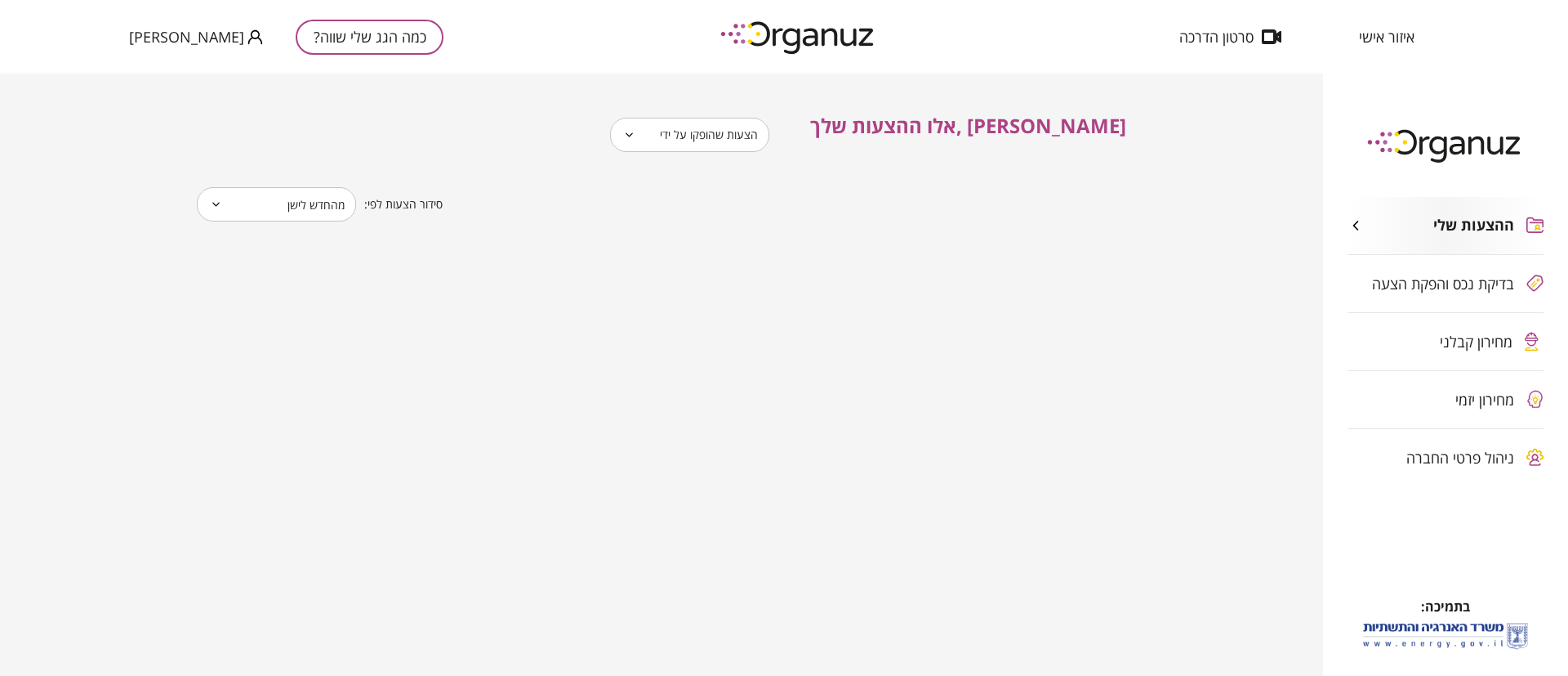
click at [1477, 289] on span "בדיקת נכס והפקת הצעה" at bounding box center [1442, 284] width 142 height 16
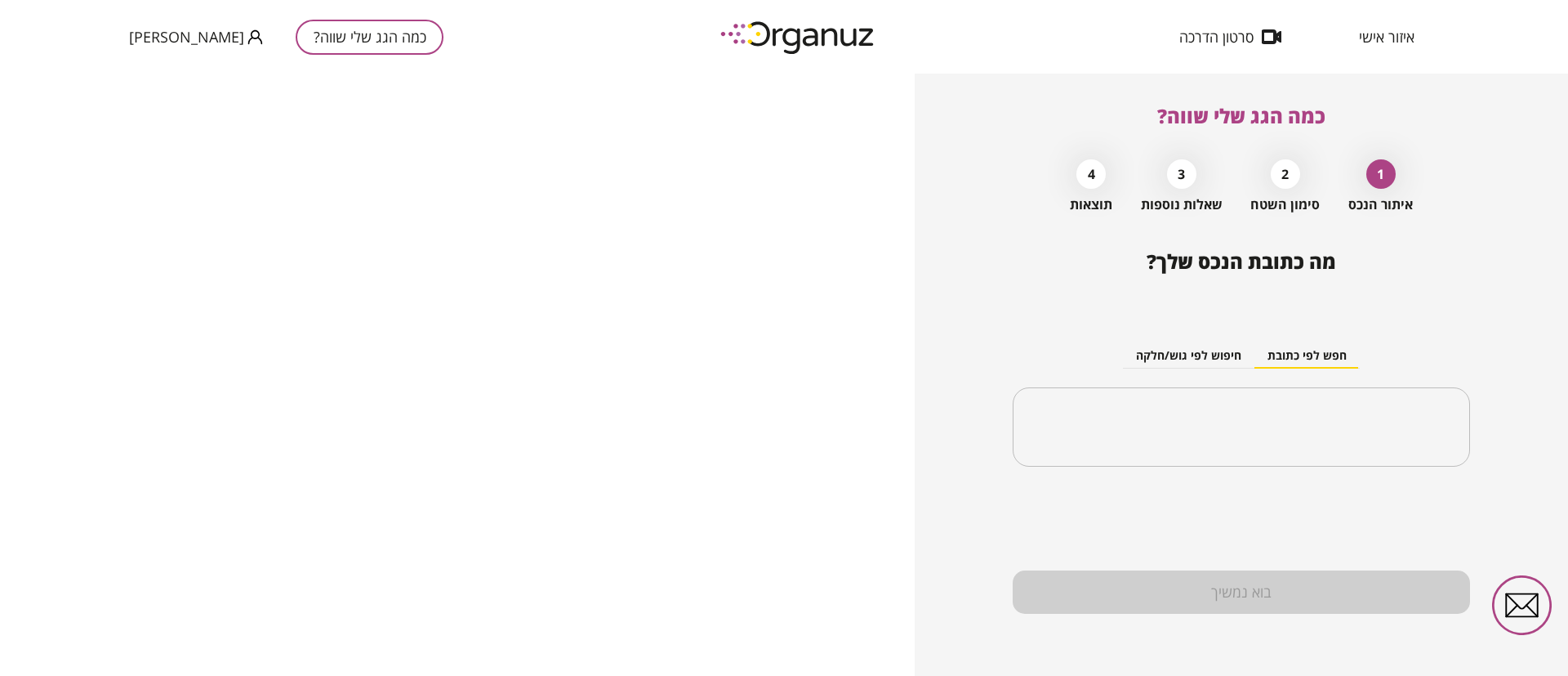
click at [156, 44] on span "[PERSON_NAME]" at bounding box center [187, 37] width 115 height 16
click at [159, 70] on li "התנתק" at bounding box center [161, 68] width 64 height 30
click at [1022, 271] on div "מה כתובת הנכס שלך? חפש לפי כתובת חיפוש לפי גוש/חלקה ​" at bounding box center [1241, 365] width 457 height 230
click at [160, 30] on span "[PERSON_NAME]" at bounding box center [187, 37] width 115 height 16
click at [604, 26] on div at bounding box center [784, 338] width 1568 height 676
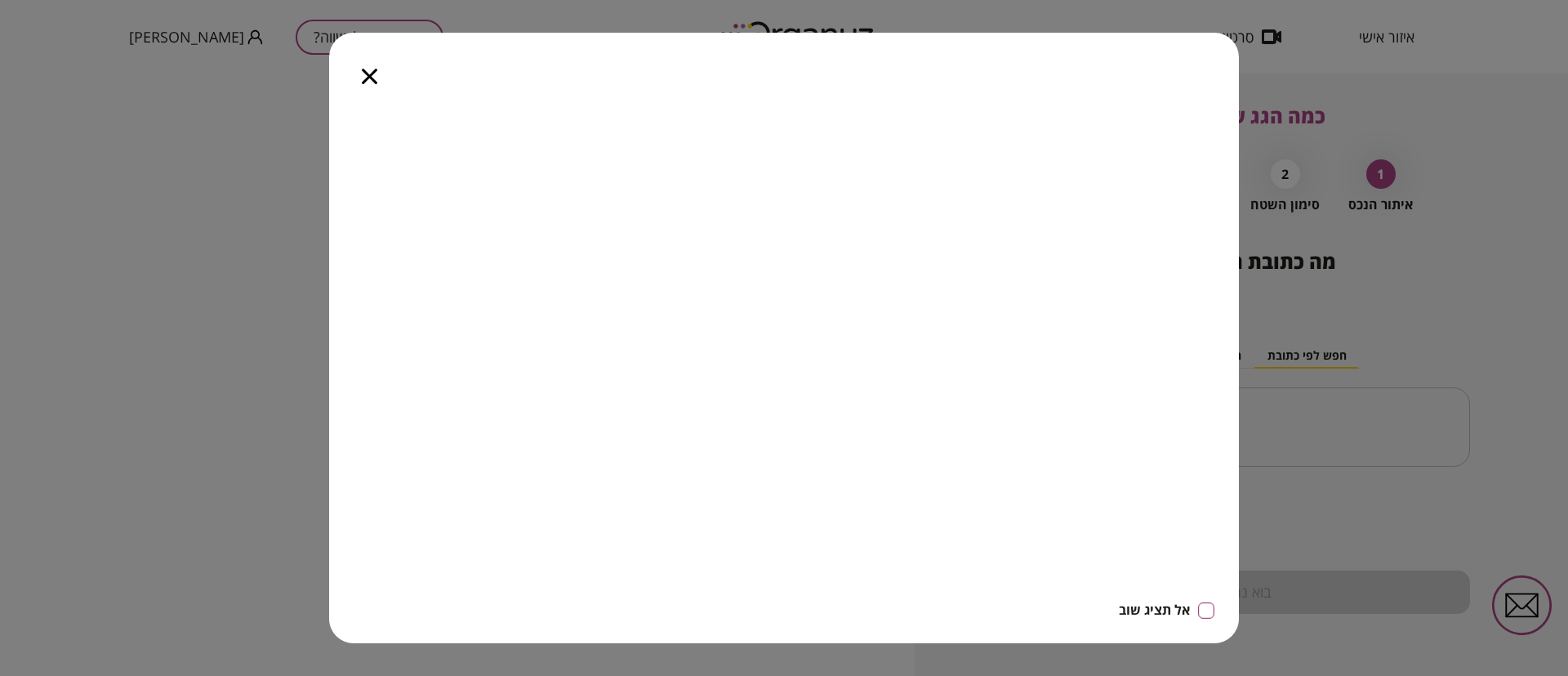
click at [370, 72] on icon "button" at bounding box center [369, 76] width 16 height 16
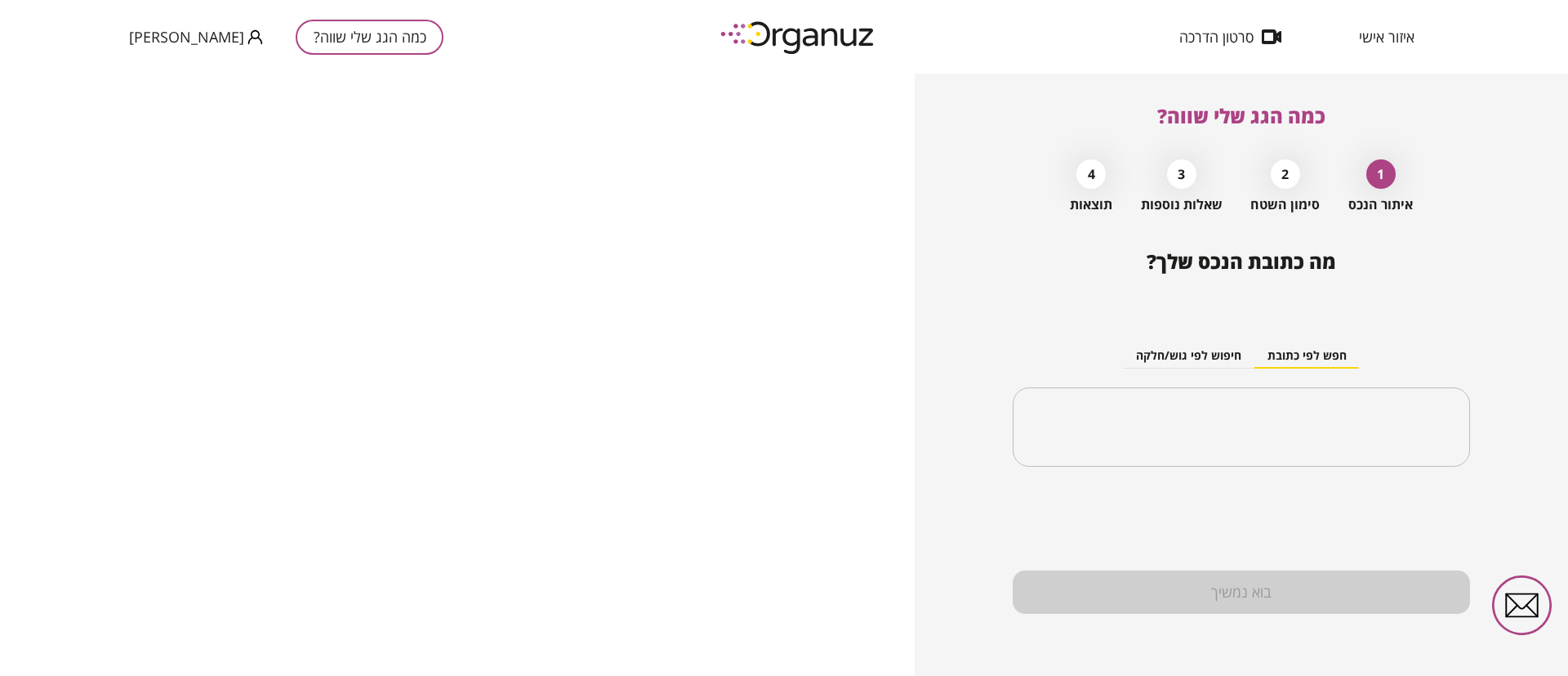
click at [145, 29] on span "[PERSON_NAME]" at bounding box center [187, 37] width 115 height 16
click at [155, 69] on li "התנתק" at bounding box center [161, 68] width 64 height 30
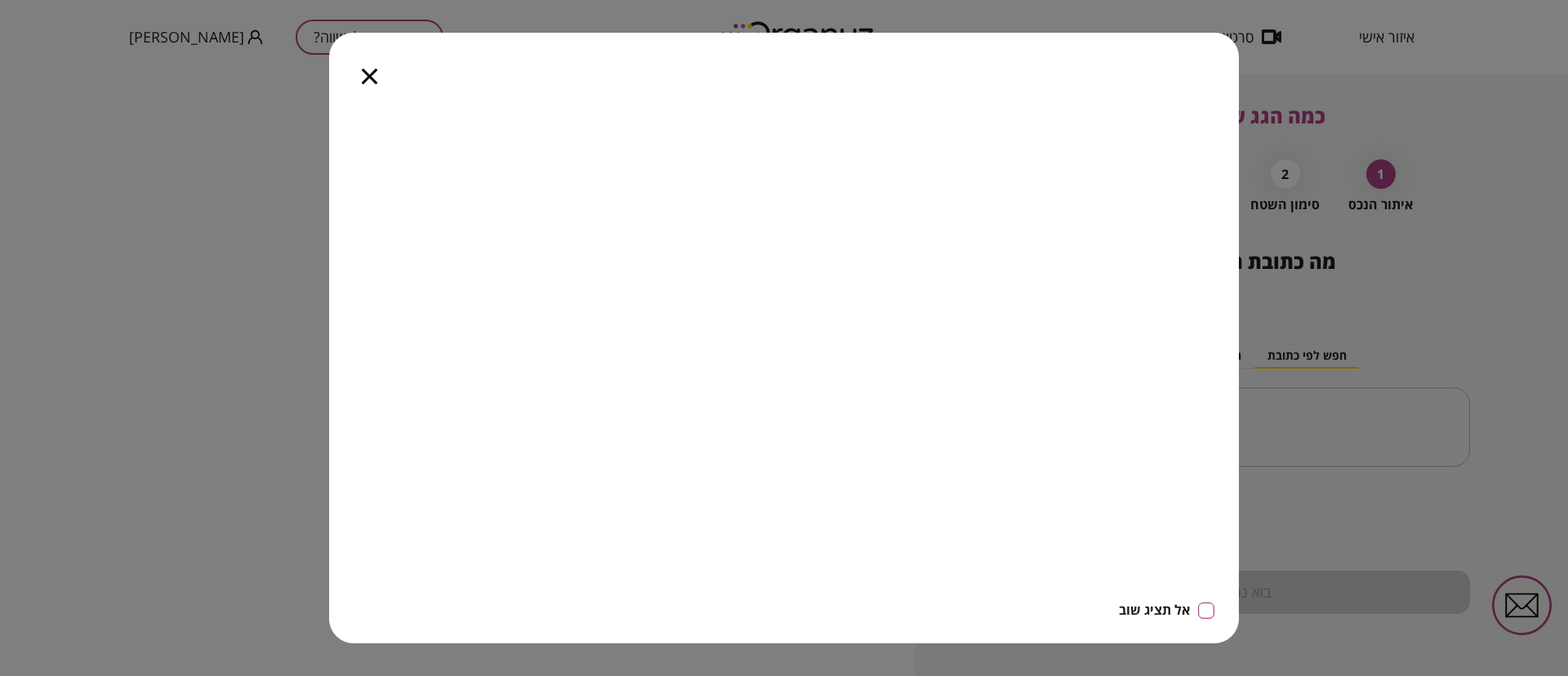
click at [370, 73] on icon "button" at bounding box center [369, 76] width 16 height 16
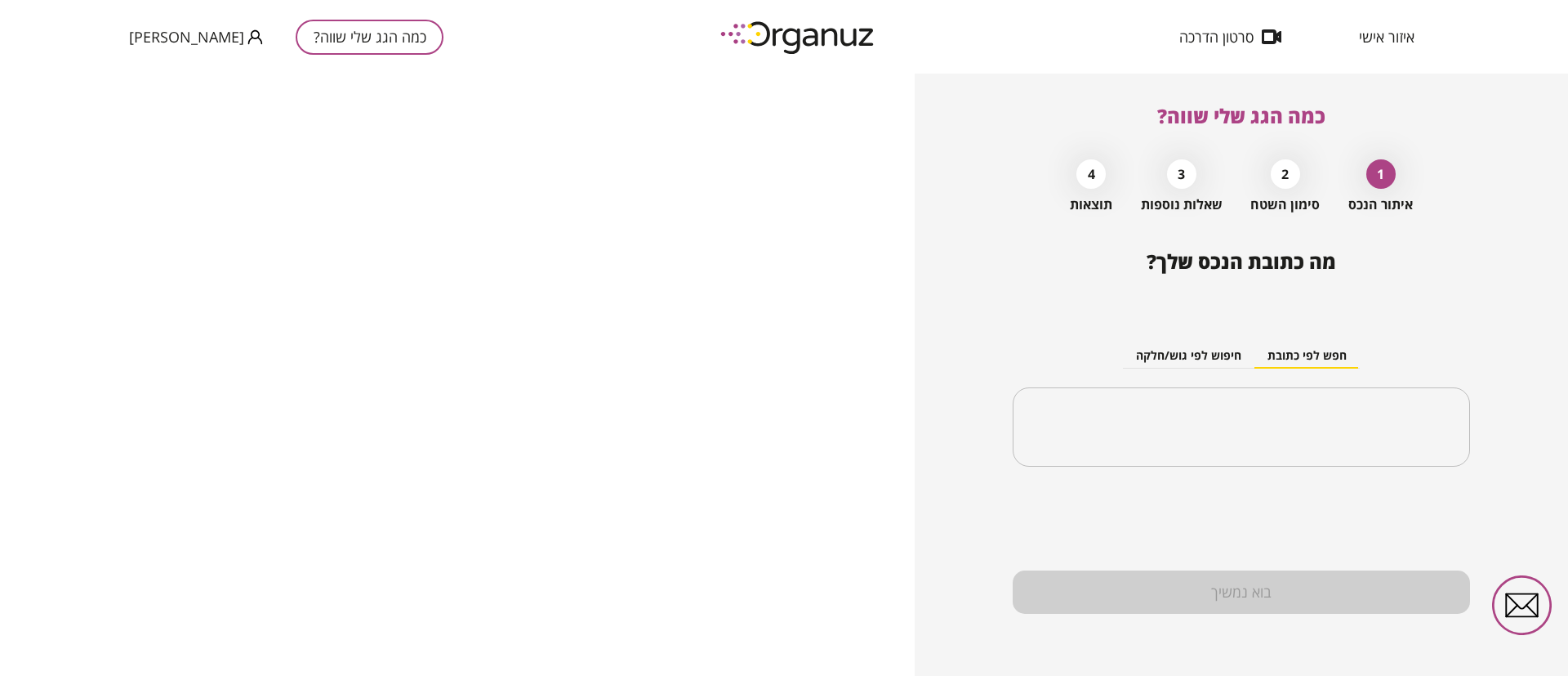
click at [160, 39] on span "[PERSON_NAME]" at bounding box center [187, 37] width 115 height 16
click at [148, 61] on li "התנתק" at bounding box center [161, 68] width 64 height 30
